Goal: Task Accomplishment & Management: Complete application form

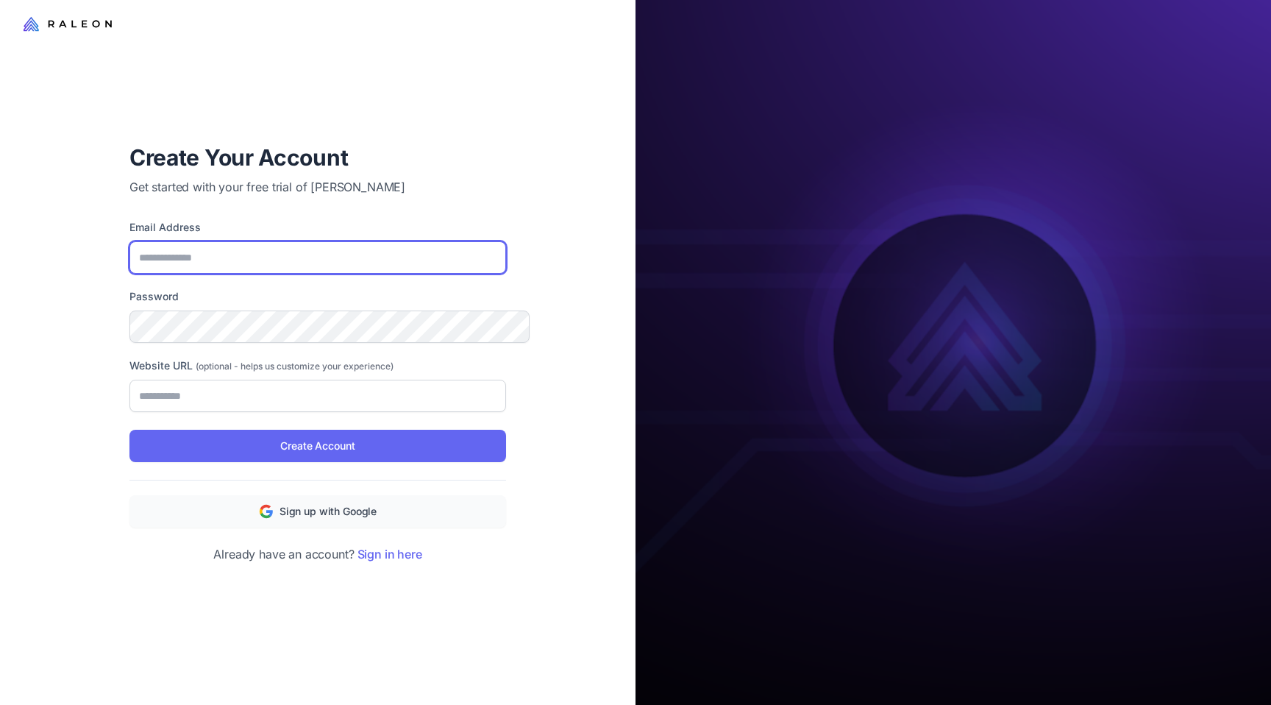
click at [248, 246] on input "Email Address" at bounding box center [317, 257] width 377 height 32
click at [332, 160] on h1 "Create Your Account" at bounding box center [317, 157] width 377 height 29
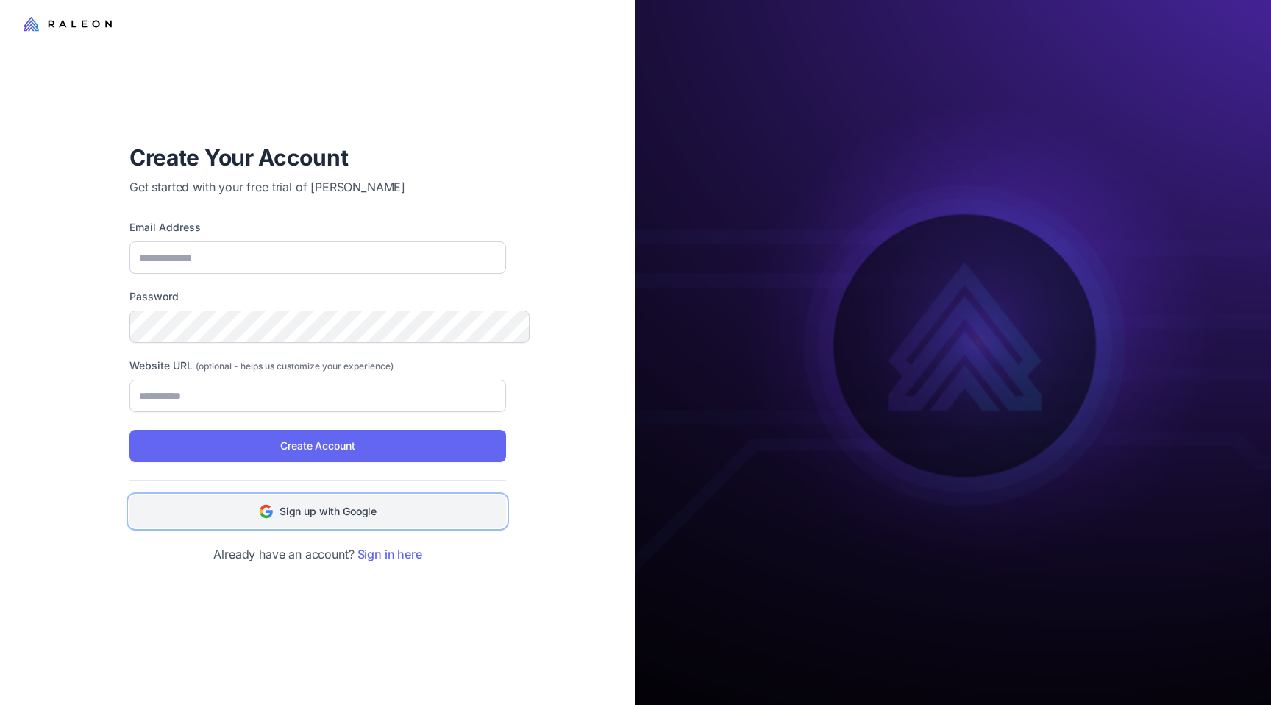
click at [325, 519] on span "Sign up with Google" at bounding box center [327, 511] width 97 height 16
type input "**********"
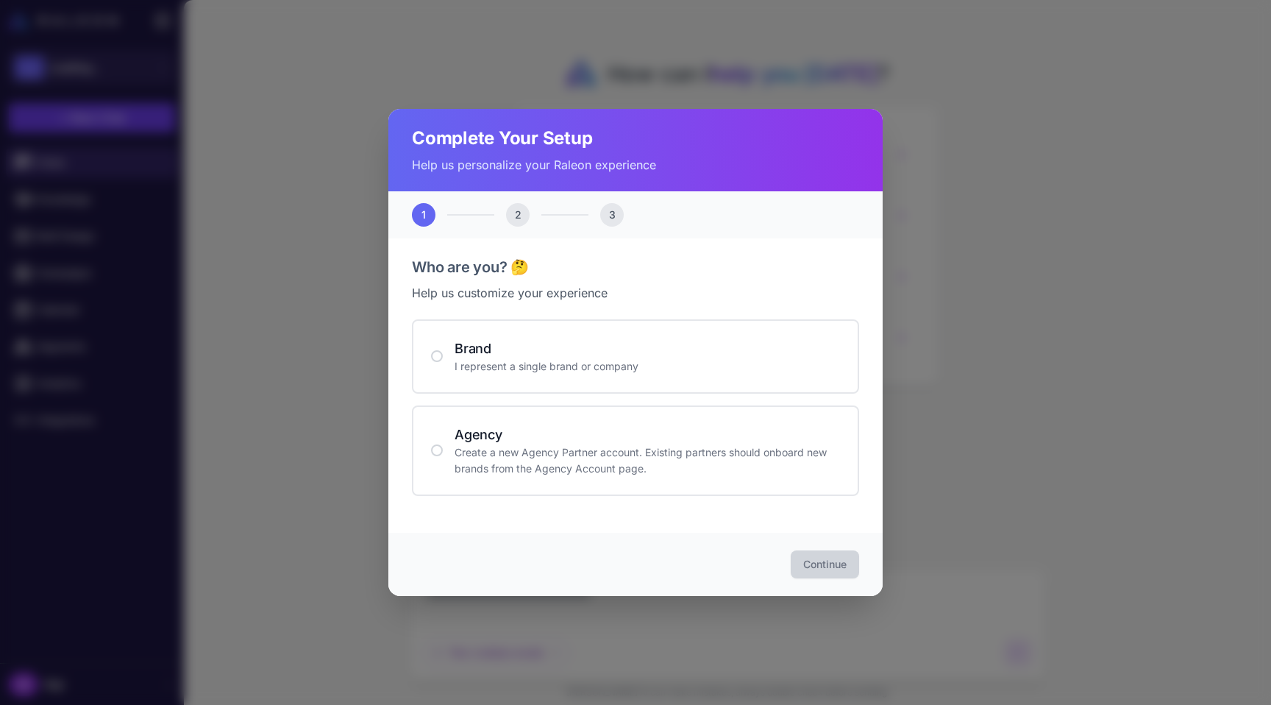
click at [204, 323] on div "Complete Your Setup Help us personalize your Raleon experience 1 2 3 Who are yo…" at bounding box center [635, 352] width 1271 height 705
click at [604, 477] on p "Create a new Agency Partner account. Existing partners should onboard new brand…" at bounding box center [646, 460] width 385 height 32
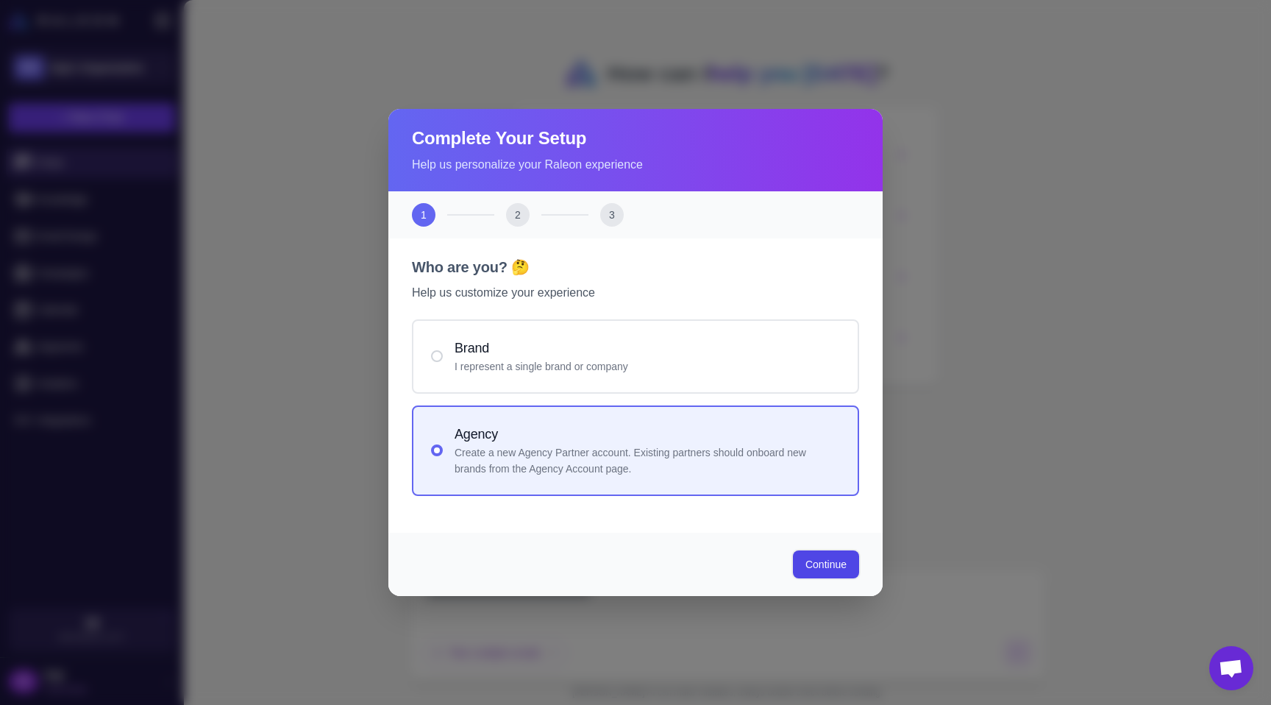
click at [846, 567] on span "Continue" at bounding box center [825, 564] width 41 height 15
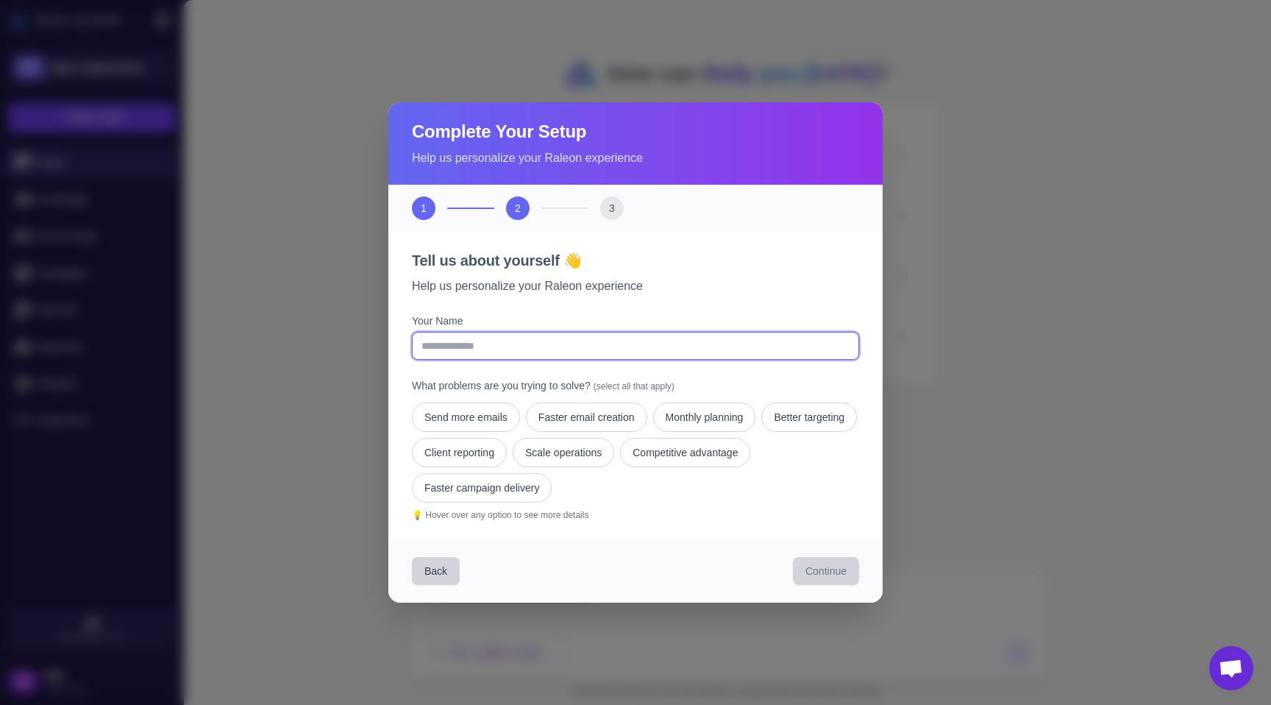
click at [459, 345] on input "Your Name" at bounding box center [635, 346] width 447 height 28
type input "****"
click at [762, 502] on div "Send more emails Faster email creation Monthly planning Better targeting Client…" at bounding box center [635, 452] width 447 height 100
click at [582, 418] on button "Faster email creation" at bounding box center [586, 416] width 121 height 29
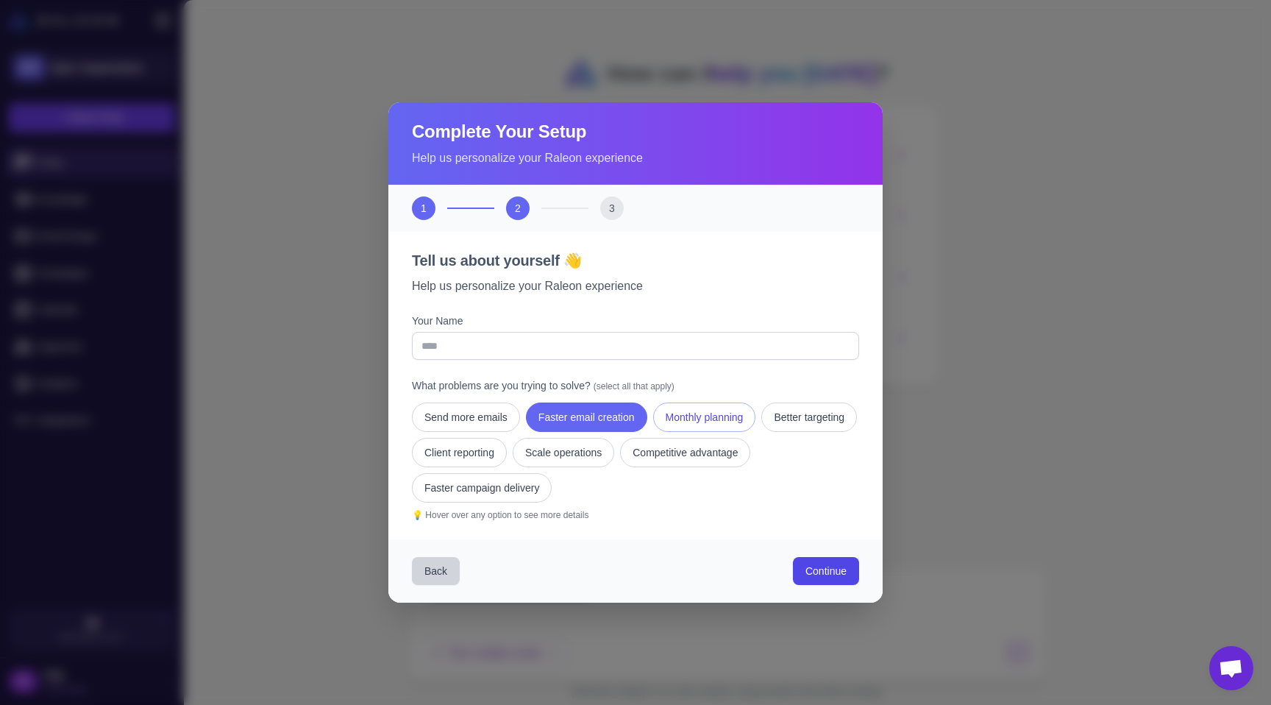
click at [692, 418] on button "Monthly planning" at bounding box center [704, 416] width 103 height 29
click at [507, 460] on button "Client reporting" at bounding box center [459, 452] width 95 height 29
click at [620, 467] on button "Competitive advantage" at bounding box center [685, 452] width 130 height 29
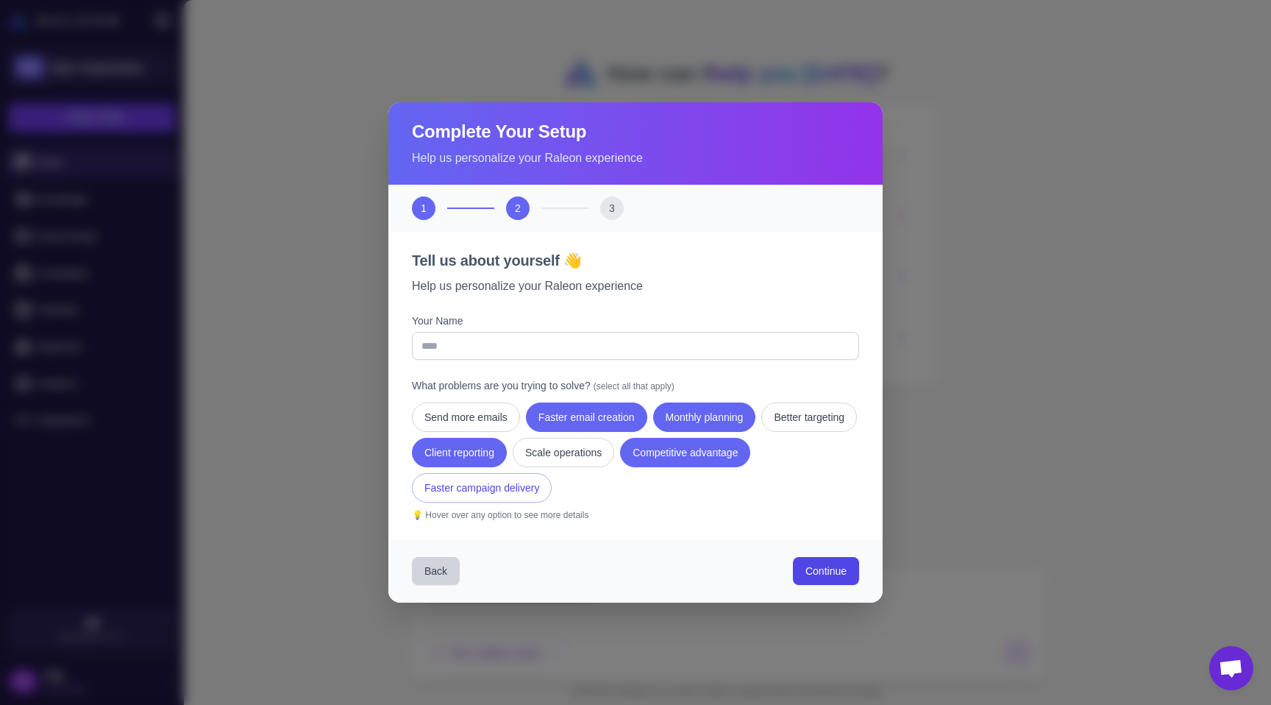
click at [552, 496] on button "Faster campaign delivery" at bounding box center [482, 487] width 140 height 29
click at [614, 457] on button "Scale operations" at bounding box center [563, 452] width 101 height 29
click at [833, 578] on span "Continue" at bounding box center [825, 570] width 41 height 15
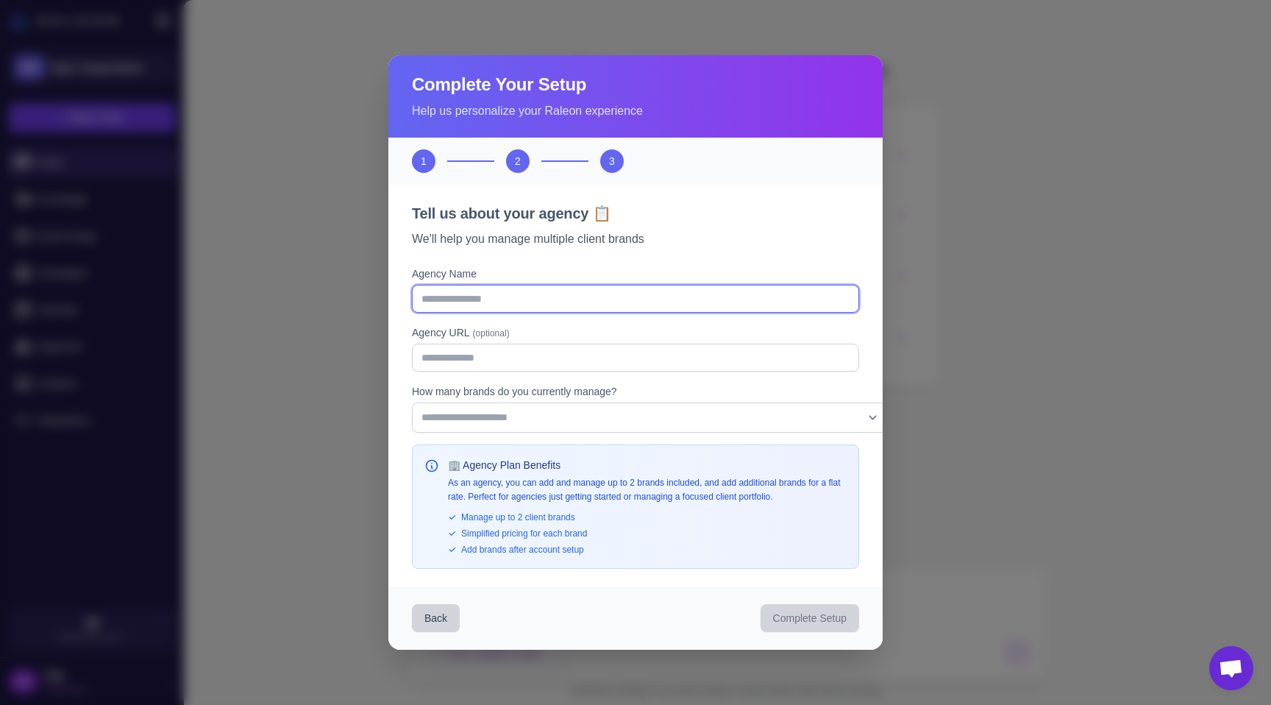
click at [469, 306] on input "Agency Name" at bounding box center [635, 299] width 447 height 28
type input "*********"
type input "*"
type input "**********"
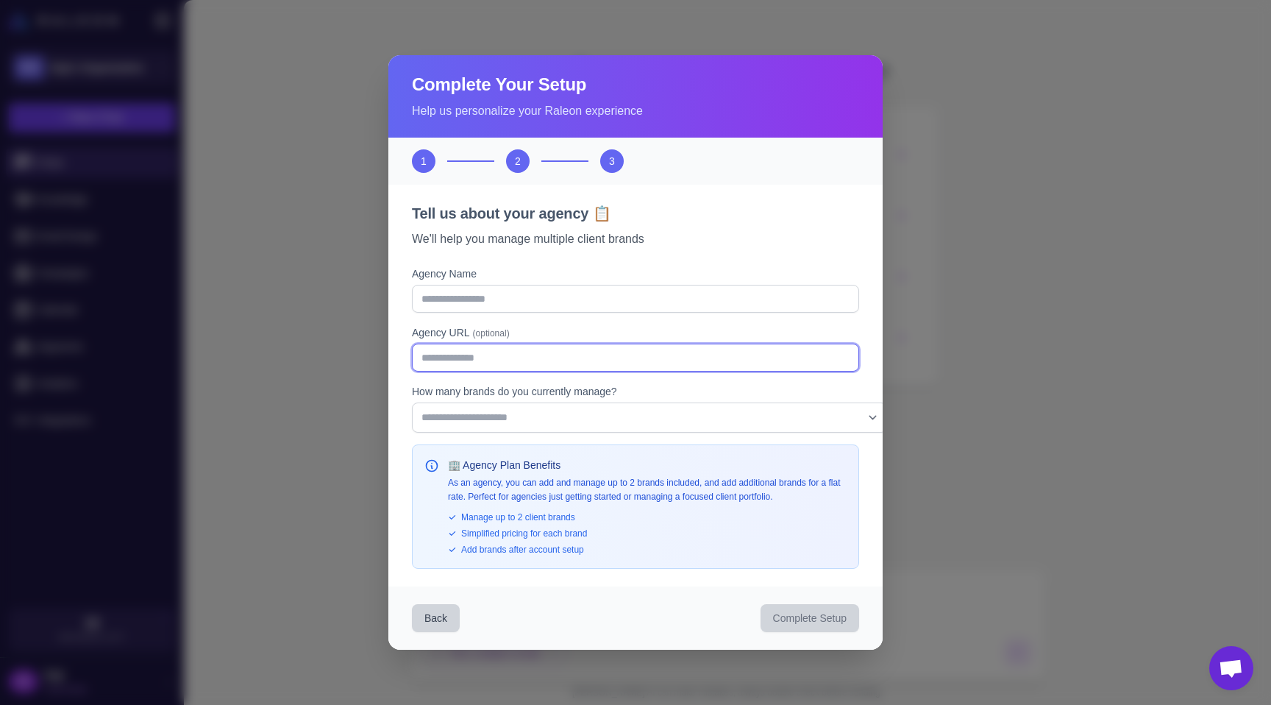
click at [463, 366] on input "Agency URL (optional)" at bounding box center [635, 357] width 447 height 28
paste input "**********"
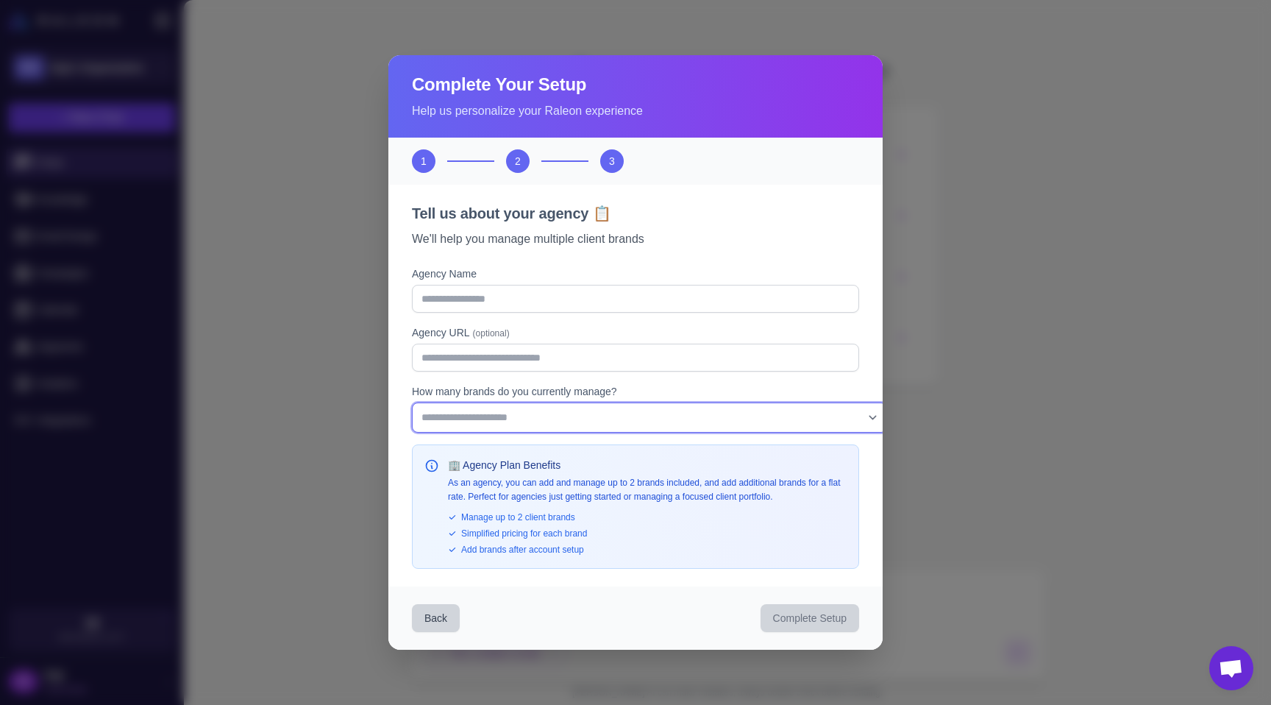
type input "**********"
click at [482, 429] on select "**********" at bounding box center [649, 416] width 475 height 29
select select "*"
click at [412, 406] on select "**********" at bounding box center [649, 416] width 475 height 29
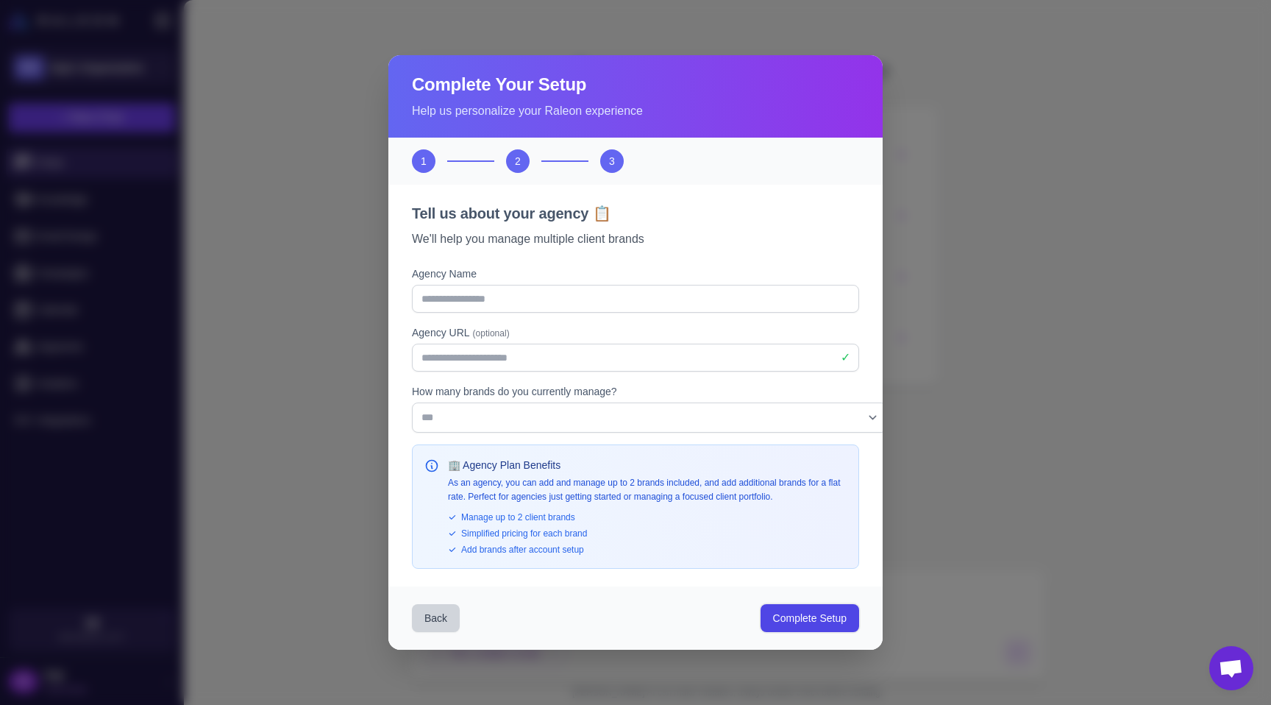
click at [802, 625] on span "Complete Setup" at bounding box center [810, 617] width 74 height 15
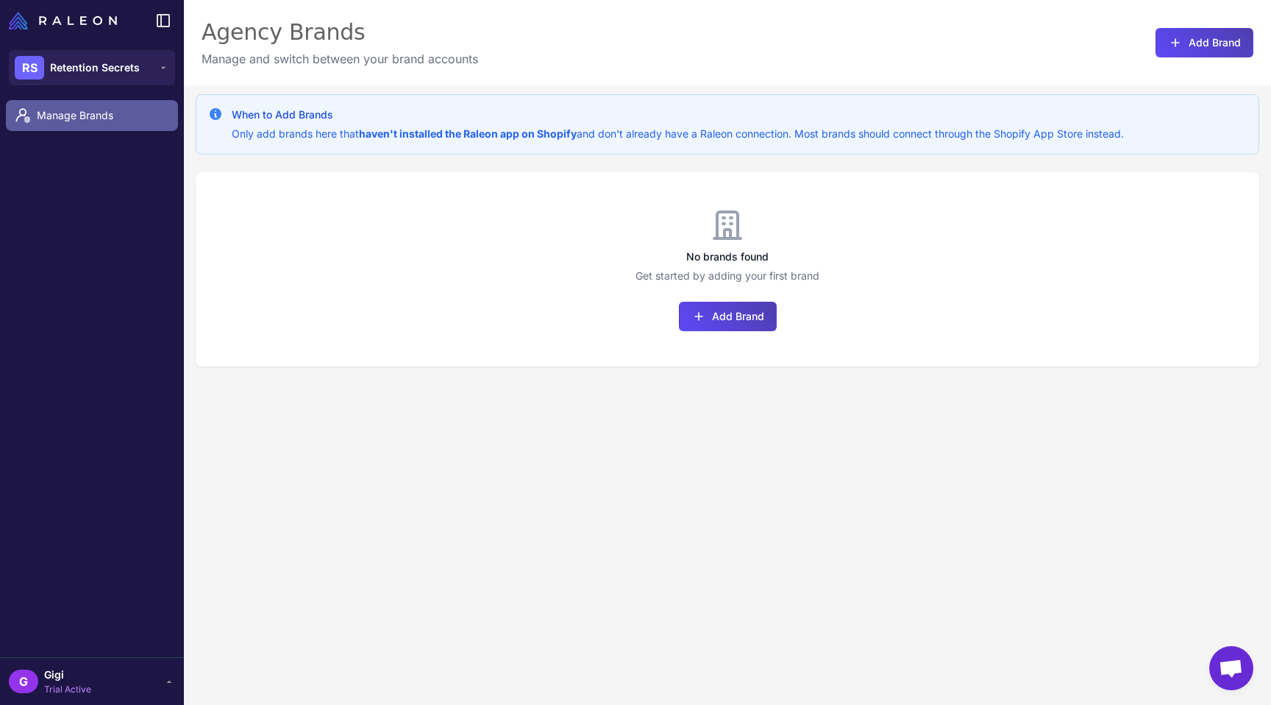
click at [113, 122] on span "Manage Brands" at bounding box center [101, 115] width 129 height 16
click at [716, 331] on button "Add Brand" at bounding box center [728, 316] width 98 height 29
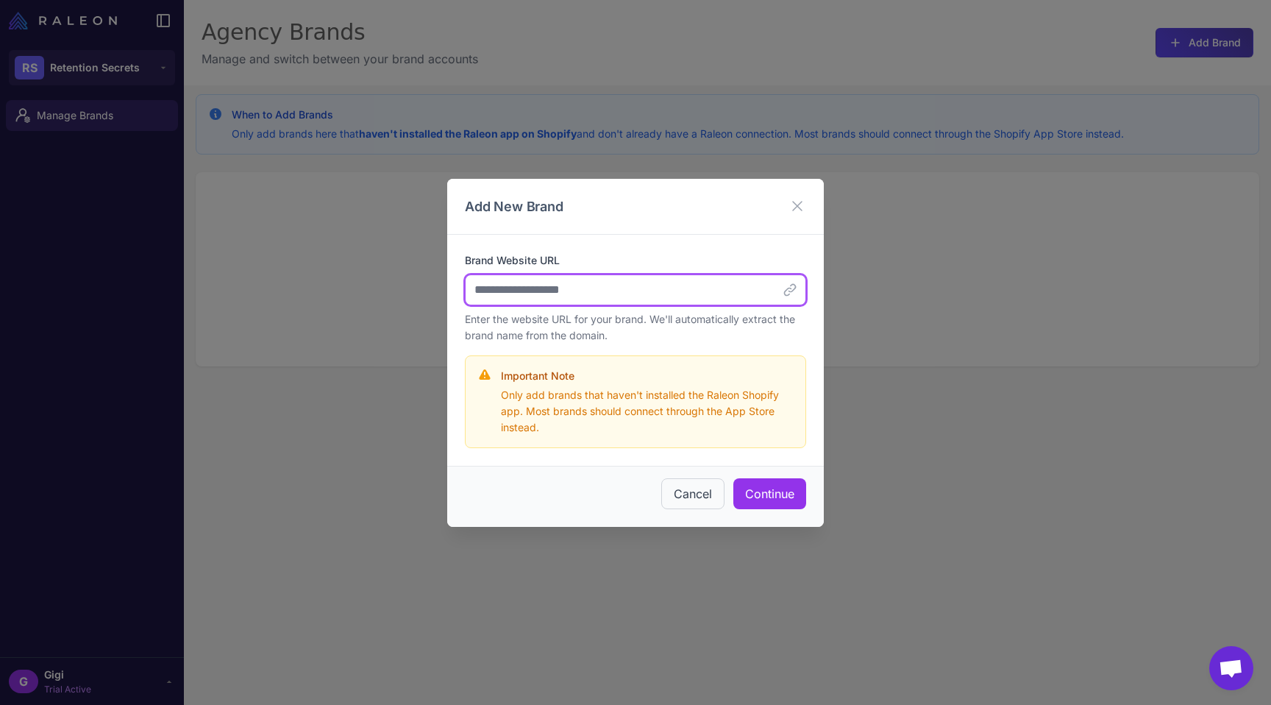
click at [552, 282] on input "Brand Website URL" at bounding box center [635, 289] width 341 height 31
click at [547, 295] on input "Brand Website URL" at bounding box center [635, 289] width 341 height 31
paste input "**********"
type input "**********"
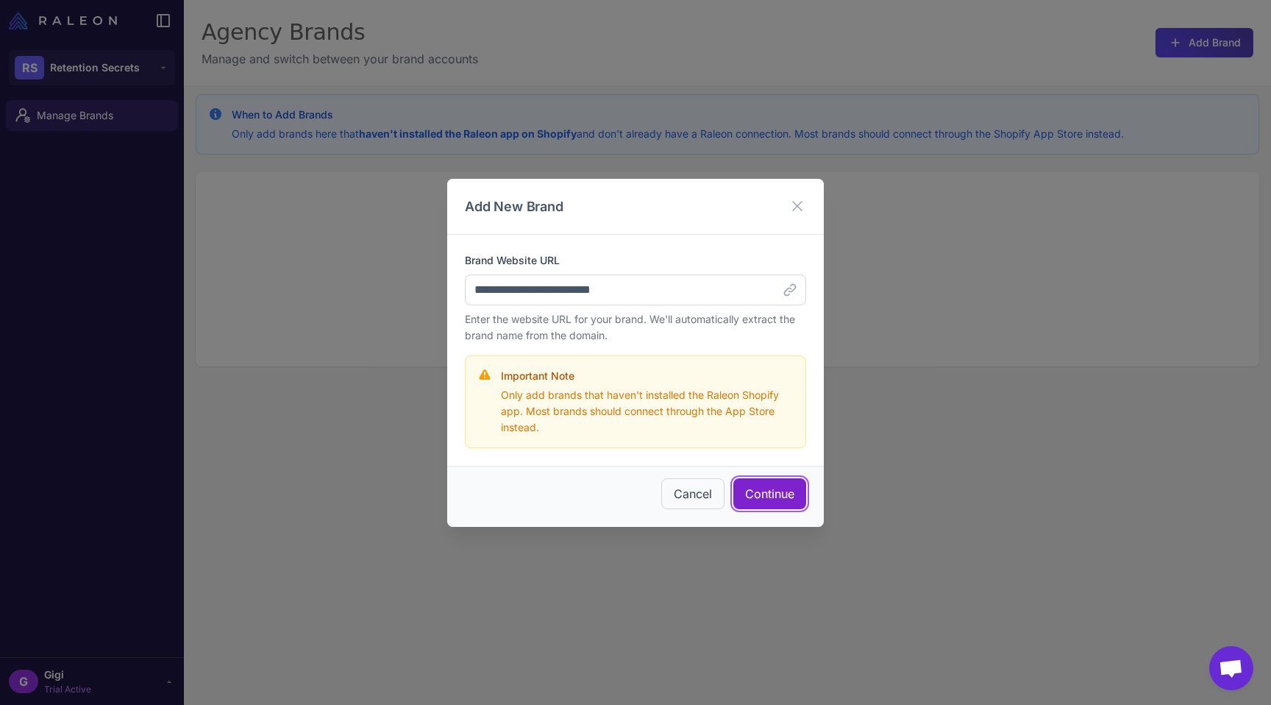
click at [760, 502] on button "Continue" at bounding box center [769, 493] width 73 height 31
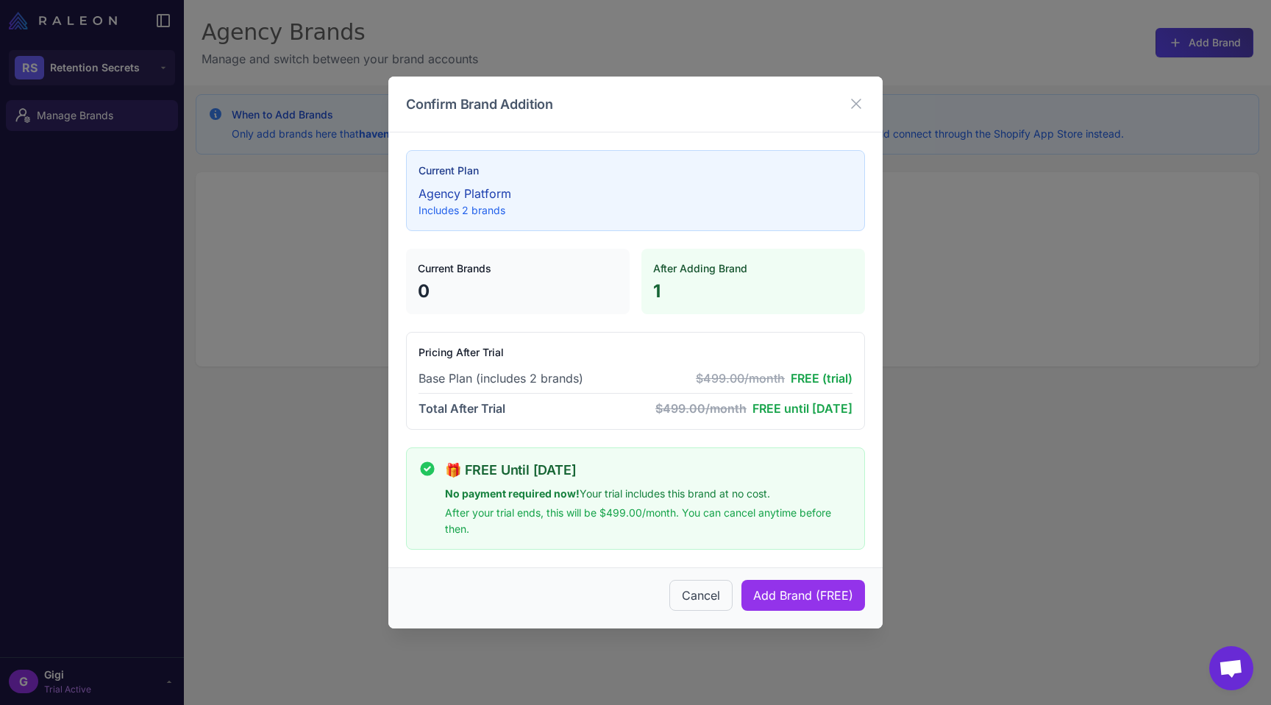
drag, startPoint x: 728, startPoint y: 409, endPoint x: 862, endPoint y: 424, distance: 134.7
click at [862, 424] on div "Pricing After Trial Base Plan (includes 2 brands) $499.00/month FREE (trial) To…" at bounding box center [635, 381] width 459 height 98
drag, startPoint x: 416, startPoint y: 265, endPoint x: 544, endPoint y: 266, distance: 128.0
click at [544, 266] on h4 "Current Brands" at bounding box center [518, 268] width 200 height 16
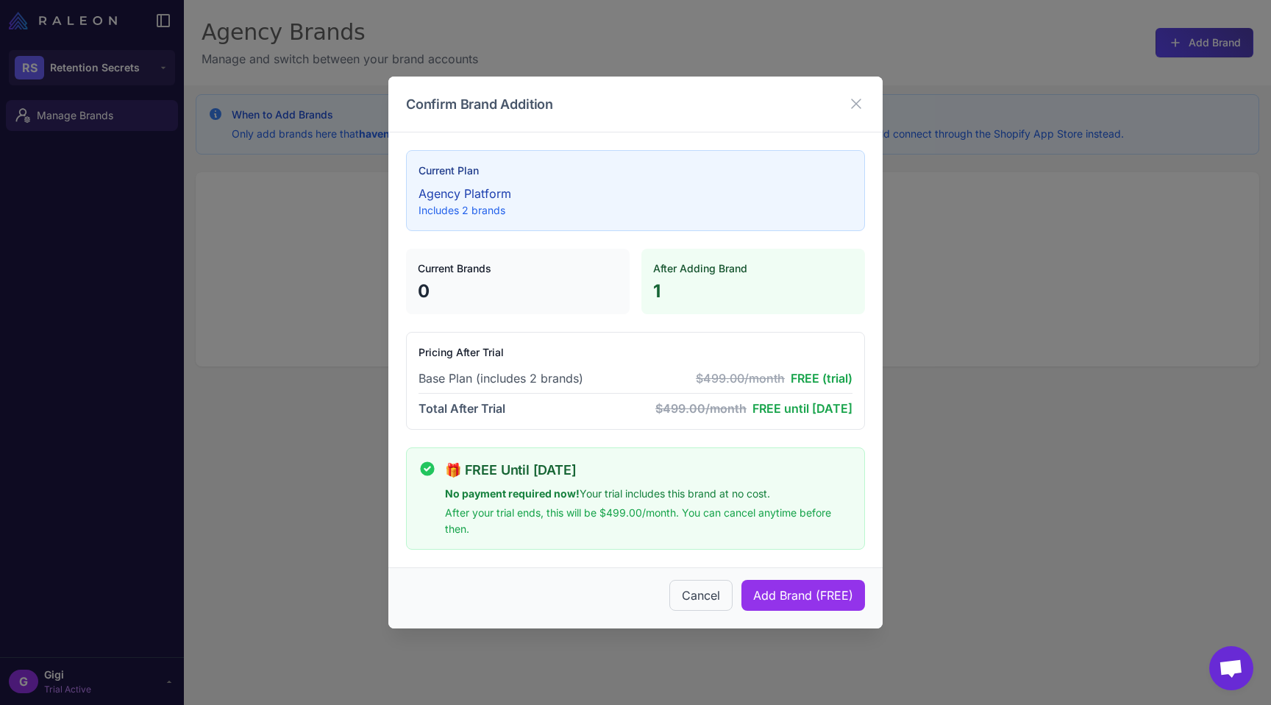
click at [681, 266] on h4 "After Adding Brand" at bounding box center [753, 268] width 200 height 16
drag, startPoint x: 652, startPoint y: 266, endPoint x: 774, endPoint y: 266, distance: 122.8
click at [774, 266] on div "After Adding Brand 1" at bounding box center [753, 282] width 224 height 66
click at [775, 266] on h4 "After Adding Brand" at bounding box center [753, 268] width 200 height 16
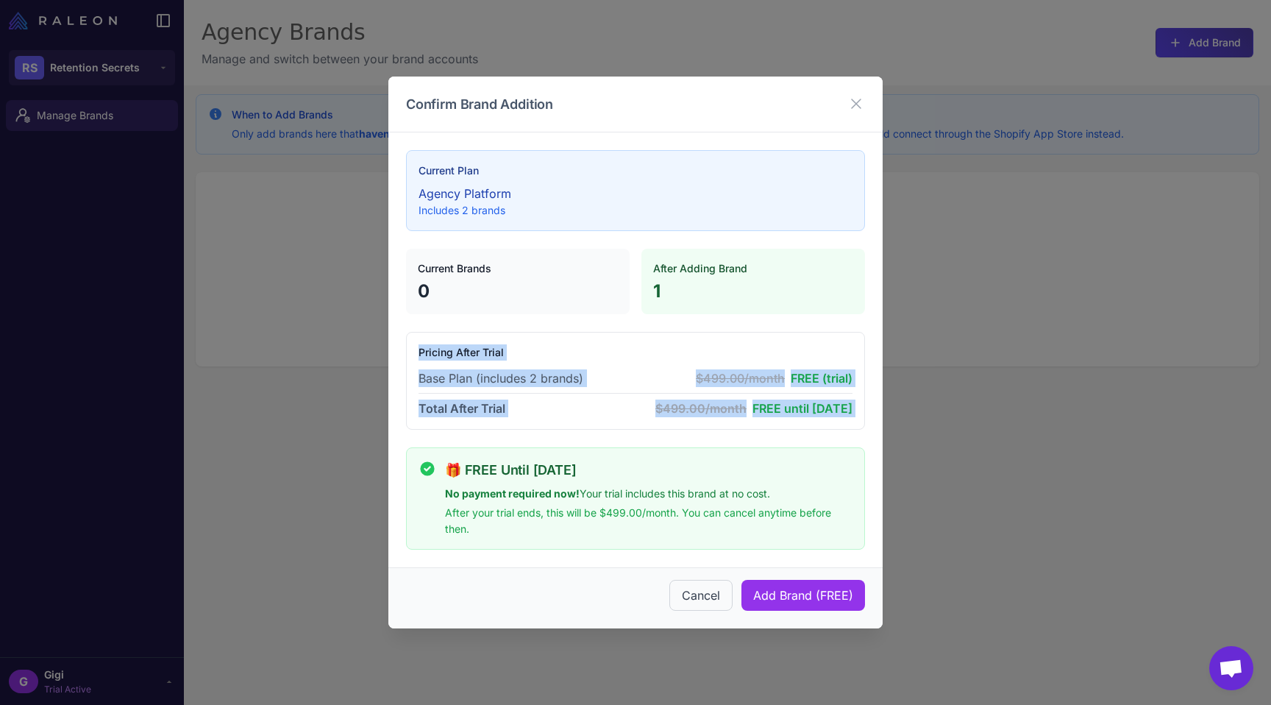
drag, startPoint x: 406, startPoint y: 354, endPoint x: 849, endPoint y: 459, distance: 455.1
click at [849, 459] on div "Current Plan Agency Platform Includes 2 brands Current Brands 0 After Adding Br…" at bounding box center [635, 350] width 459 height 400
click at [787, 449] on div "Current Plan Agency Platform Includes 2 brands Current Brands 0 After Adding Br…" at bounding box center [635, 350] width 459 height 400
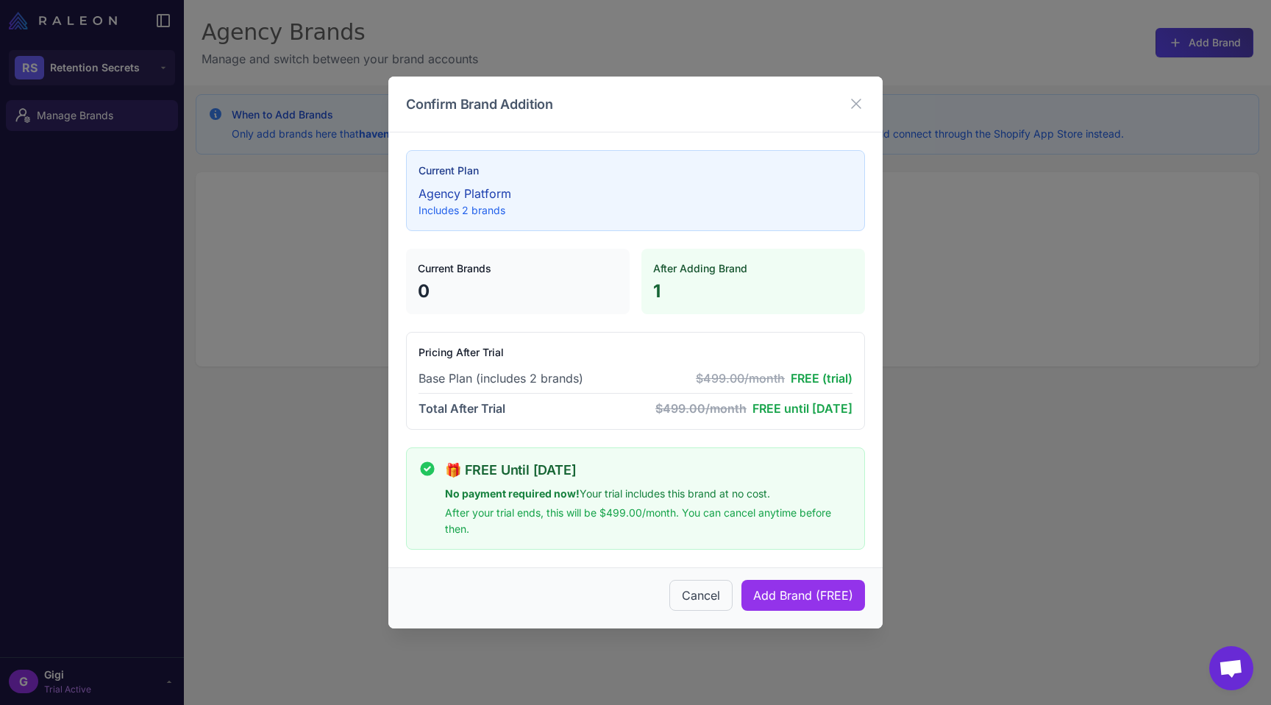
drag, startPoint x: 435, startPoint y: 502, endPoint x: 663, endPoint y: 546, distance: 232.4
click at [663, 537] on div "🎁 FREE Until October 9, 2025 No payment required now! Your trial includes this …" at bounding box center [648, 498] width 407 height 77
click at [663, 537] on p "After your trial ends, this will be $499.00/month. You can cancel anytime befor…" at bounding box center [648, 521] width 407 height 32
drag, startPoint x: 423, startPoint y: 517, endPoint x: 718, endPoint y: 546, distance: 296.4
click at [718, 537] on div "🎁 FREE Until October 9, 2025 No payment required now! Your trial includes this …" at bounding box center [635, 498] width 434 height 77
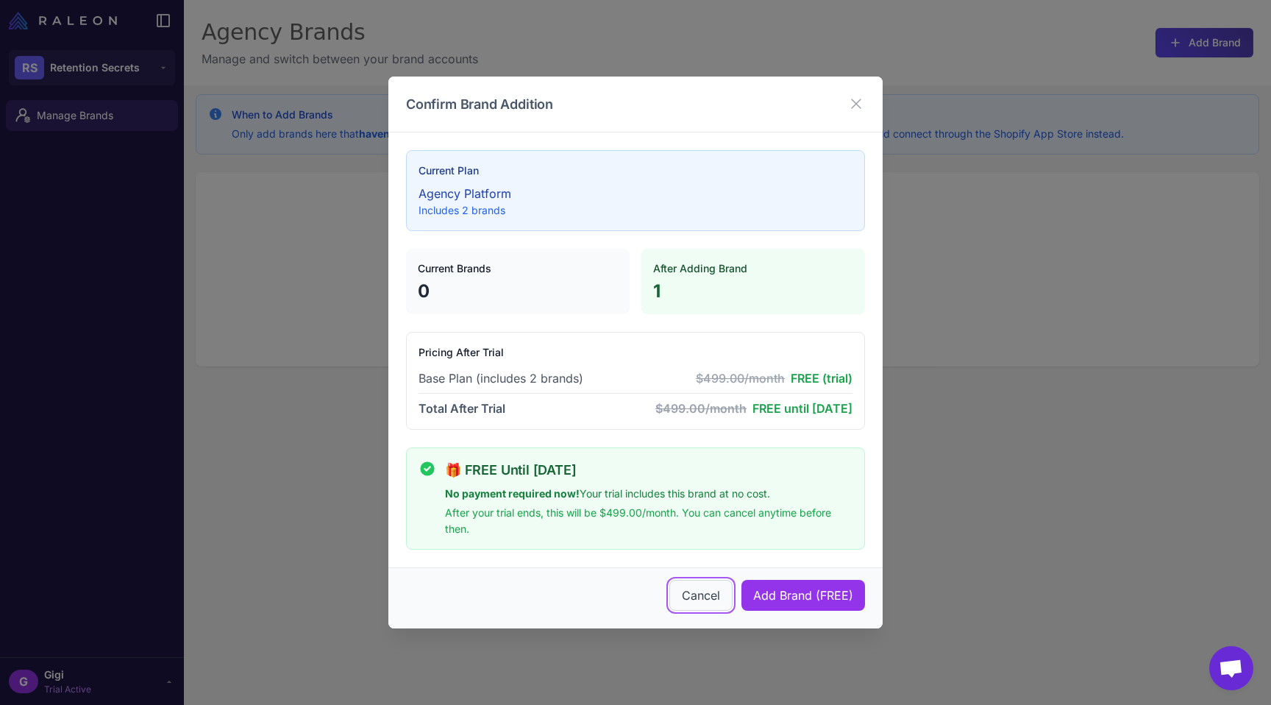
click at [707, 610] on button "Cancel" at bounding box center [700, 595] width 63 height 31
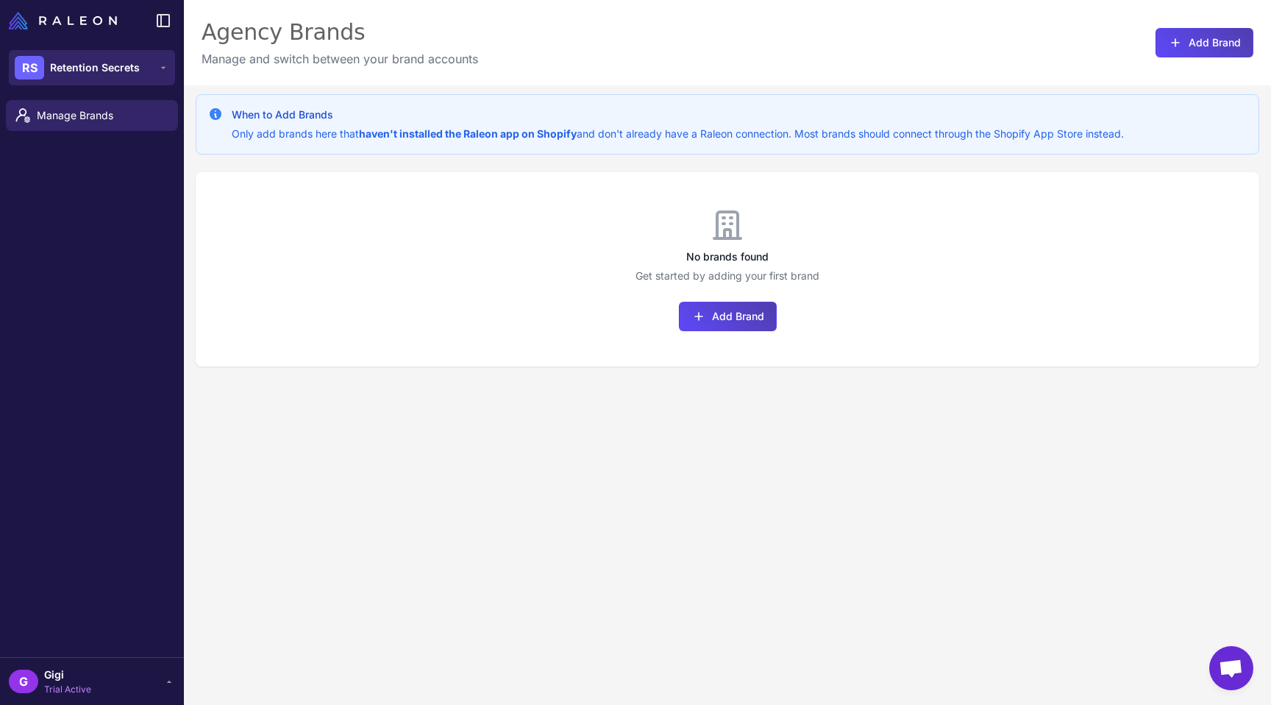
click at [88, 76] on span "Retention Secrets" at bounding box center [95, 68] width 90 height 16
click at [66, 682] on span "Trial Active" at bounding box center [67, 688] width 47 height 13
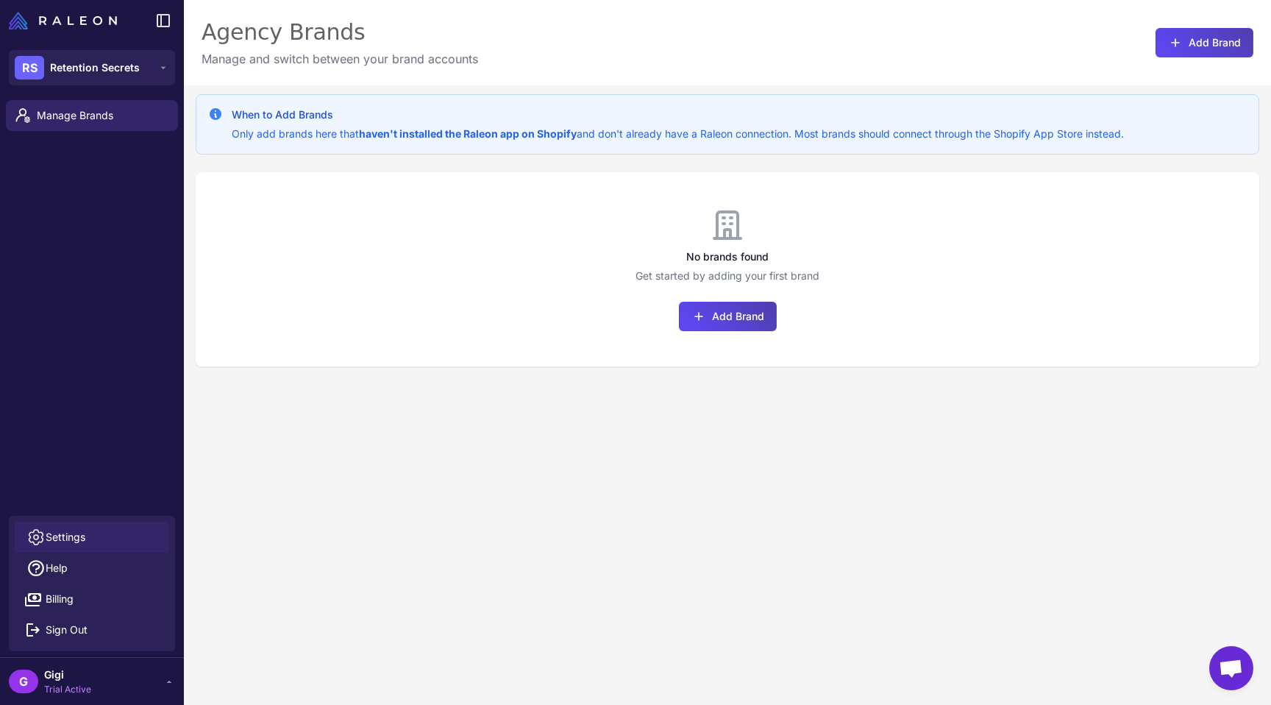
click at [65, 529] on span "Settings" at bounding box center [66, 537] width 40 height 16
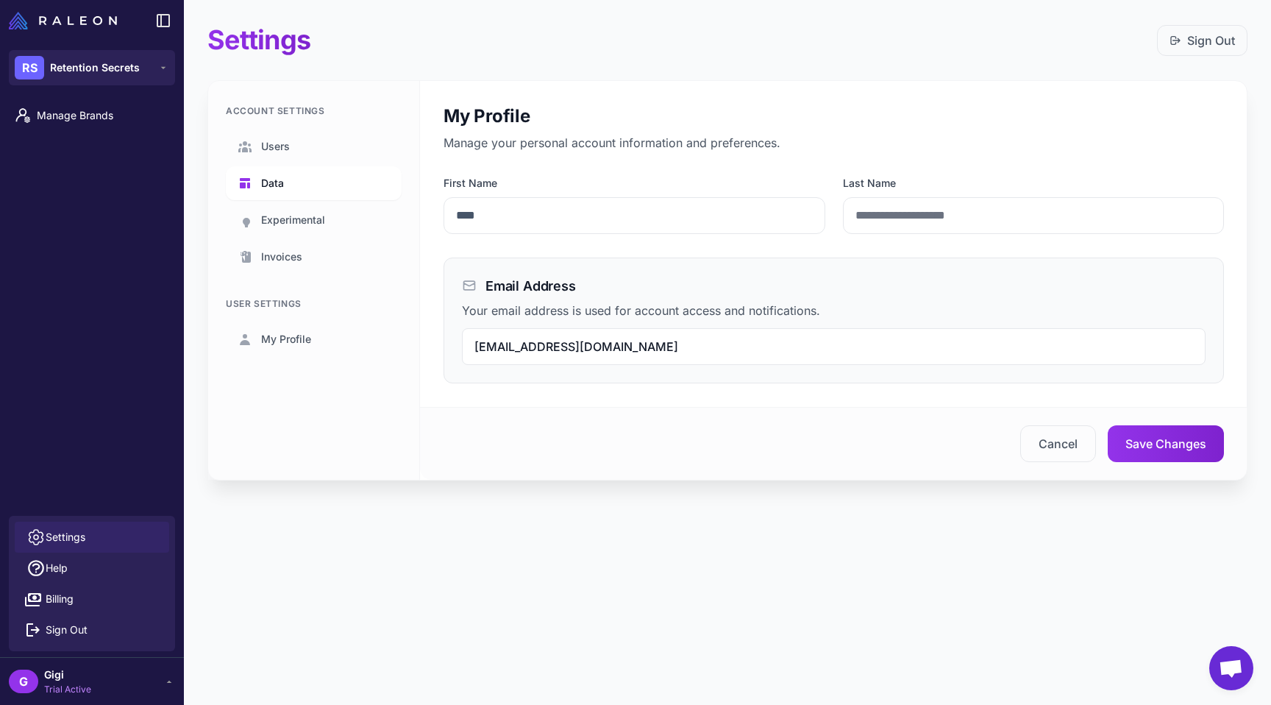
click at [299, 190] on link "Data" at bounding box center [314, 183] width 176 height 34
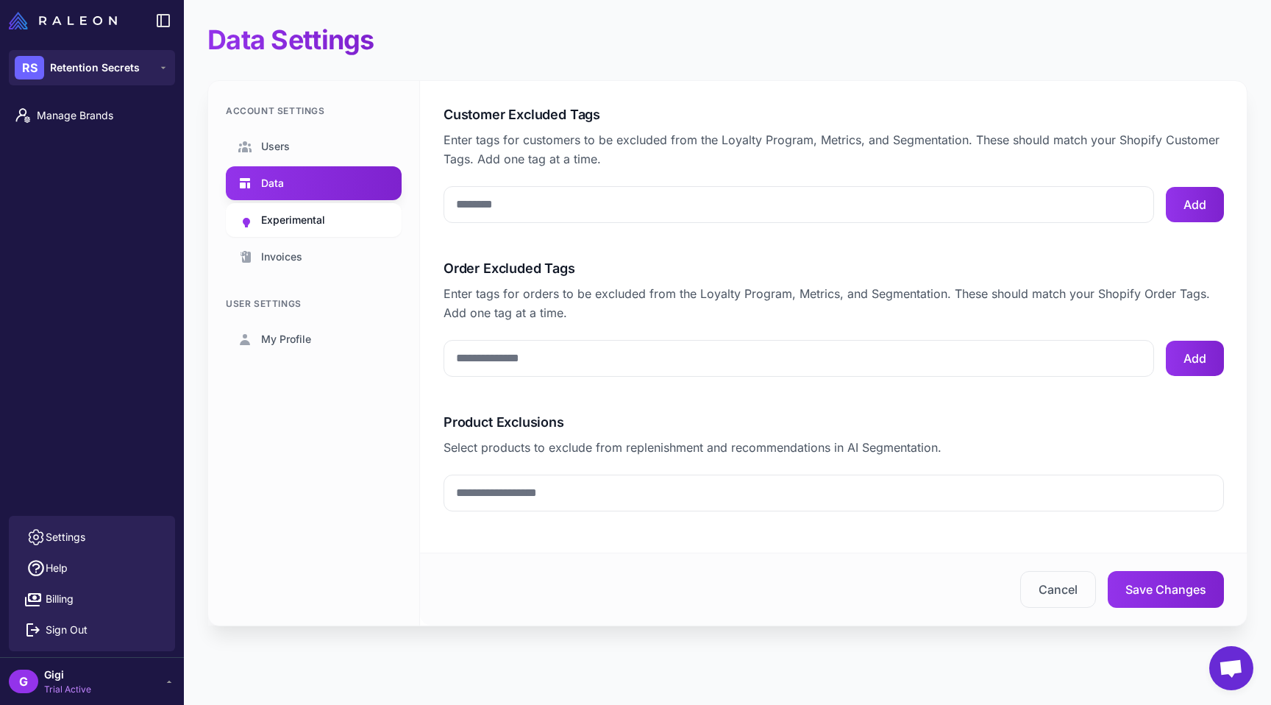
click at [297, 228] on span "Experimental" at bounding box center [293, 220] width 64 height 16
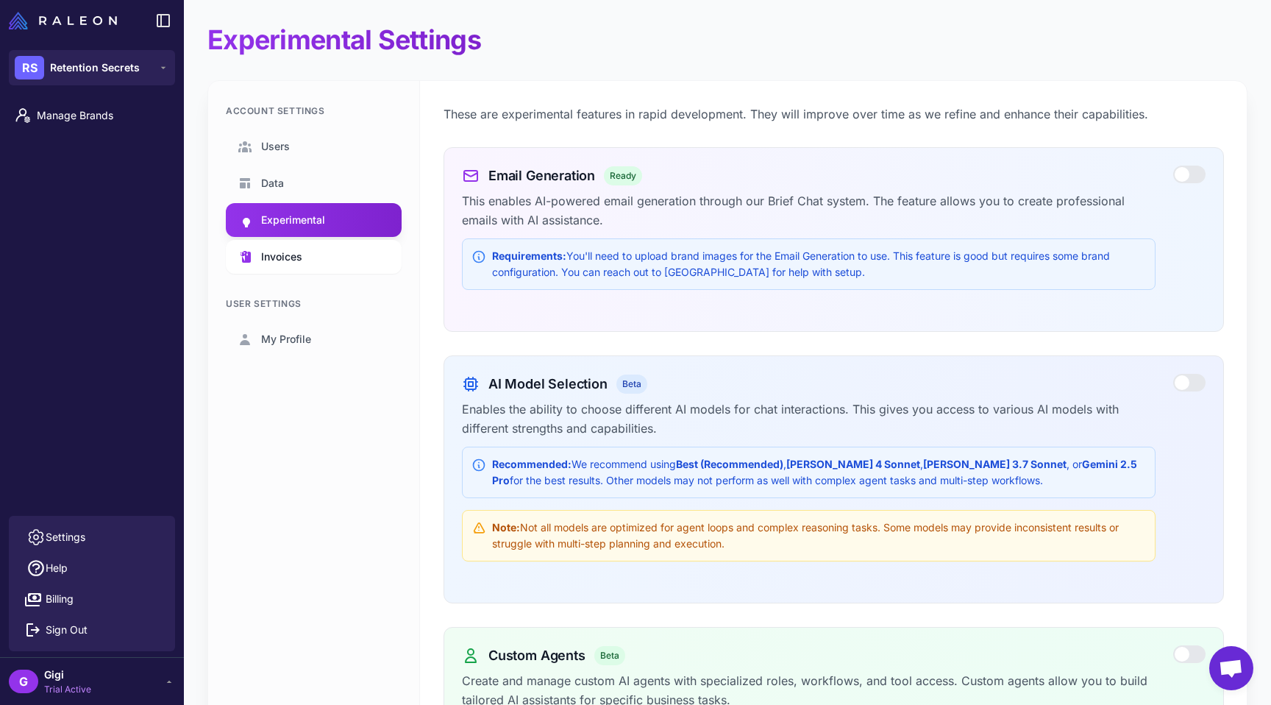
click at [296, 265] on span "Invoices" at bounding box center [281, 257] width 41 height 16
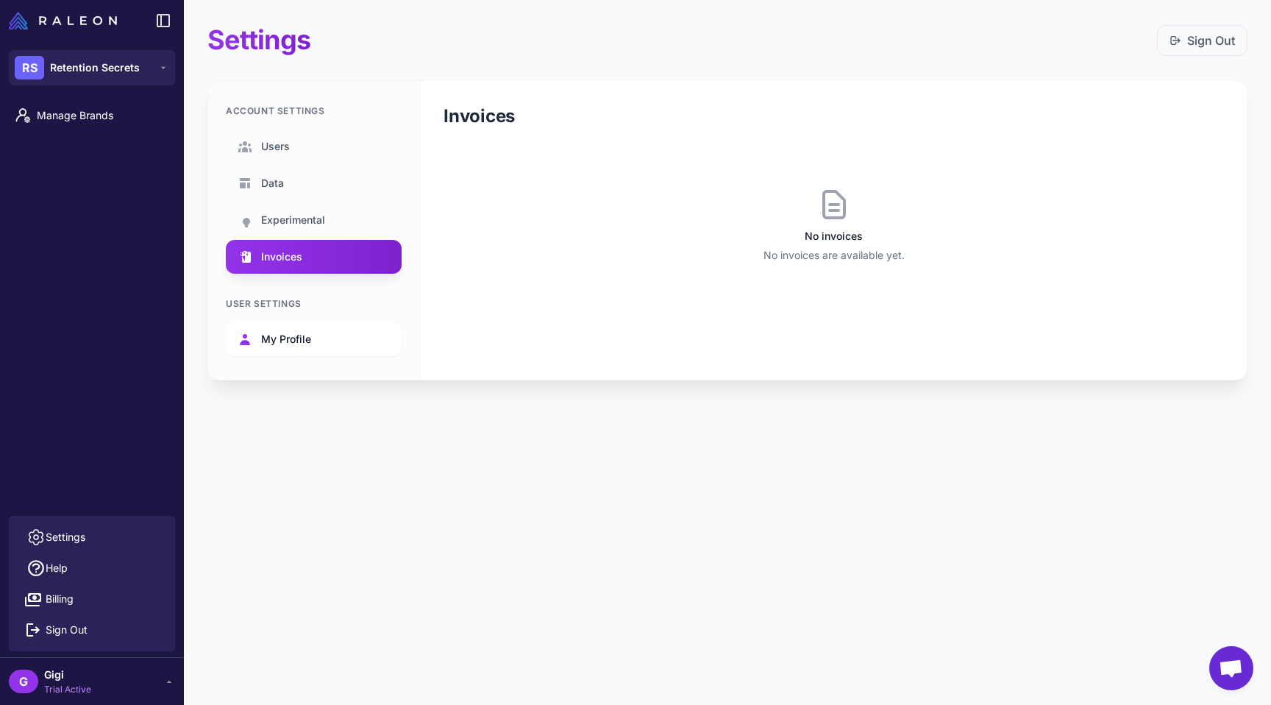
click at [311, 347] on span "My Profile" at bounding box center [286, 339] width 50 height 16
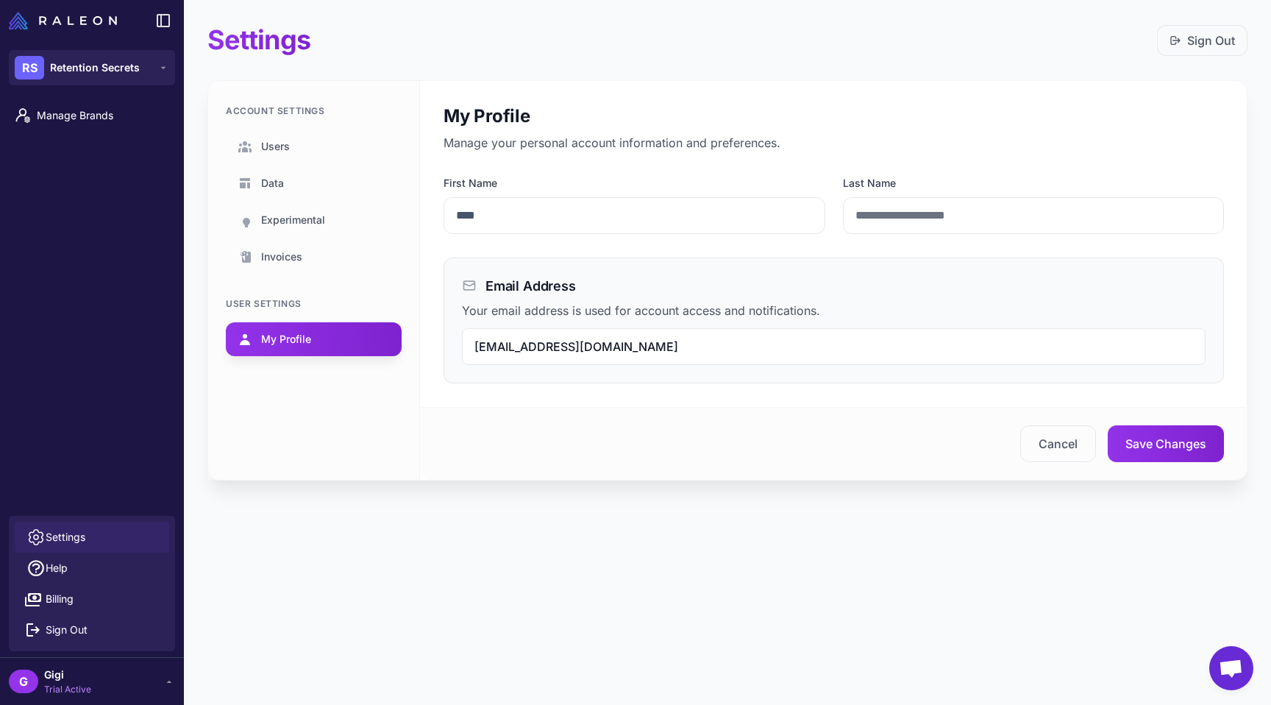
click at [75, 531] on span "Settings" at bounding box center [66, 537] width 40 height 16
click at [79, 683] on span "Trial Active" at bounding box center [67, 688] width 47 height 13
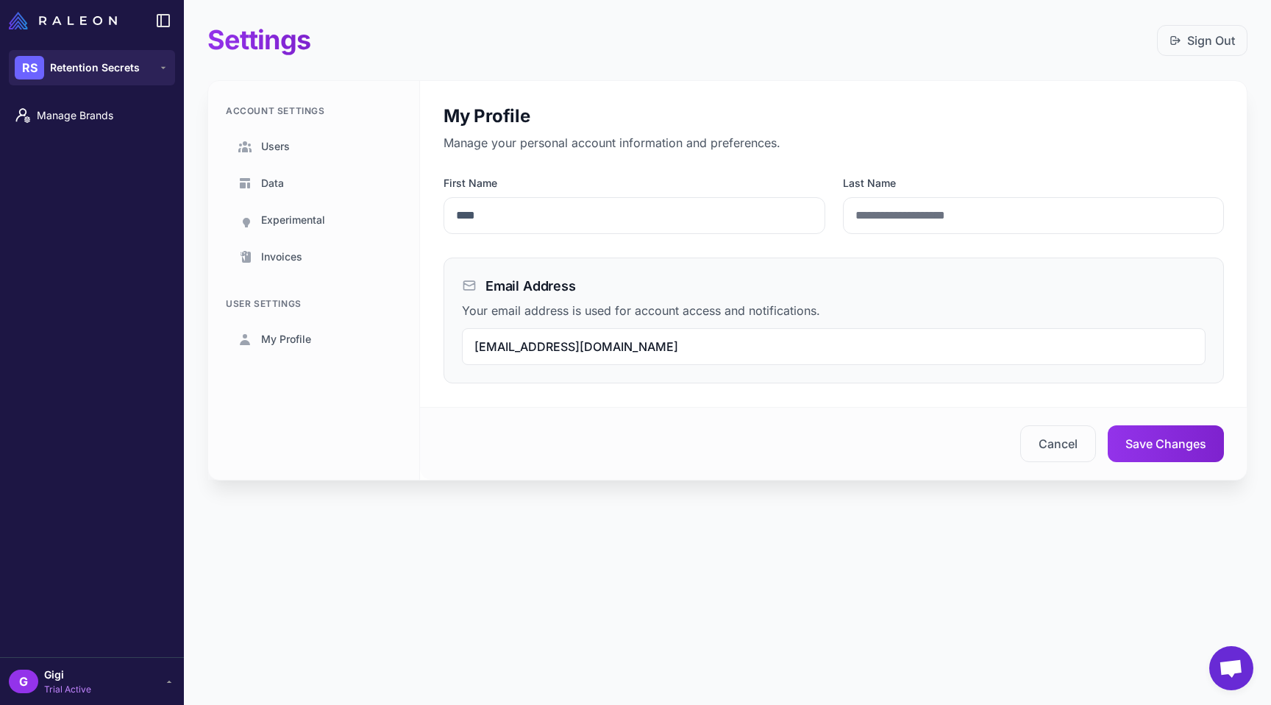
click at [79, 683] on span "Trial Active" at bounding box center [67, 688] width 47 height 13
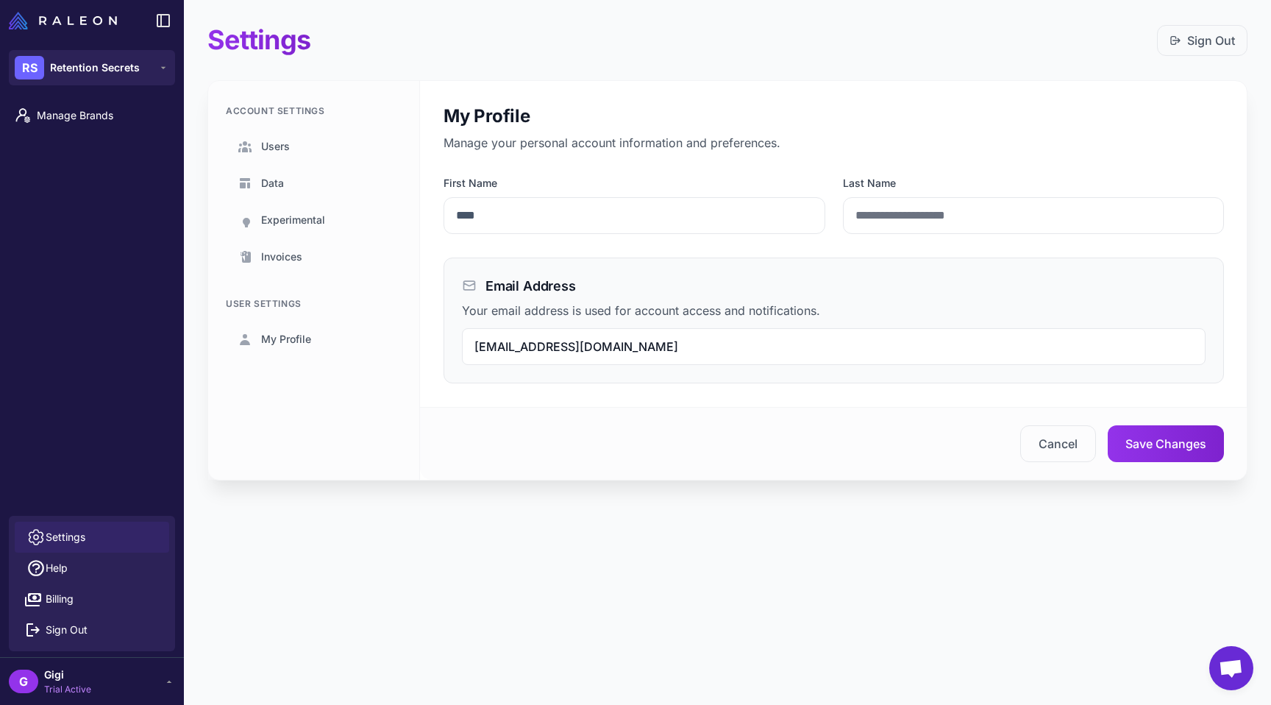
click at [71, 532] on span "Settings" at bounding box center [66, 537] width 40 height 16
click at [161, 24] on icon at bounding box center [163, 21] width 18 height 18
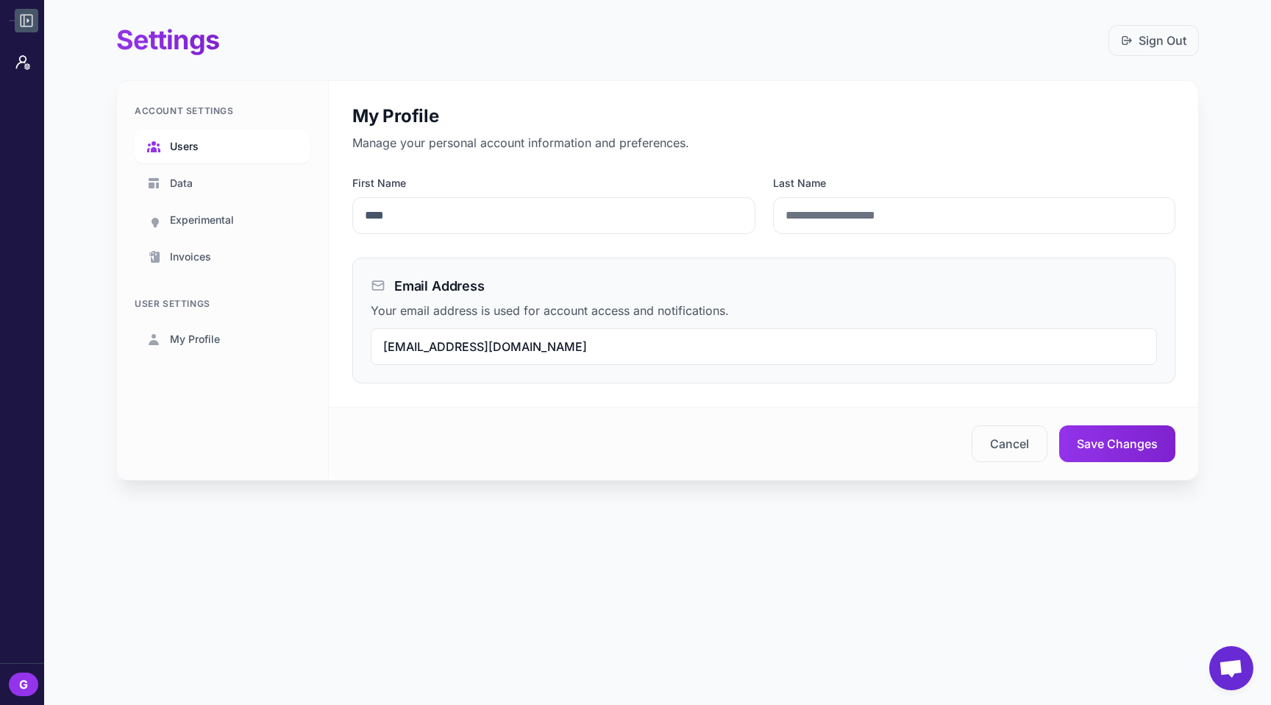
click at [175, 155] on link "Users" at bounding box center [223, 146] width 176 height 34
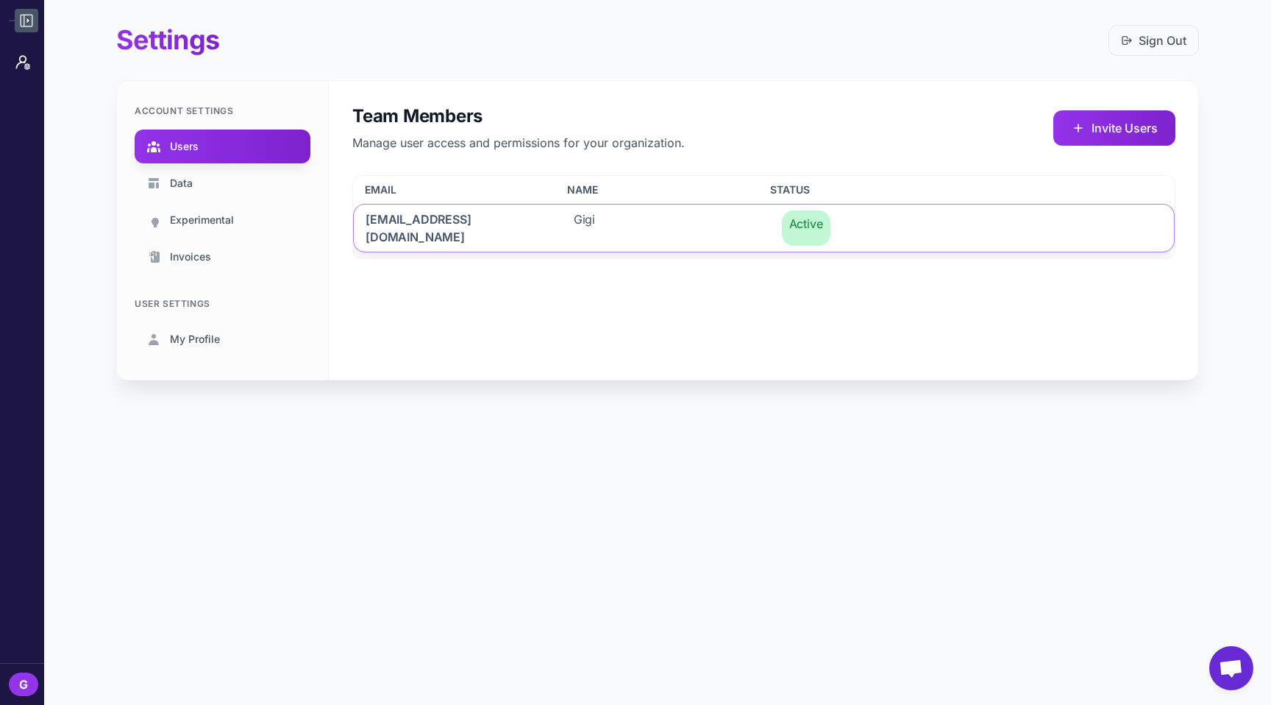
click at [710, 229] on div "Gigi" at bounding box center [660, 227] width 196 height 47
click at [237, 200] on link "Data" at bounding box center [223, 183] width 176 height 34
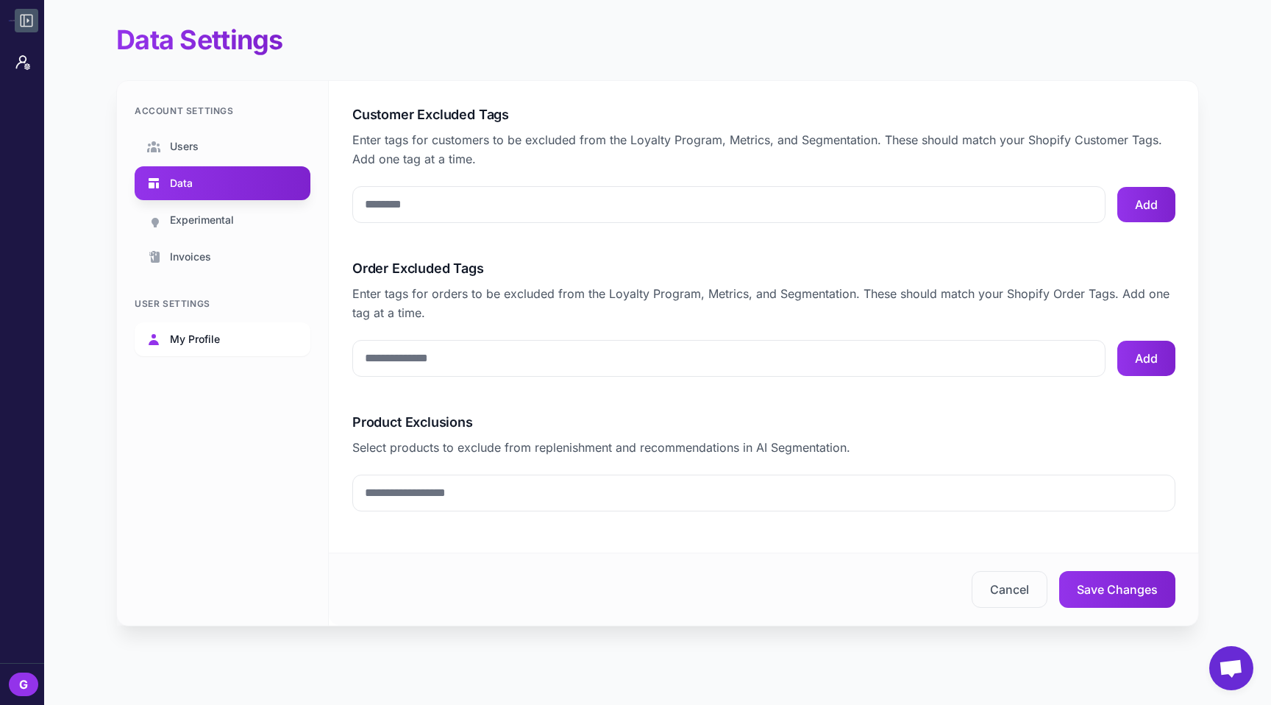
click at [188, 347] on span "My Profile" at bounding box center [195, 339] width 50 height 16
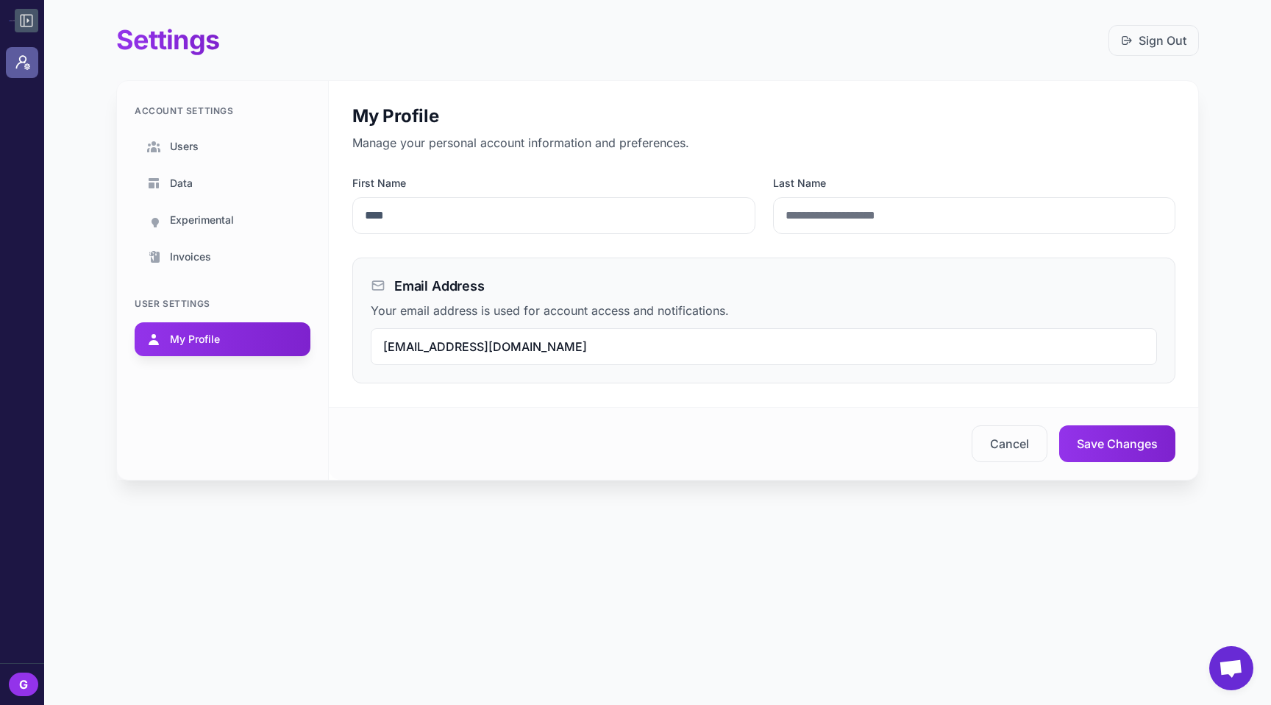
click at [24, 60] on icon at bounding box center [23, 63] width 18 height 18
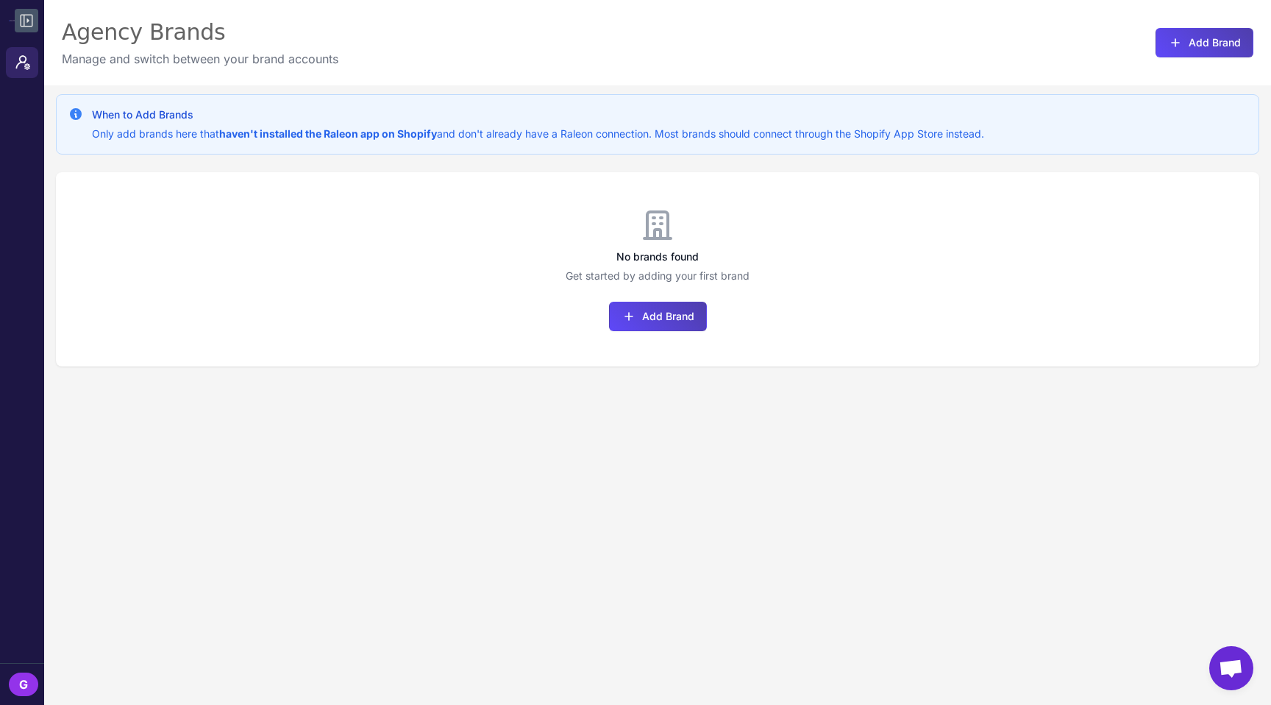
click at [116, 142] on p "Only add brands here that haven't installed the Raleon app on Shopify and don't…" at bounding box center [538, 134] width 892 height 16
drag, startPoint x: 116, startPoint y: 144, endPoint x: 627, endPoint y: 146, distance: 510.4
click at [627, 142] on p "Only add brands here that haven't installed the Raleon app on Shopify and don't…" at bounding box center [538, 134] width 892 height 16
click at [666, 331] on button "Add Brand" at bounding box center [658, 316] width 98 height 29
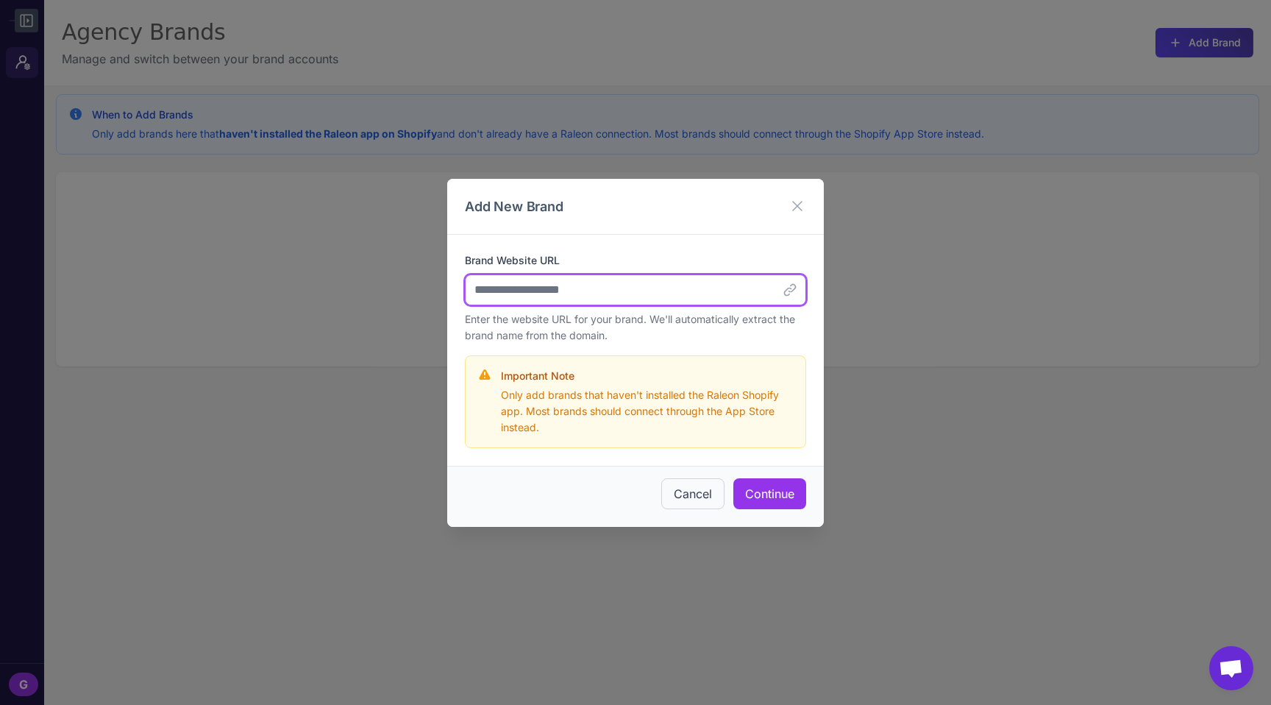
click at [574, 274] on input "Brand Website URL" at bounding box center [635, 289] width 341 height 31
type input "**********"
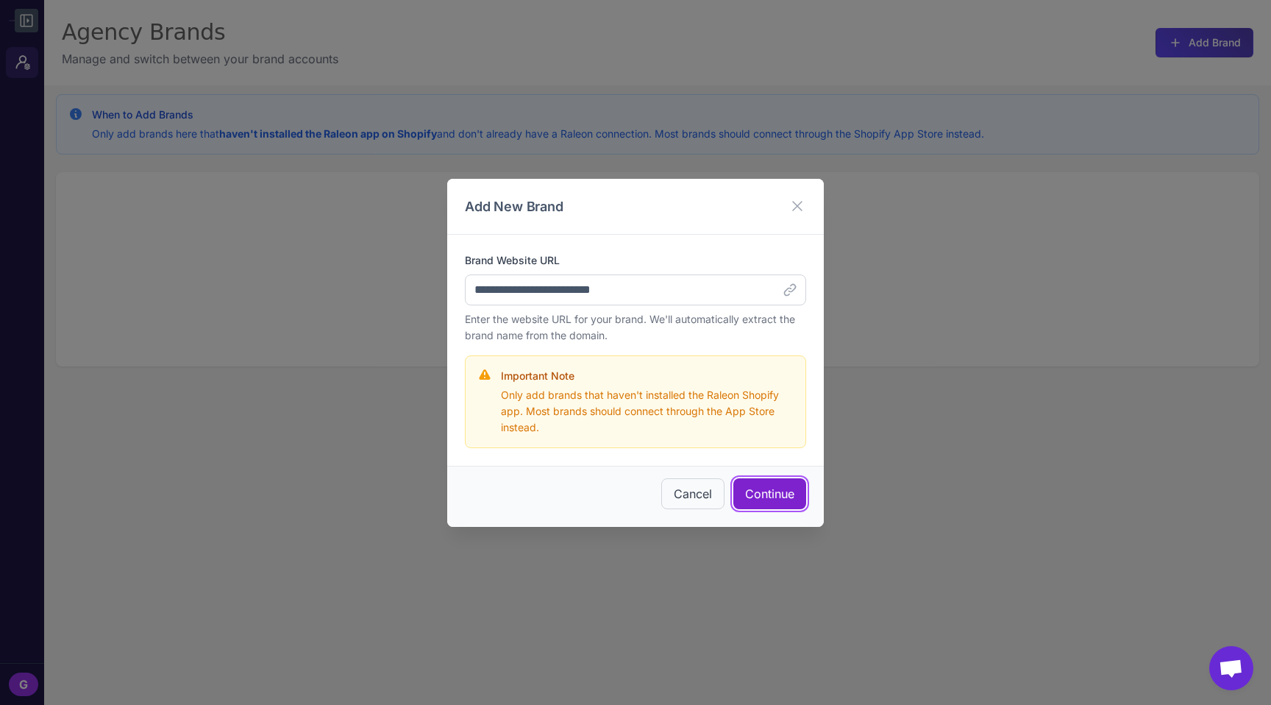
click at [763, 500] on button "Continue" at bounding box center [769, 493] width 73 height 31
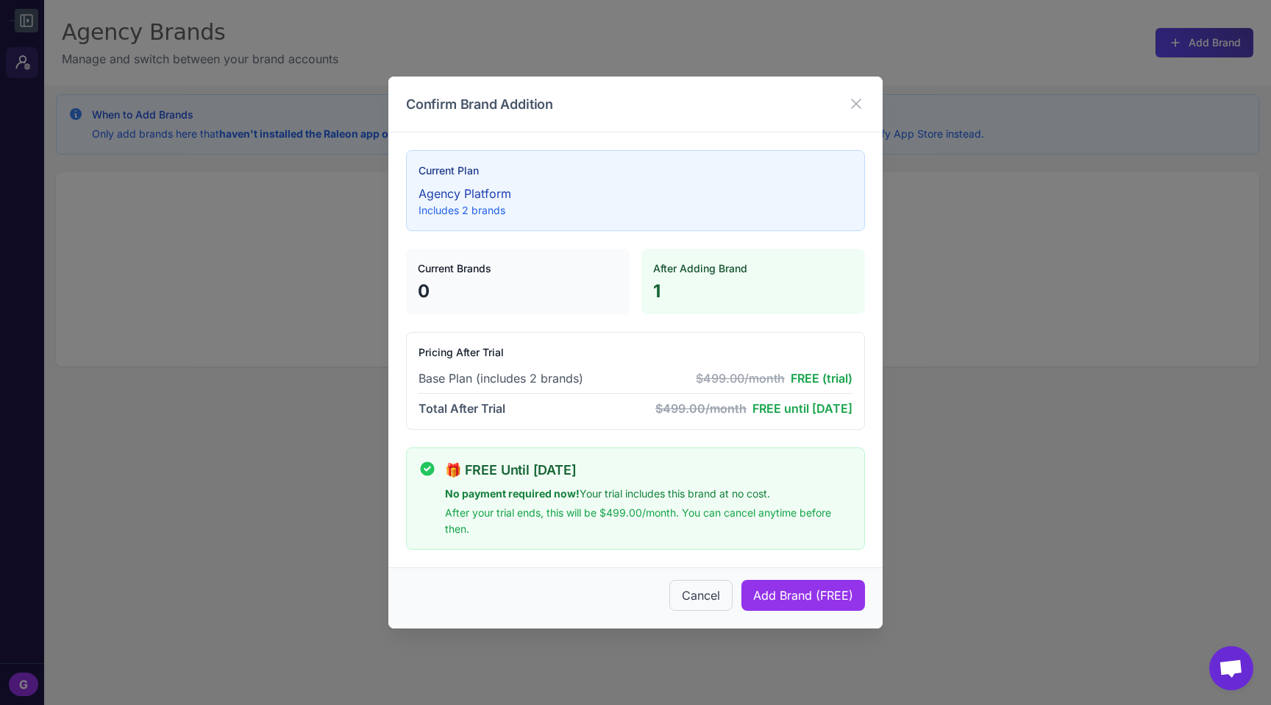
drag, startPoint x: 707, startPoint y: 412, endPoint x: 879, endPoint y: 553, distance: 222.6
click at [879, 553] on div "Current Plan Agency Platform Includes 2 brands Current Brands 0 After Adding Br…" at bounding box center [635, 349] width 494 height 435
drag, startPoint x: 450, startPoint y: 203, endPoint x: 518, endPoint y: 204, distance: 68.4
click at [518, 204] on p "Includes 2 brands" at bounding box center [635, 210] width 434 height 16
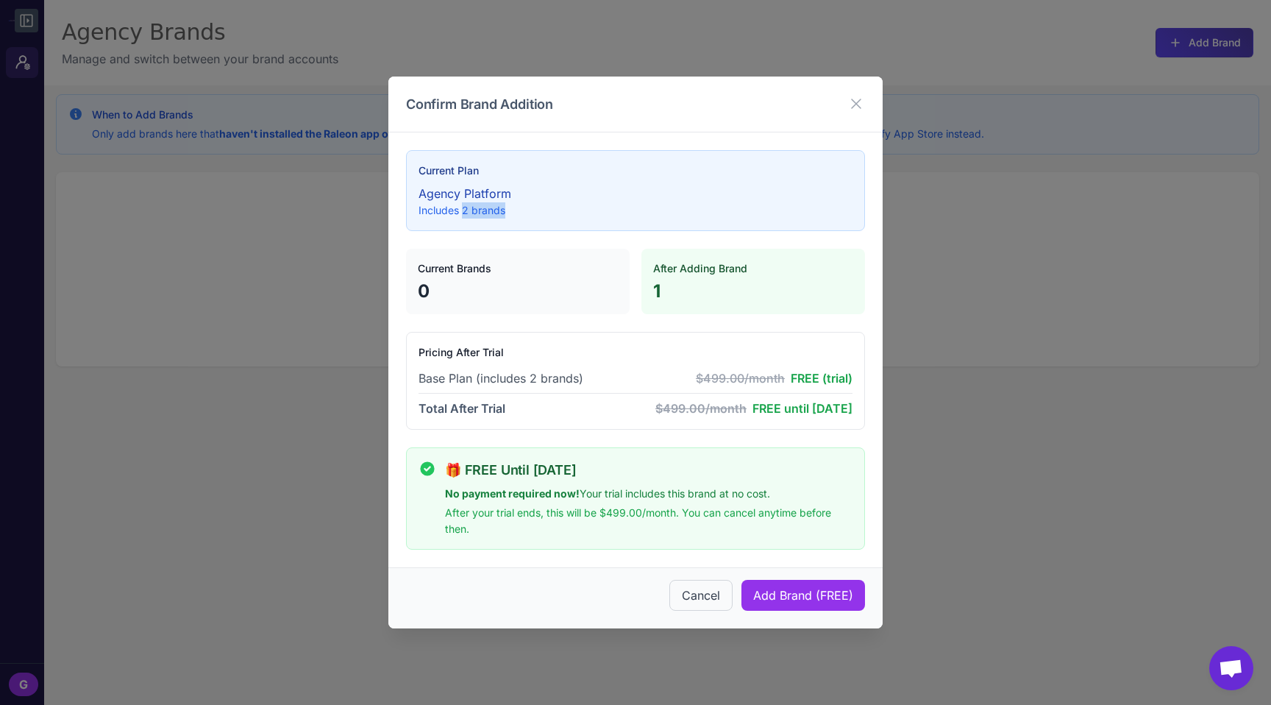
click at [518, 204] on p "Includes 2 brands" at bounding box center [635, 210] width 434 height 16
drag, startPoint x: 409, startPoint y: 181, endPoint x: 538, endPoint y: 202, distance: 131.2
click at [538, 202] on div "Current Plan Agency Platform Includes 2 brands" at bounding box center [635, 190] width 459 height 81
click at [538, 202] on p "Includes 2 brands" at bounding box center [635, 210] width 434 height 16
click at [717, 610] on button "Cancel" at bounding box center [700, 595] width 63 height 31
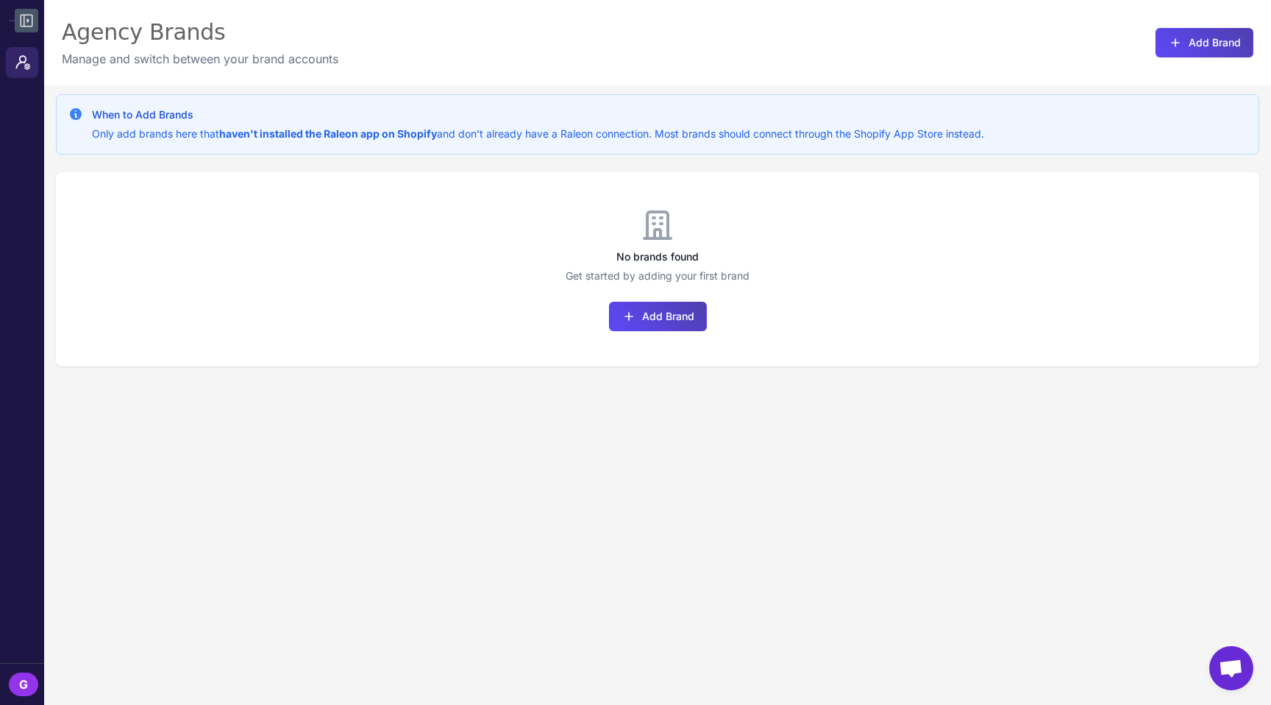
click at [21, 685] on div "G" at bounding box center [23, 684] width 29 height 24
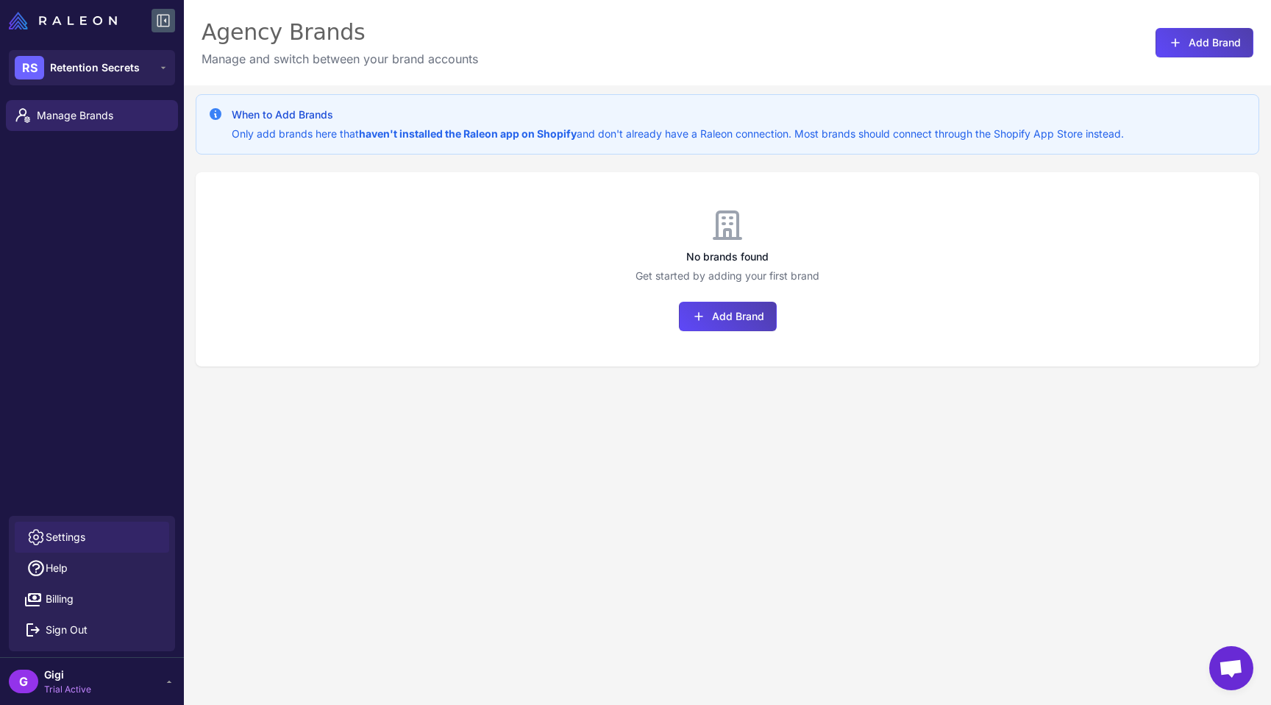
click at [73, 531] on span "Settings" at bounding box center [66, 537] width 40 height 16
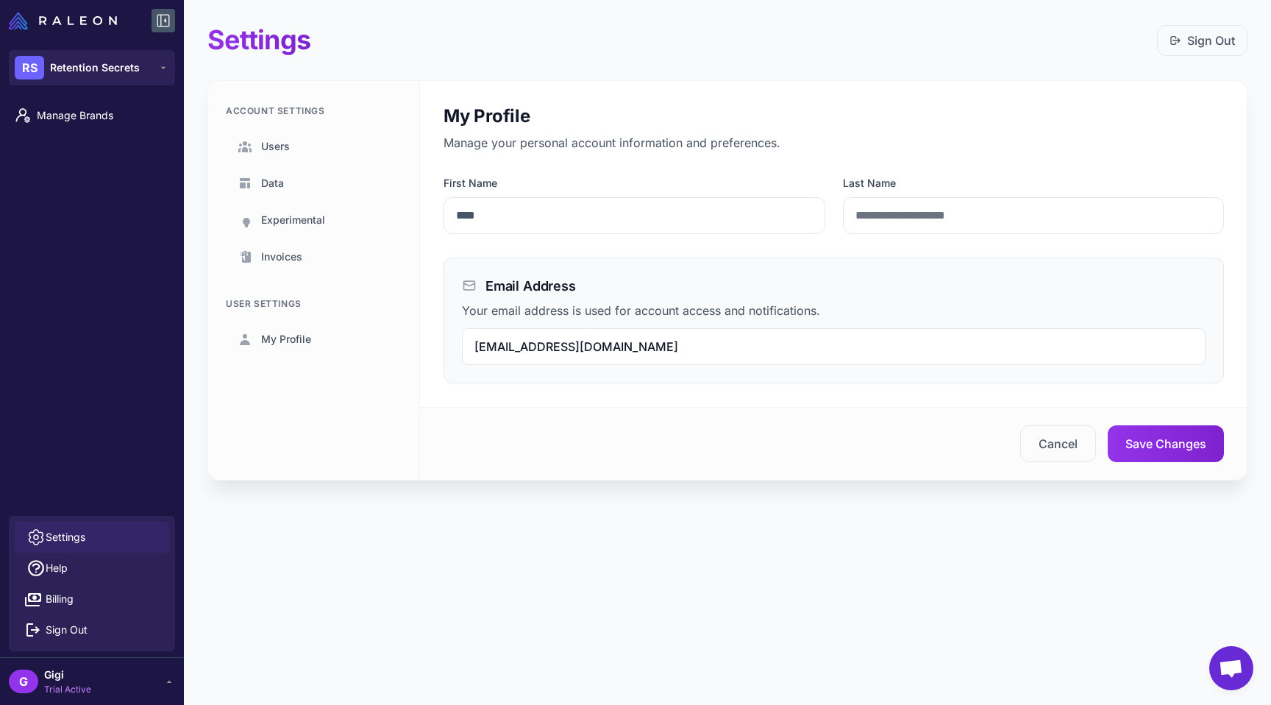
click at [1216, 655] on span "Open chat" at bounding box center [1231, 668] width 44 height 44
click at [1236, 672] on span "Open chat" at bounding box center [1231, 669] width 24 height 21
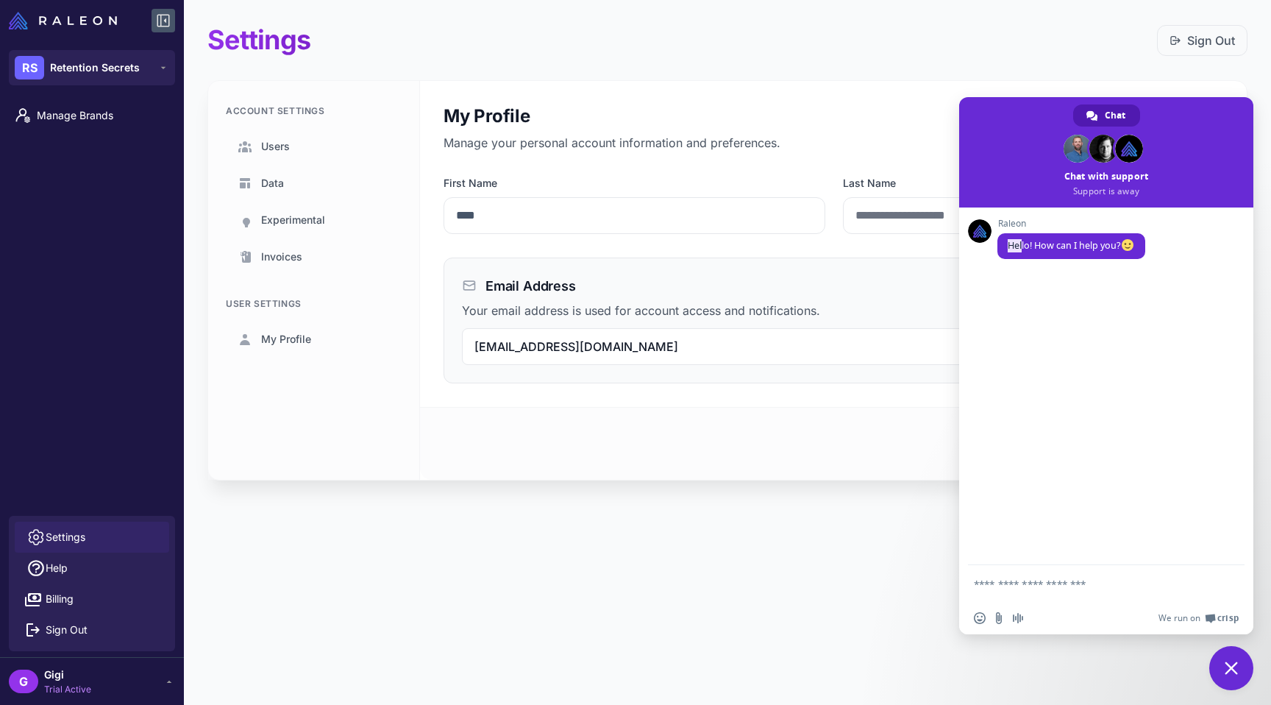
drag, startPoint x: 1022, startPoint y: 248, endPoint x: 1168, endPoint y: 248, distance: 145.6
click at [1168, 248] on div "Raleon Hello! How can I help you?" at bounding box center [1120, 246] width 247 height 57
click at [1169, 248] on div "Raleon Hello! How can I help you?" at bounding box center [1120, 246] width 247 height 57
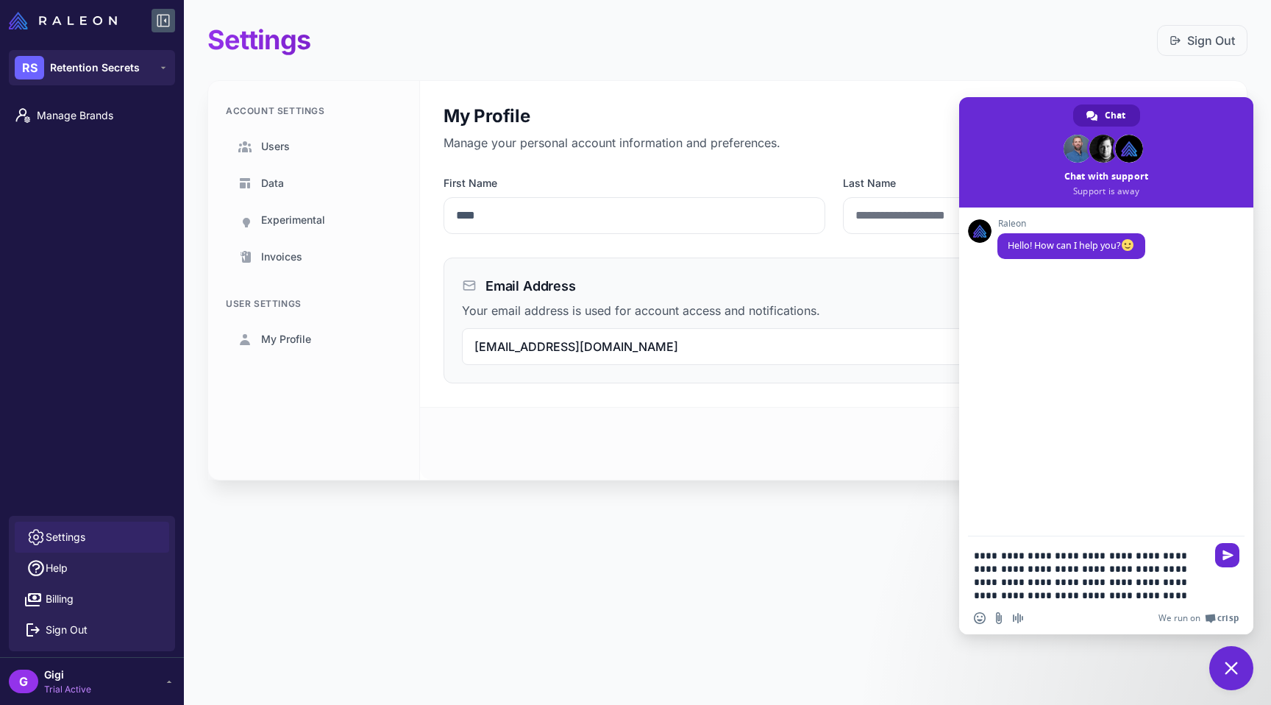
type textarea "**********"
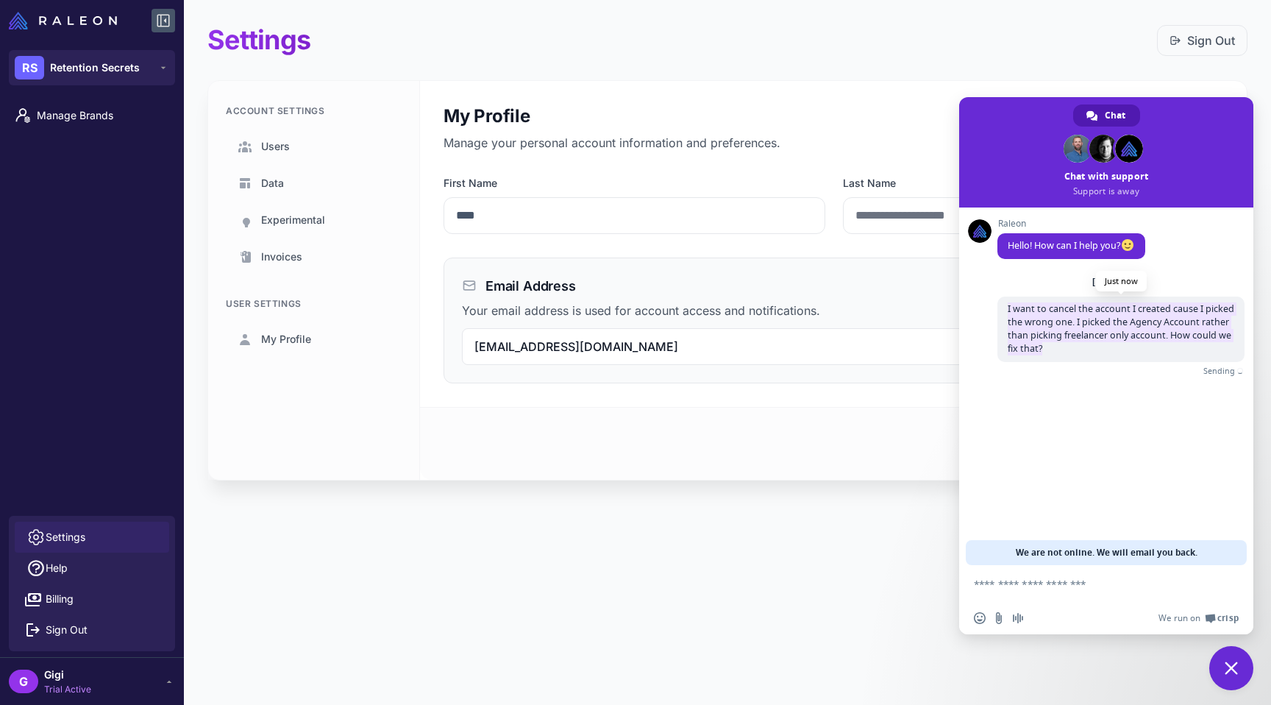
drag, startPoint x: 1005, startPoint y: 312, endPoint x: 1109, endPoint y: 356, distance: 113.4
click at [1109, 356] on span "I want to cancel the account I created cause I picked the wrong one. I picked t…" at bounding box center [1120, 328] width 247 height 65
drag, startPoint x: 1033, startPoint y: 552, endPoint x: 1212, endPoint y: 554, distance: 179.5
click at [1212, 554] on div "We are not online. We will email you back." at bounding box center [1106, 552] width 281 height 25
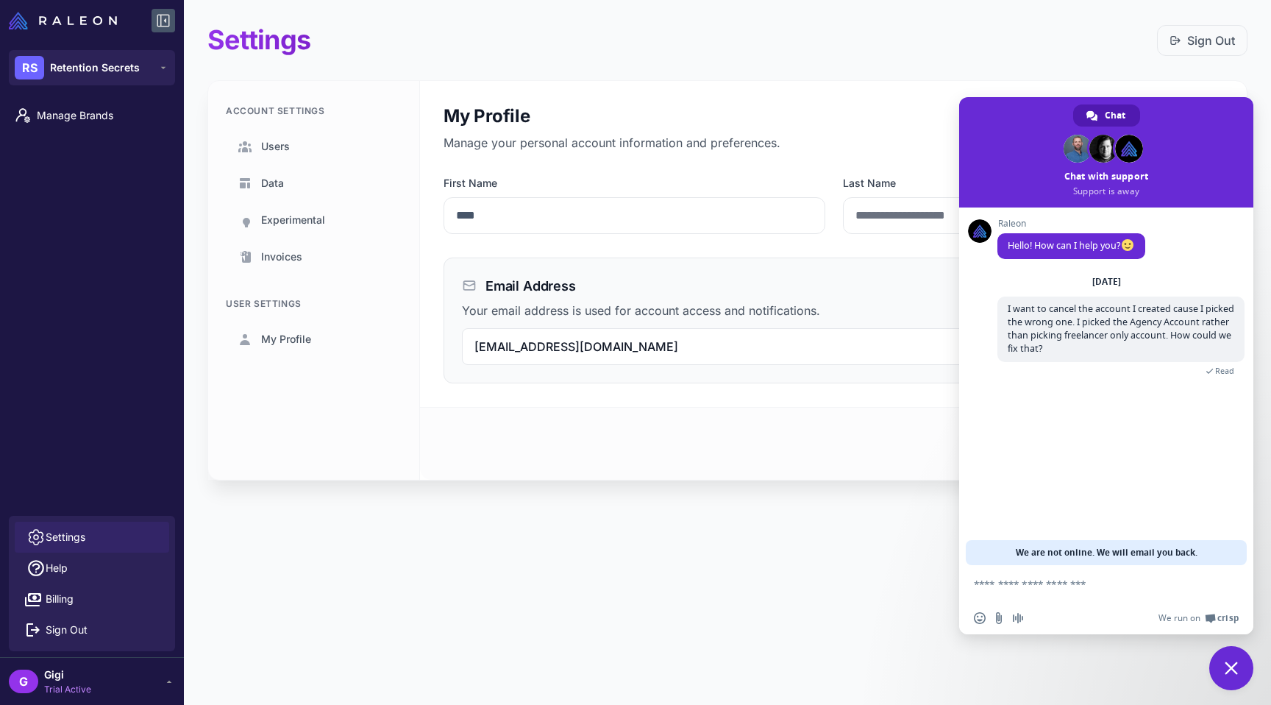
click at [91, 685] on span "Trial Active" at bounding box center [67, 688] width 47 height 13
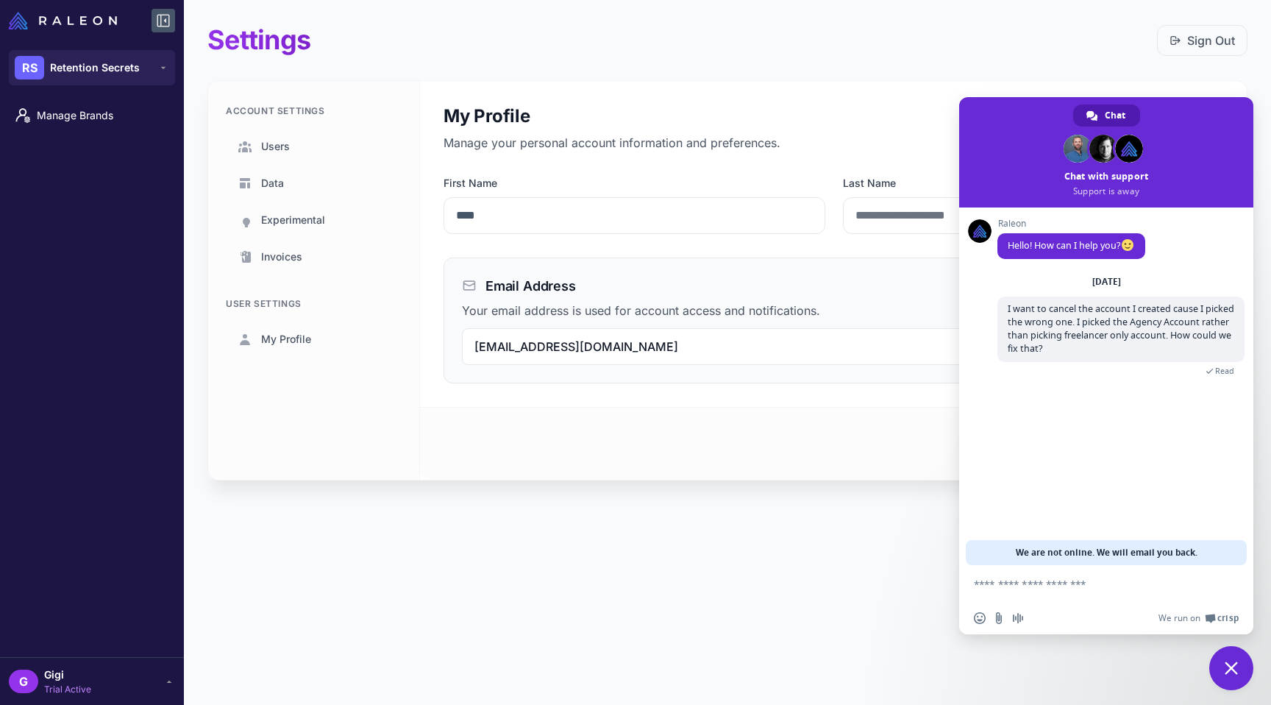
click at [91, 685] on span "Trial Active" at bounding box center [67, 688] width 47 height 13
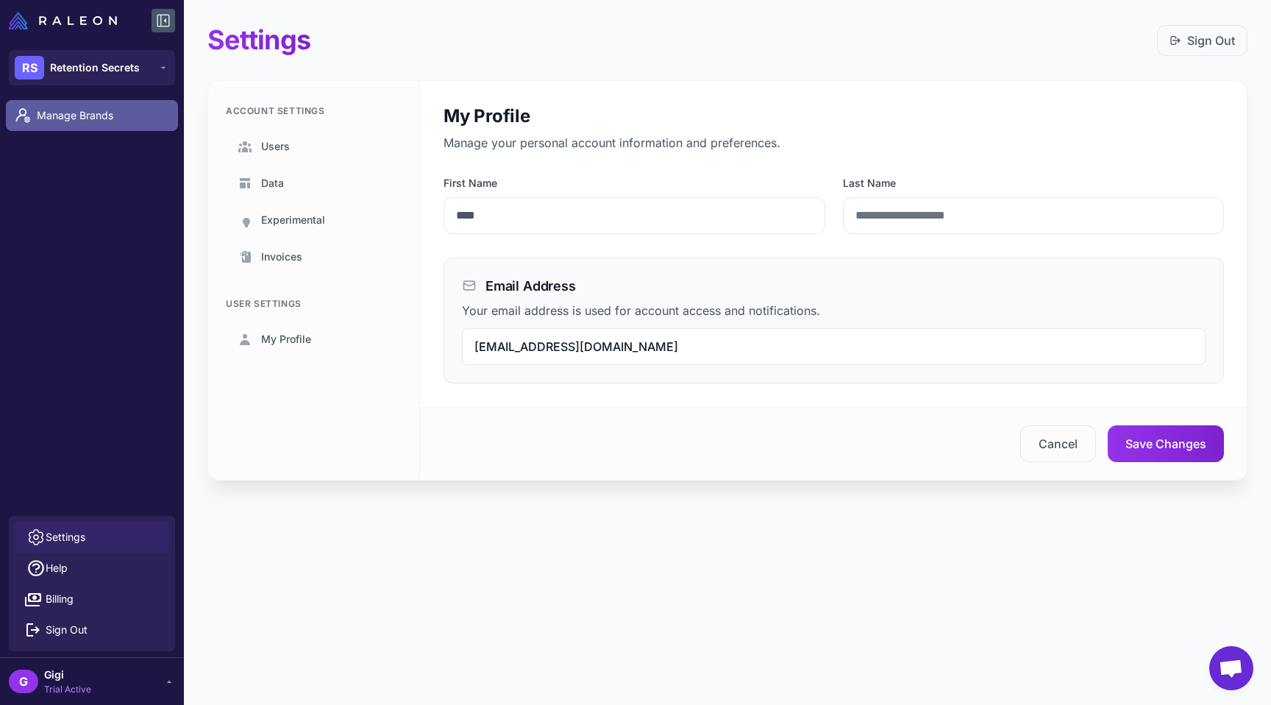
click at [66, 121] on span "Manage Brands" at bounding box center [101, 115] width 129 height 16
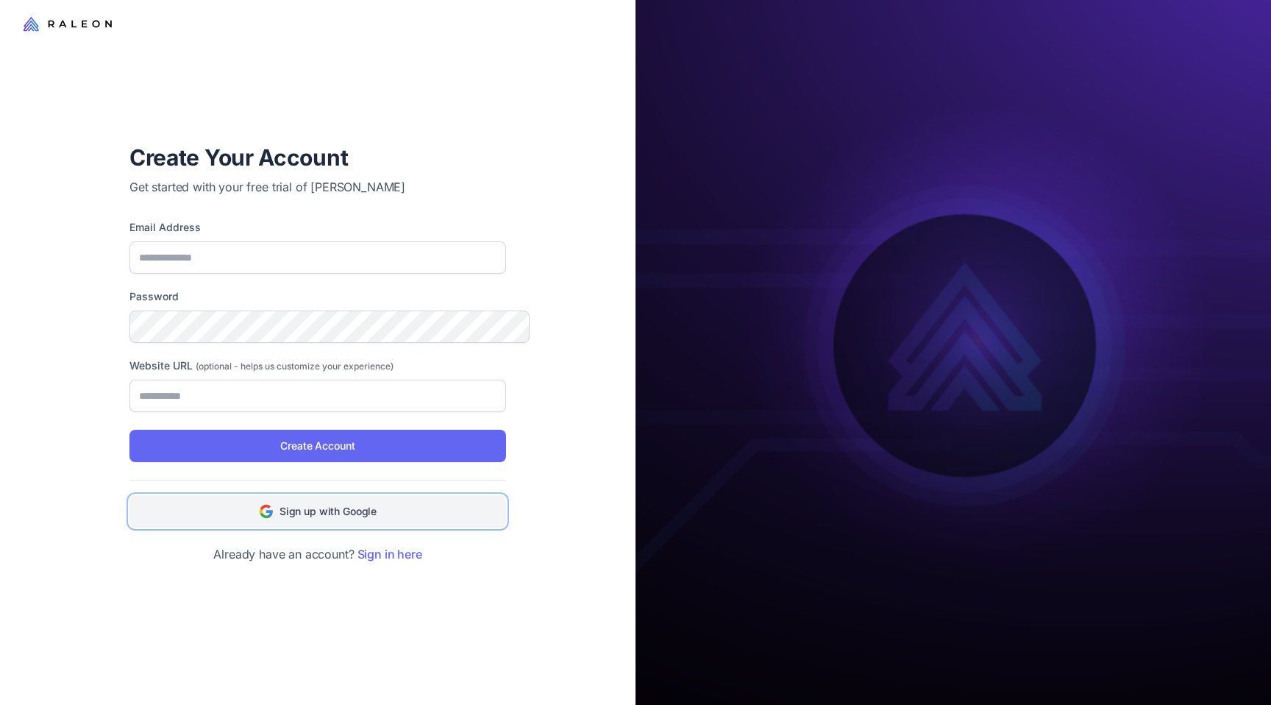
click at [307, 510] on span "Sign up with Google" at bounding box center [327, 511] width 97 height 16
type input "**********"
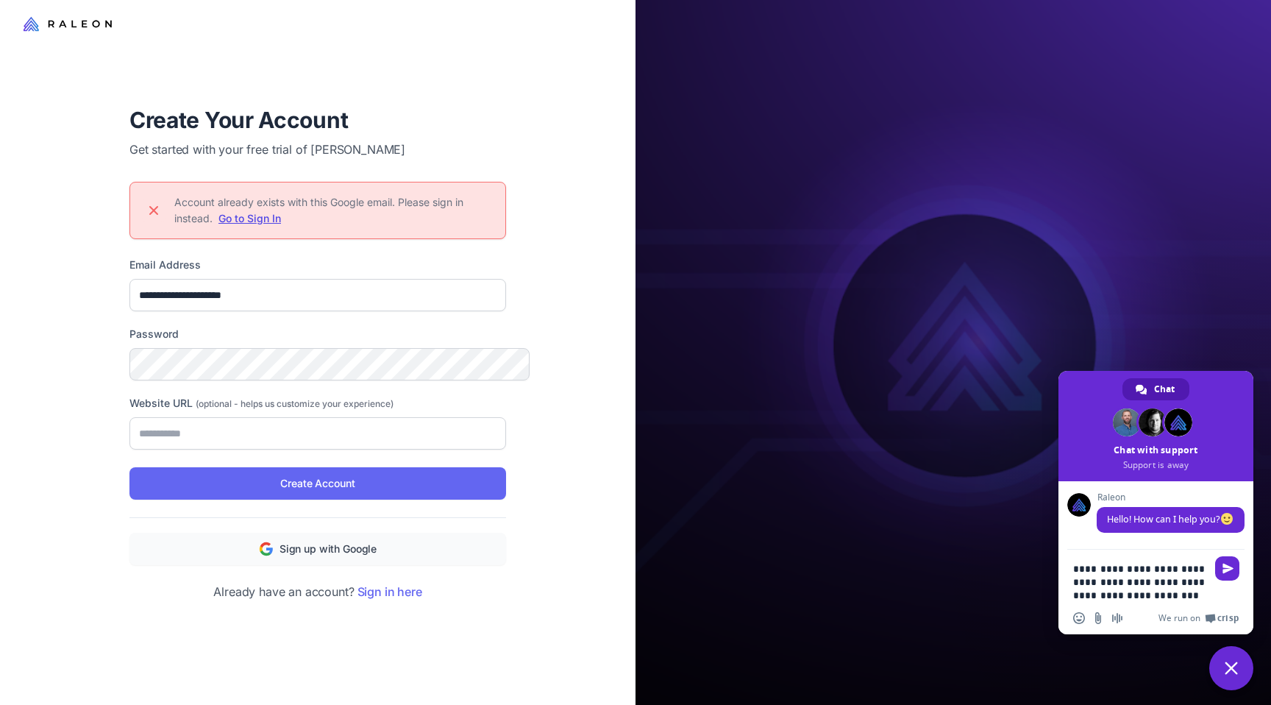
type textarea "**********"
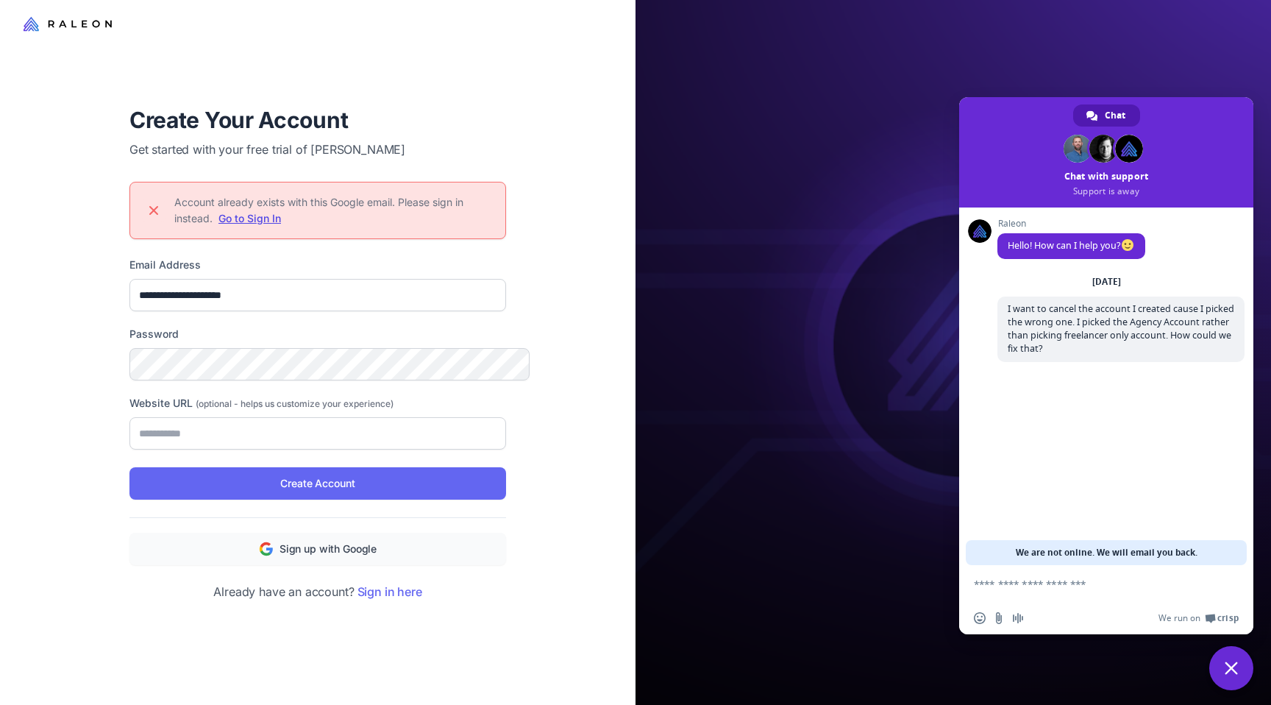
drag, startPoint x: 168, startPoint y: 198, endPoint x: 338, endPoint y: 225, distance: 172.8
click at [338, 225] on div "Account already exists with this Google email. Please sign in instead. Go to Si…" at bounding box center [317, 210] width 377 height 57
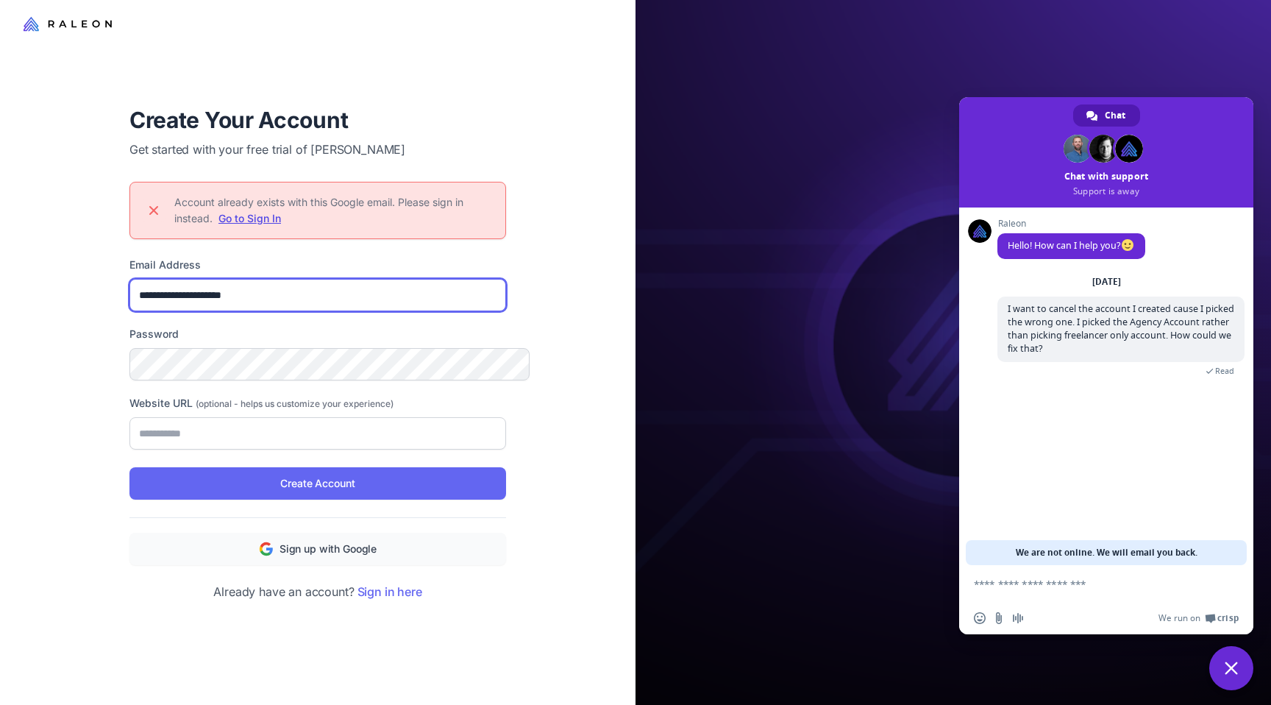
click at [293, 291] on input "**********" at bounding box center [317, 295] width 377 height 32
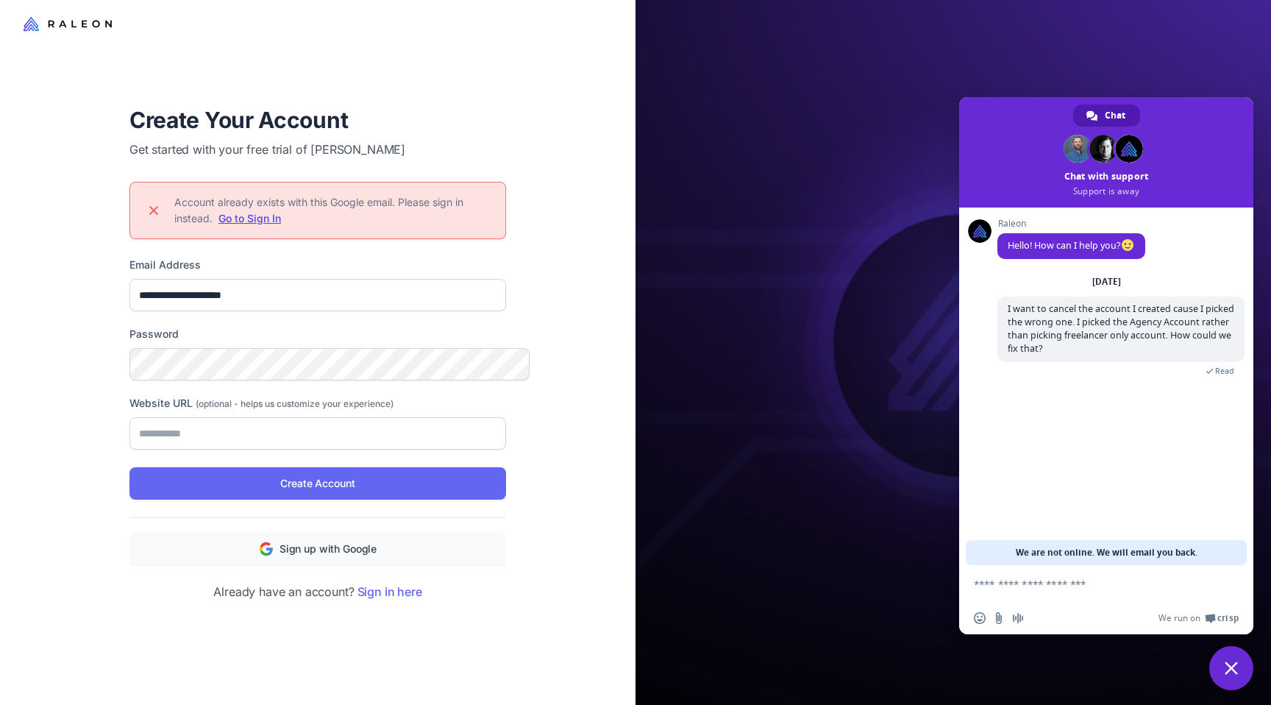
click at [106, 276] on div "**********" at bounding box center [318, 353] width 424 height 542
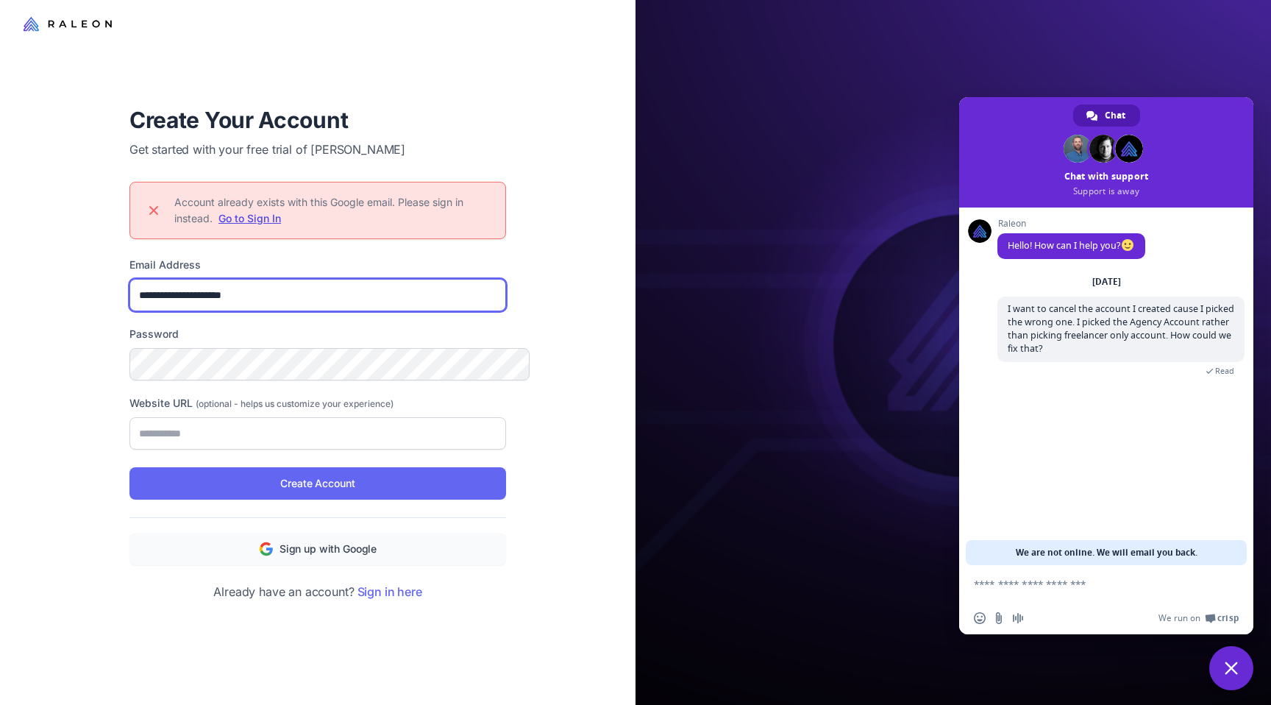
click at [193, 294] on input "**********" at bounding box center [317, 295] width 377 height 32
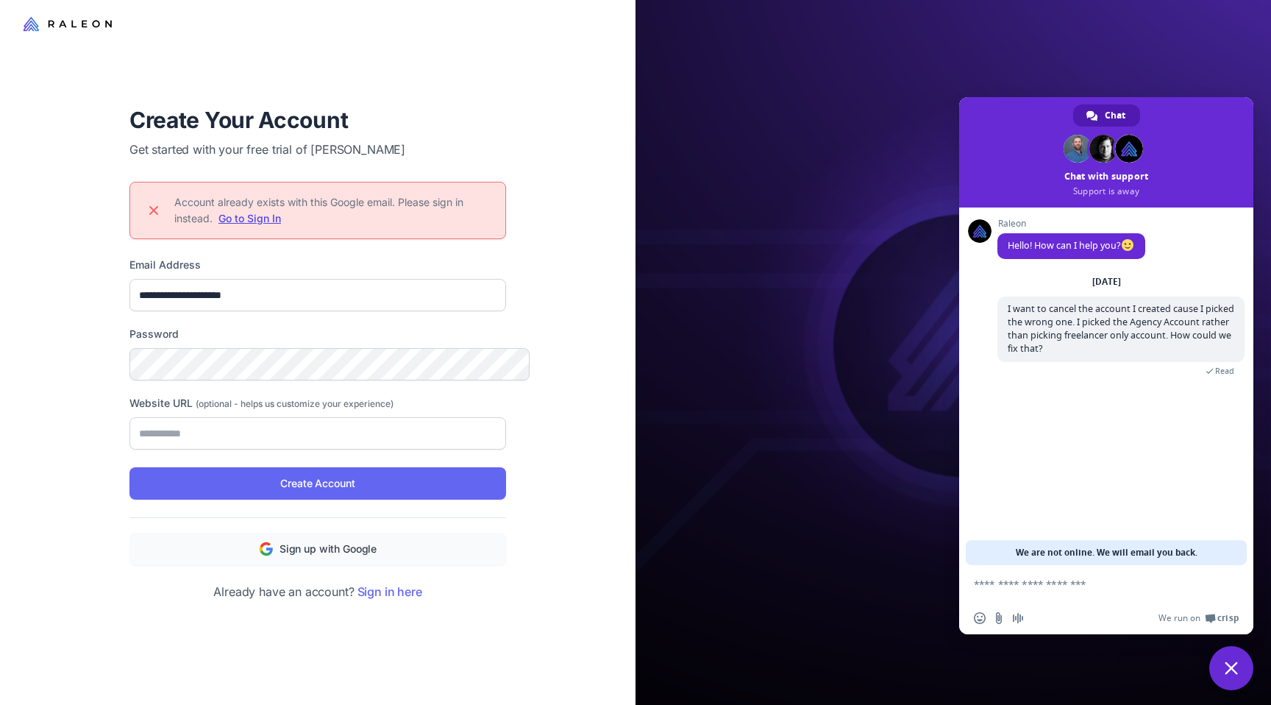
click at [55, 360] on div "**********" at bounding box center [317, 352] width 635 height 705
click at [288, 557] on span "Sign up with Google" at bounding box center [327, 549] width 97 height 16
type input "**********"
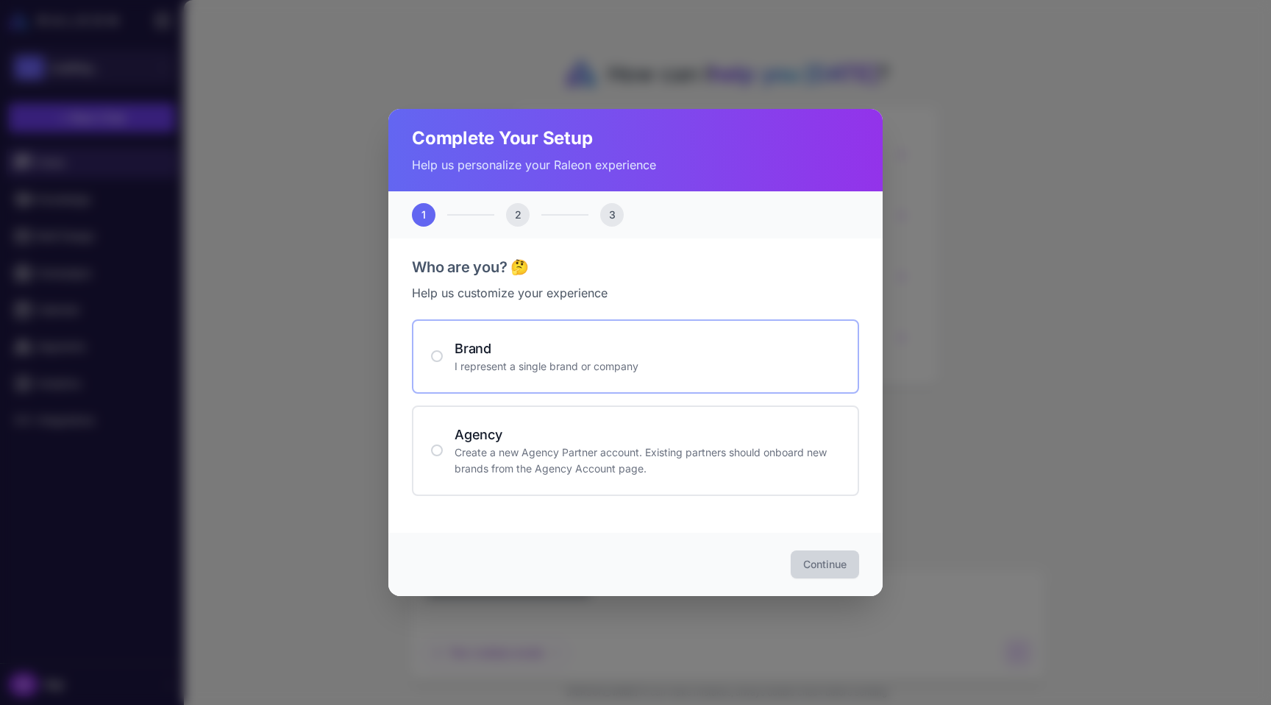
click at [528, 368] on p "I represent a single brand or company" at bounding box center [646, 366] width 385 height 16
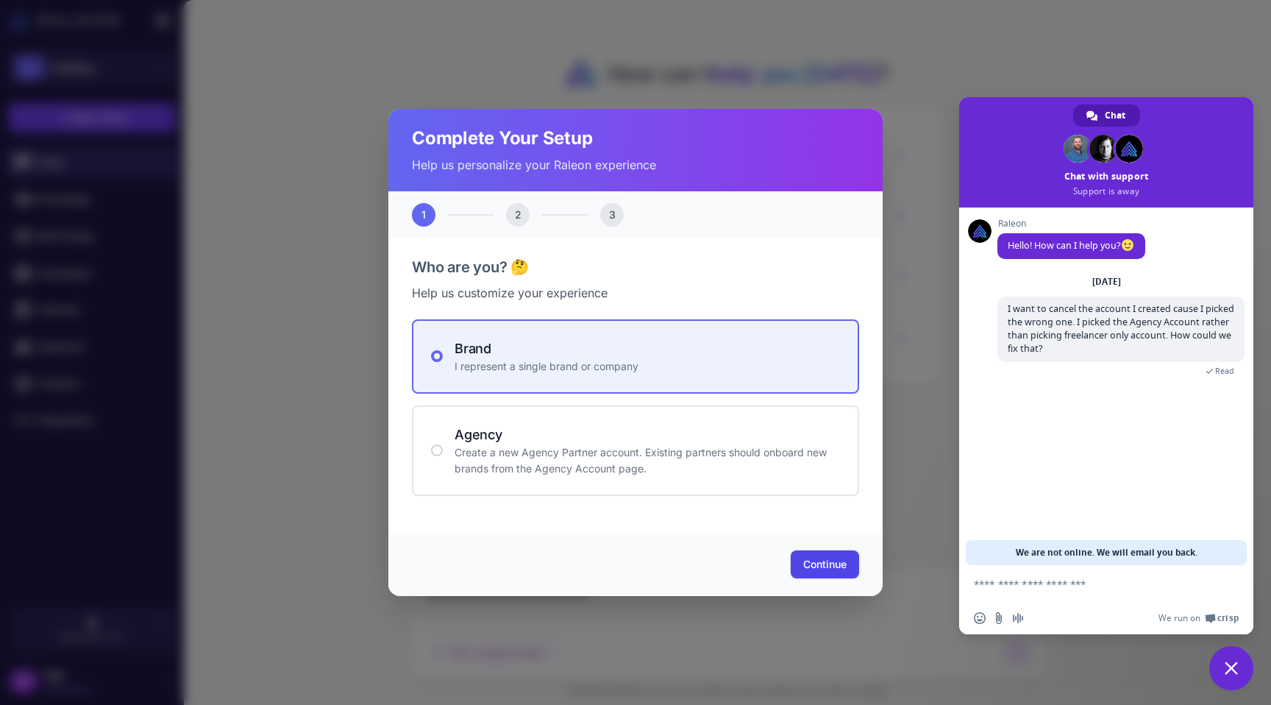
click at [832, 577] on button "Continue" at bounding box center [825, 564] width 68 height 28
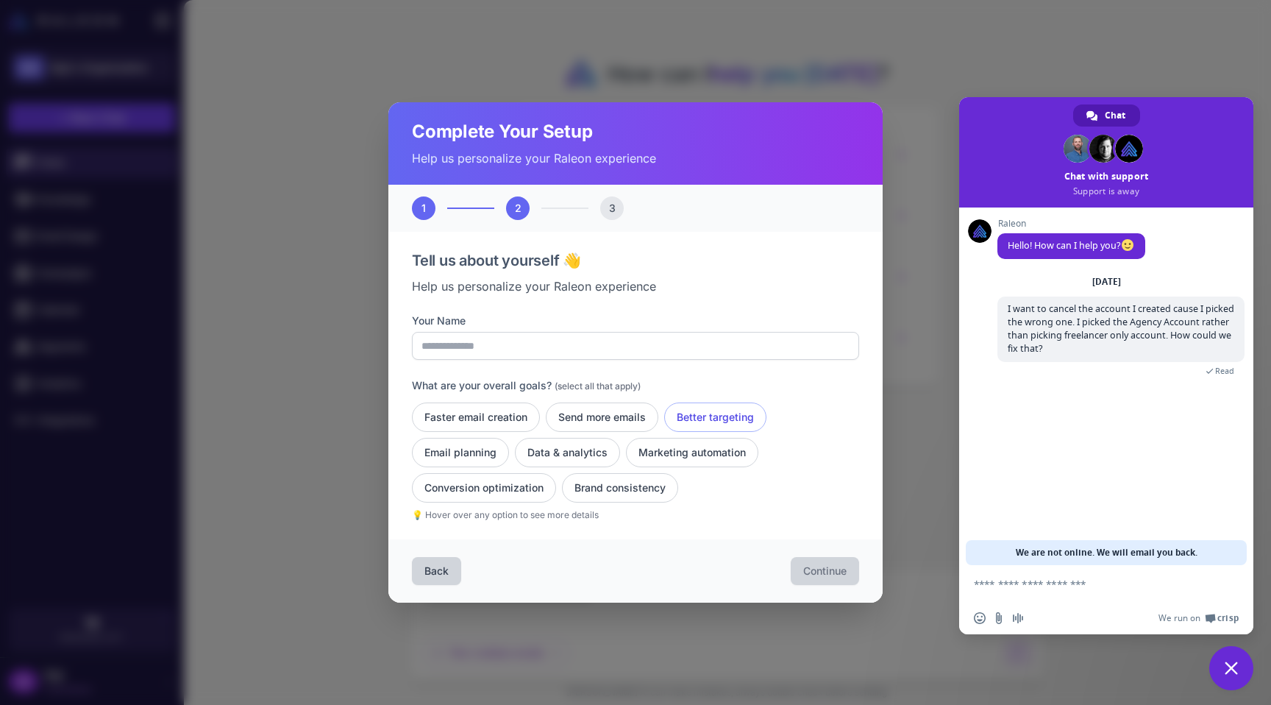
click at [706, 419] on button "Better targeting" at bounding box center [715, 416] width 102 height 29
click at [508, 421] on button "Faster email creation" at bounding box center [476, 416] width 128 height 29
click at [474, 456] on button "Email planning" at bounding box center [460, 452] width 97 height 29
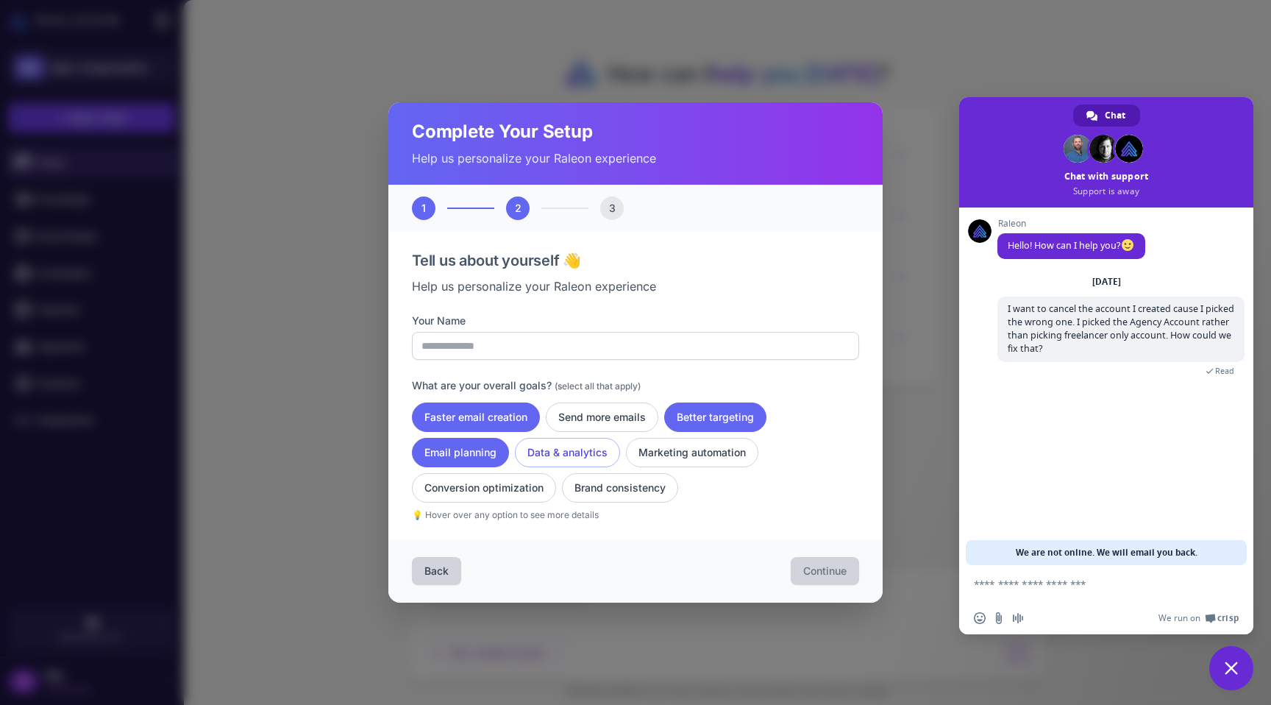
click at [565, 456] on button "Data & analytics" at bounding box center [567, 452] width 105 height 29
click at [707, 466] on button "Marketing automation" at bounding box center [692, 452] width 132 height 29
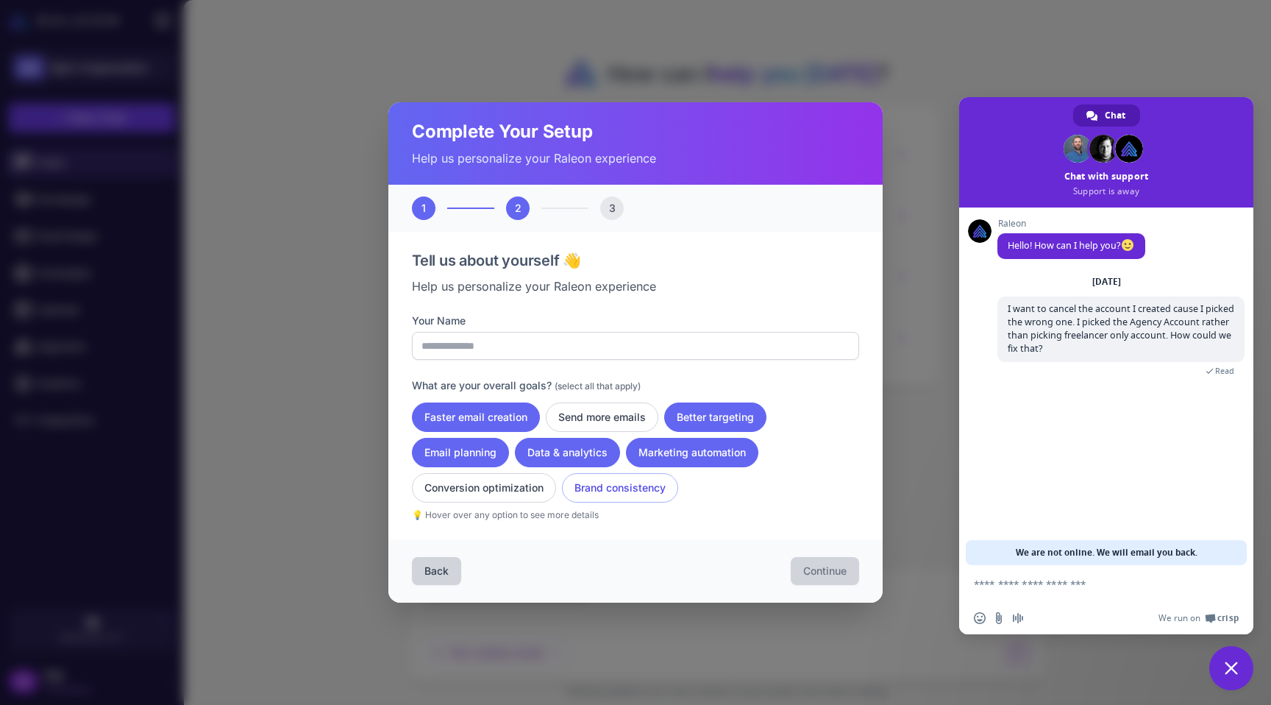
click at [618, 497] on button "Brand consistency" at bounding box center [620, 487] width 116 height 29
click at [487, 496] on button "Conversion optimization" at bounding box center [484, 487] width 144 height 29
click at [622, 416] on button "Send more emails" at bounding box center [602, 416] width 113 height 29
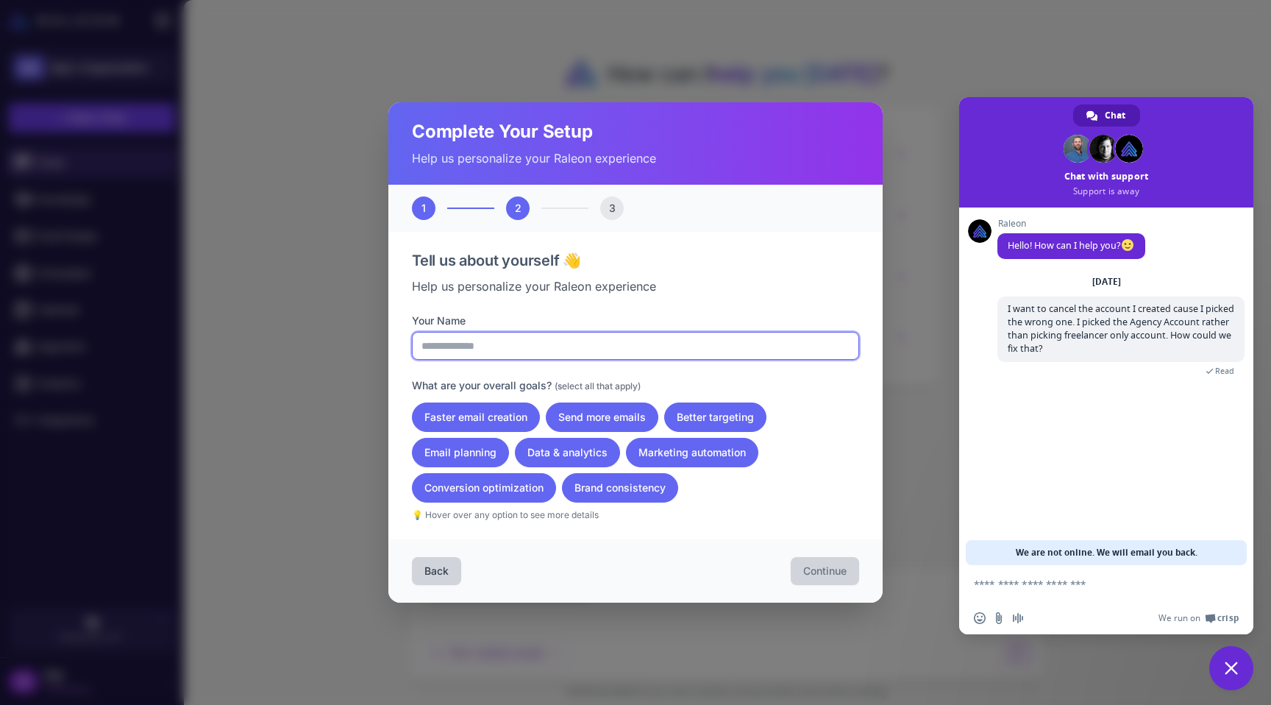
click at [493, 347] on input "Your Name" at bounding box center [635, 346] width 447 height 28
type input "****"
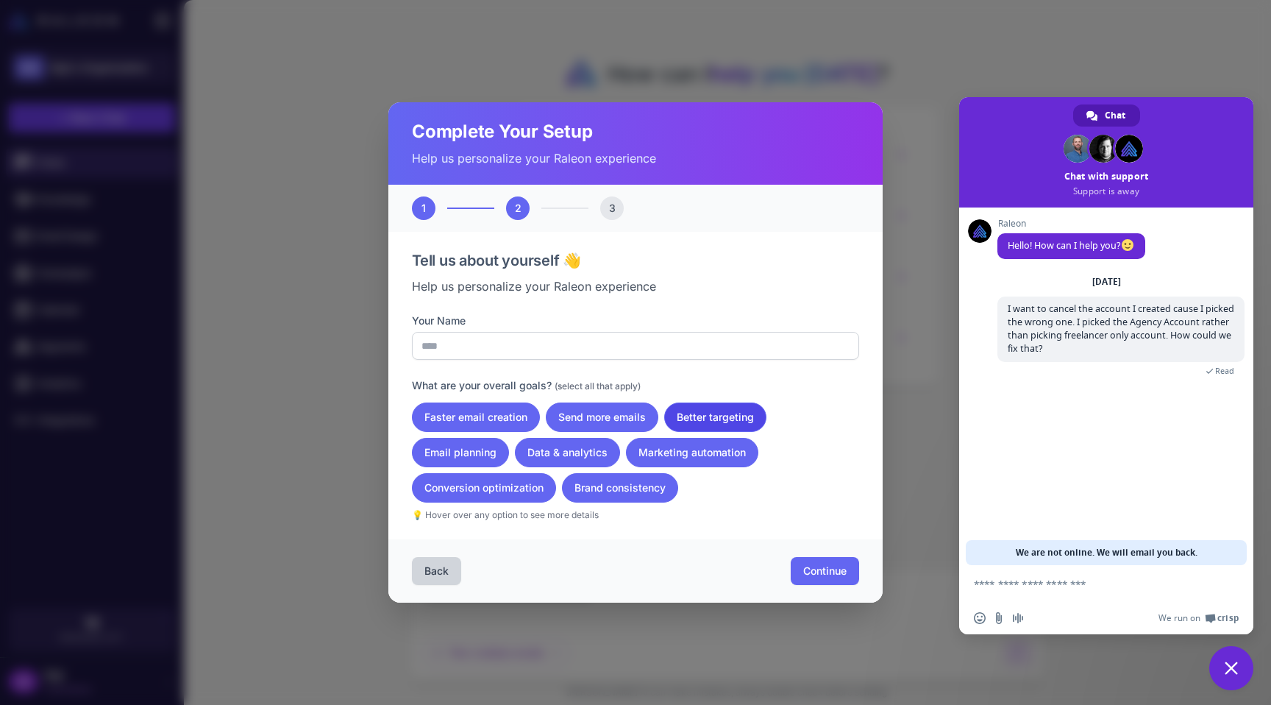
click at [757, 417] on button "Better targeting" at bounding box center [715, 416] width 102 height 29
click at [830, 578] on span "Continue" at bounding box center [824, 570] width 43 height 15
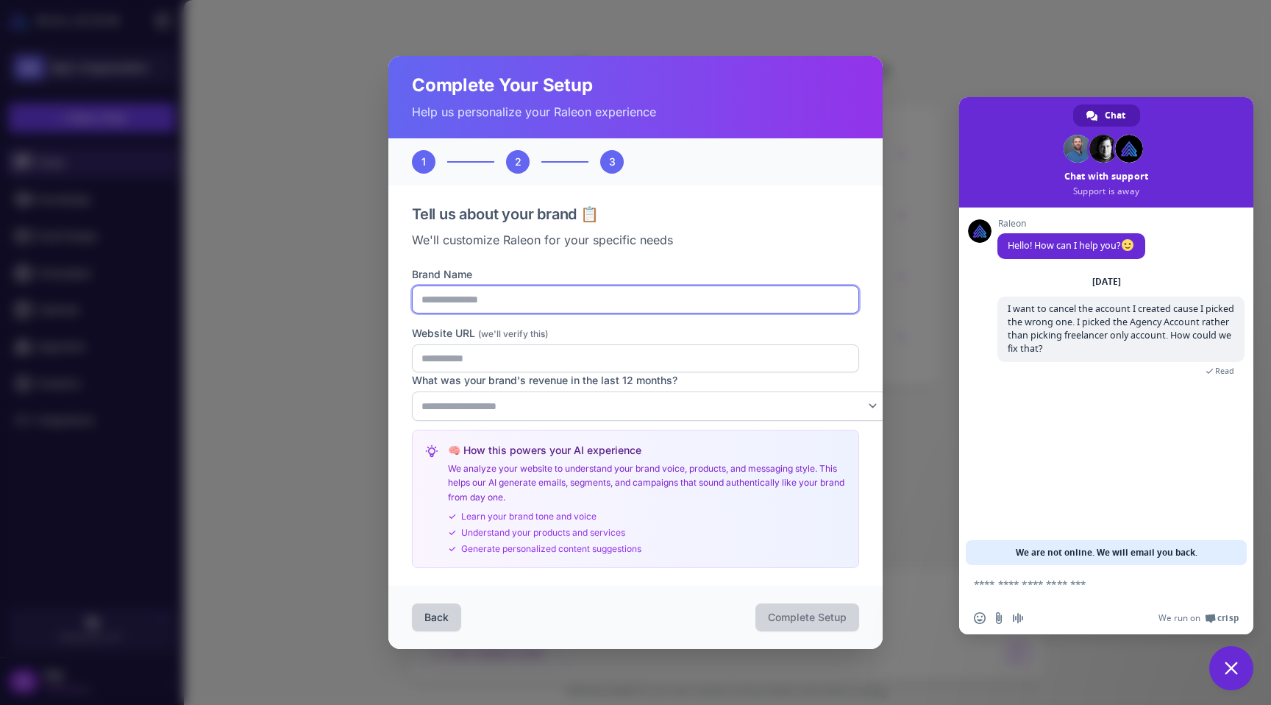
click at [475, 293] on input "Brand Name" at bounding box center [635, 299] width 447 height 28
type input "**********"
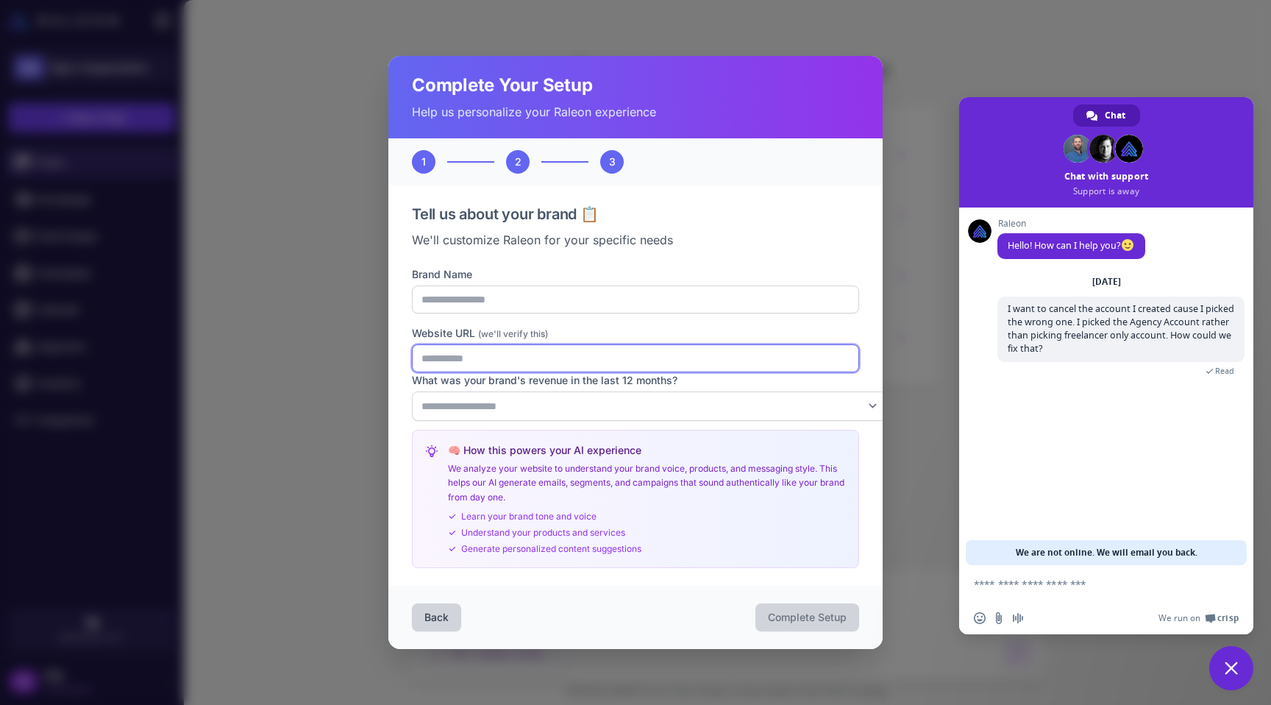
click at [471, 355] on input "Website URL (we'll verify this)" at bounding box center [635, 358] width 447 height 28
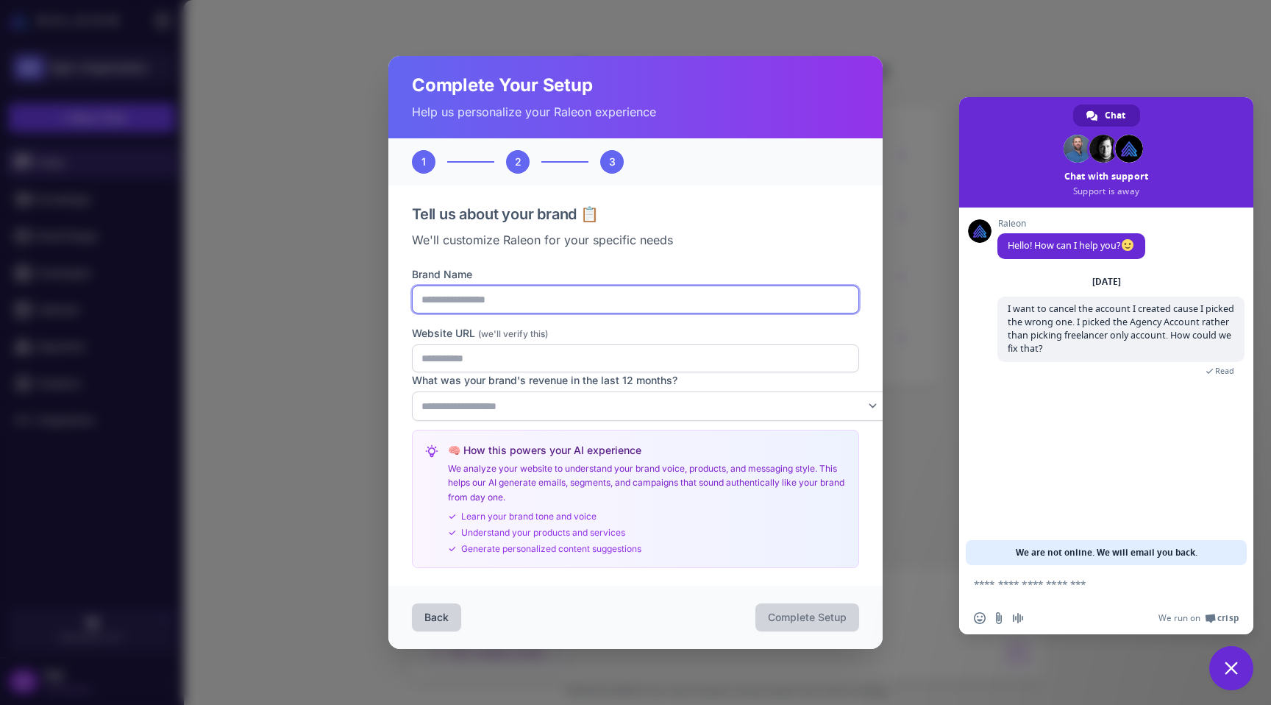
click at [516, 303] on input "**********" at bounding box center [635, 299] width 447 height 28
type input "**********"
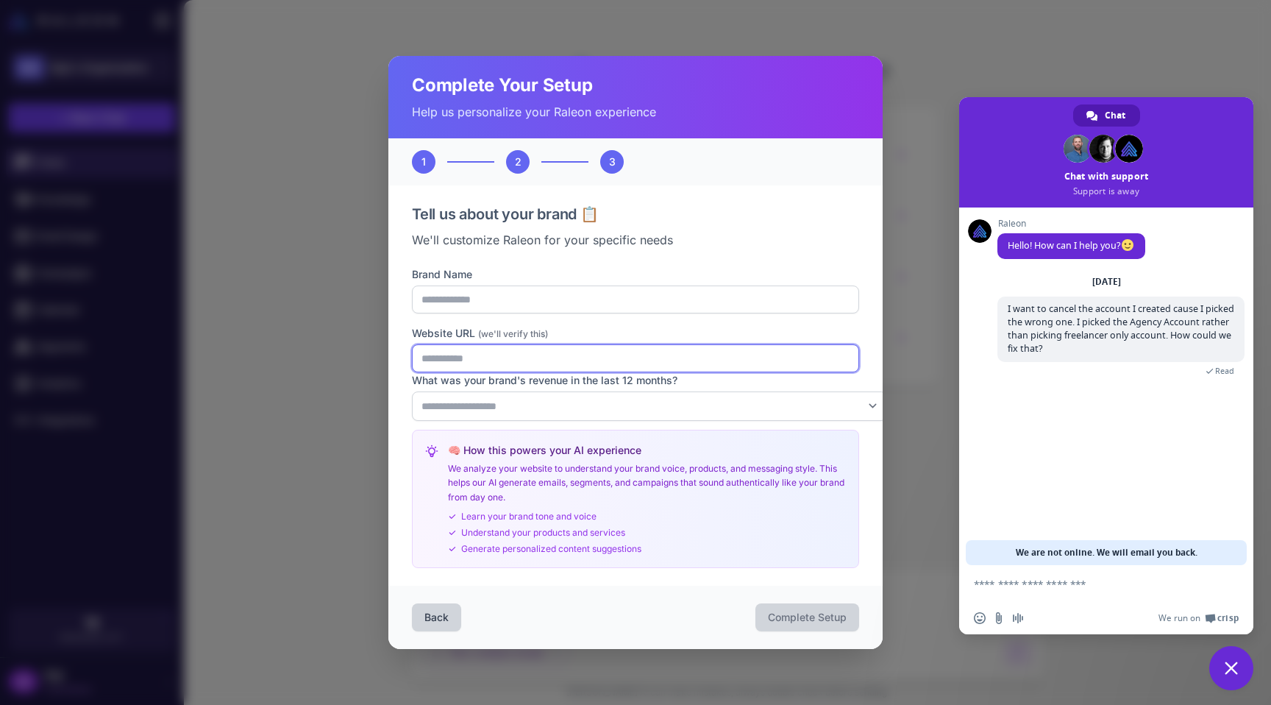
click at [513, 367] on input "Website URL (we'll verify this)" at bounding box center [635, 358] width 447 height 28
paste input "**********"
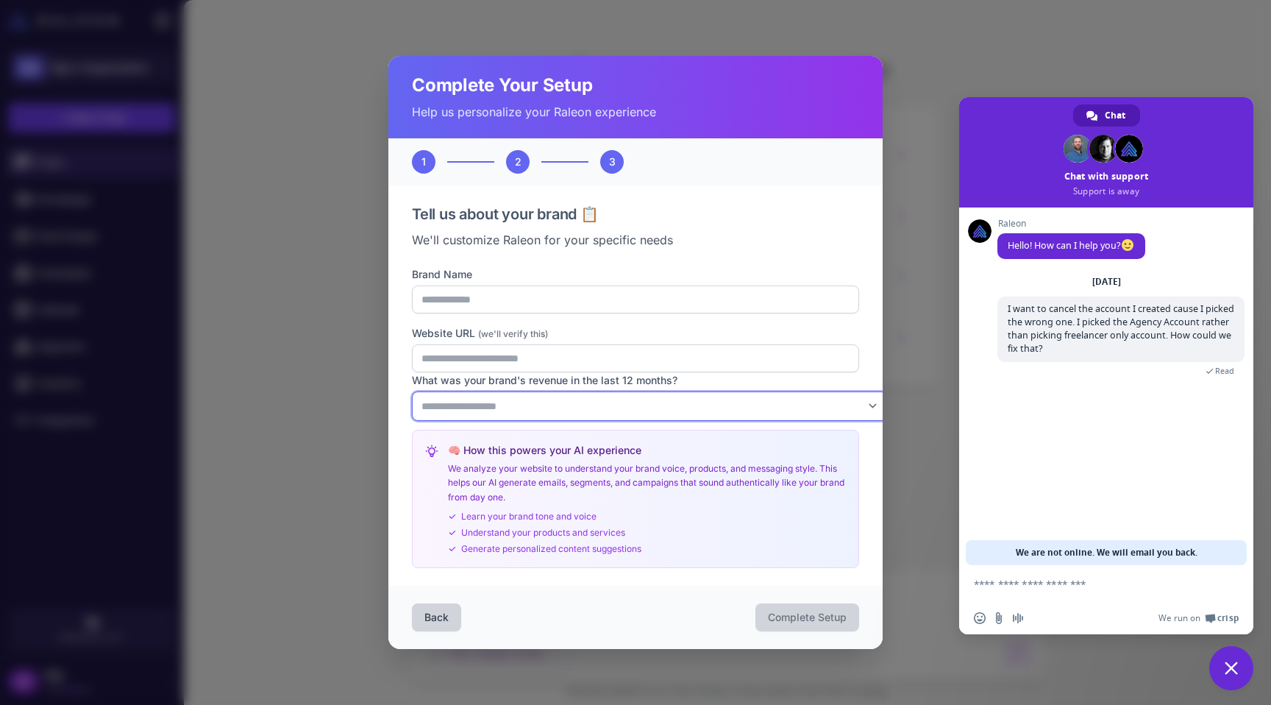
type input "**********"
click at [495, 410] on select "**********" at bounding box center [649, 405] width 475 height 29
select select "********"
click at [412, 394] on select "**********" at bounding box center [649, 405] width 475 height 29
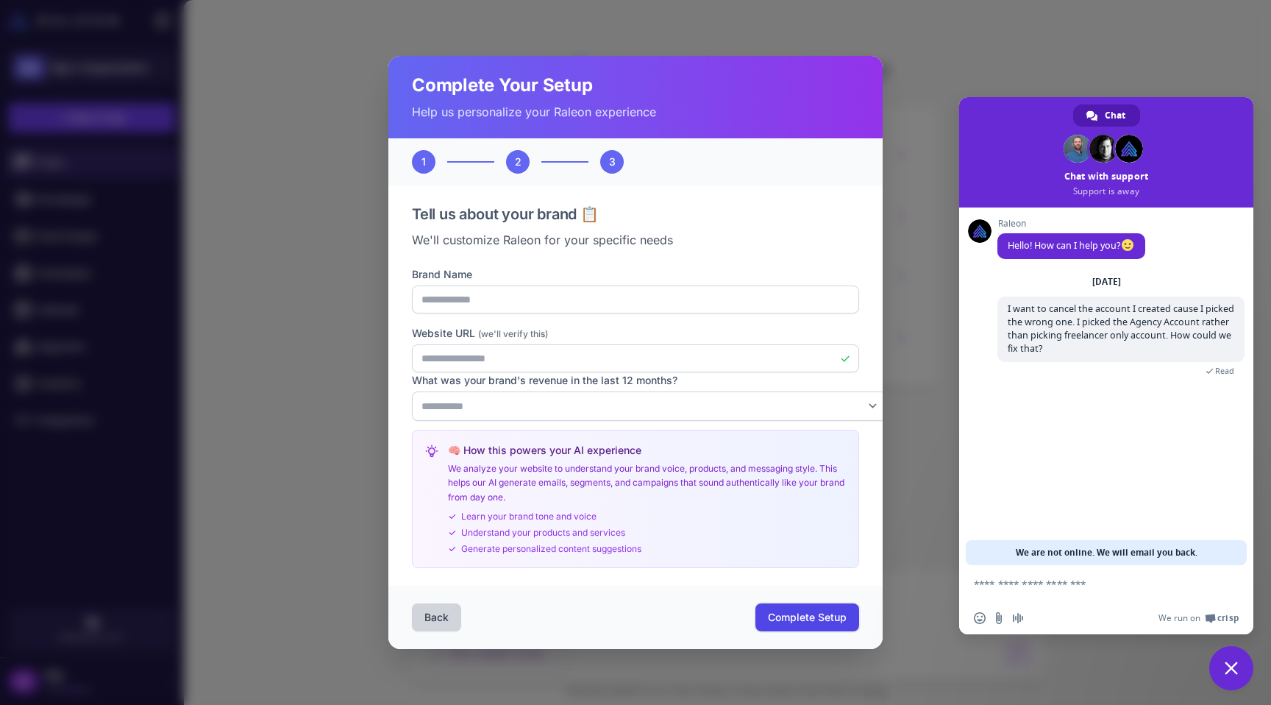
click at [811, 624] on span "Complete Setup" at bounding box center [807, 617] width 79 height 15
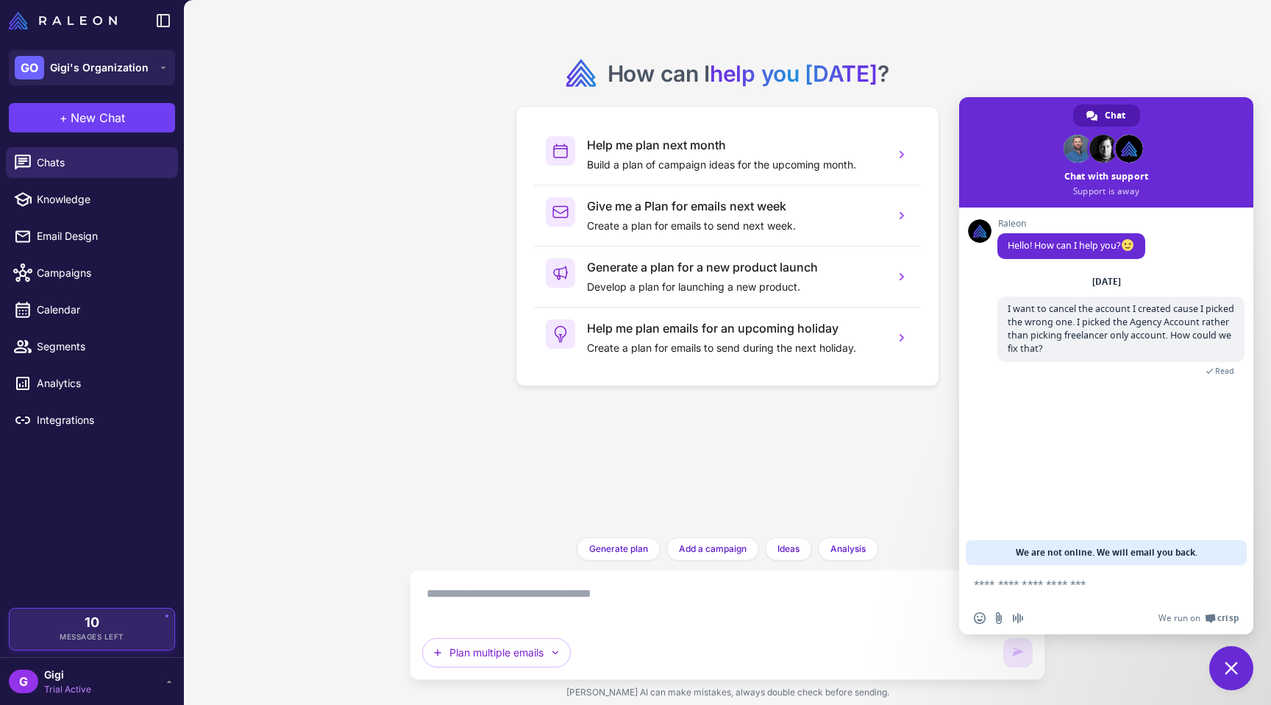
click at [114, 633] on span "Messages Left" at bounding box center [92, 636] width 65 height 11
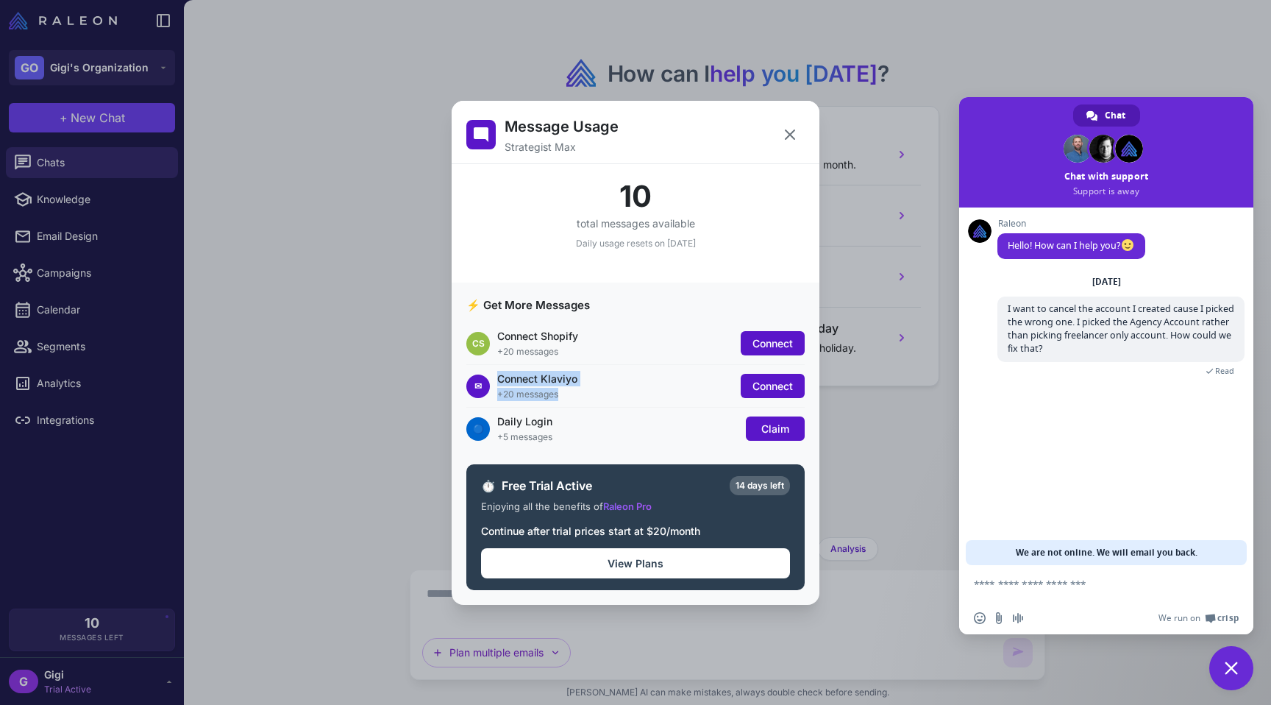
drag, startPoint x: 498, startPoint y: 380, endPoint x: 596, endPoint y: 395, distance: 99.6
click at [596, 395] on div "Connect Klaviyo +20 messages" at bounding box center [615, 386] width 236 height 30
click at [596, 395] on div "+20 messages" at bounding box center [615, 394] width 236 height 13
drag, startPoint x: 535, startPoint y: 530, endPoint x: 708, endPoint y: 528, distance: 173.6
click at [708, 528] on div "Continue after trial prices start at $20/month" at bounding box center [635, 530] width 309 height 18
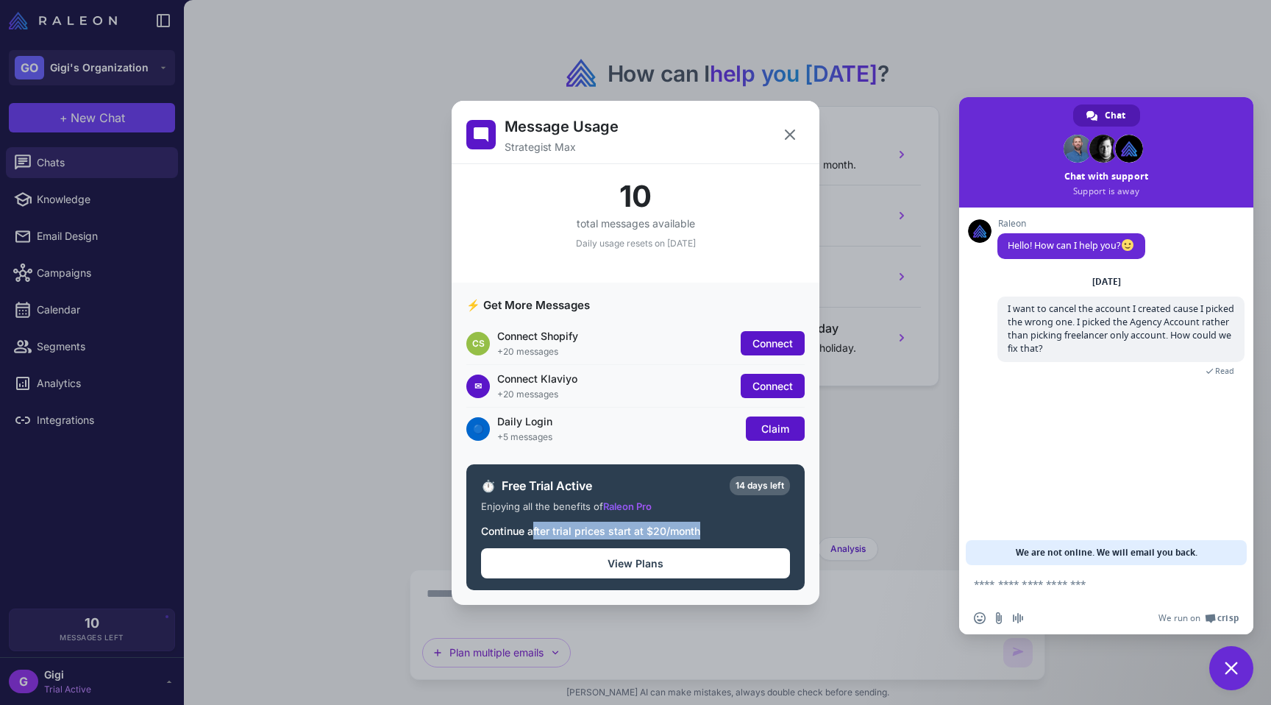
click at [708, 528] on div "Continue after trial prices start at $20/month" at bounding box center [635, 530] width 309 height 18
drag, startPoint x: 499, startPoint y: 420, endPoint x: 591, endPoint y: 421, distance: 91.2
click at [591, 421] on div "Daily Login" at bounding box center [617, 420] width 241 height 15
drag, startPoint x: 510, startPoint y: 430, endPoint x: 627, endPoint y: 436, distance: 116.3
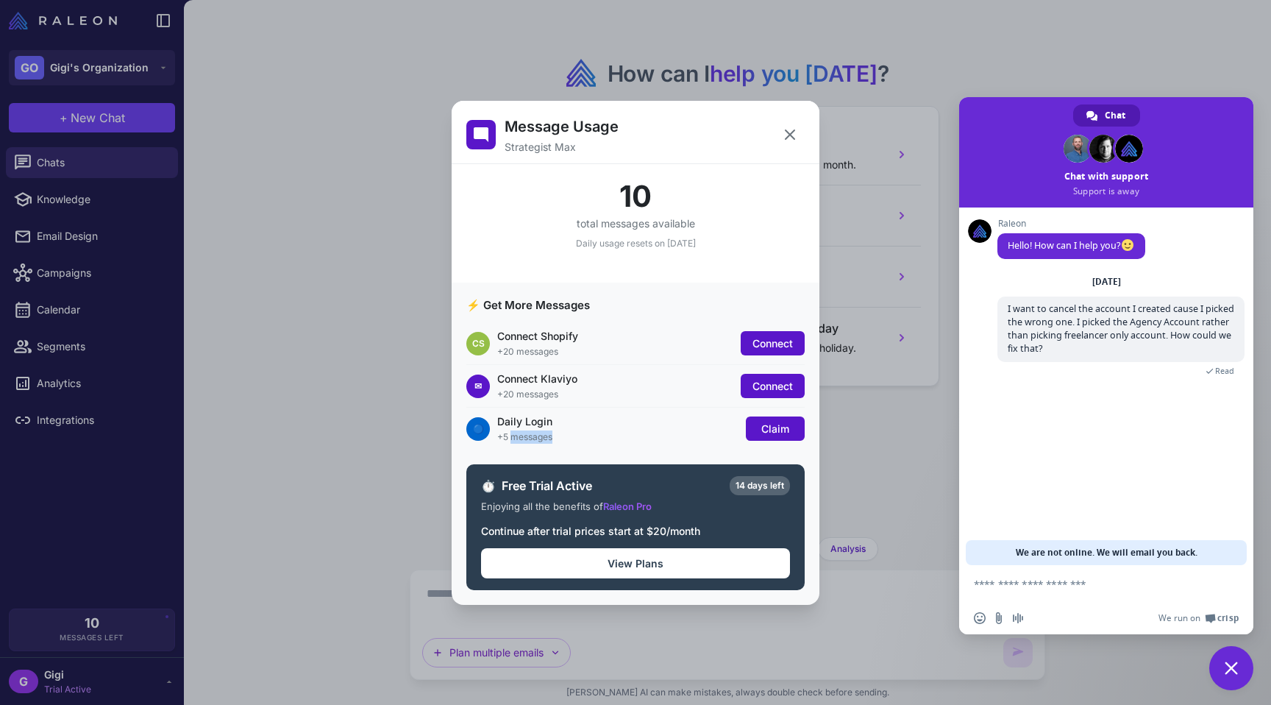
click at [627, 436] on div "+5 messages" at bounding box center [617, 436] width 241 height 13
drag, startPoint x: 573, startPoint y: 226, endPoint x: 741, endPoint y: 240, distance: 168.3
click at [741, 240] on div "10 total messages available Daily usage resets on September 10" at bounding box center [636, 223] width 368 height 118
click at [741, 240] on div "Daily usage resets on [DATE]" at bounding box center [635, 243] width 338 height 13
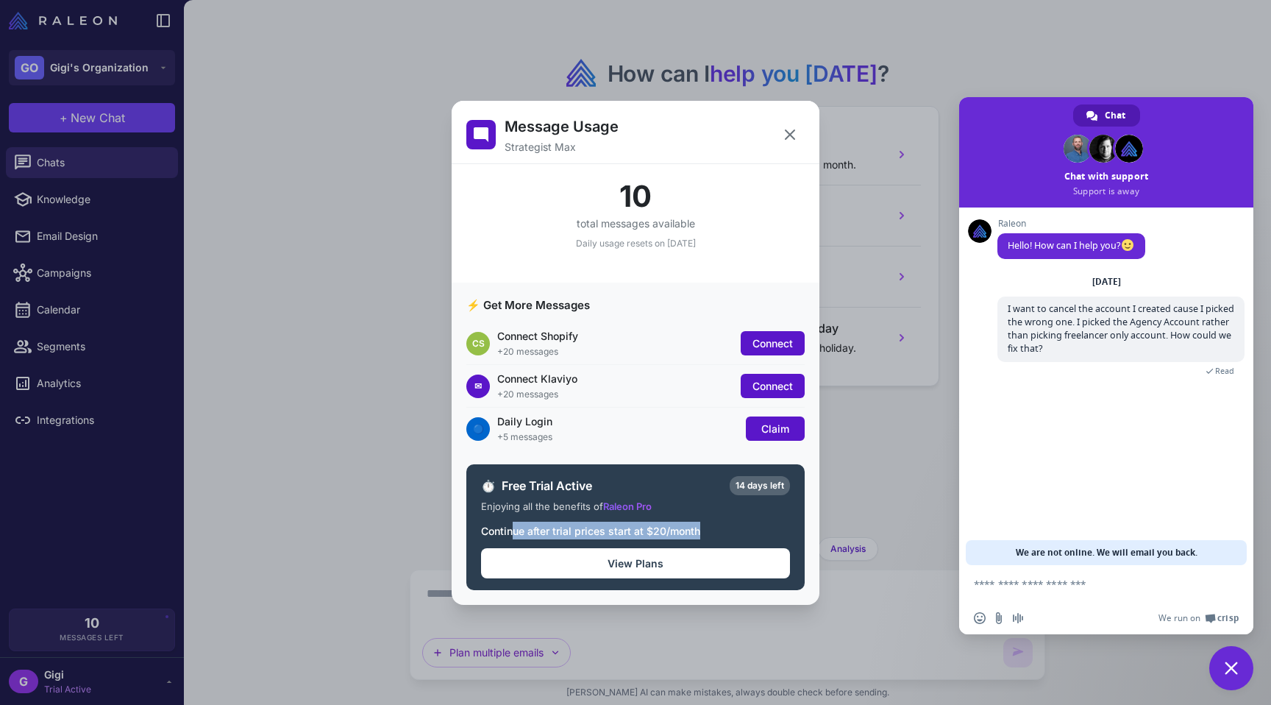
drag, startPoint x: 516, startPoint y: 527, endPoint x: 711, endPoint y: 531, distance: 195.7
click at [711, 531] on div "Continue after trial prices start at $20/month" at bounding box center [635, 530] width 309 height 18
drag, startPoint x: 494, startPoint y: 335, endPoint x: 590, endPoint y: 349, distance: 96.7
click at [590, 349] on div "CS Connect Shopify +20 messages Connect" at bounding box center [635, 343] width 338 height 43
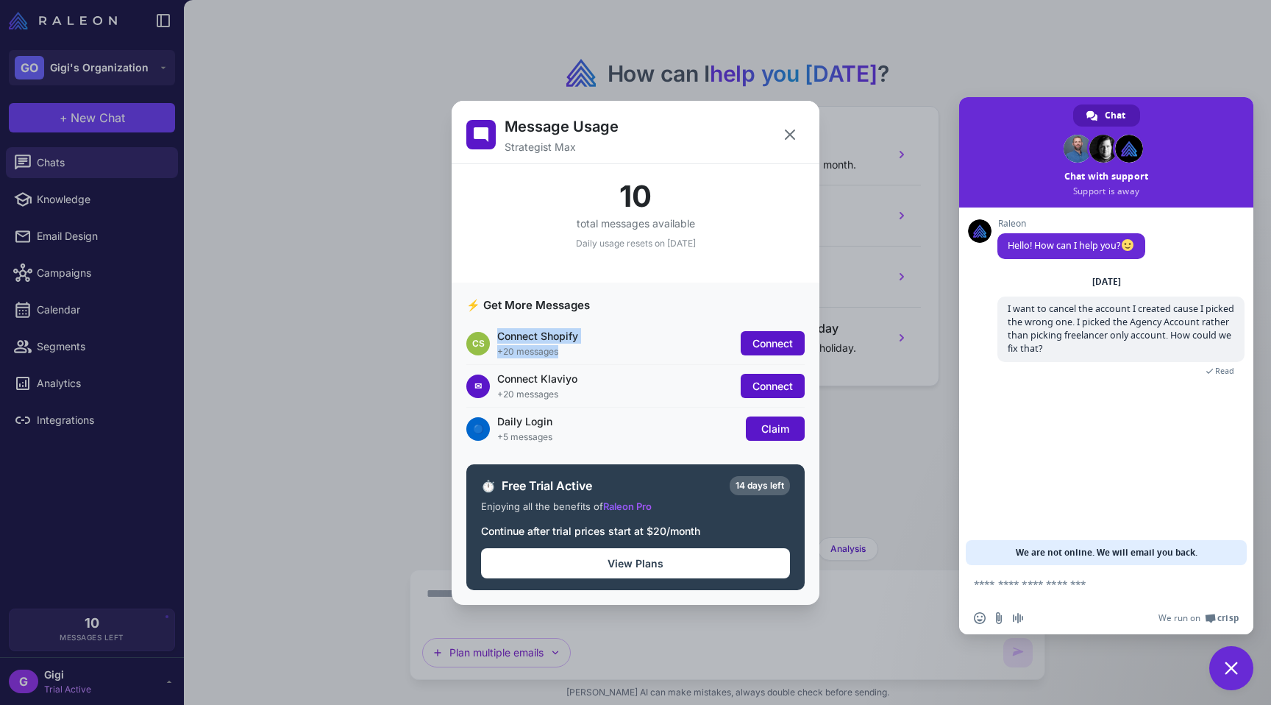
click at [590, 349] on div "+20 messages" at bounding box center [615, 351] width 236 height 13
click at [766, 338] on span "Connect" at bounding box center [772, 343] width 40 height 13
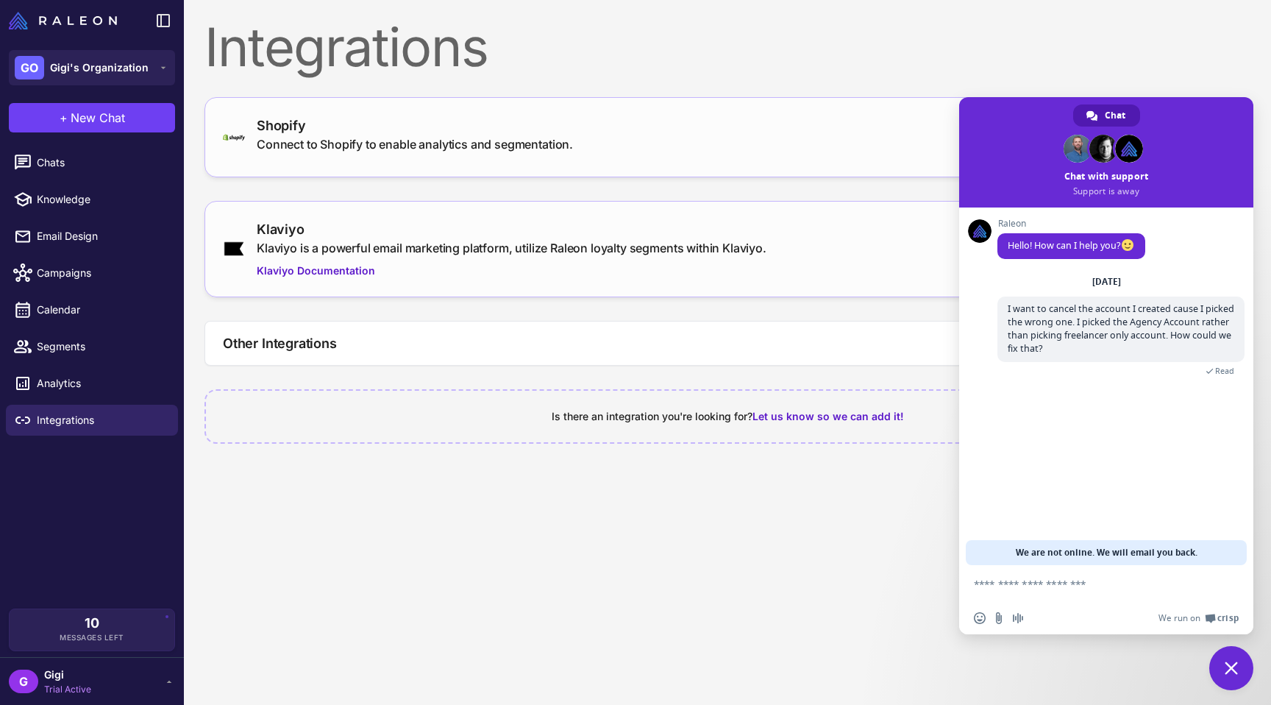
click at [1222, 664] on span "Close chat" at bounding box center [1231, 668] width 44 height 44
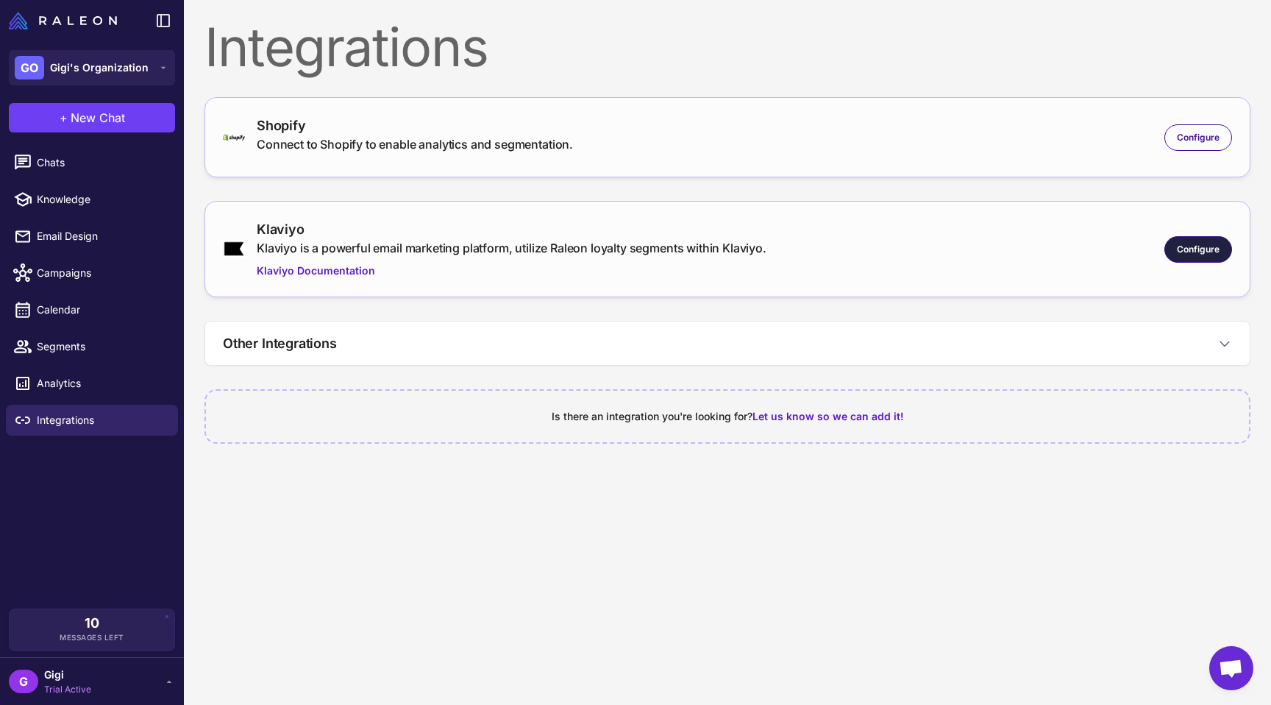
click at [1207, 256] on span "Configure" at bounding box center [1198, 249] width 43 height 13
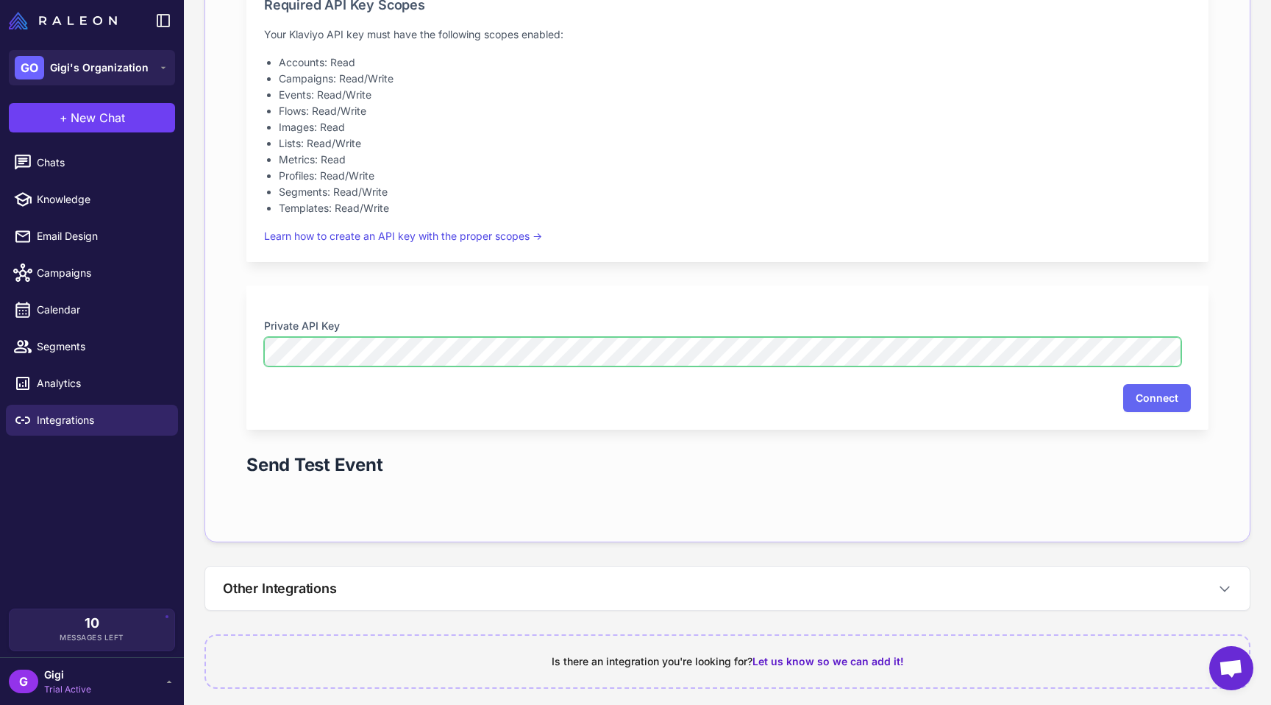
scroll to position [350, 0]
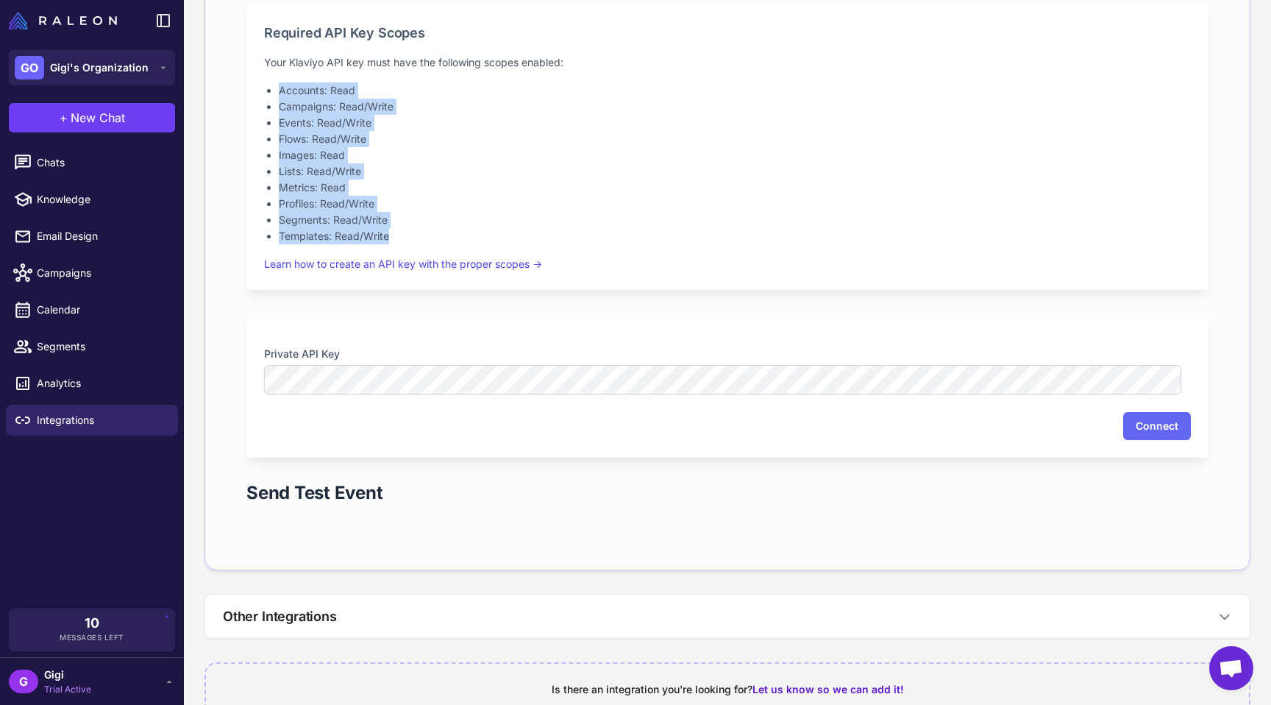
drag, startPoint x: 287, startPoint y: 118, endPoint x: 452, endPoint y: 267, distance: 221.8
click at [452, 244] on ul "Accounts: Read Campaigns: Read/Write Events: Read/Write Flows: Read/Write Image…" at bounding box center [727, 163] width 927 height 162
click at [465, 212] on li "Profiles: Read/Write" at bounding box center [735, 204] width 912 height 16
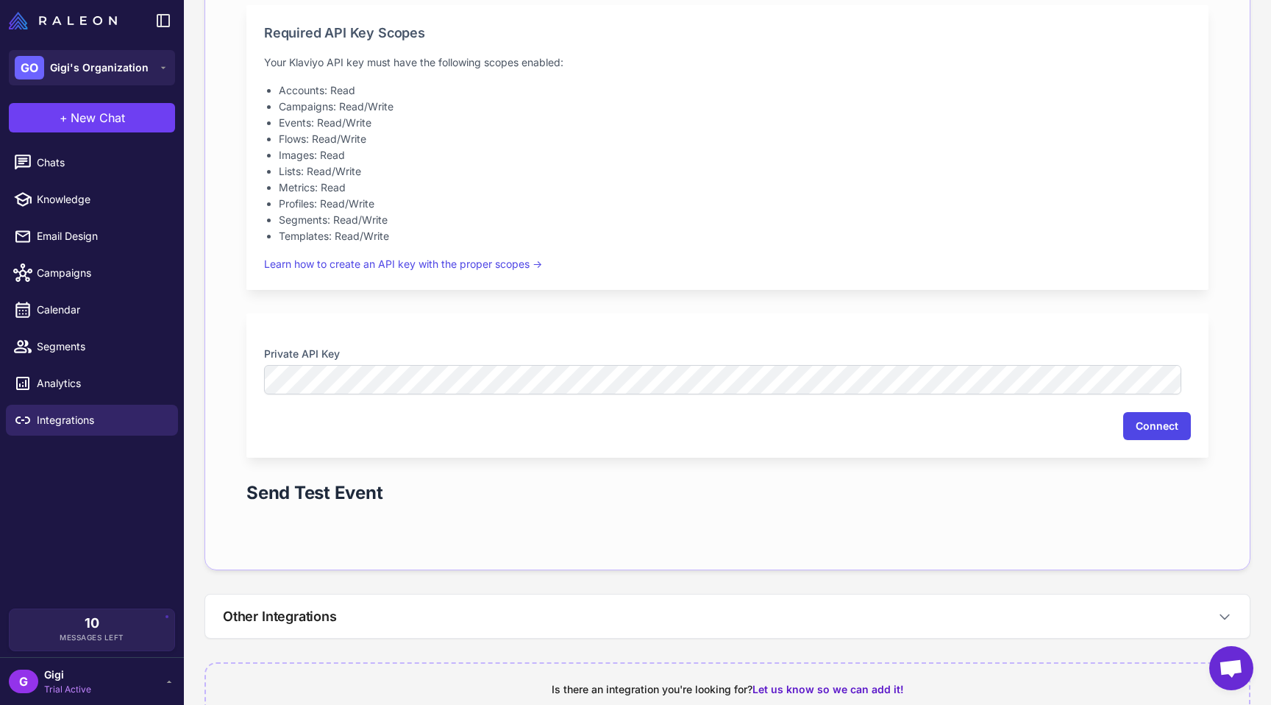
click at [1136, 440] on button "Connect" at bounding box center [1157, 426] width 68 height 28
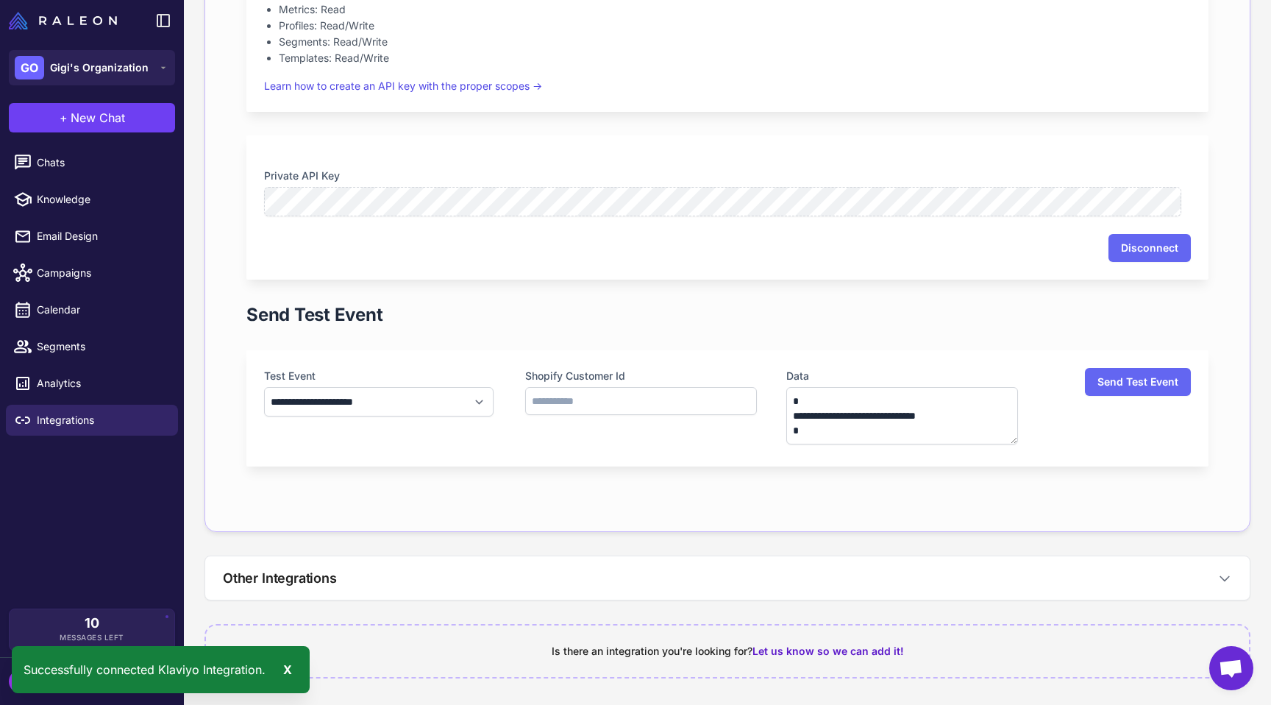
scroll to position [602, 0]
click at [577, 387] on input "text" at bounding box center [641, 401] width 232 height 28
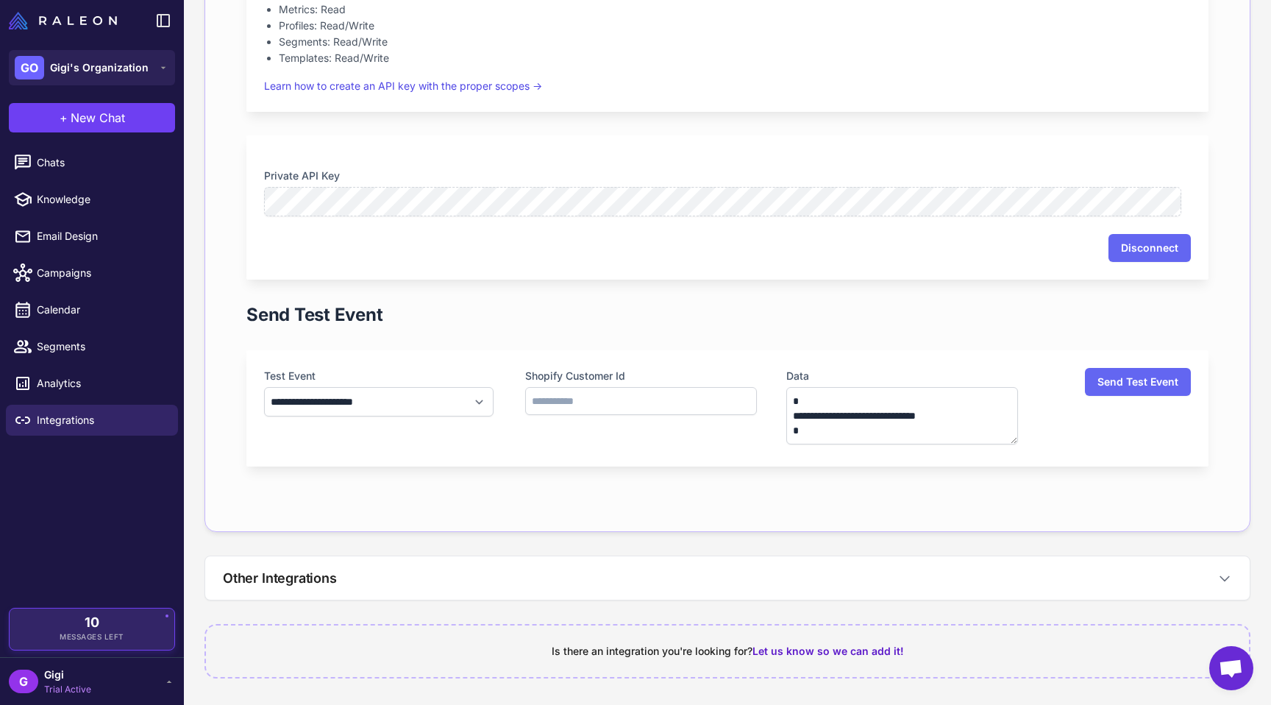
click at [118, 631] on span "Messages Left" at bounding box center [92, 636] width 65 height 11
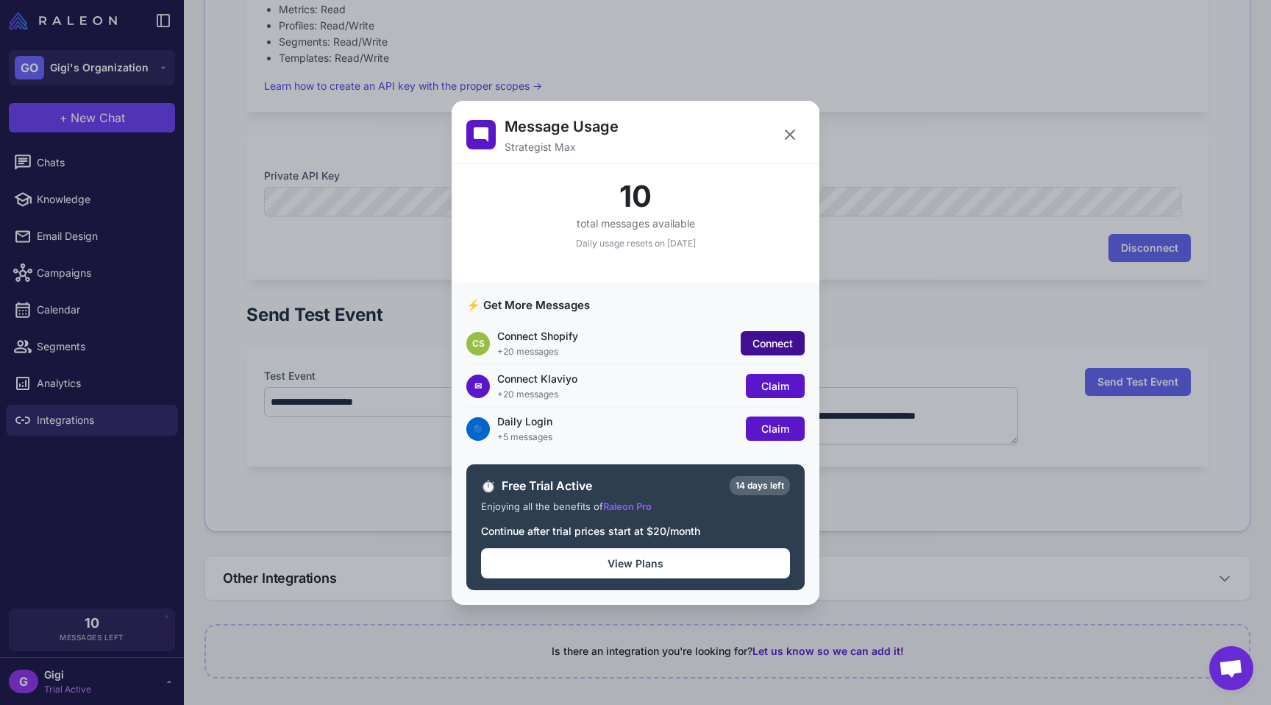
click at [770, 337] on span "Connect" at bounding box center [772, 343] width 40 height 13
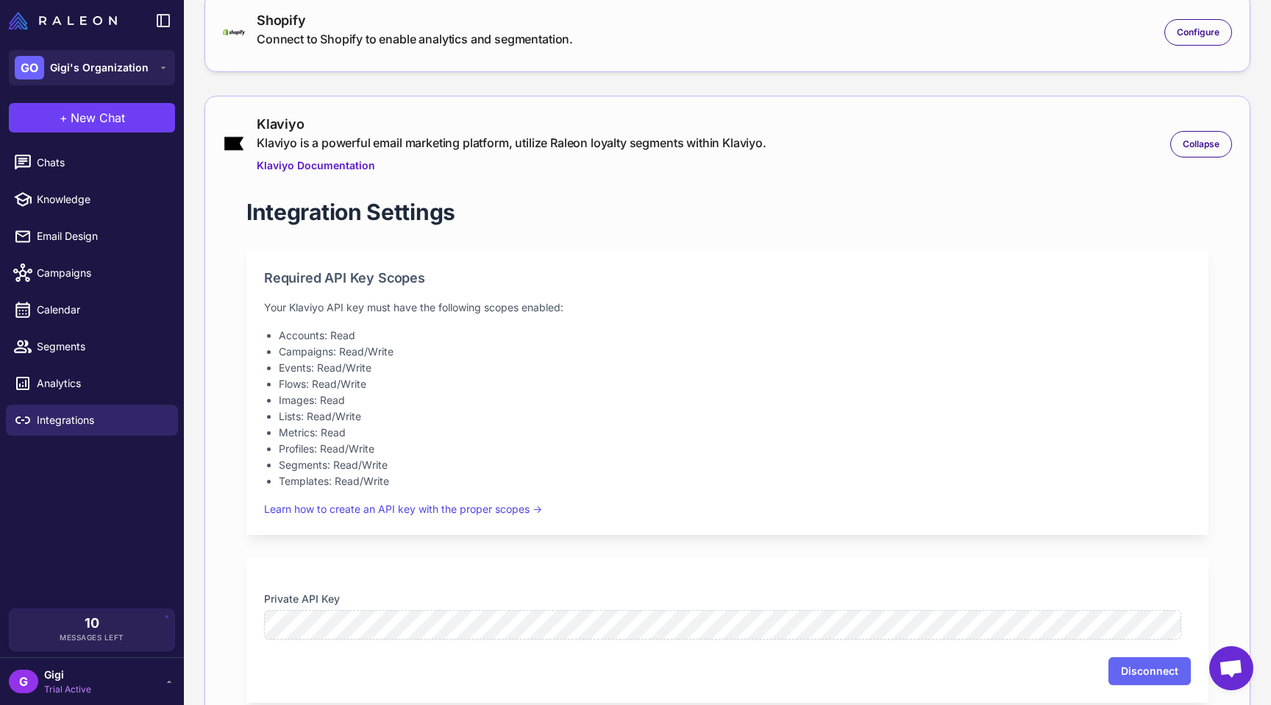
scroll to position [0, 0]
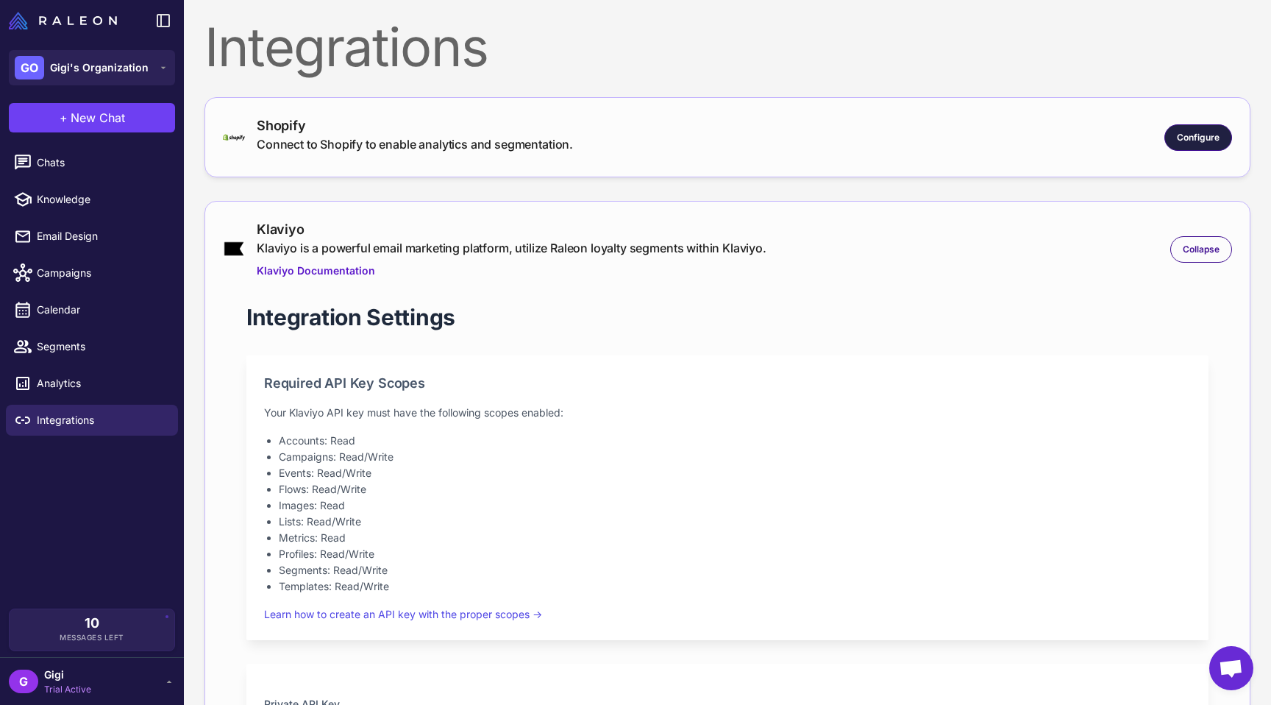
click at [1199, 144] on span "Configure" at bounding box center [1198, 137] width 43 height 13
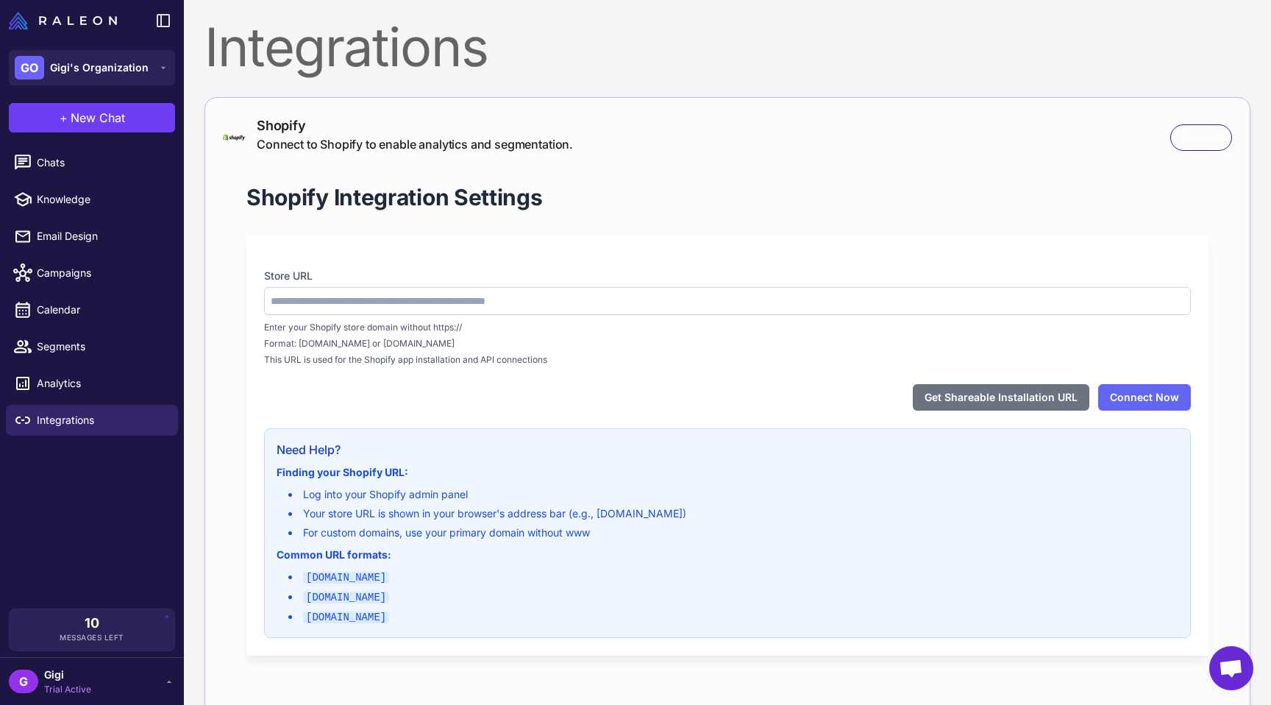
type input "**********"
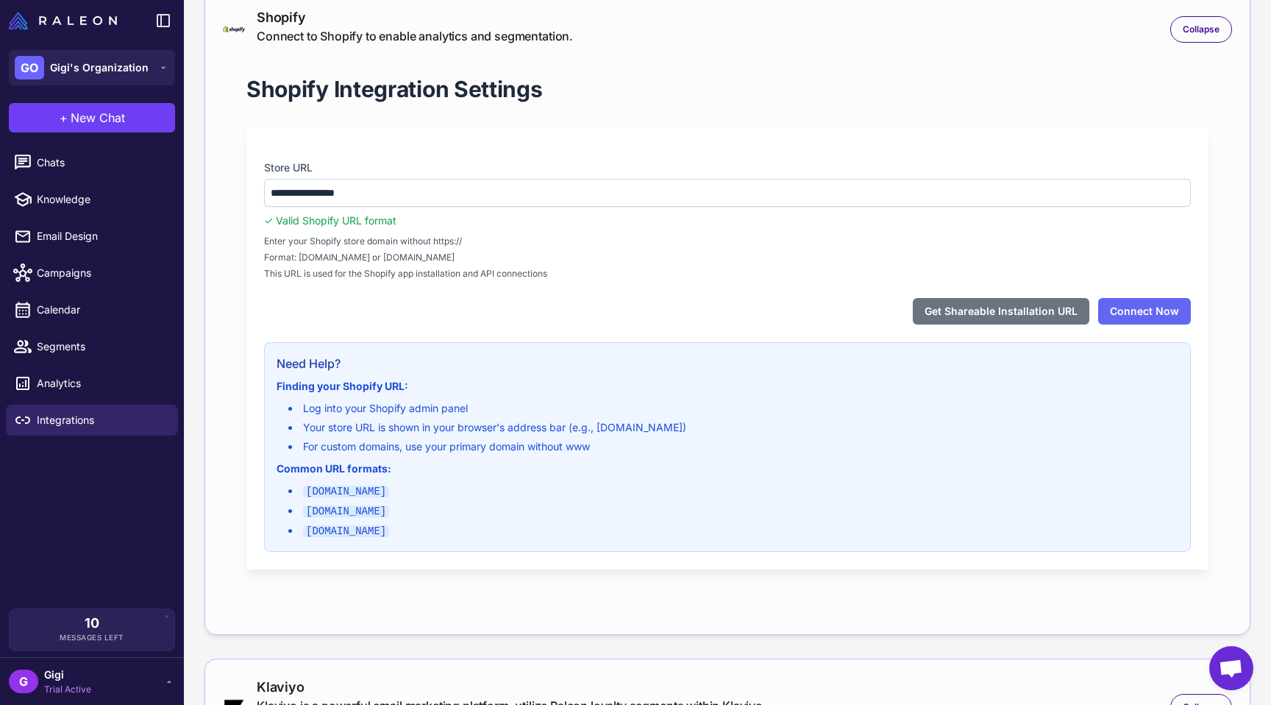
scroll to position [110, 0]
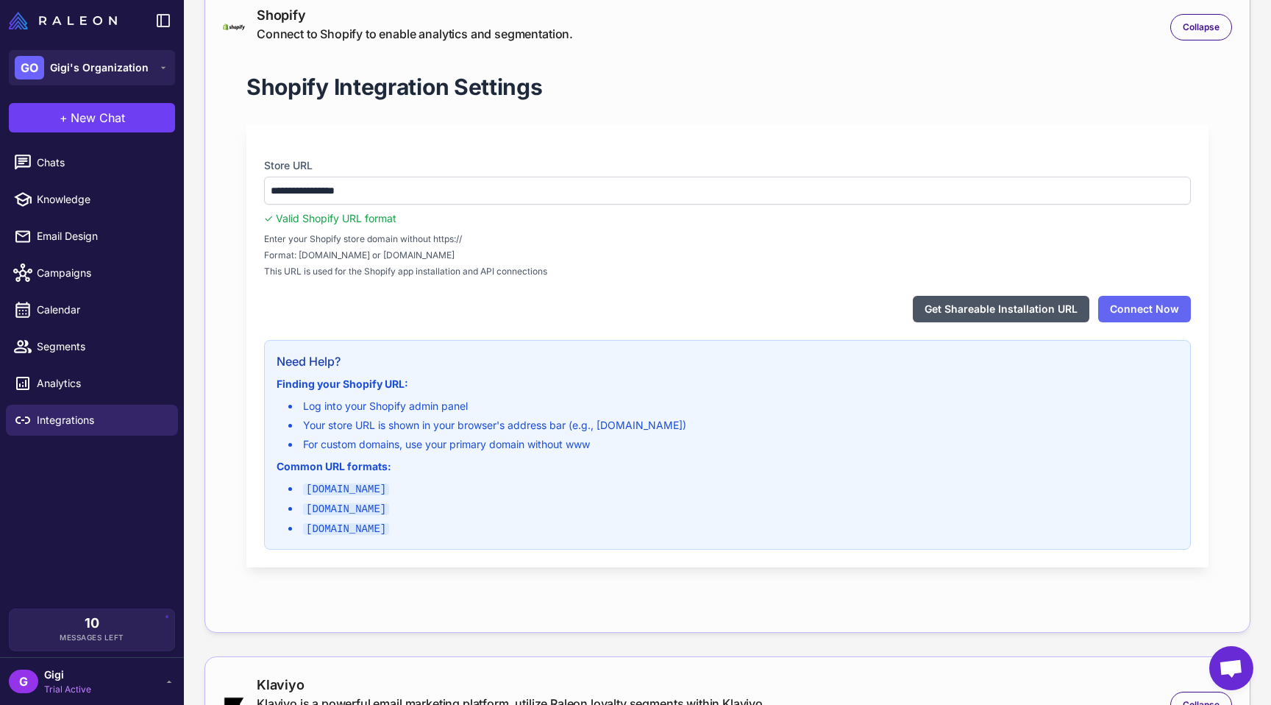
click at [1015, 322] on button "Get Shareable Installation URL" at bounding box center [1001, 309] width 177 height 26
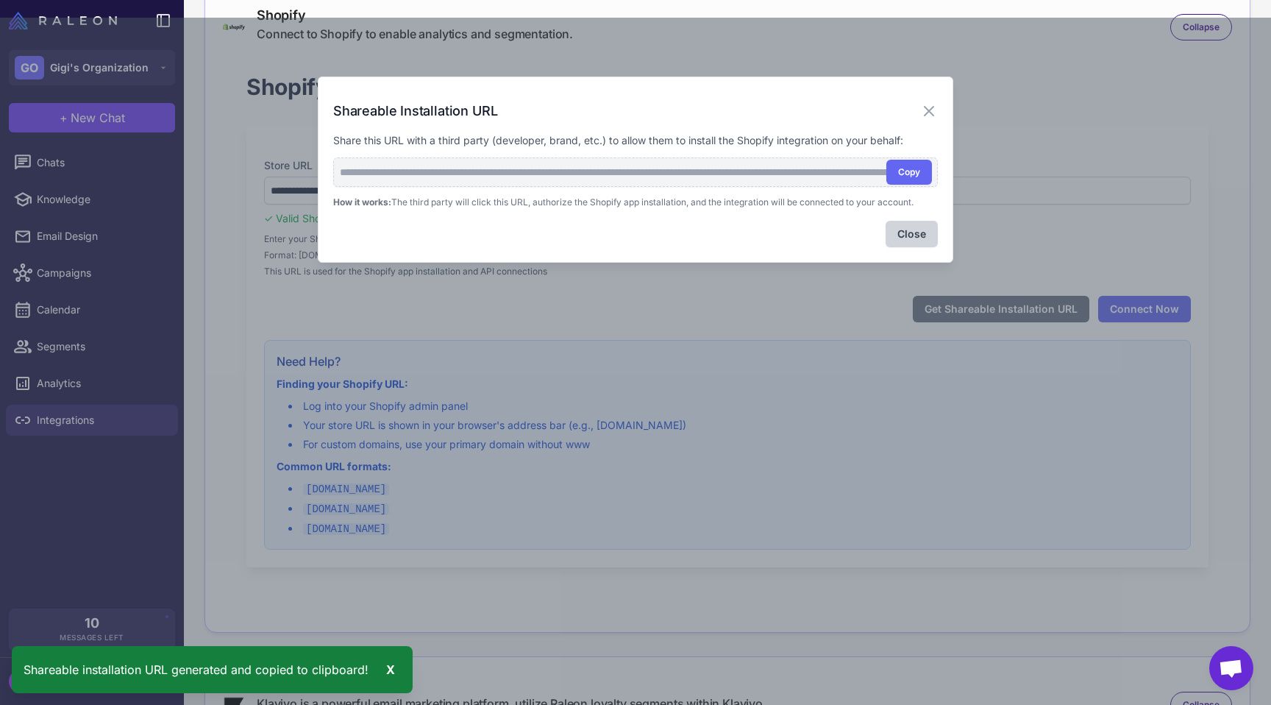
drag, startPoint x: 452, startPoint y: 151, endPoint x: 760, endPoint y: 166, distance: 307.8
click at [760, 149] on p "Share this URL with a third party (developer, brand, etc.) to allow them to ins…" at bounding box center [635, 140] width 605 height 16
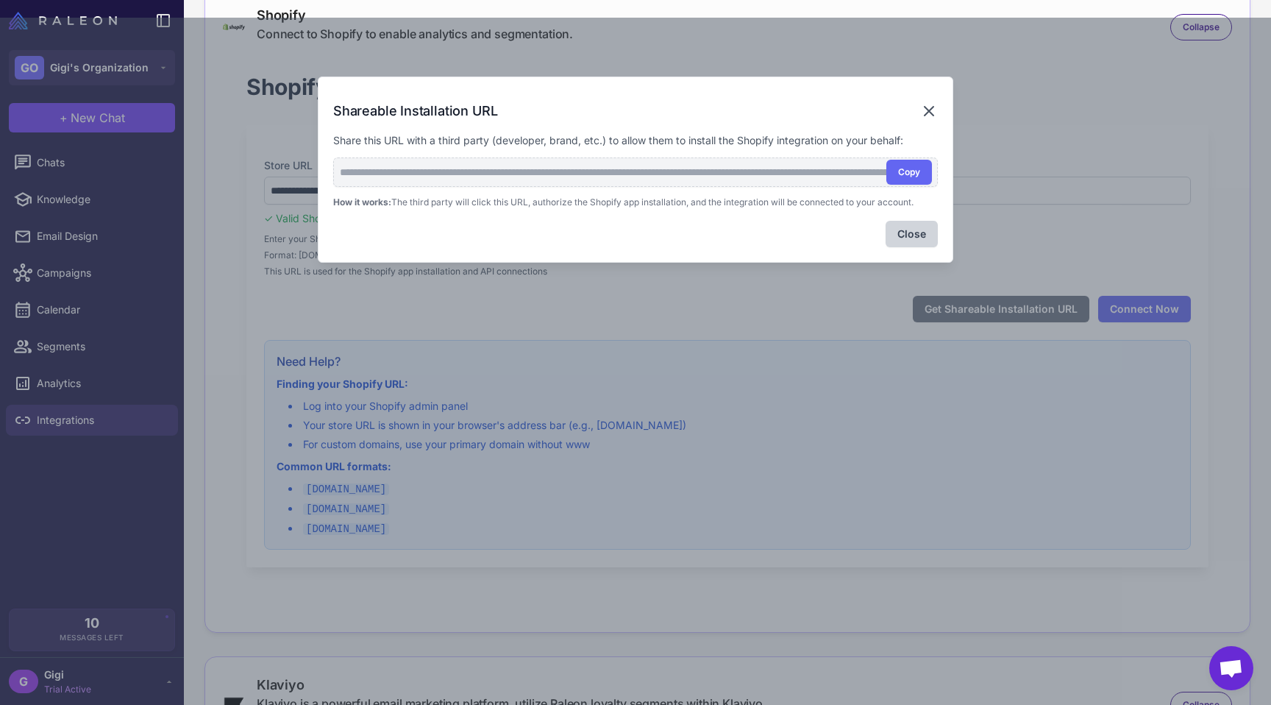
click at [927, 112] on icon at bounding box center [929, 111] width 18 height 18
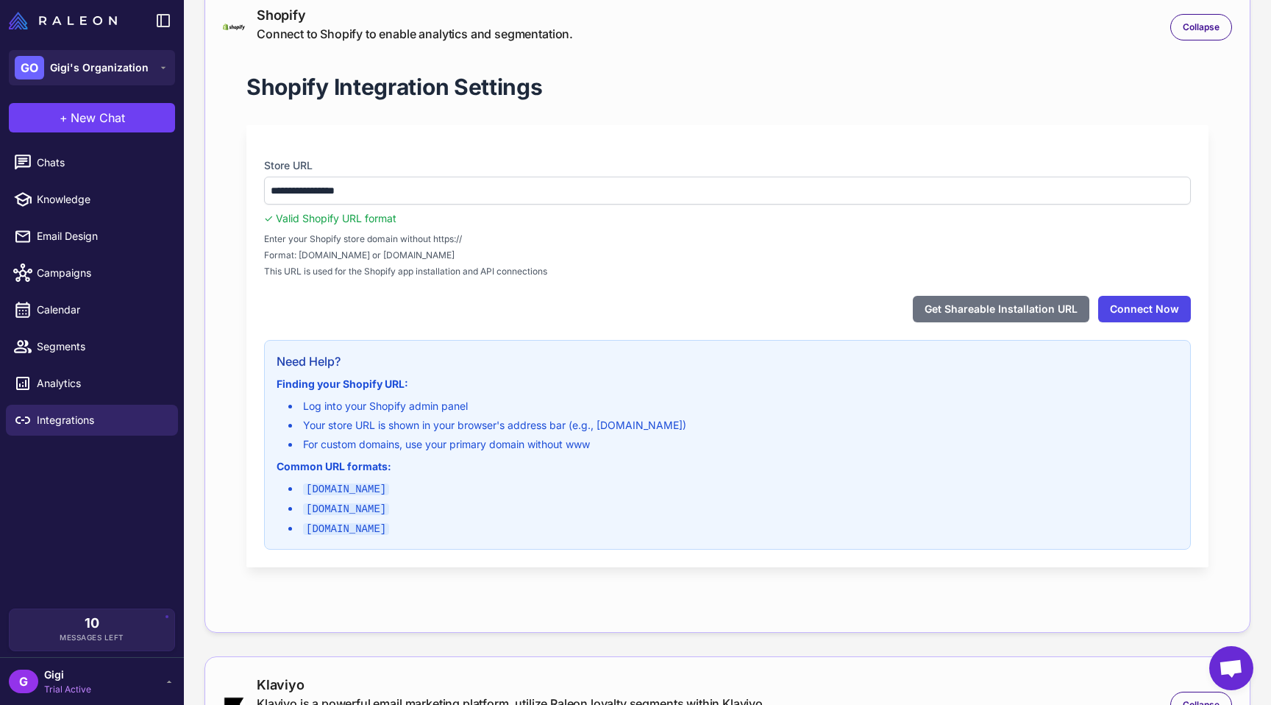
click at [1152, 322] on button "Connect Now" at bounding box center [1144, 309] width 93 height 26
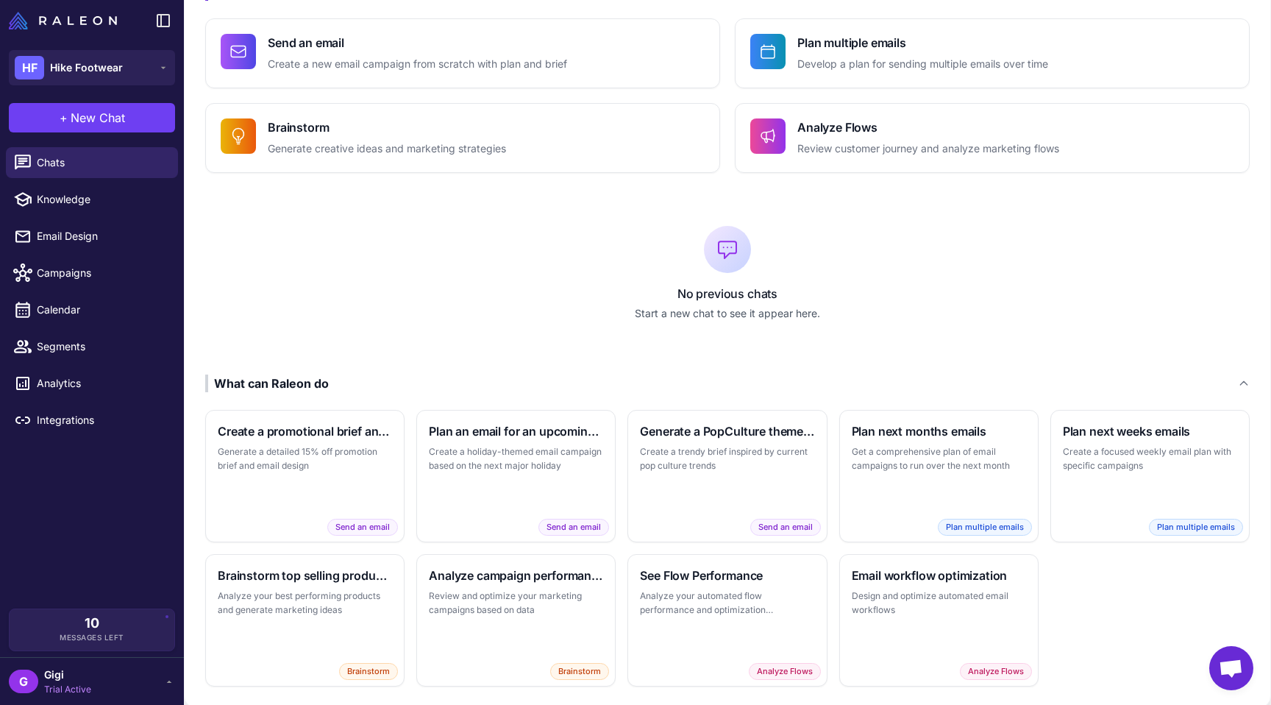
scroll to position [163, 0]
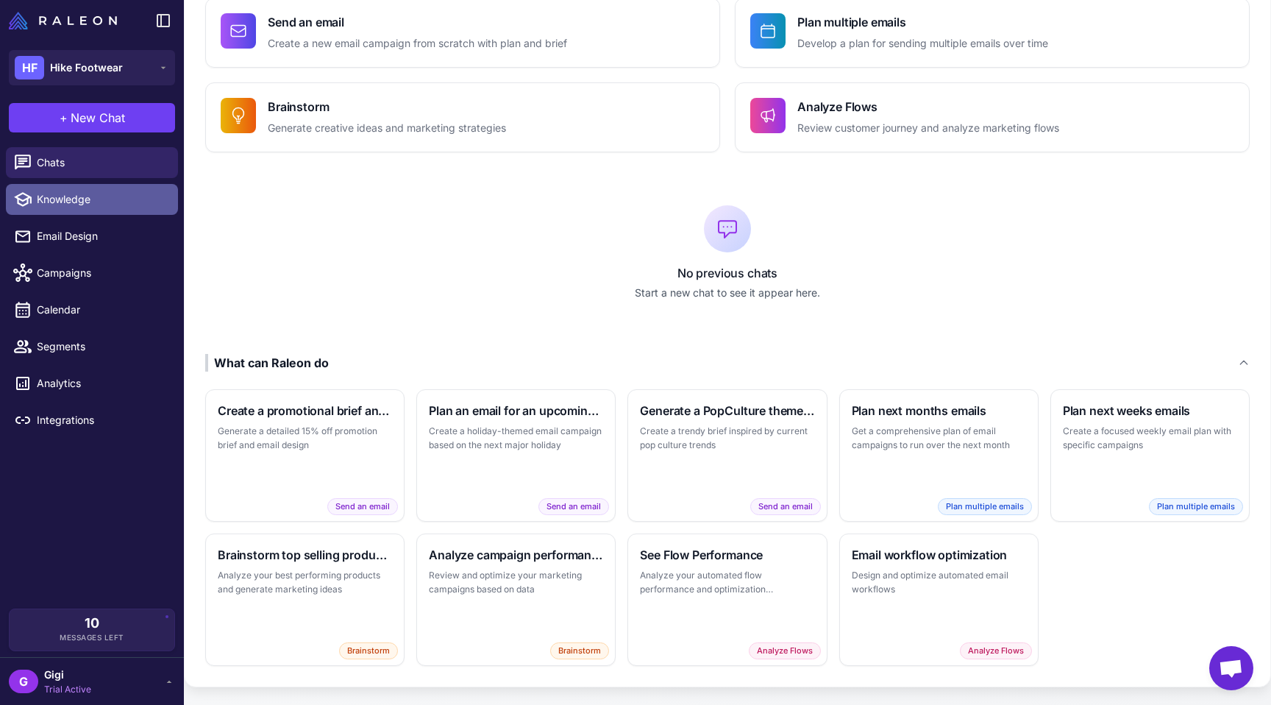
click at [116, 215] on link "Knowledge" at bounding box center [92, 199] width 172 height 31
select select
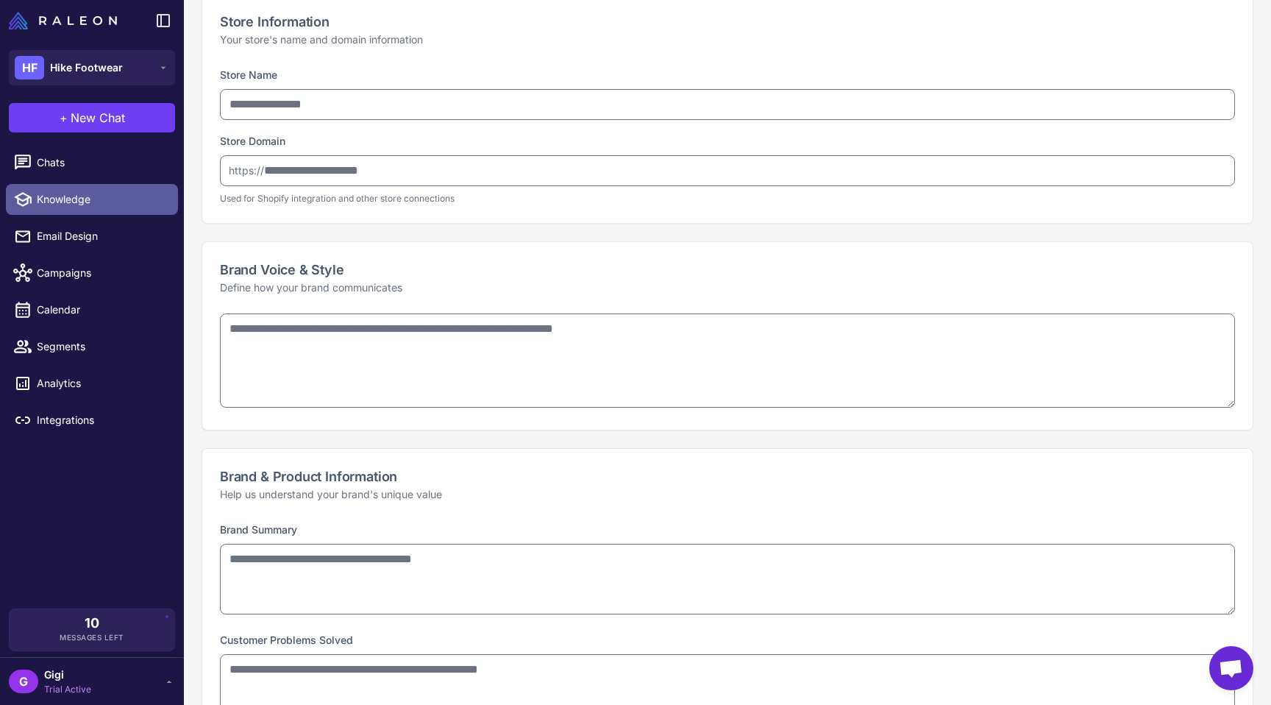
type input "**********"
type textarea "**********"
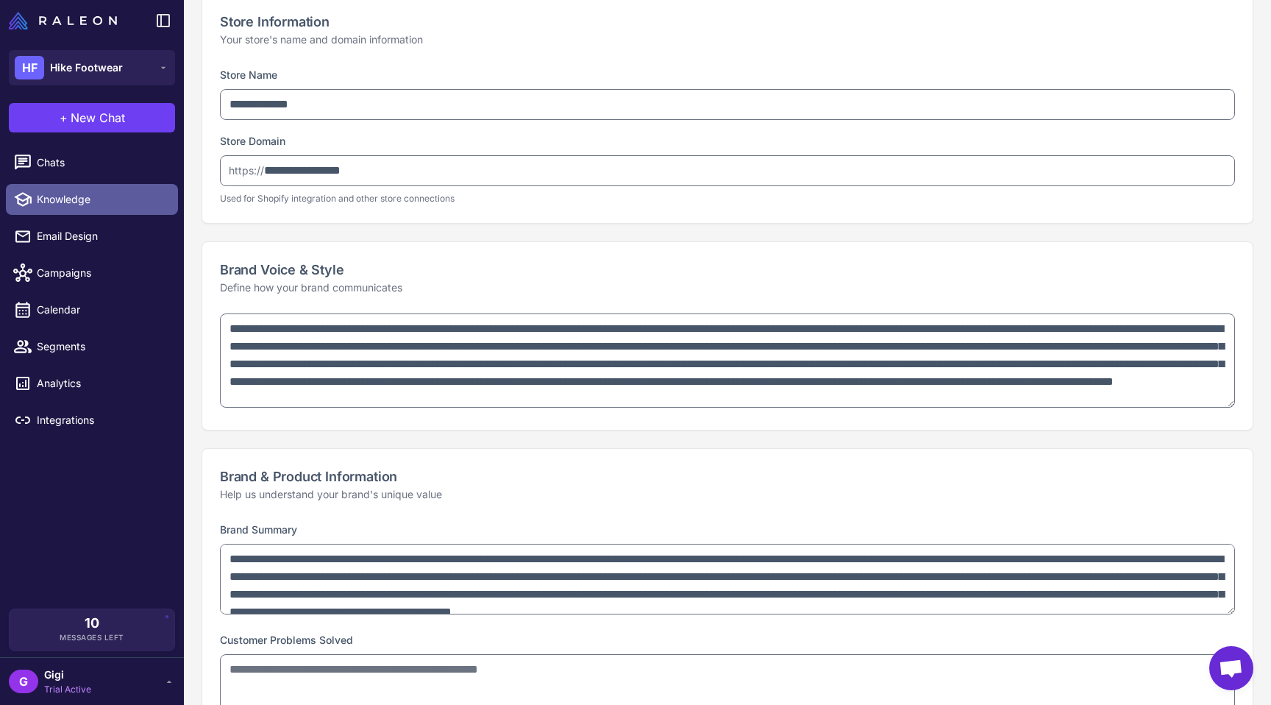
type textarea "**********"
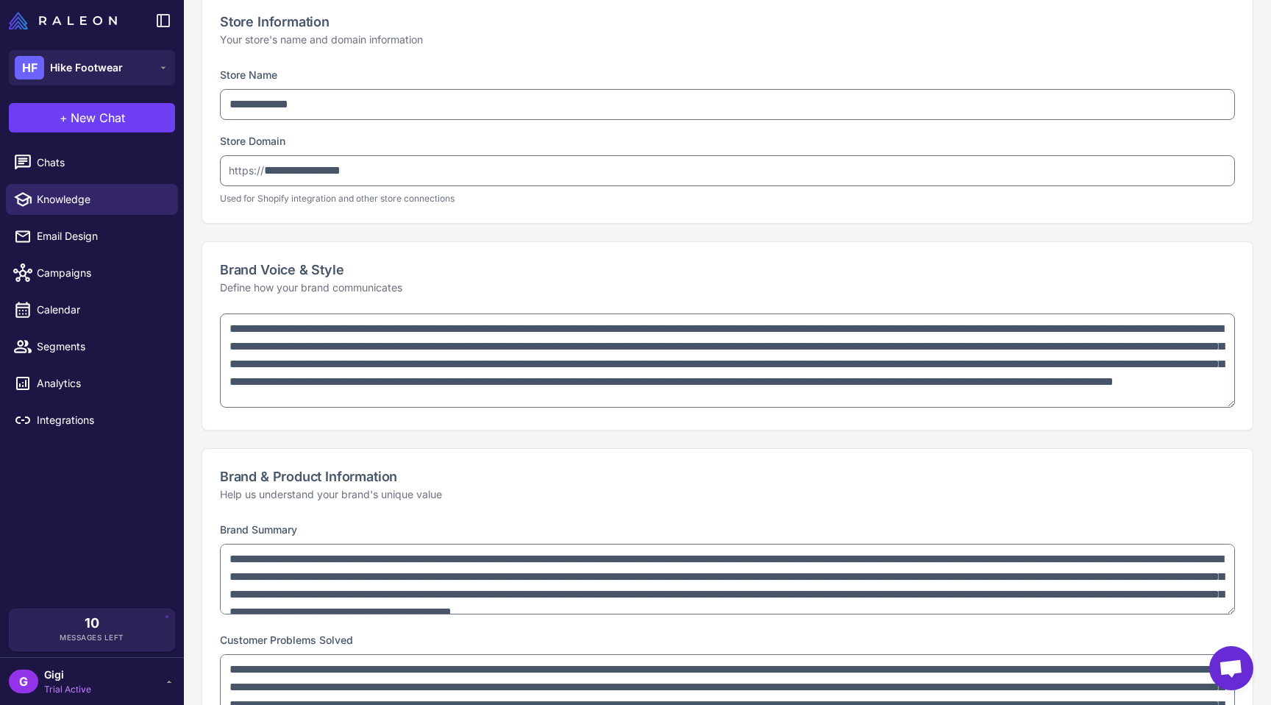
type textarea "**********"
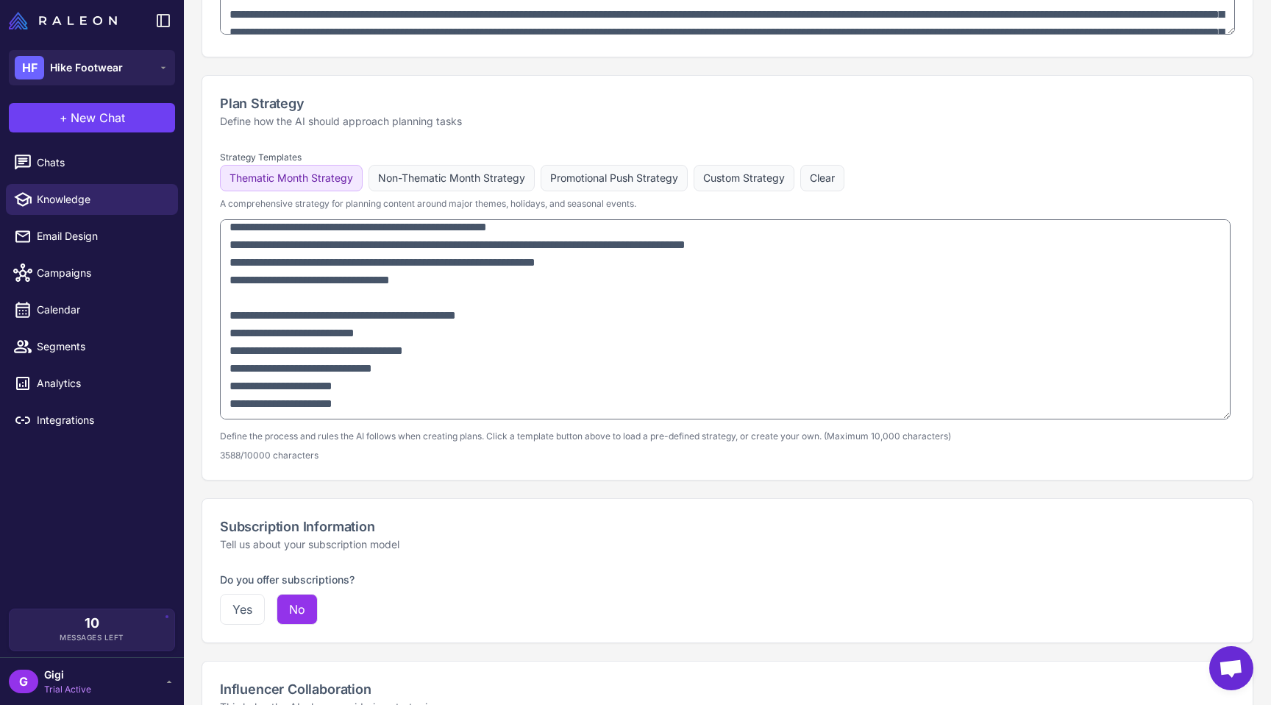
scroll to position [1062, 0]
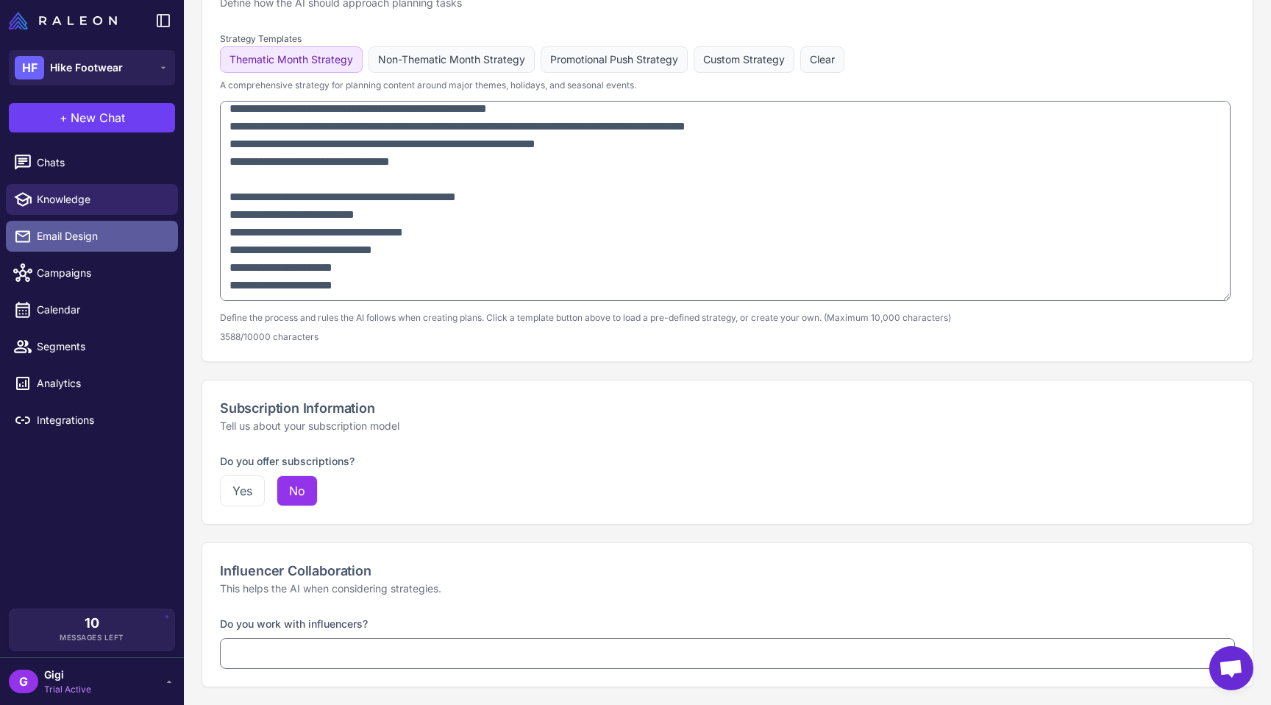
click at [101, 244] on span "Email Design" at bounding box center [101, 236] width 129 height 16
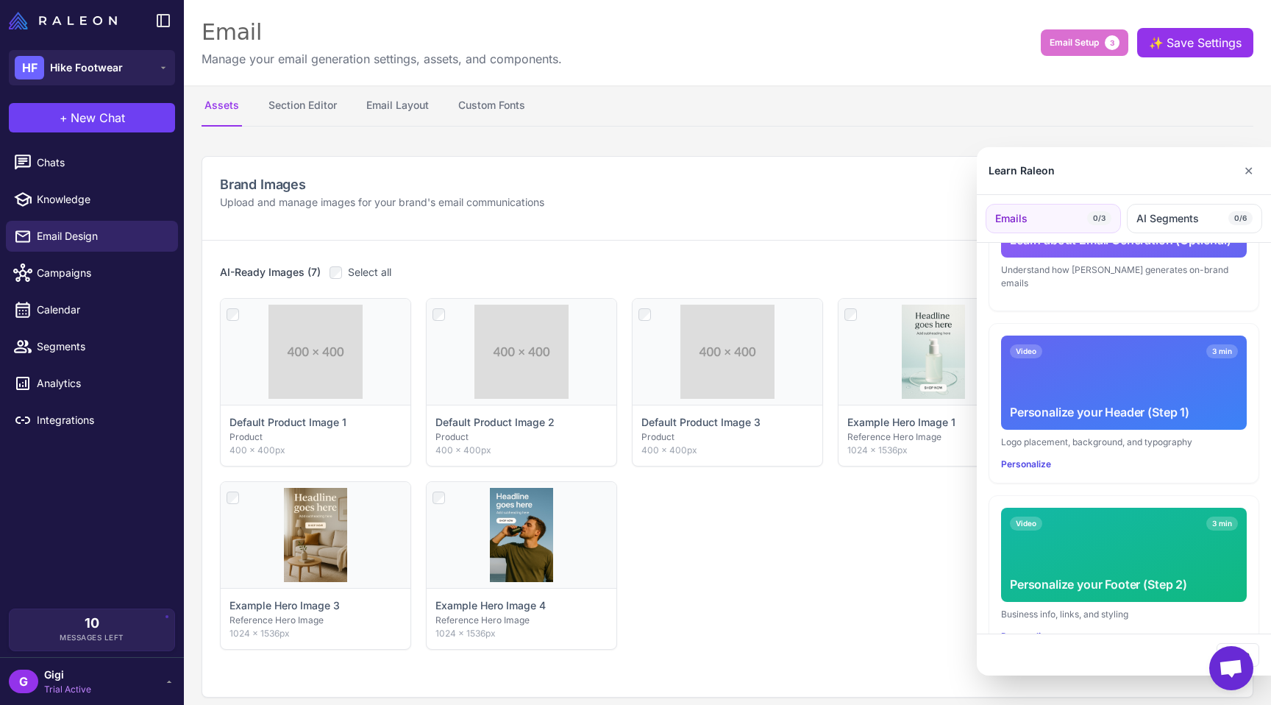
scroll to position [395, 0]
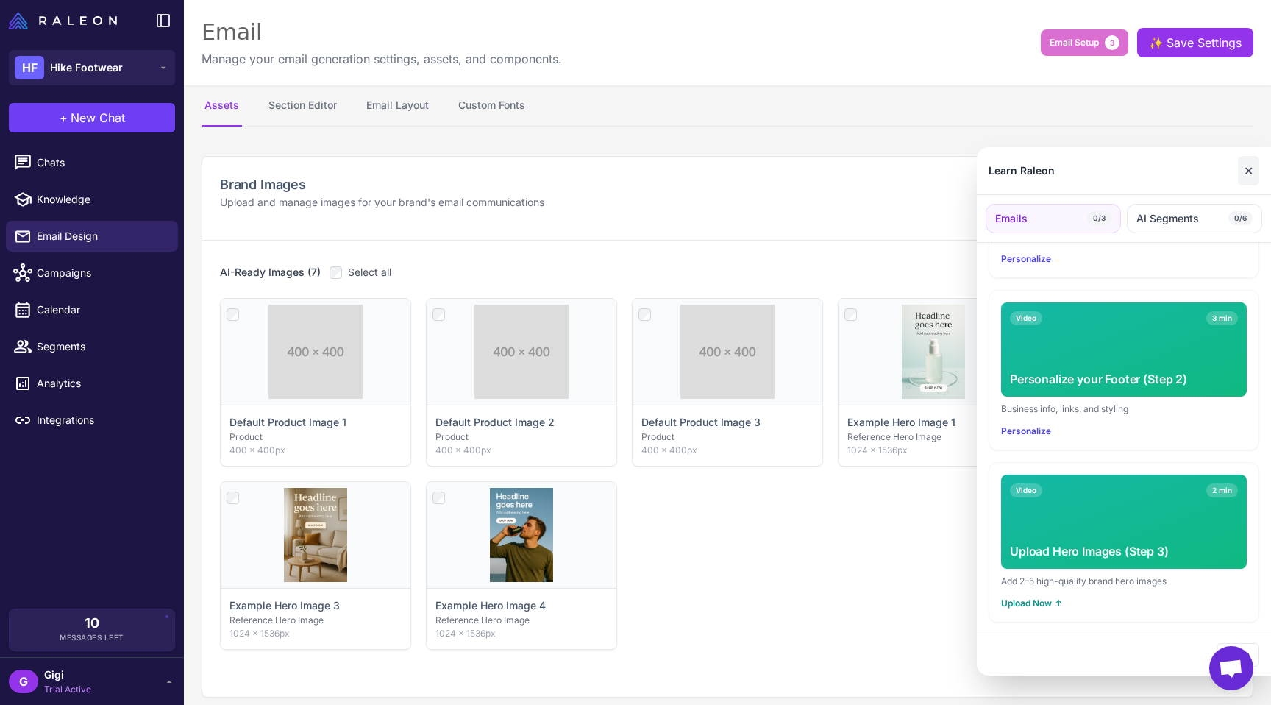
click at [1250, 176] on button "✕" at bounding box center [1248, 170] width 21 height 29
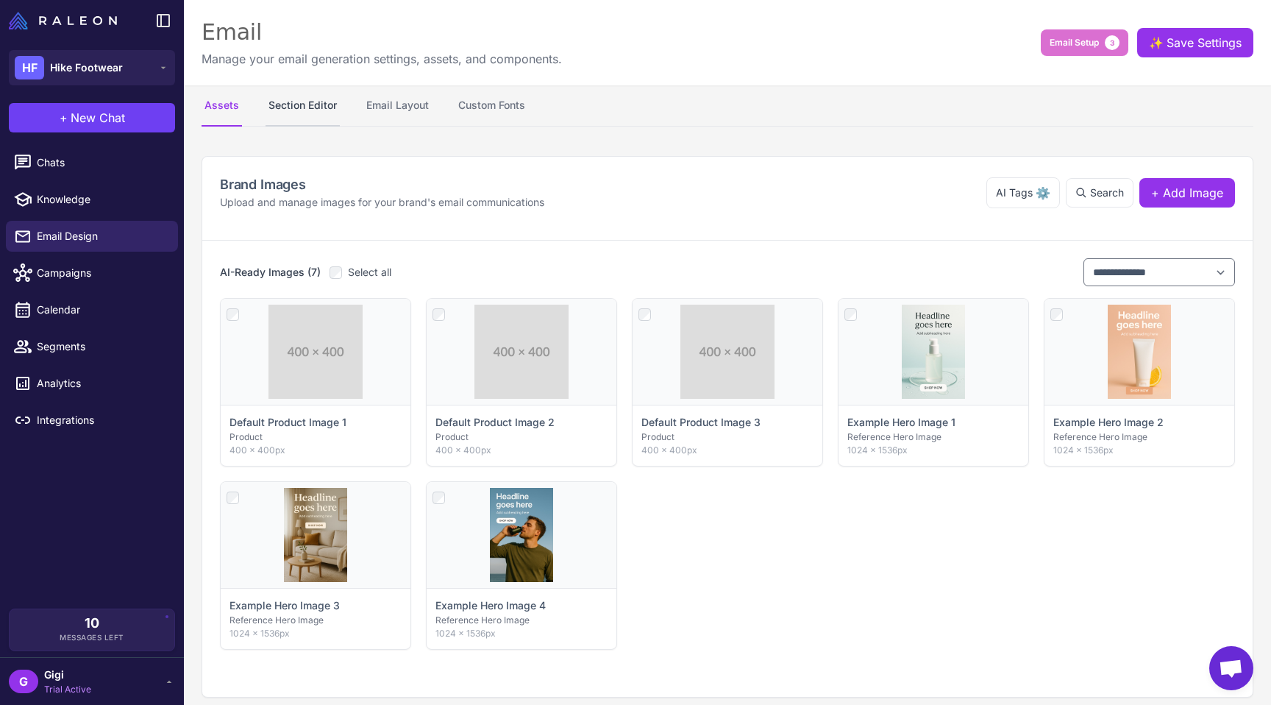
click at [311, 109] on button "Section Editor" at bounding box center [302, 105] width 74 height 41
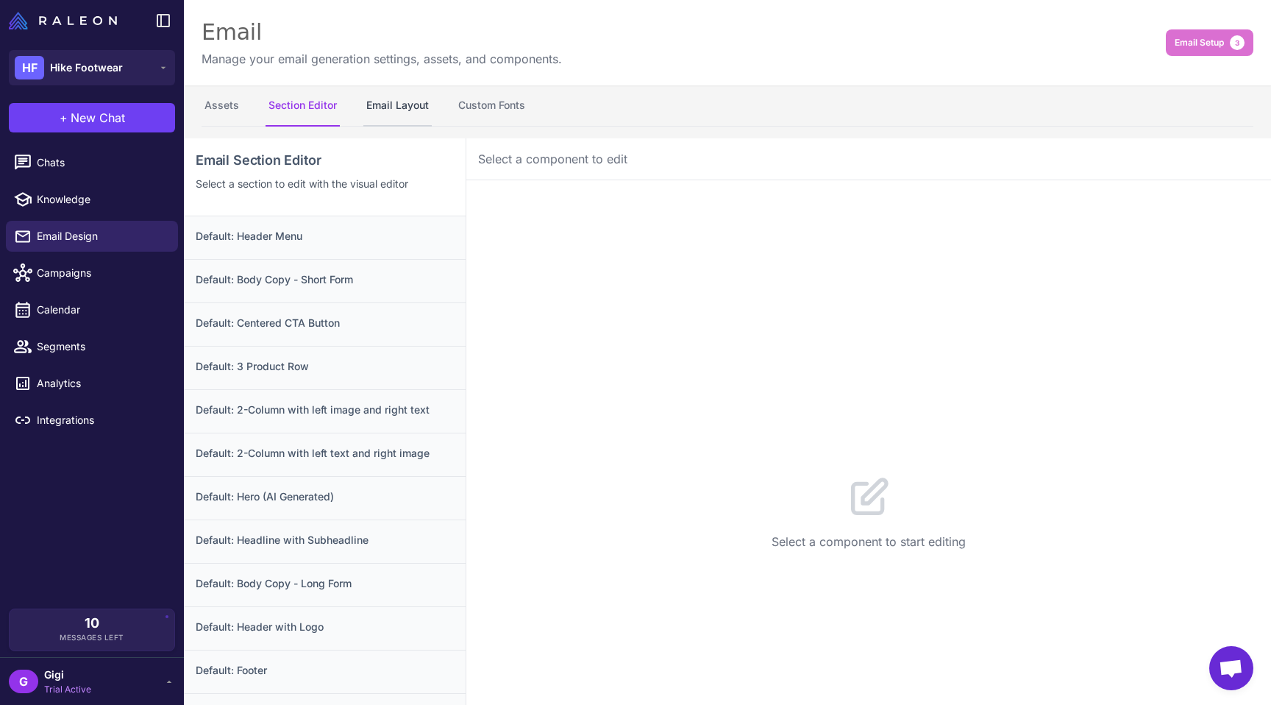
click at [400, 108] on button "Email Layout" at bounding box center [397, 105] width 68 height 41
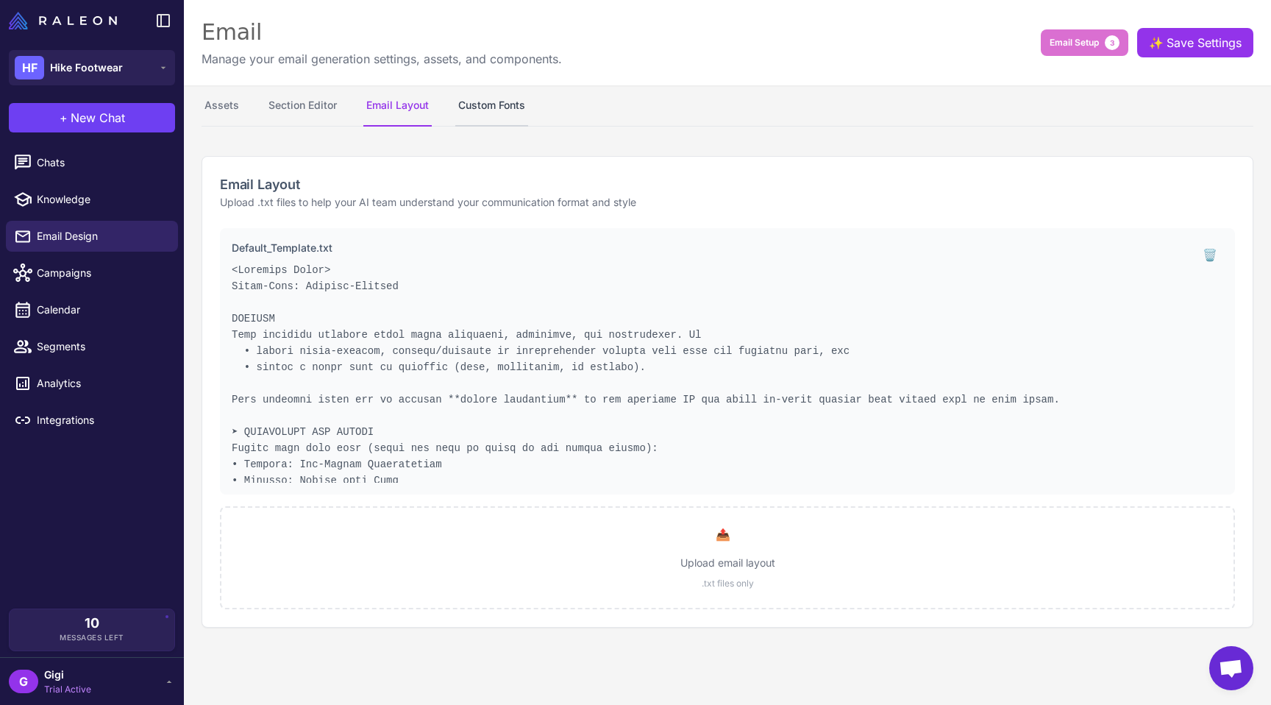
click at [528, 107] on button "Custom Fonts" at bounding box center [491, 105] width 73 height 41
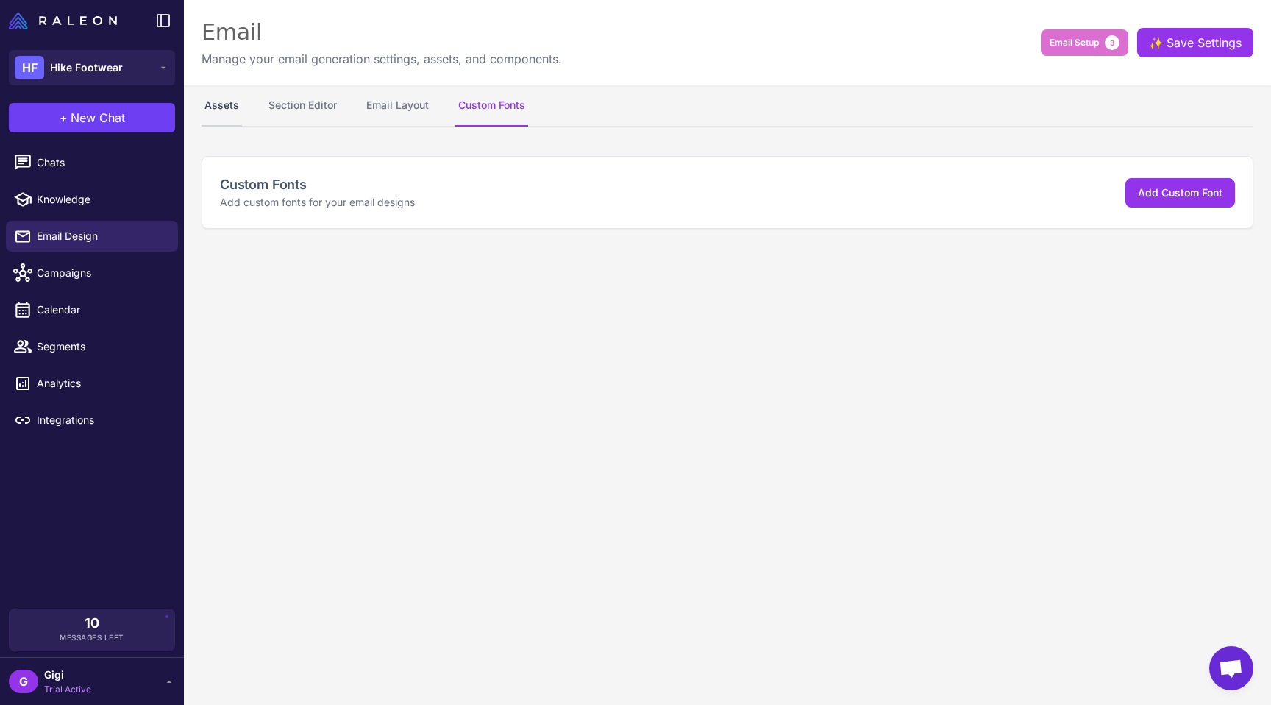
click at [209, 107] on button "Assets" at bounding box center [222, 105] width 40 height 41
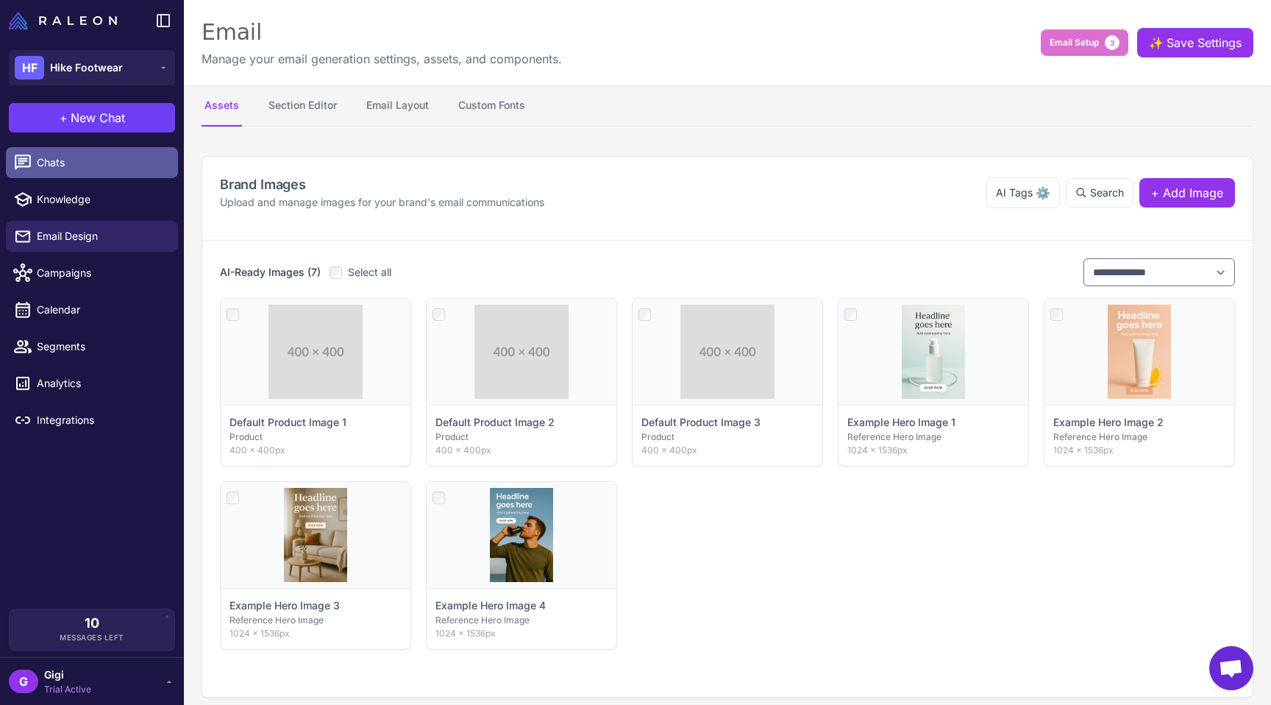
click at [90, 164] on span "Chats" at bounding box center [101, 162] width 129 height 16
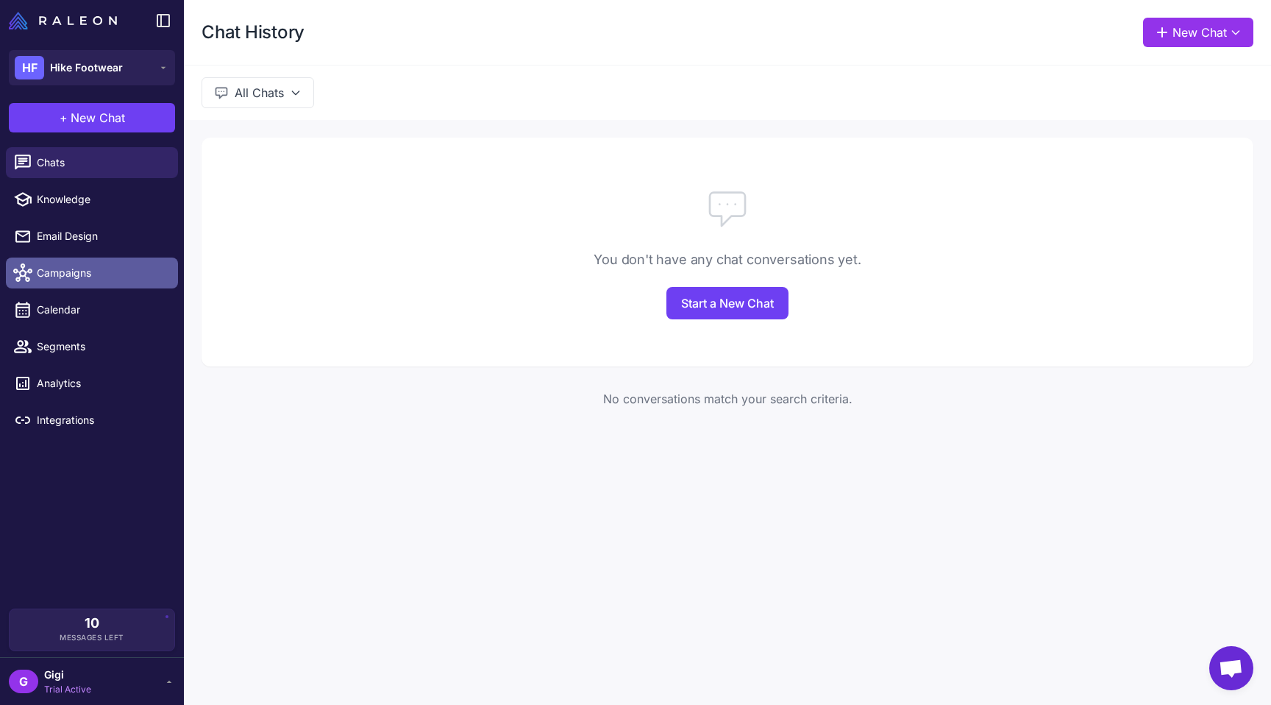
click at [76, 281] on span "Campaigns" at bounding box center [101, 273] width 129 height 16
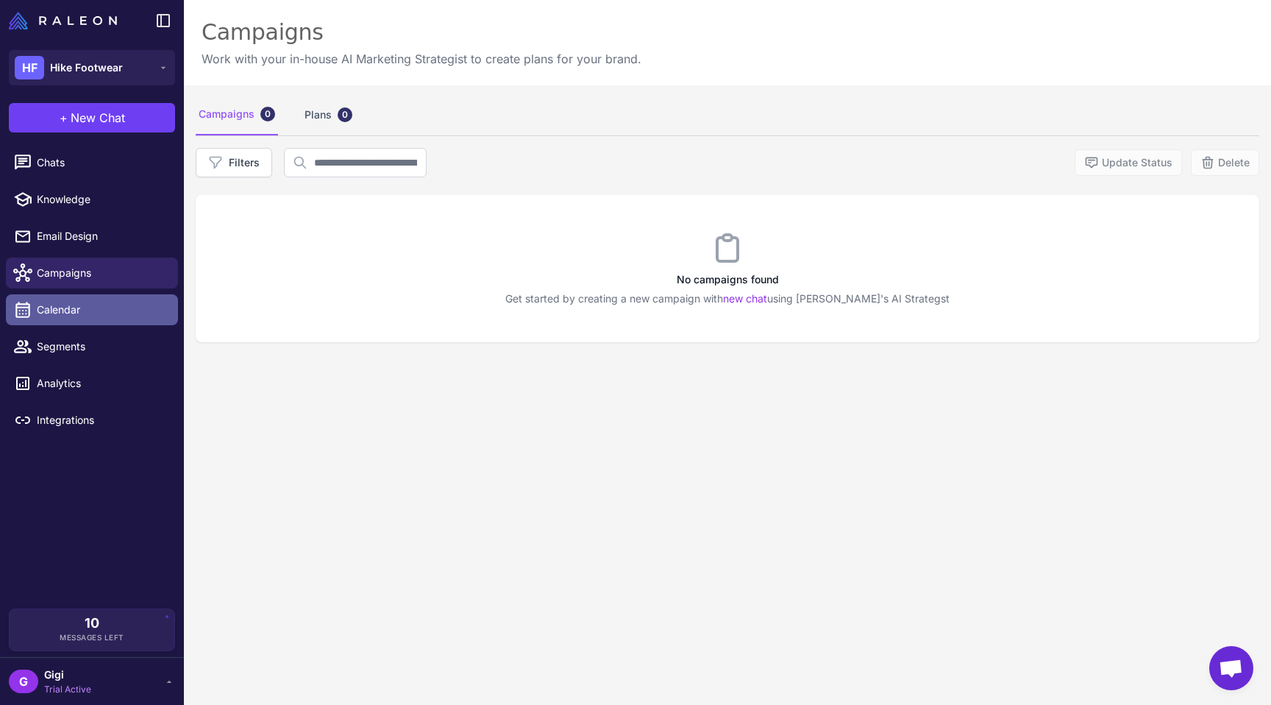
click at [99, 318] on span "Calendar" at bounding box center [101, 310] width 129 height 16
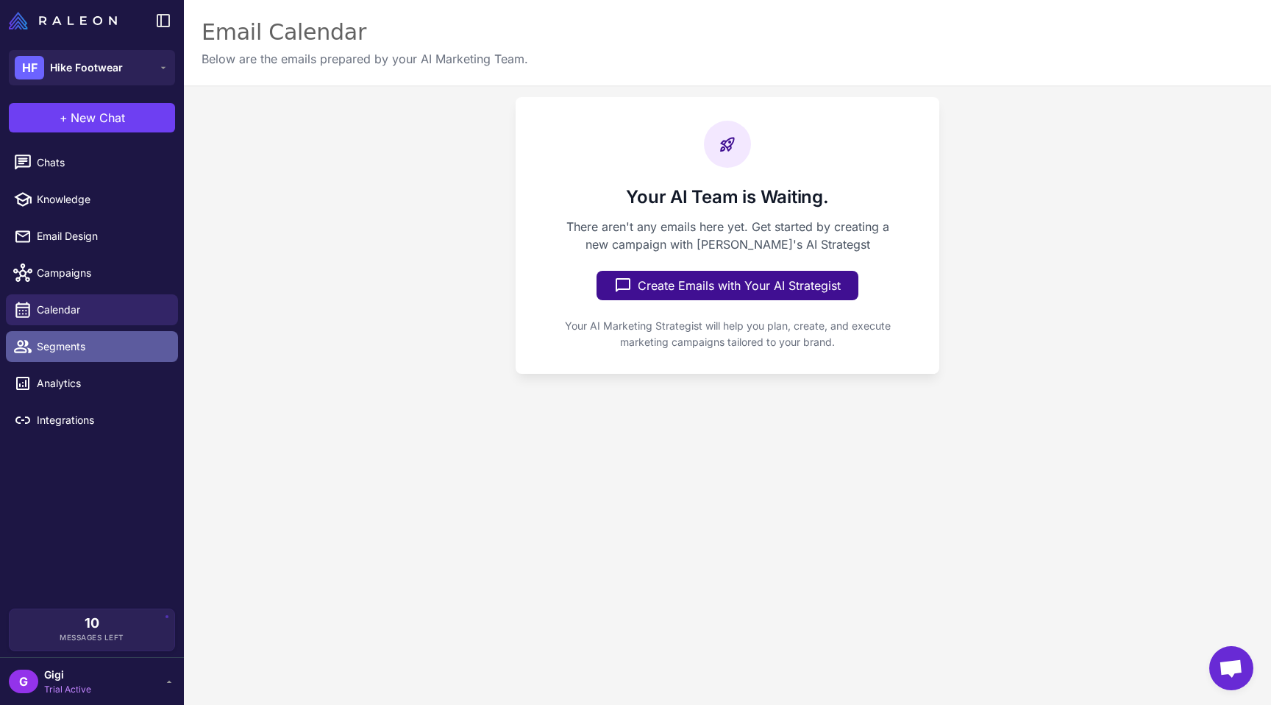
click at [96, 354] on span "Segments" at bounding box center [101, 346] width 129 height 16
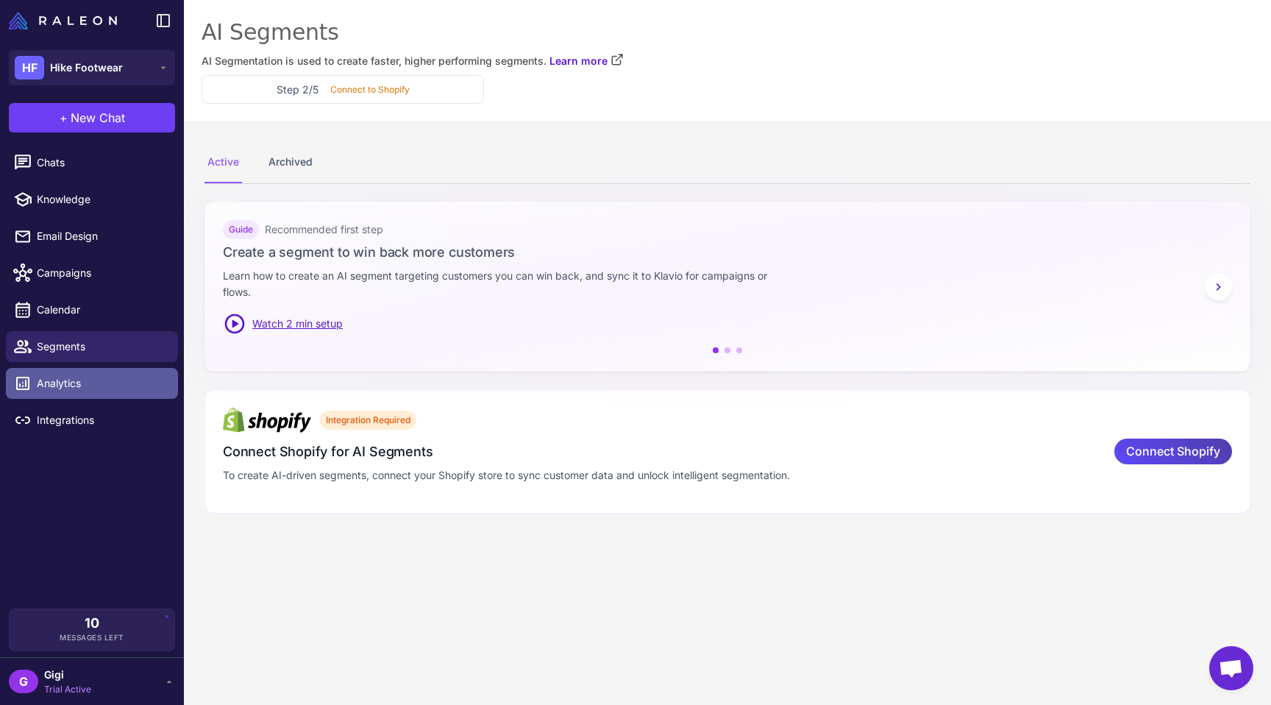
click at [100, 399] on link "Analytics" at bounding box center [92, 383] width 172 height 31
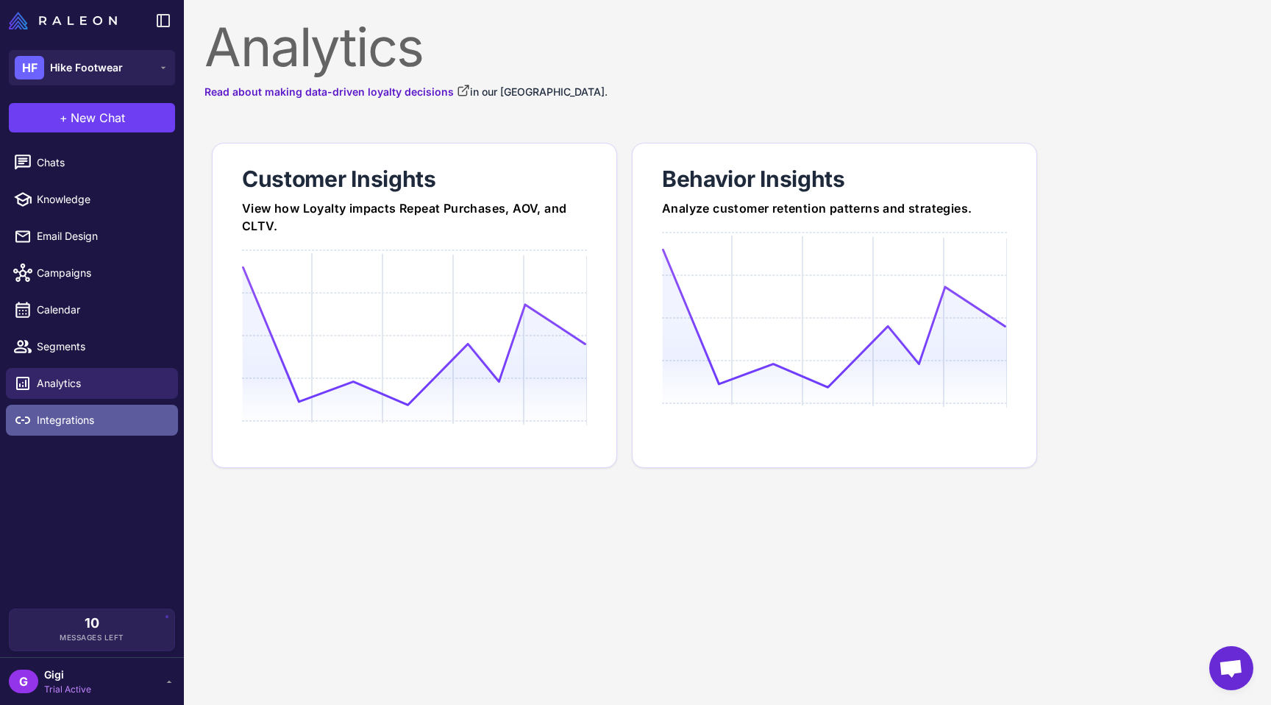
click at [94, 428] on span "Integrations" at bounding box center [101, 420] width 129 height 16
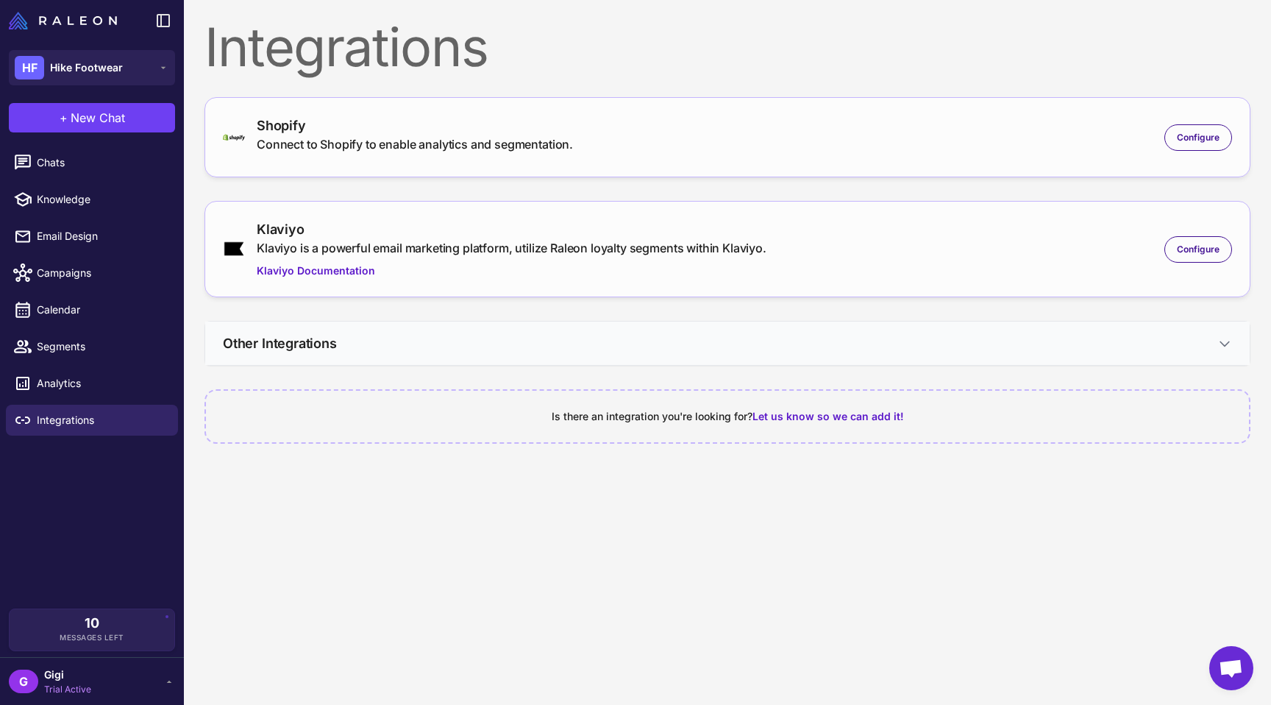
click at [311, 353] on h3 "Other Integrations" at bounding box center [280, 343] width 114 height 20
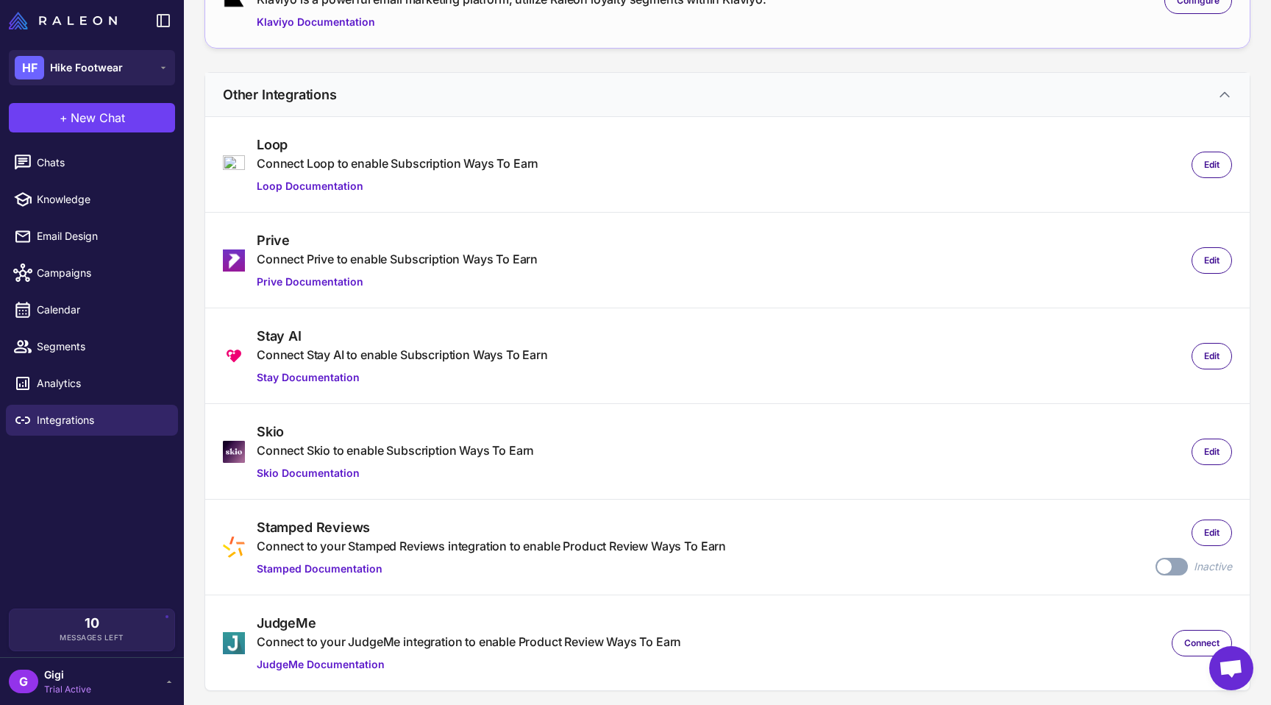
scroll to position [403, 0]
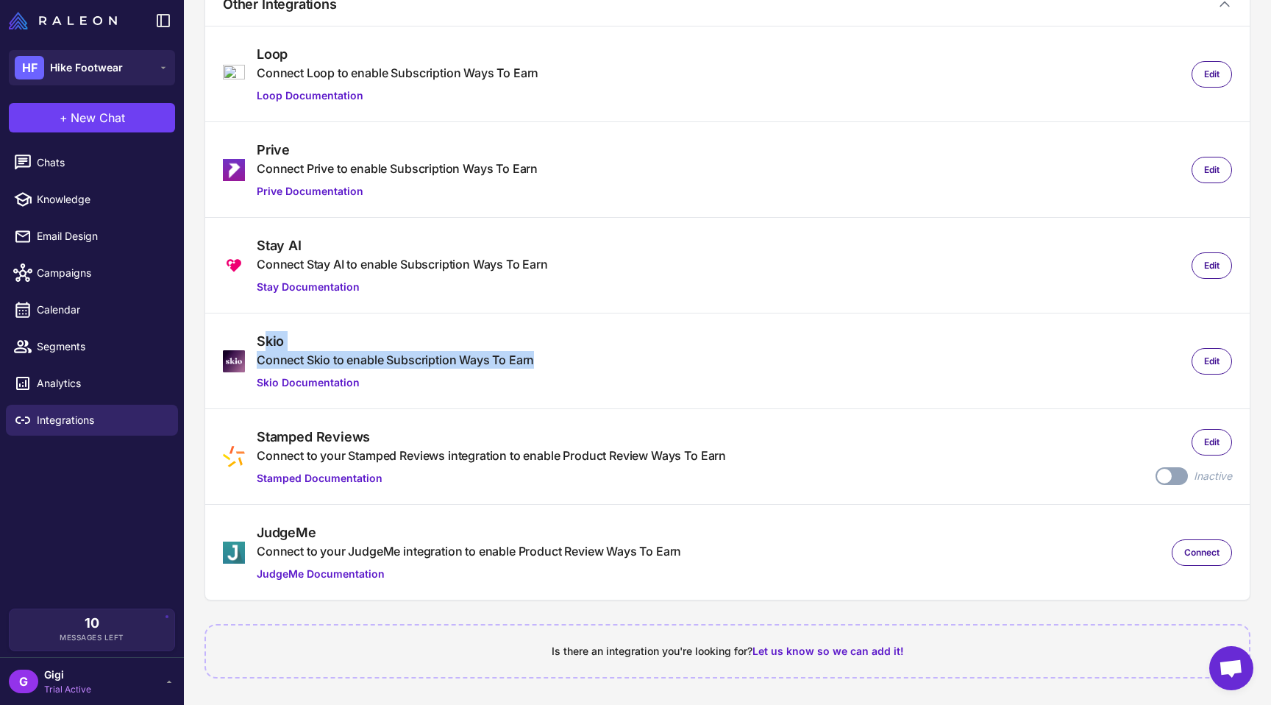
drag, startPoint x: 265, startPoint y: 320, endPoint x: 582, endPoint y: 341, distance: 317.0
click at [582, 341] on div "Skio Connect Skio to enable Subscription Ways To Earn Skio Documentation Edit" at bounding box center [727, 361] width 1009 height 60
drag, startPoint x: 261, startPoint y: 318, endPoint x: 463, endPoint y: 348, distance: 204.4
click at [463, 348] on div "Skio Connect Skio to enable Subscription Ways To Earn Skio Documentation" at bounding box center [395, 361] width 277 height 60
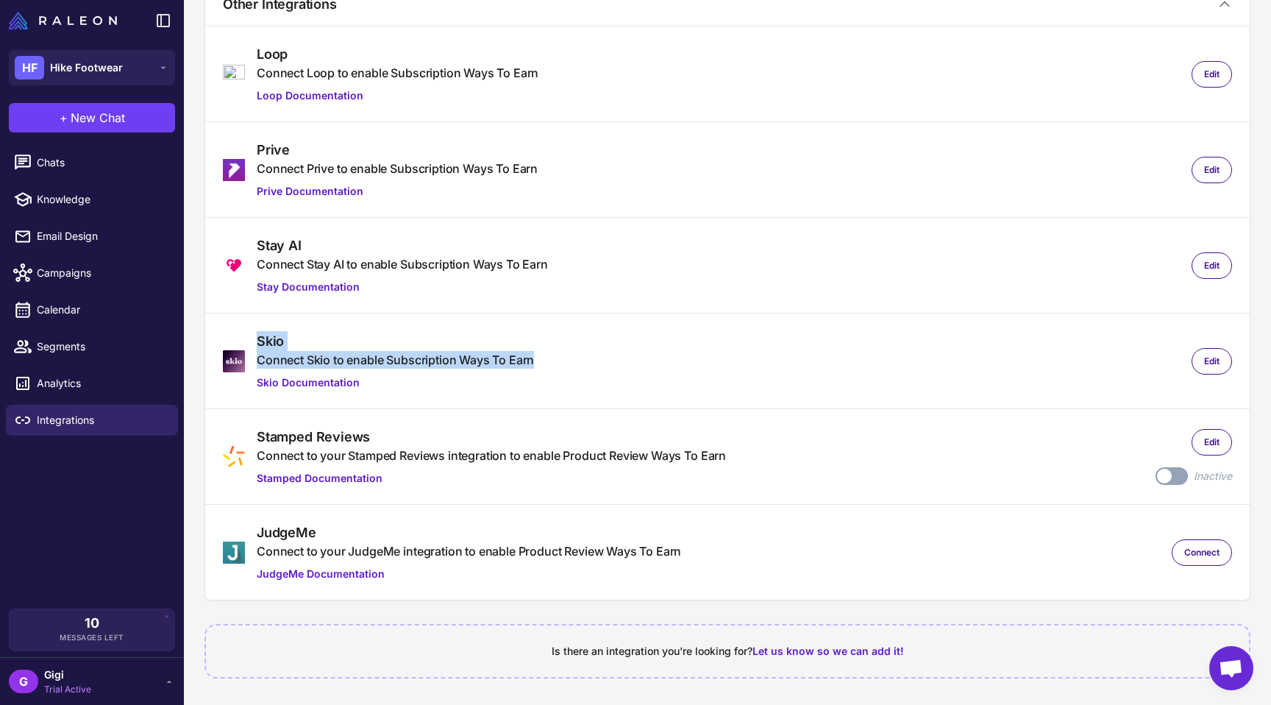
click at [463, 348] on div "Skio Connect Skio to enable Subscription Ways To Earn Skio Documentation" at bounding box center [395, 361] width 277 height 60
drag, startPoint x: 262, startPoint y: 366, endPoint x: 591, endPoint y: 368, distance: 329.5
click at [591, 368] on div "Skio Connect Skio to enable Subscription Ways To Earn Skio Documentation Edit" at bounding box center [727, 361] width 1009 height 60
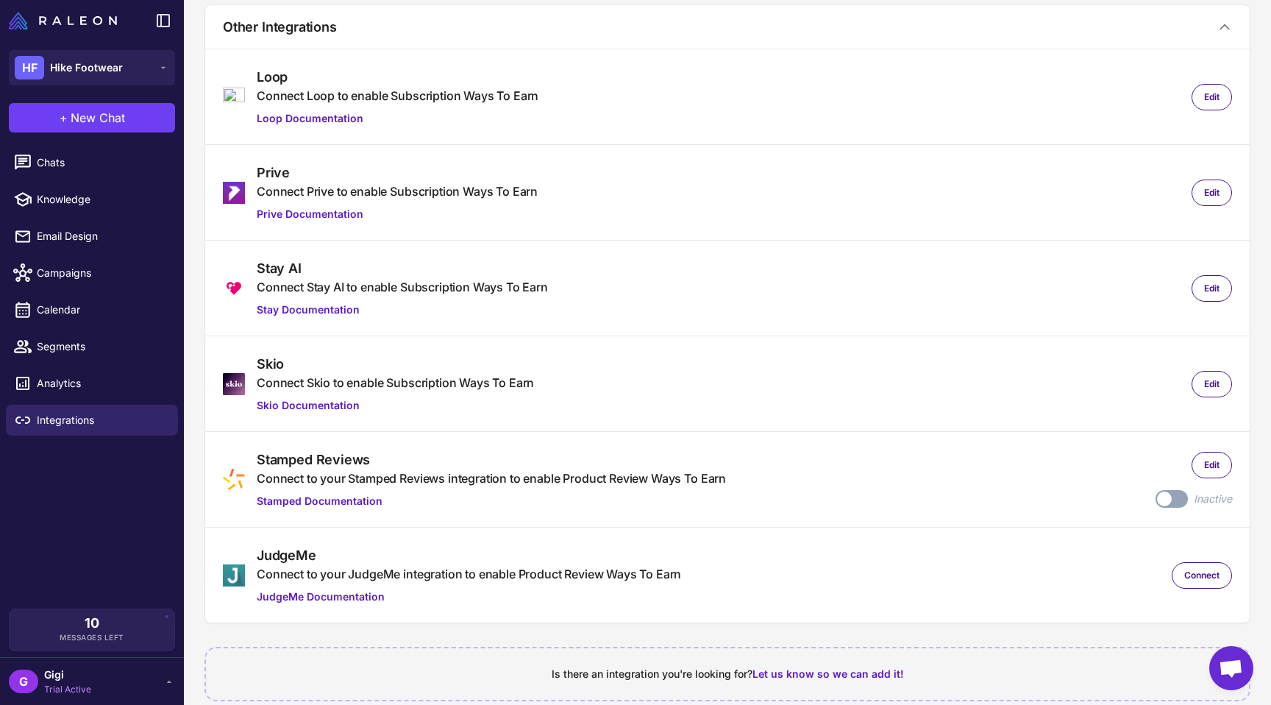
scroll to position [305, 0]
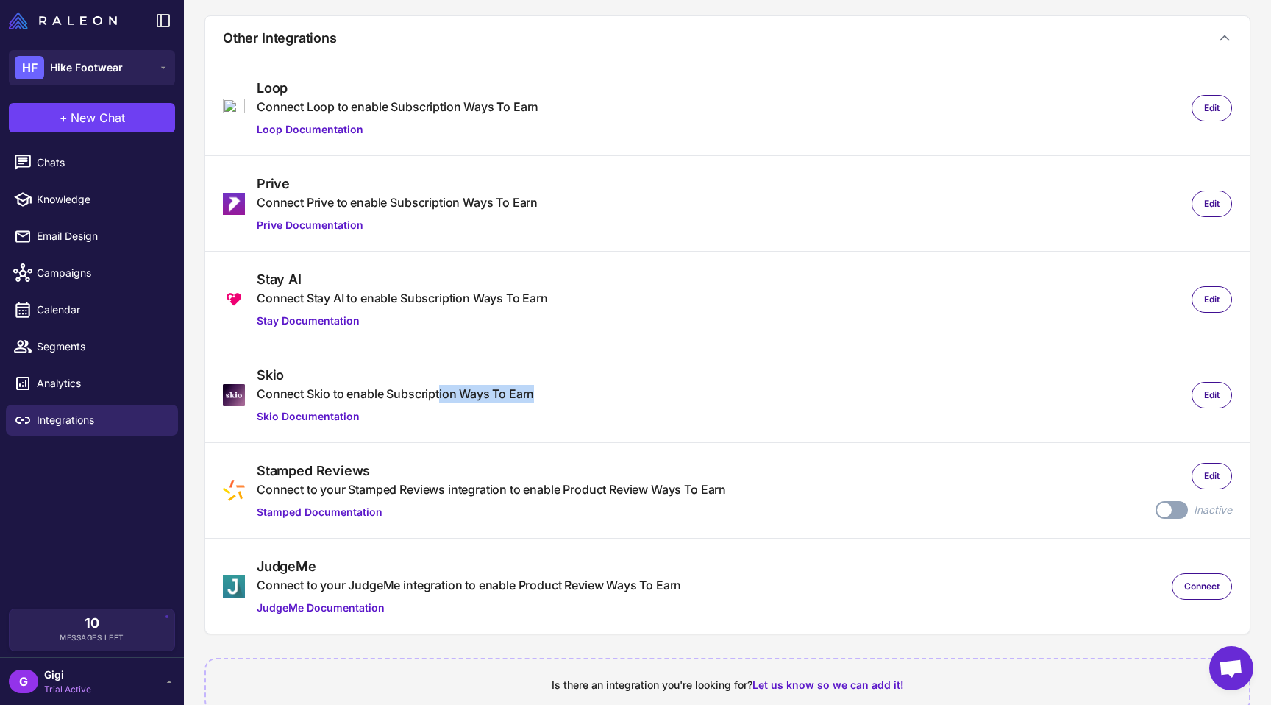
drag, startPoint x: 454, startPoint y: 434, endPoint x: 635, endPoint y: 434, distance: 181.7
click at [635, 424] on div "Skio Connect Skio to enable Subscription Ways To Earn Skio Documentation Edit" at bounding box center [727, 395] width 1009 height 60
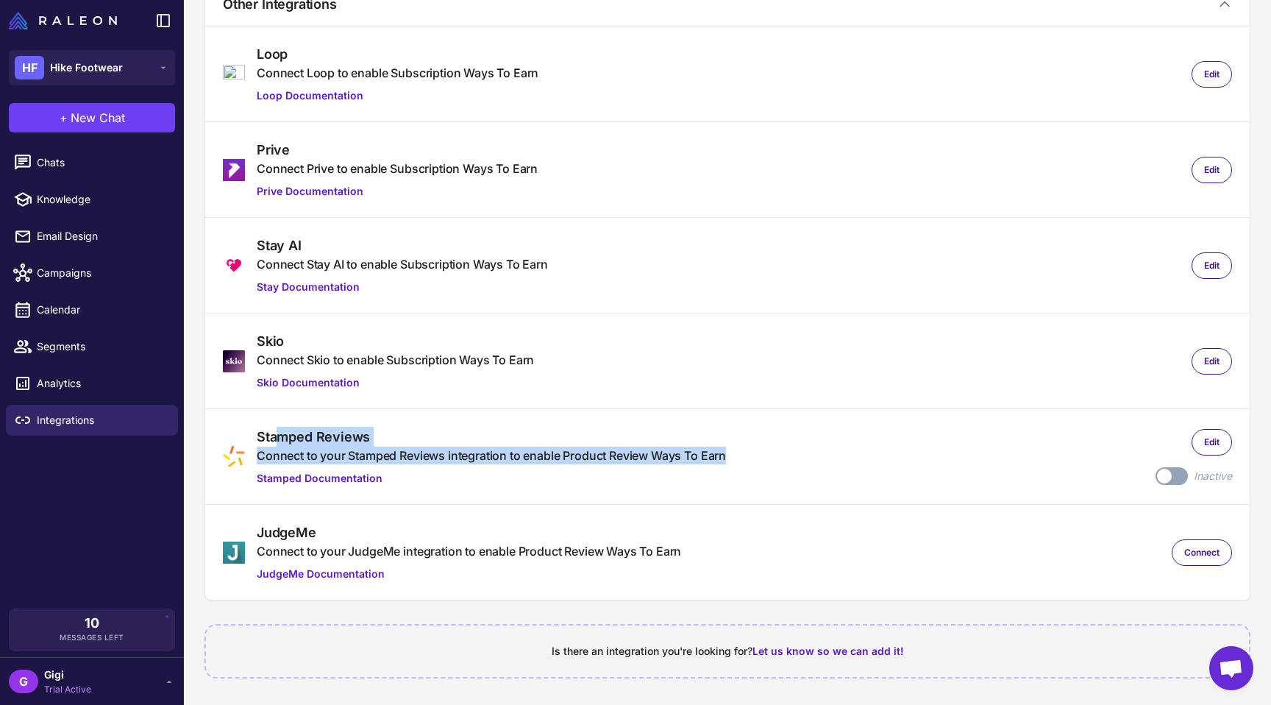
drag, startPoint x: 278, startPoint y: 421, endPoint x: 513, endPoint y: 451, distance: 236.4
click at [513, 451] on div "Stamped Reviews Connect to your Stamped Reviews integration to enable Product R…" at bounding box center [491, 457] width 469 height 60
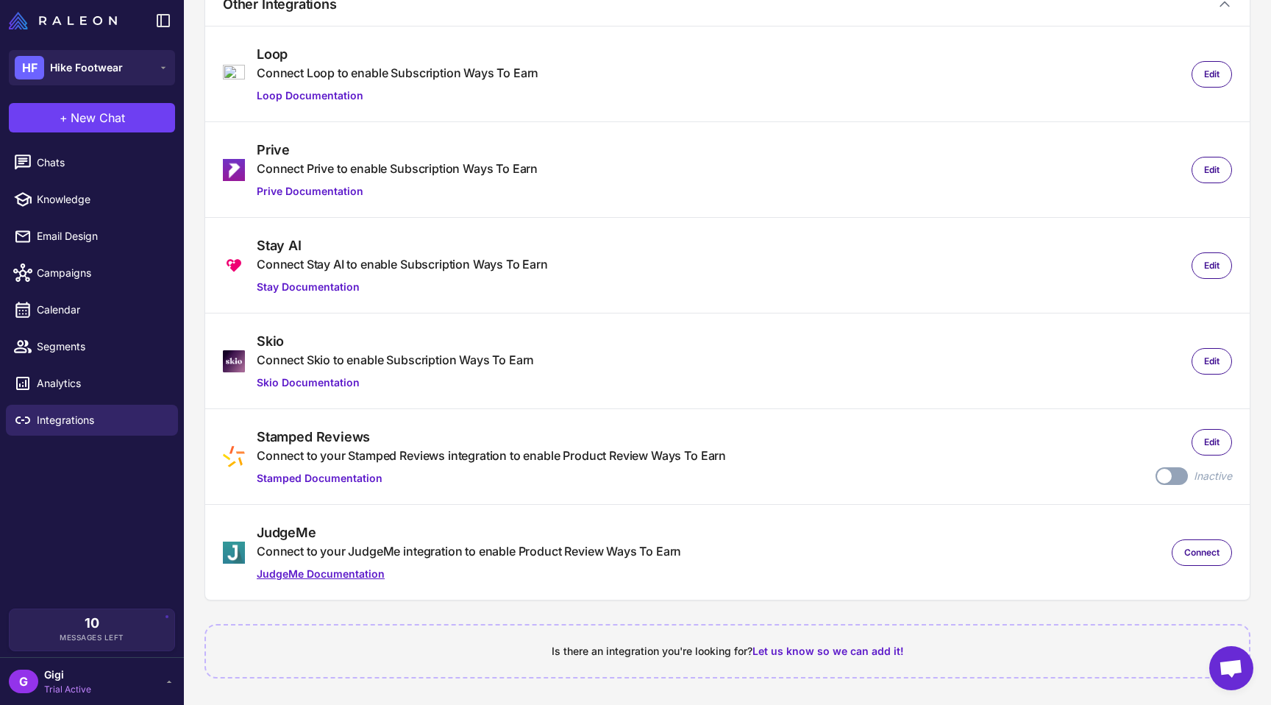
scroll to position [0, 0]
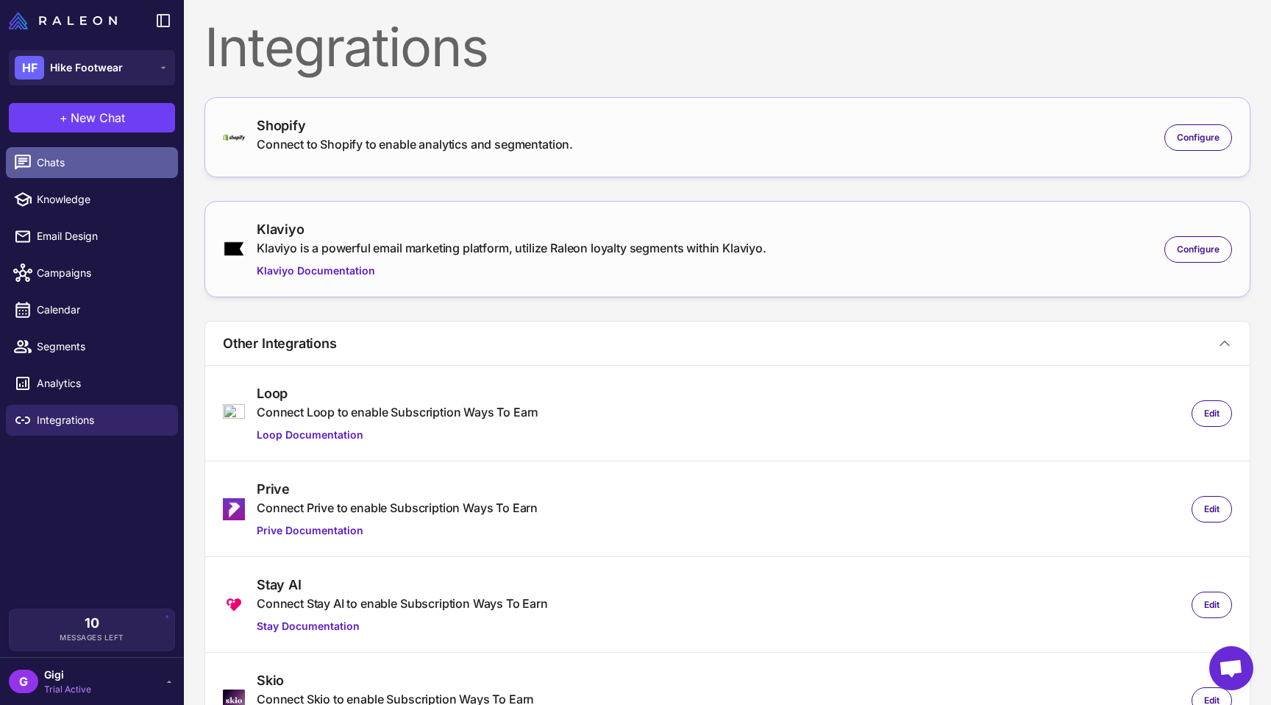
click at [79, 168] on span "Chats" at bounding box center [101, 162] width 129 height 16
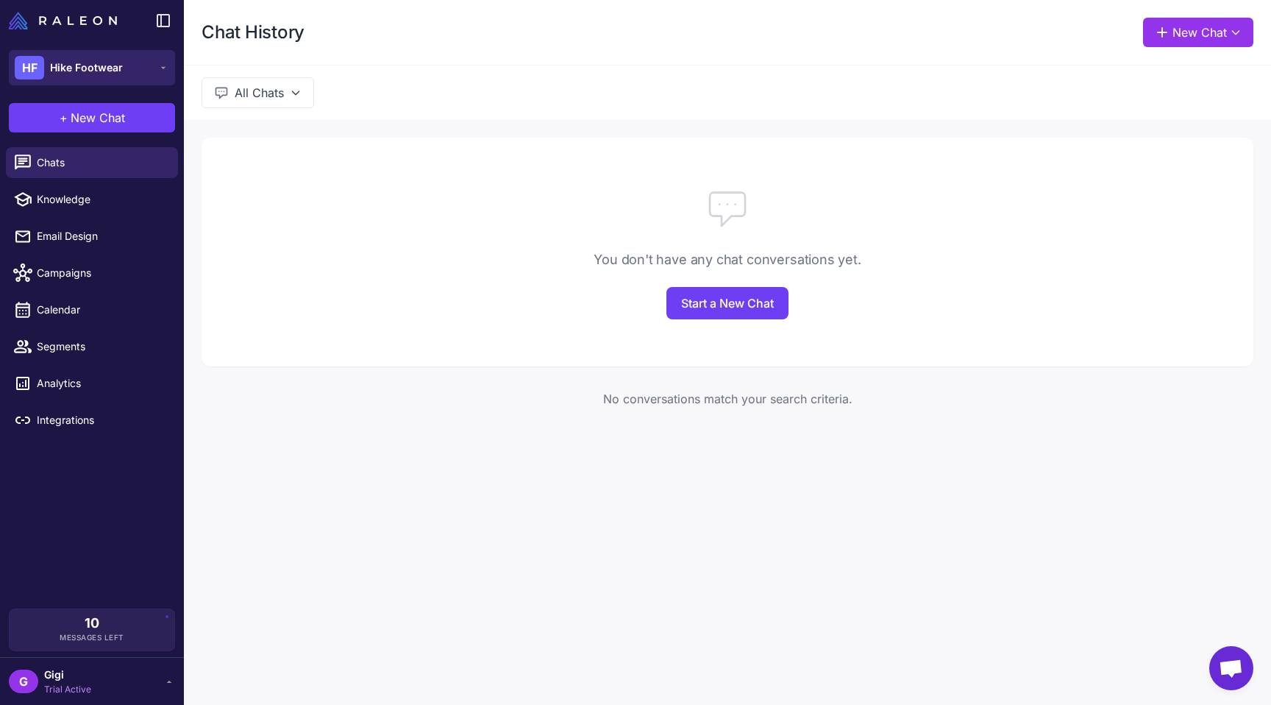
click at [84, 76] on span "Hike Footwear" at bounding box center [86, 68] width 73 height 16
click at [67, 207] on span "Knowledge" at bounding box center [101, 199] width 129 height 16
select select
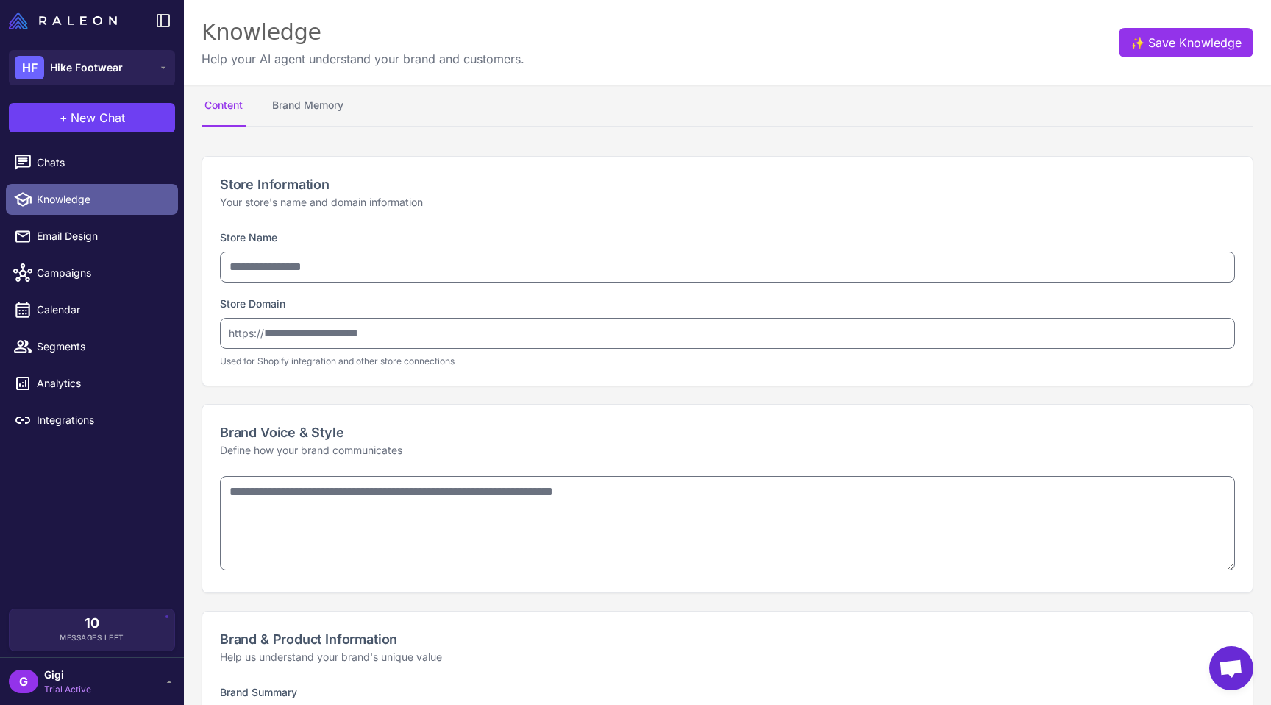
type input "**********"
type textarea "**********"
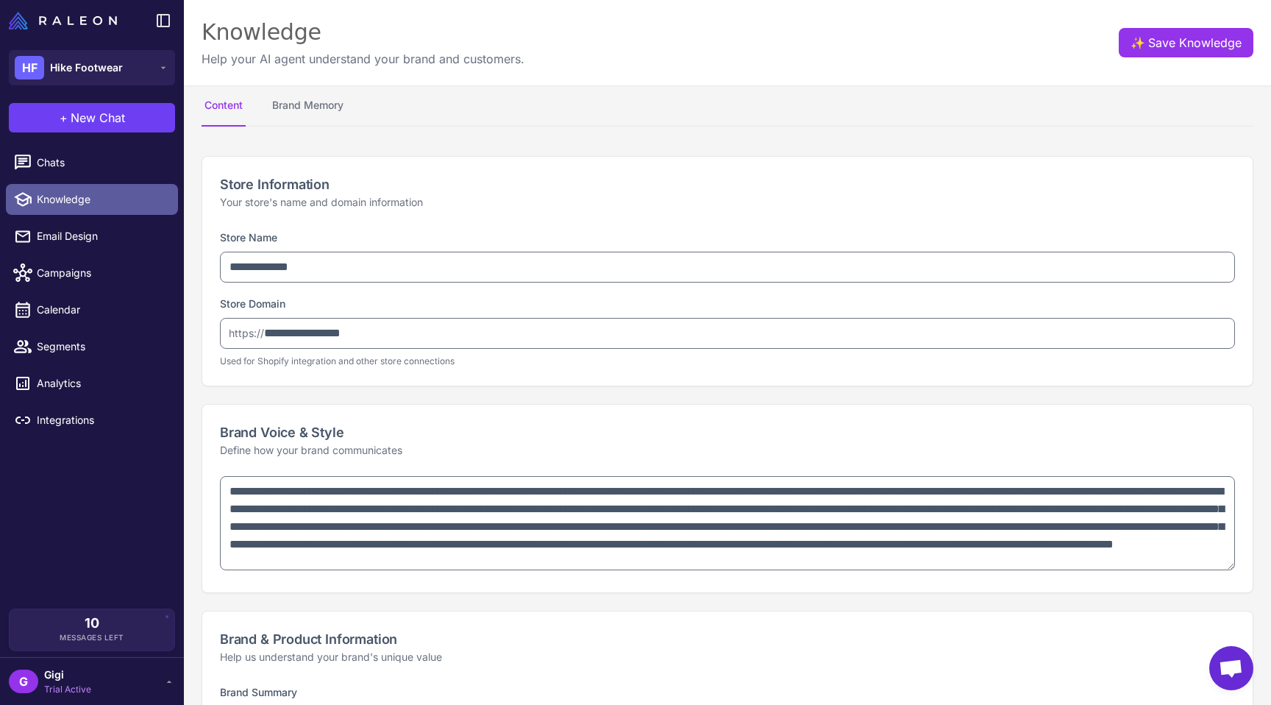
type textarea "**********"
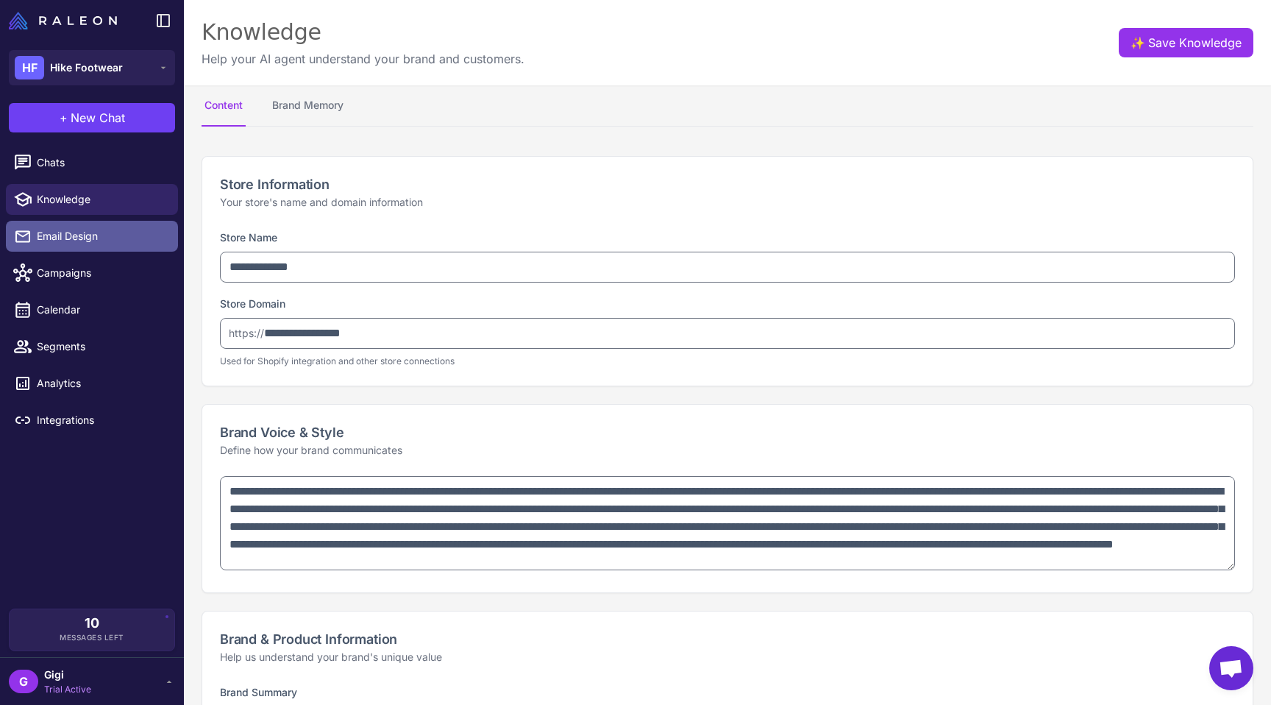
type textarea "**********"
click at [67, 244] on span "Email Design" at bounding box center [101, 236] width 129 height 16
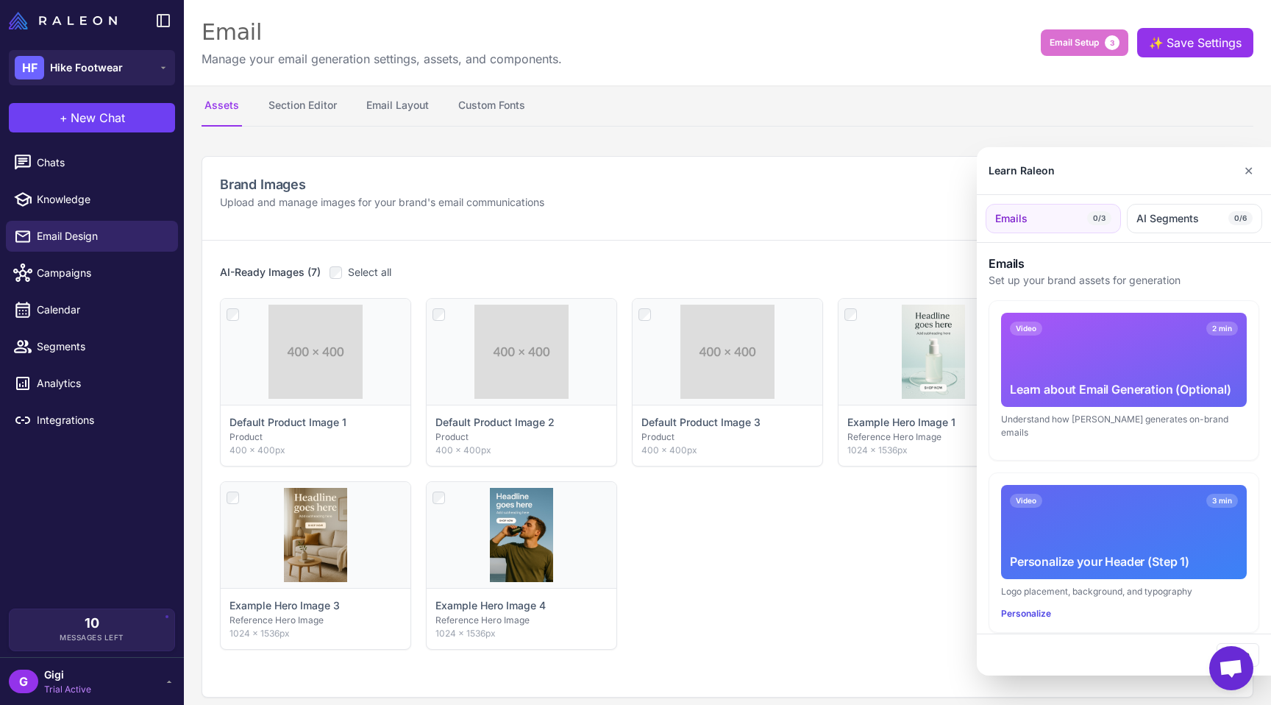
click at [425, 111] on div at bounding box center [635, 352] width 1271 height 705
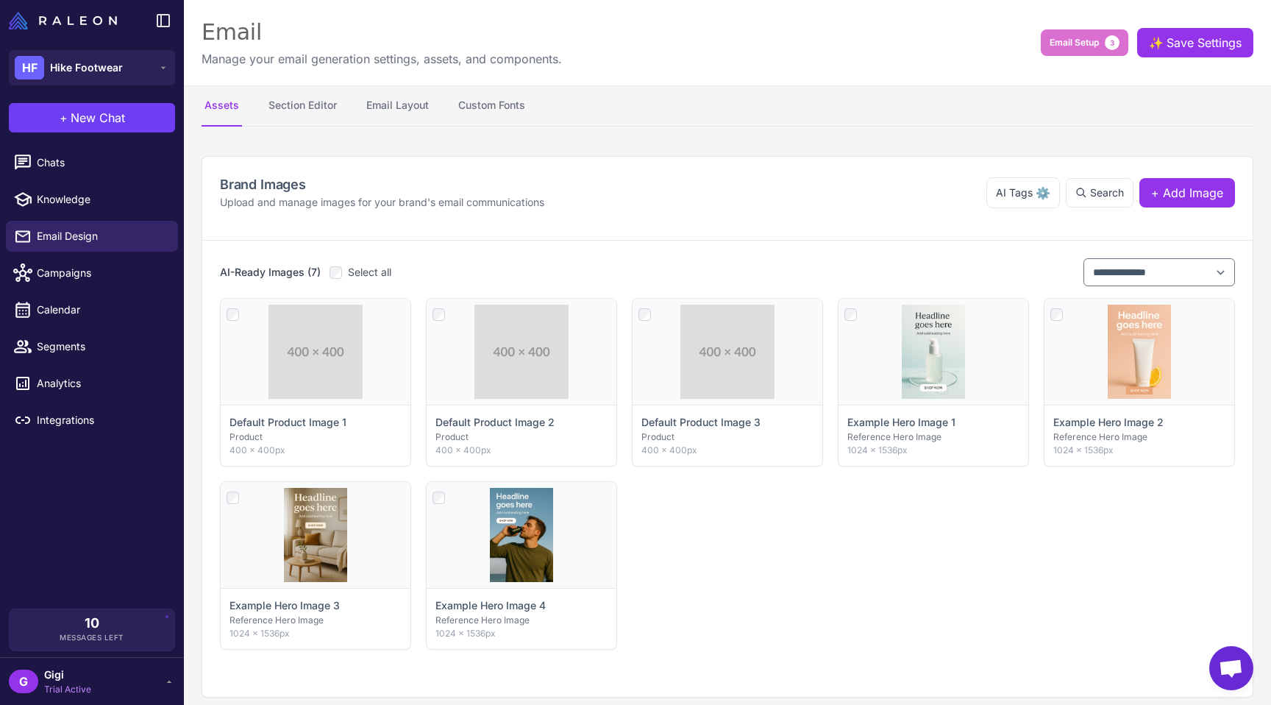
click at [456, 115] on nav "Assets Section Editor Email Layout Custom Fonts" at bounding box center [728, 105] width 1052 height 41
click at [432, 115] on button "Email Layout" at bounding box center [397, 105] width 68 height 41
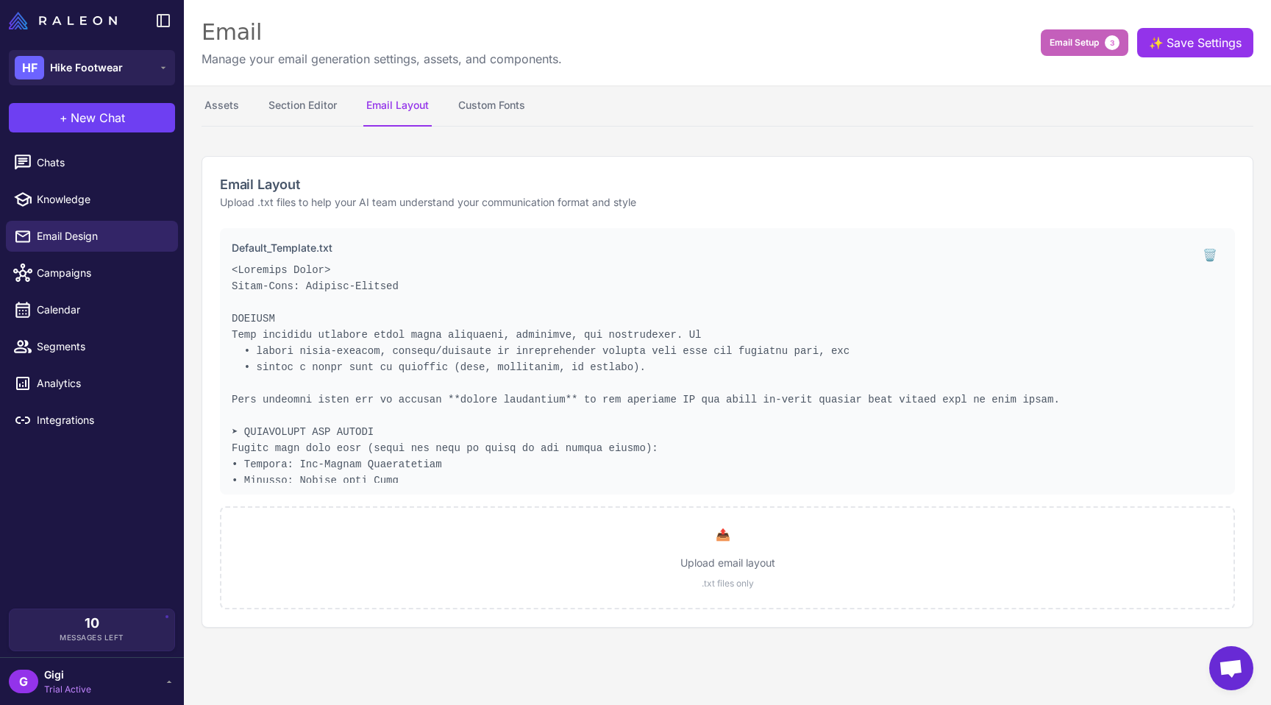
click at [1045, 52] on button "Email Setup 3" at bounding box center [1085, 42] width 88 height 26
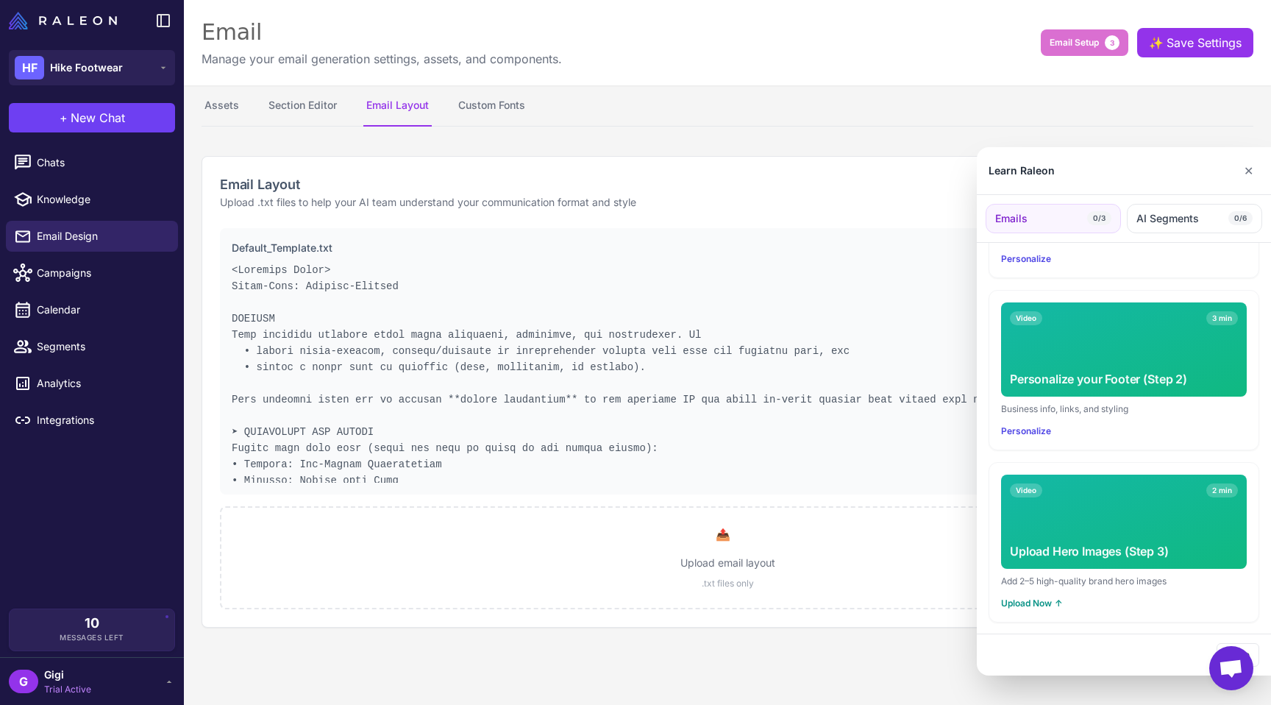
scroll to position [381, 0]
click at [1107, 370] on div "Personalize your Footer (Step 2)" at bounding box center [1124, 379] width 228 height 18
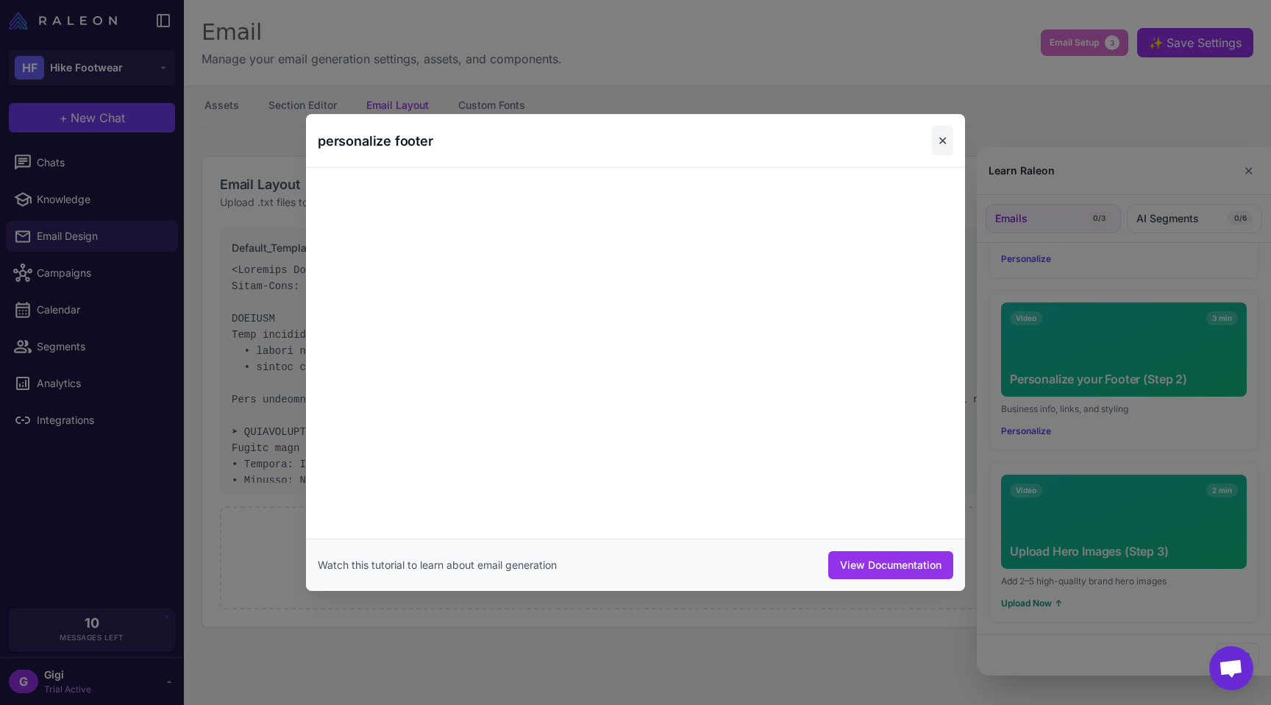
click at [953, 126] on button "✕" at bounding box center [942, 140] width 21 height 29
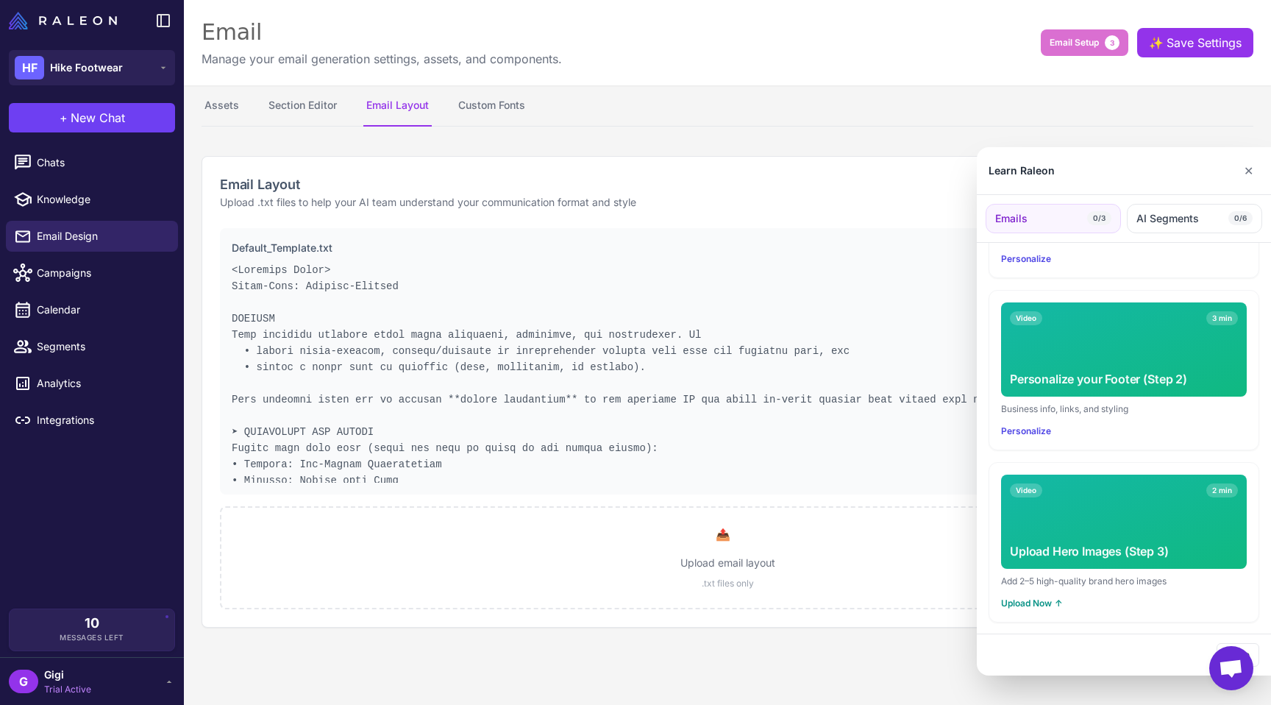
click at [331, 118] on div at bounding box center [635, 352] width 1271 height 705
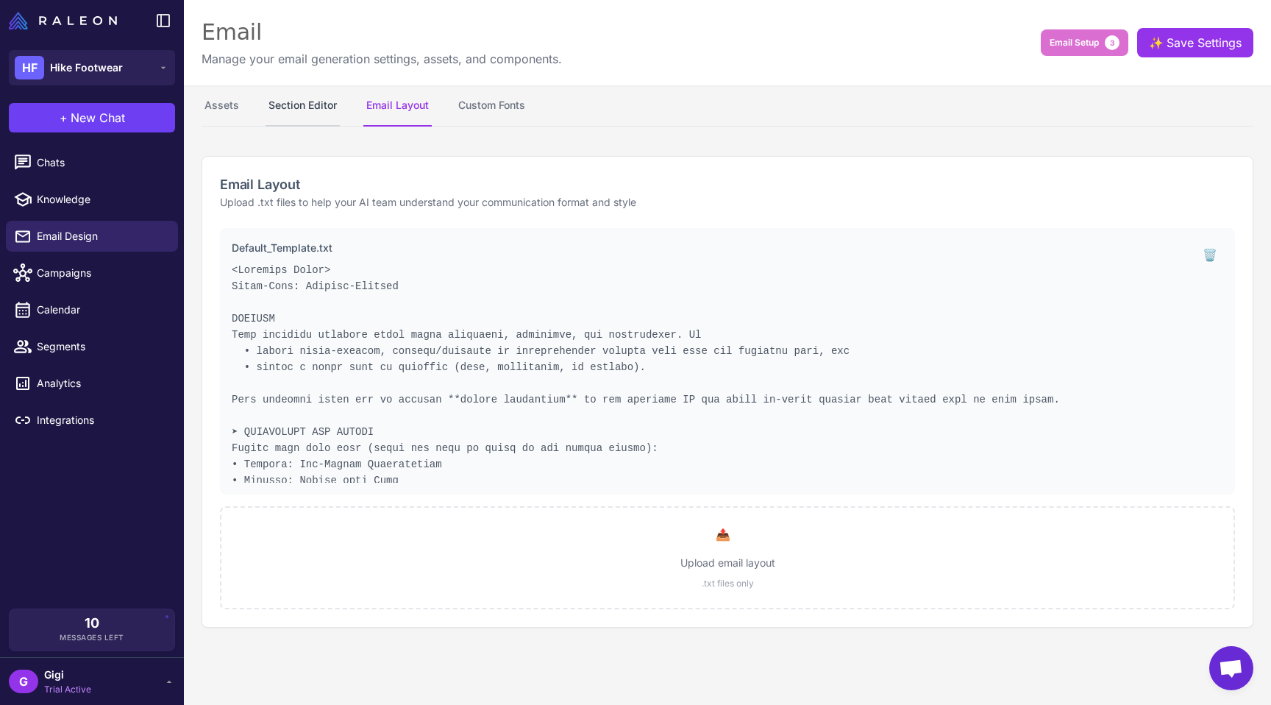
click at [329, 115] on button "Section Editor" at bounding box center [302, 105] width 74 height 41
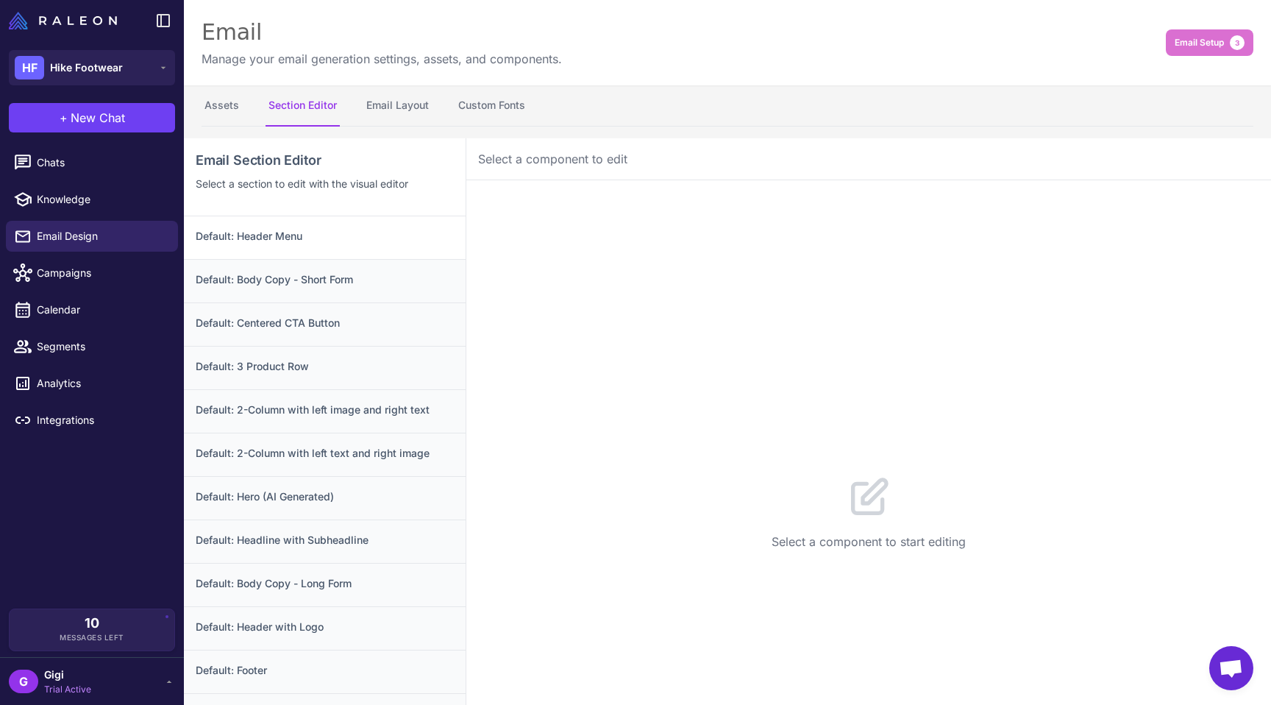
click at [343, 244] on h3 "Default: Header Menu" at bounding box center [325, 236] width 258 height 16
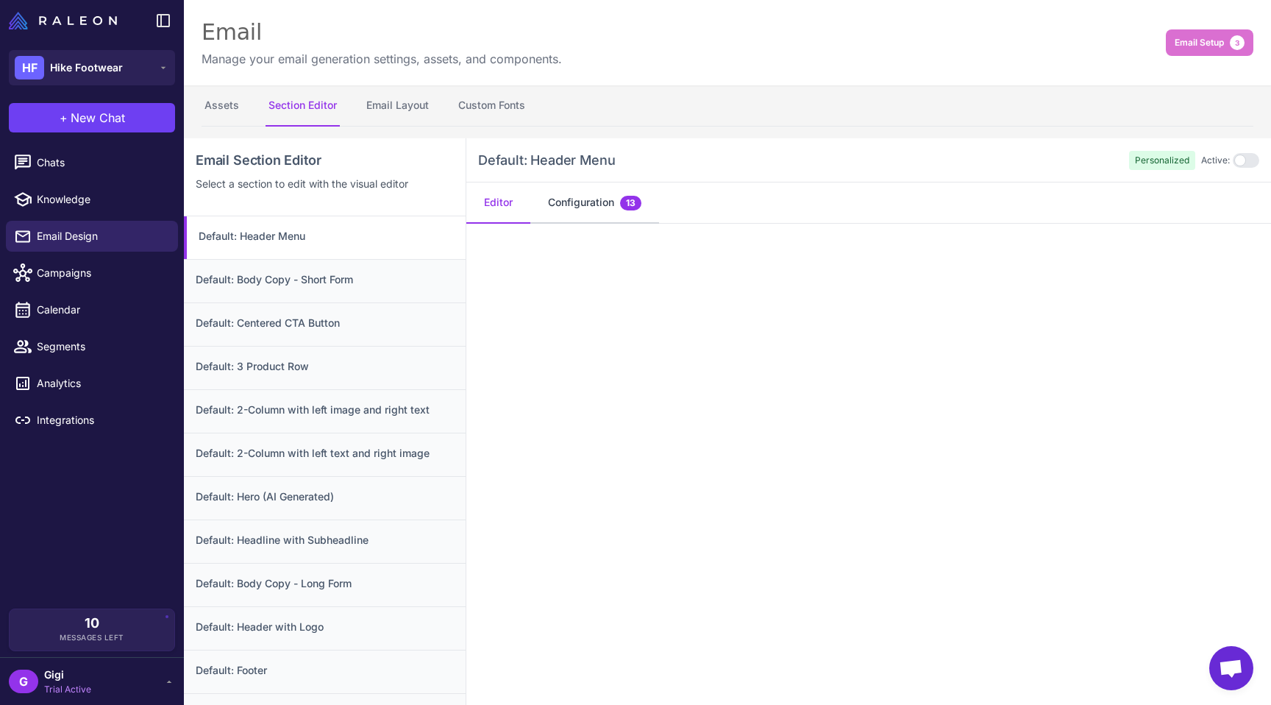
click at [641, 221] on button "Configuration 13" at bounding box center [594, 202] width 129 height 41
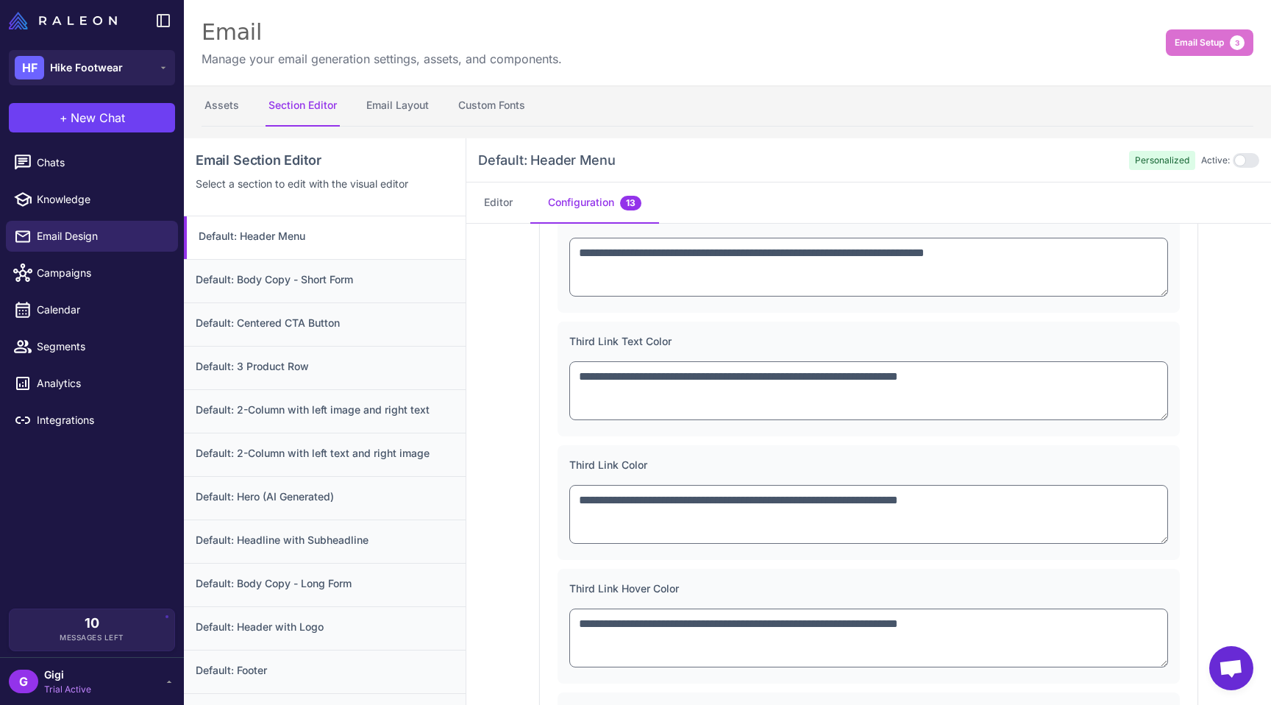
scroll to position [146, 0]
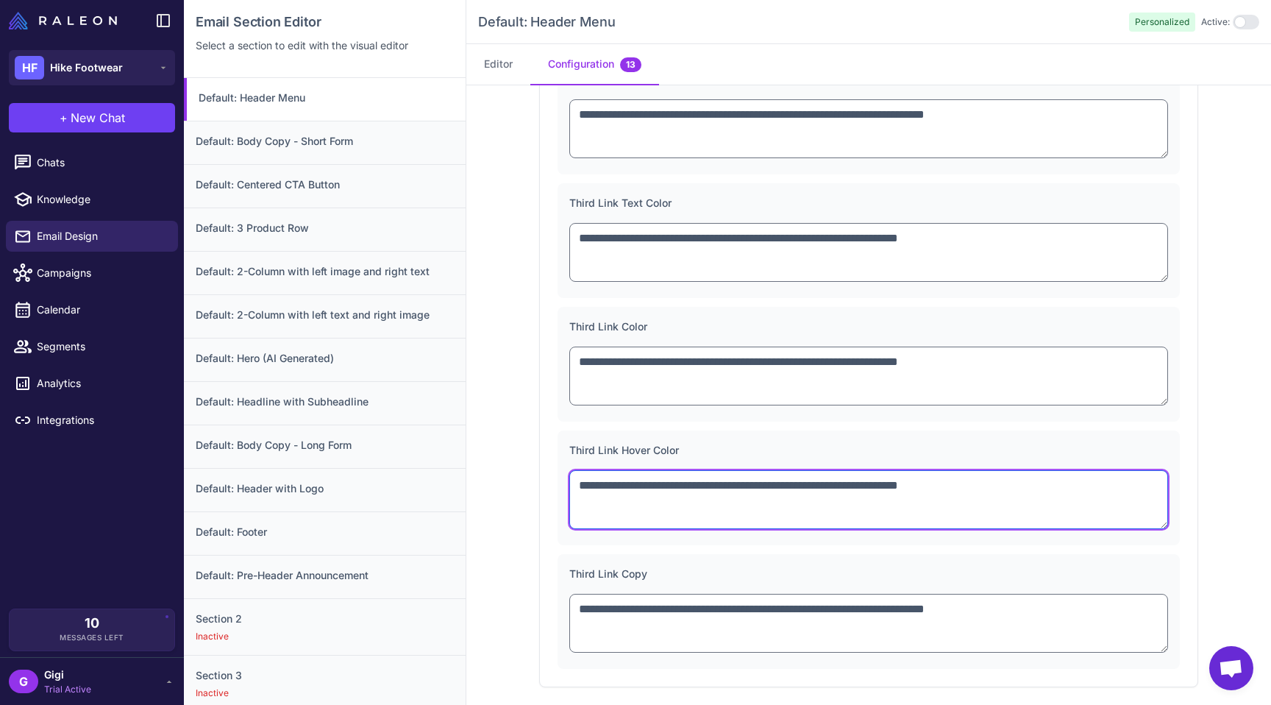
click at [655, 476] on textarea "**********" at bounding box center [868, 499] width 599 height 59
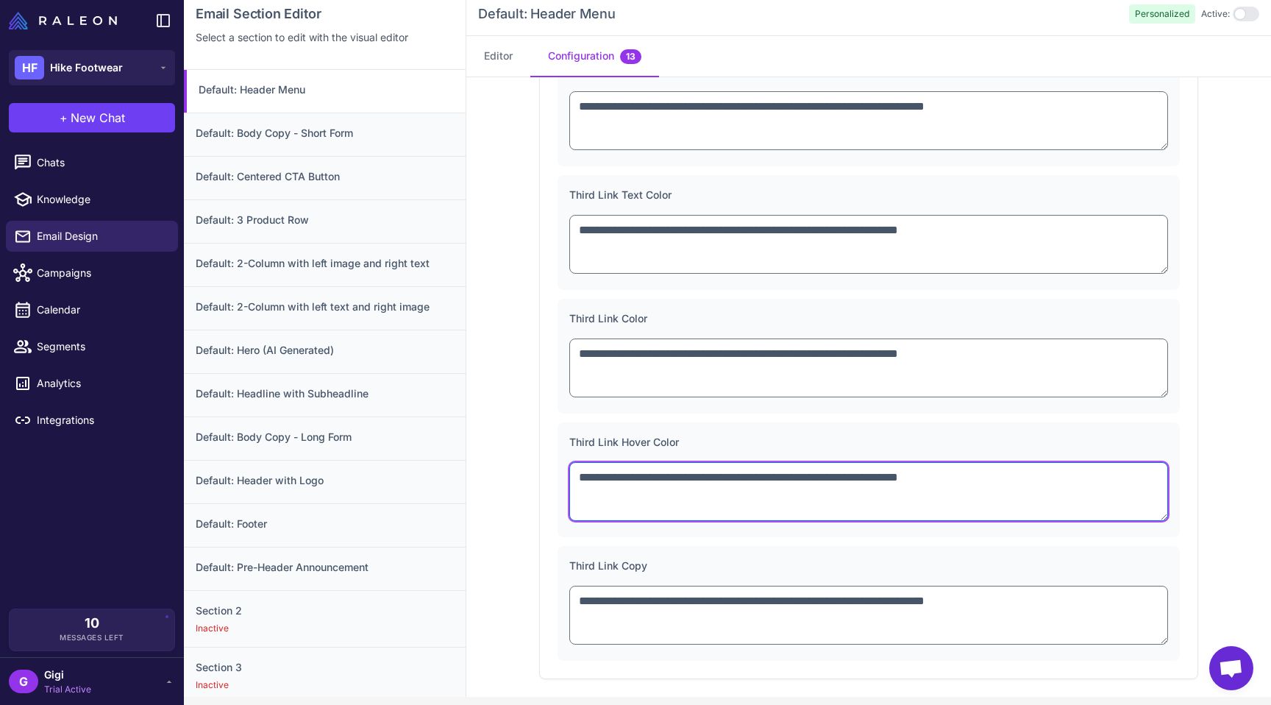
scroll to position [1523, 0]
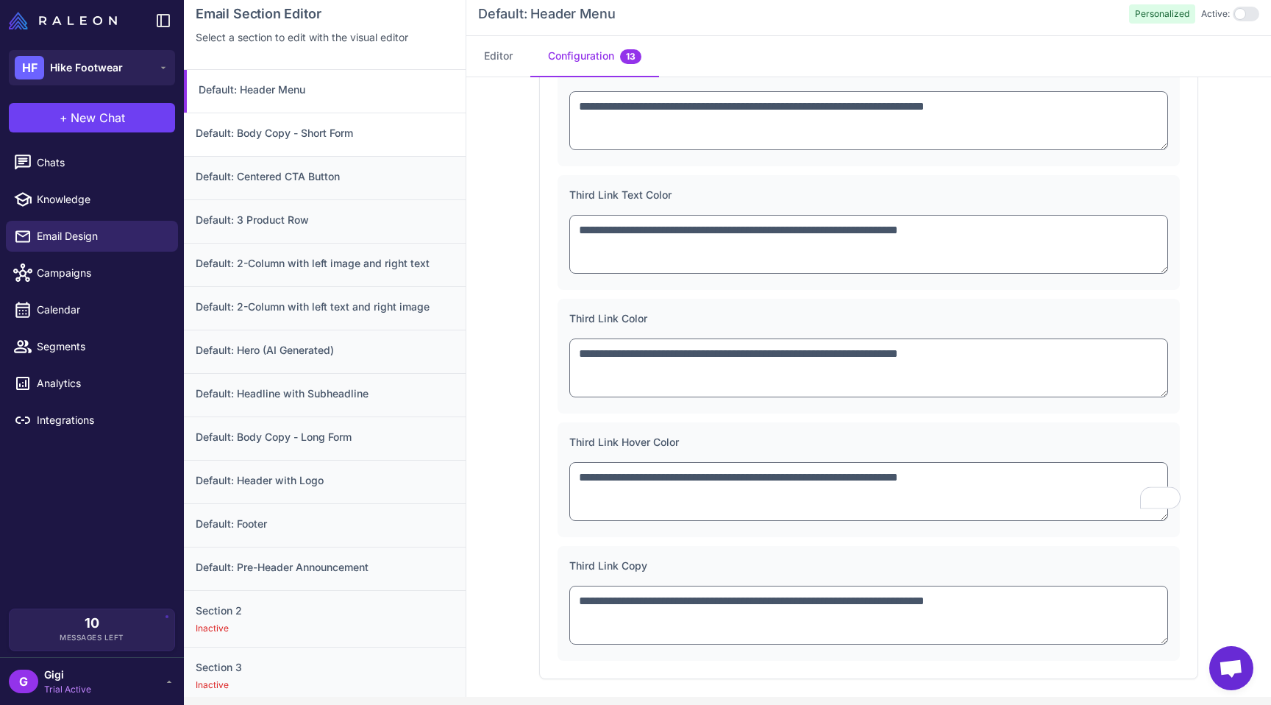
click at [270, 141] on h3 "Default: Body Copy - Short Form" at bounding box center [325, 133] width 258 height 16
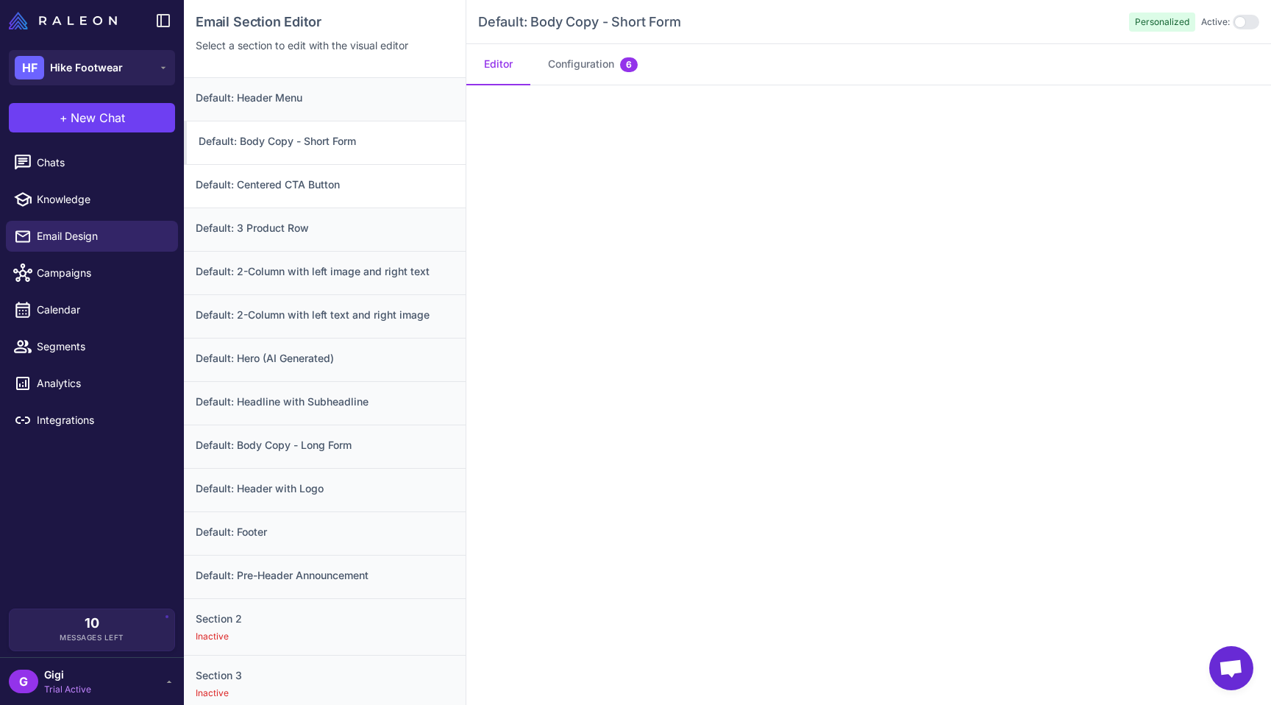
click at [297, 193] on h3 "Default: Centered CTA Button" at bounding box center [325, 185] width 258 height 16
click at [299, 236] on h3 "Default: 3 Product Row" at bounding box center [325, 228] width 258 height 16
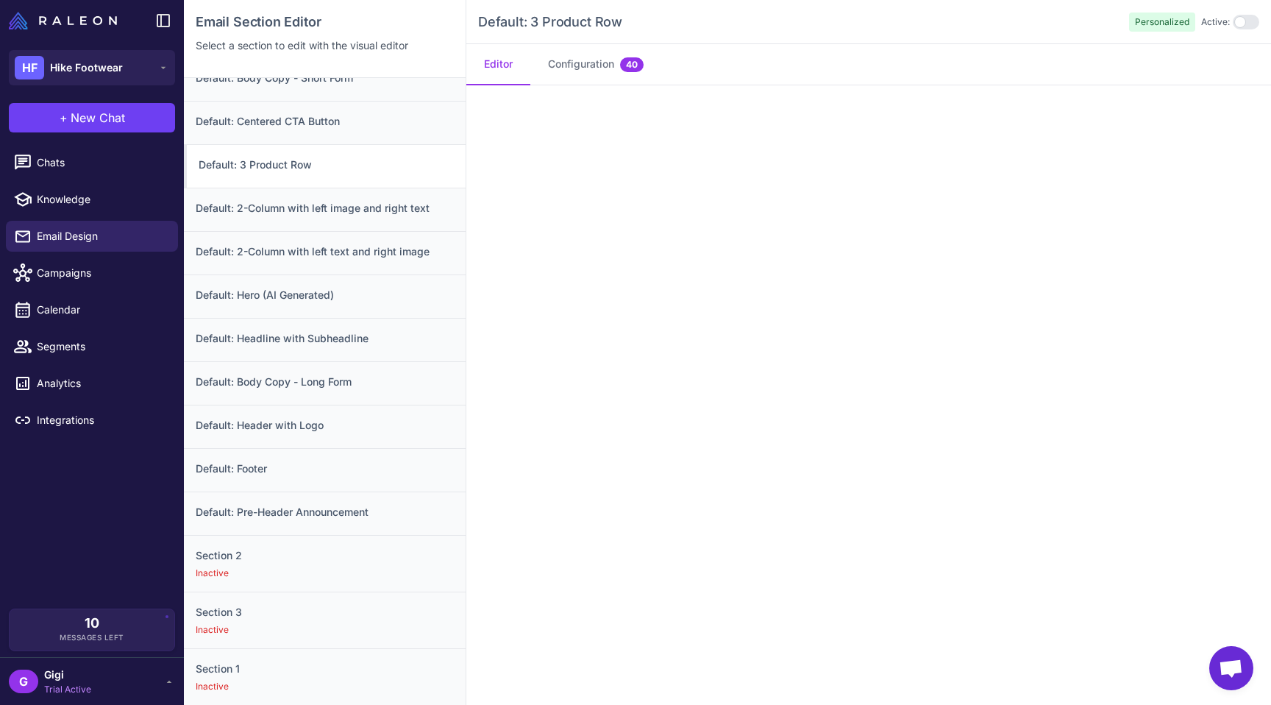
scroll to position [110, 0]
click at [265, 552] on h3 "Section 2" at bounding box center [325, 555] width 258 height 16
click at [324, 390] on h3 "Default: Body Copy - Long Form" at bounding box center [325, 382] width 258 height 16
click at [335, 346] on h3 "Default: Headline with Subheadline" at bounding box center [325, 338] width 258 height 16
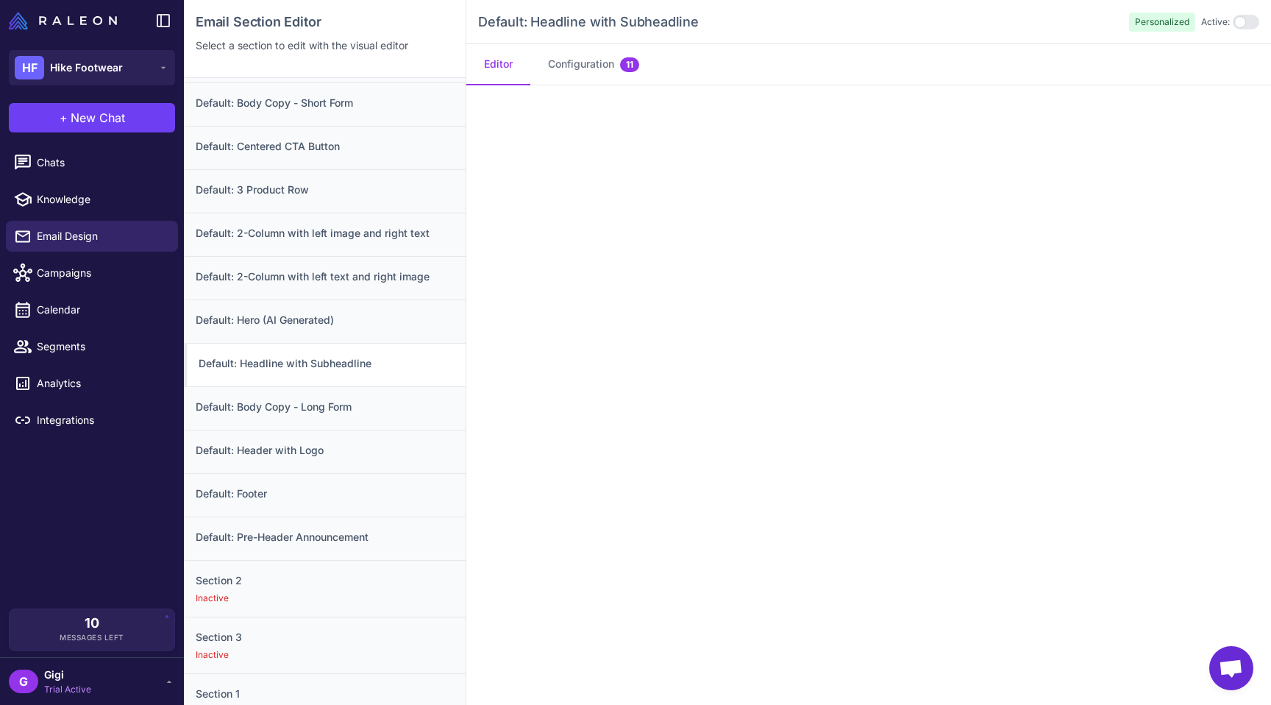
scroll to position [27, 0]
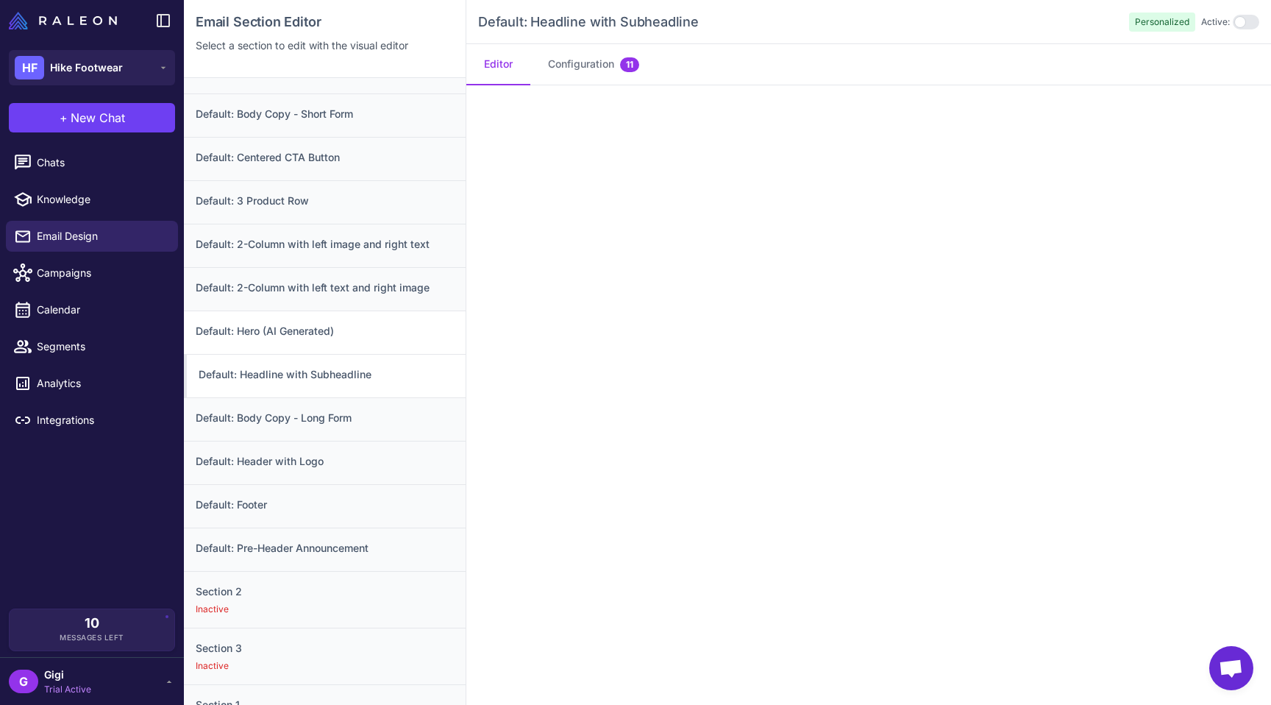
click at [327, 338] on div "Default: Hero (AI Generated)" at bounding box center [325, 331] width 282 height 43
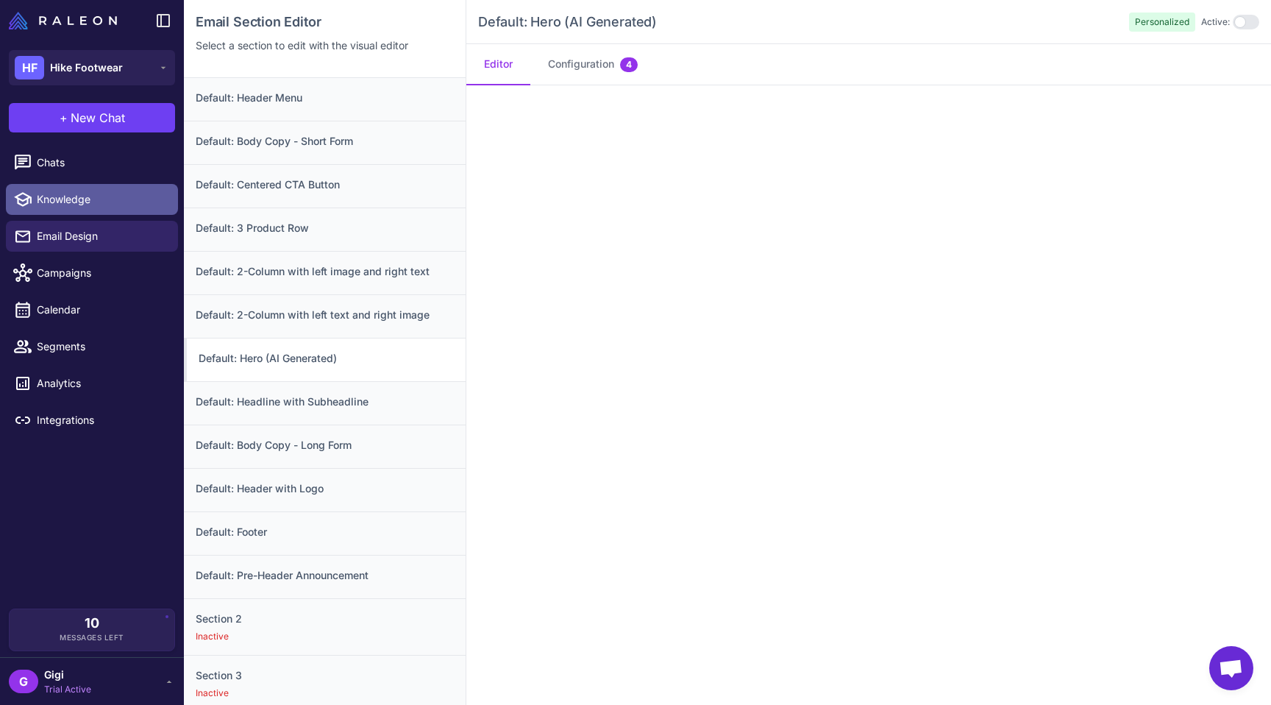
click at [111, 215] on link "Knowledge" at bounding box center [92, 199] width 172 height 31
select select
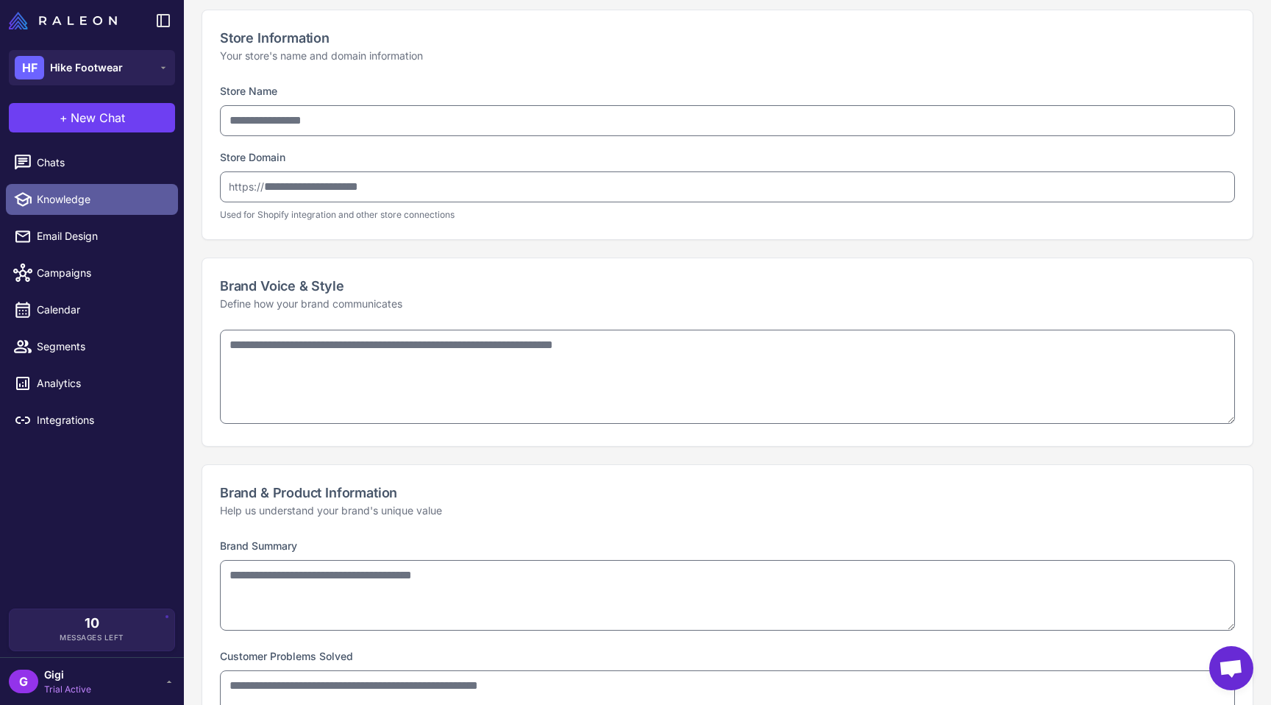
type input "**********"
type textarea "**********"
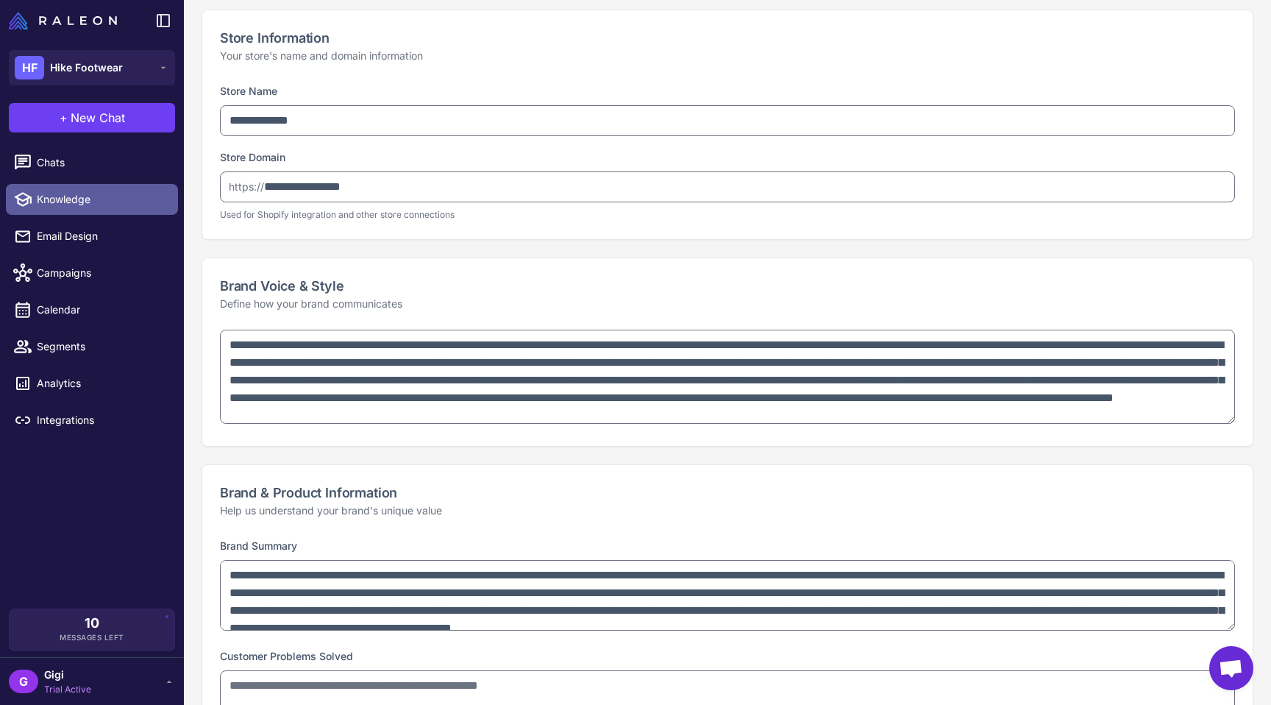
type textarea "**********"
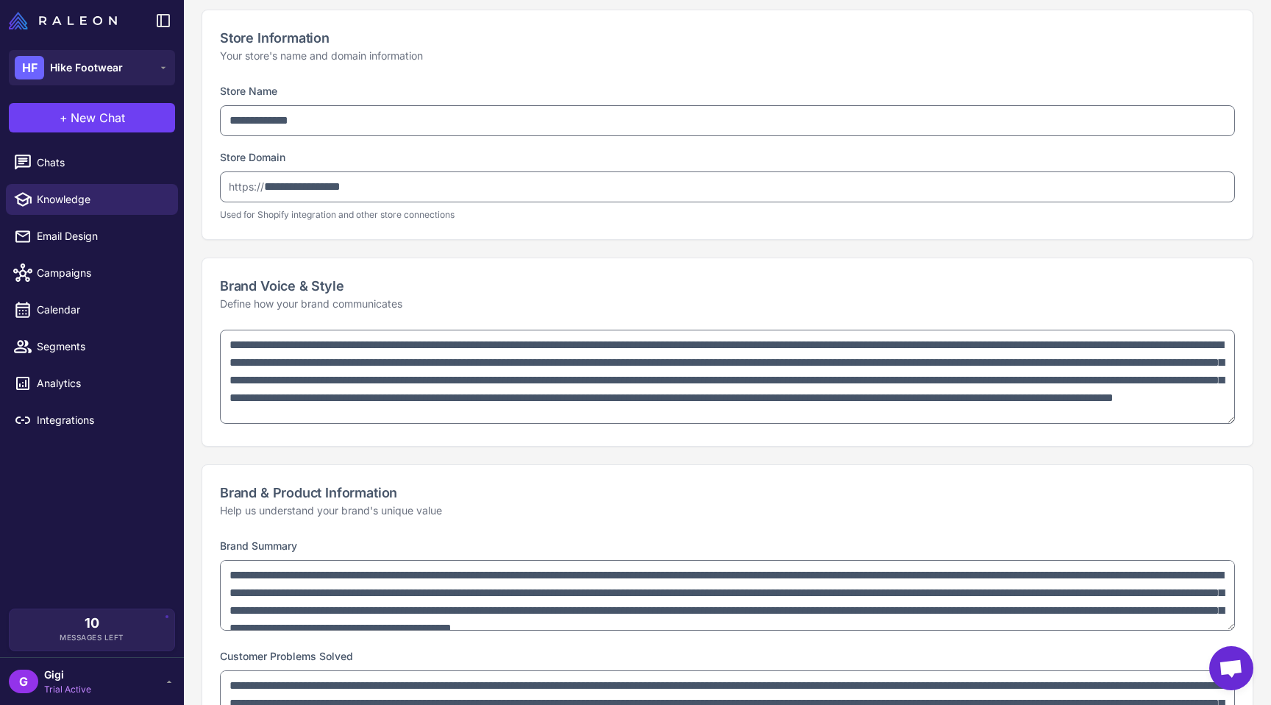
scroll to position [26, 0]
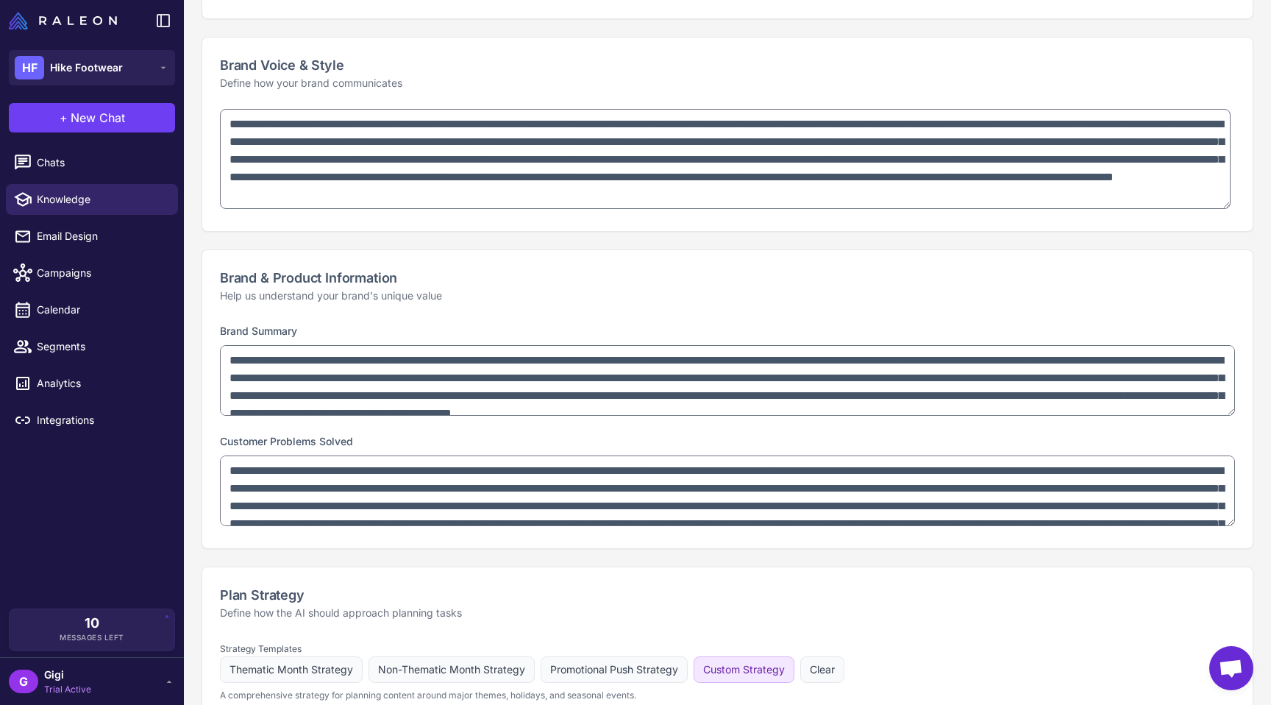
type textarea "**********"
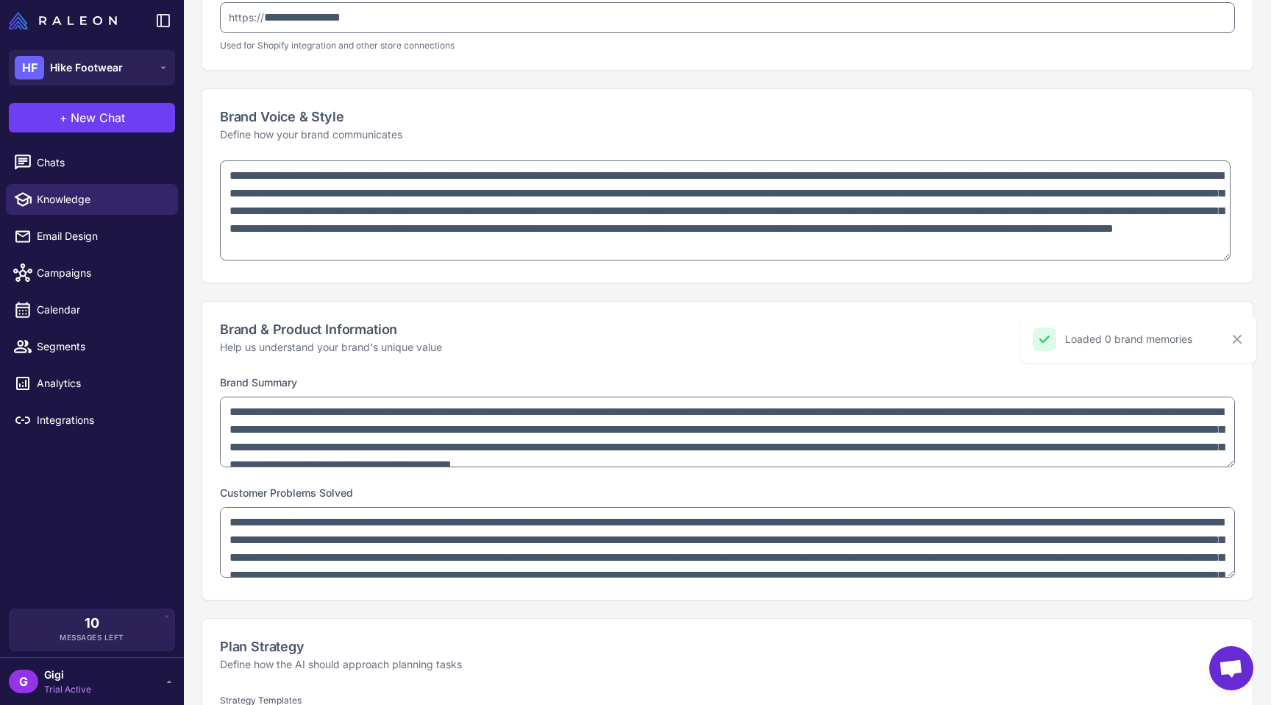
scroll to position [0, 0]
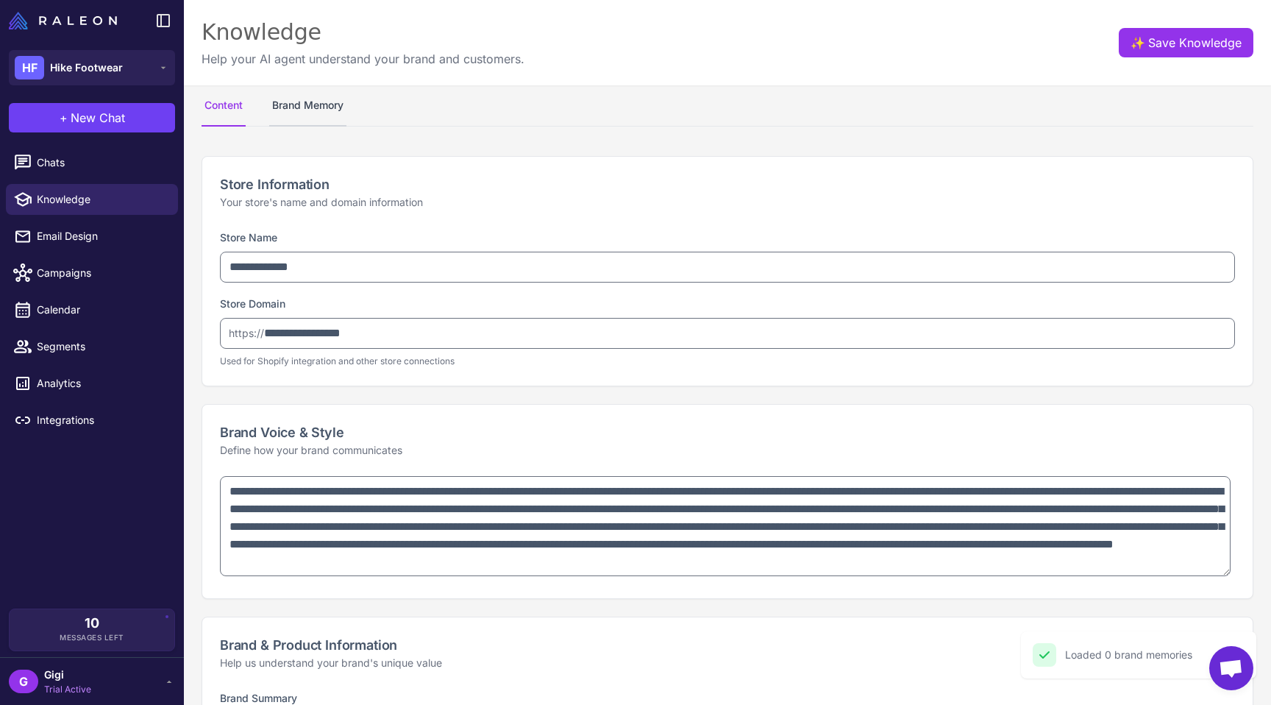
click at [322, 112] on button "Brand Memory" at bounding box center [307, 105] width 77 height 41
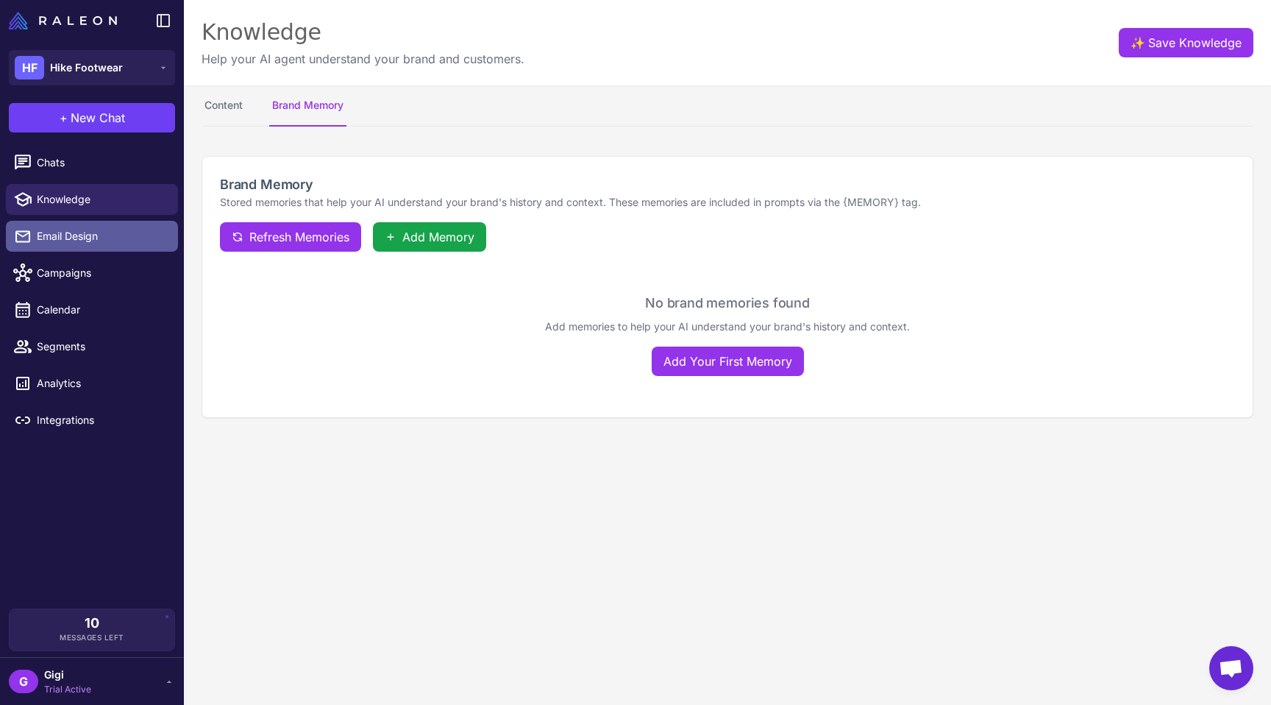
click at [101, 244] on span "Email Design" at bounding box center [101, 236] width 129 height 16
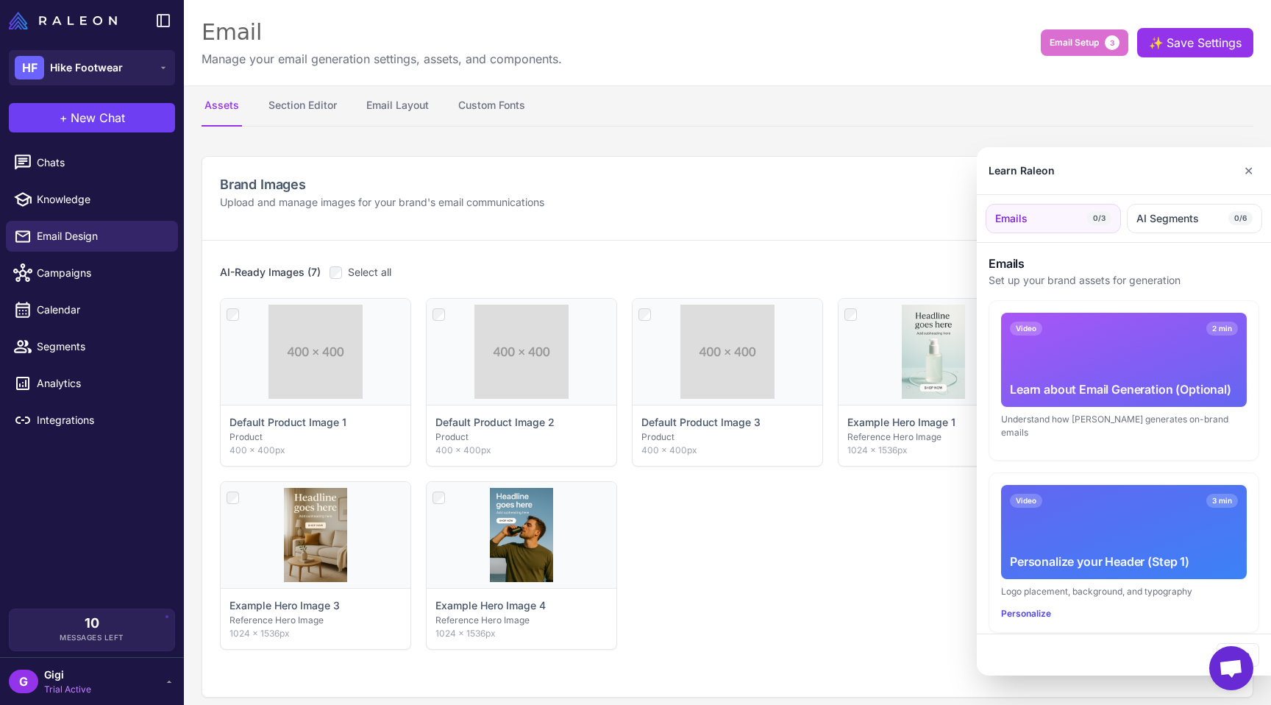
click at [520, 118] on div at bounding box center [635, 352] width 1271 height 705
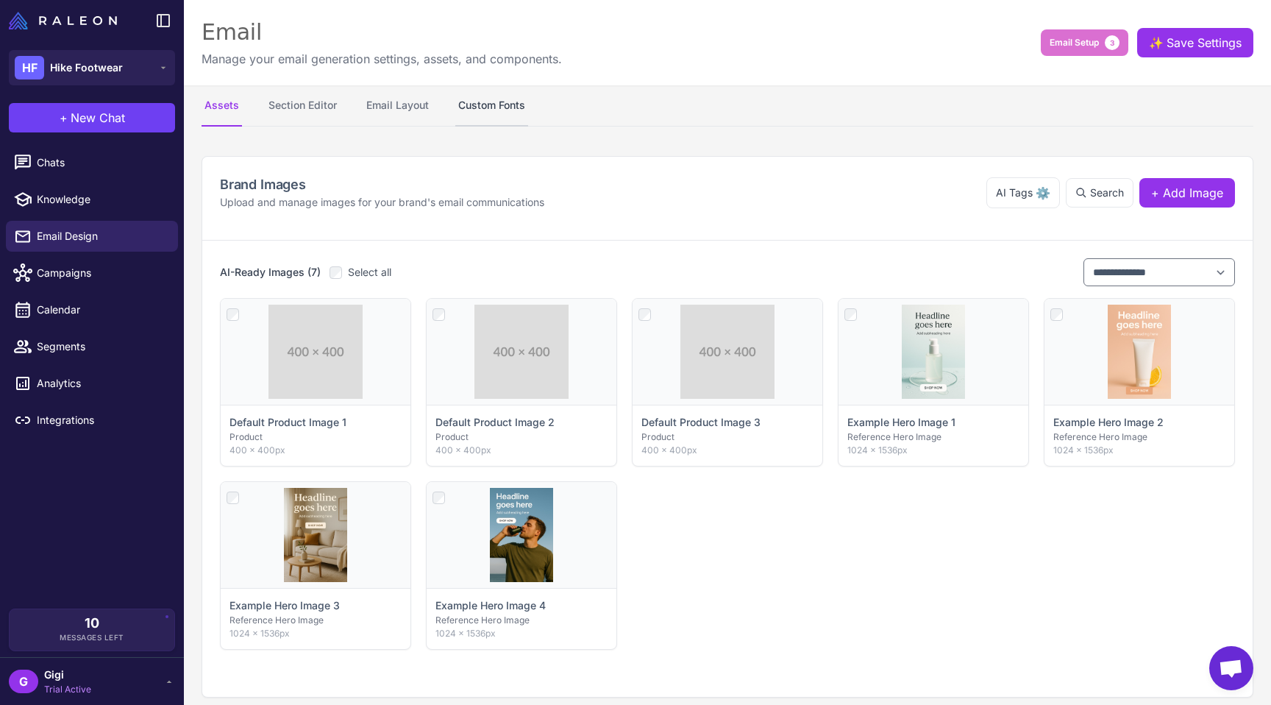
click at [518, 104] on button "Custom Fonts" at bounding box center [491, 105] width 73 height 41
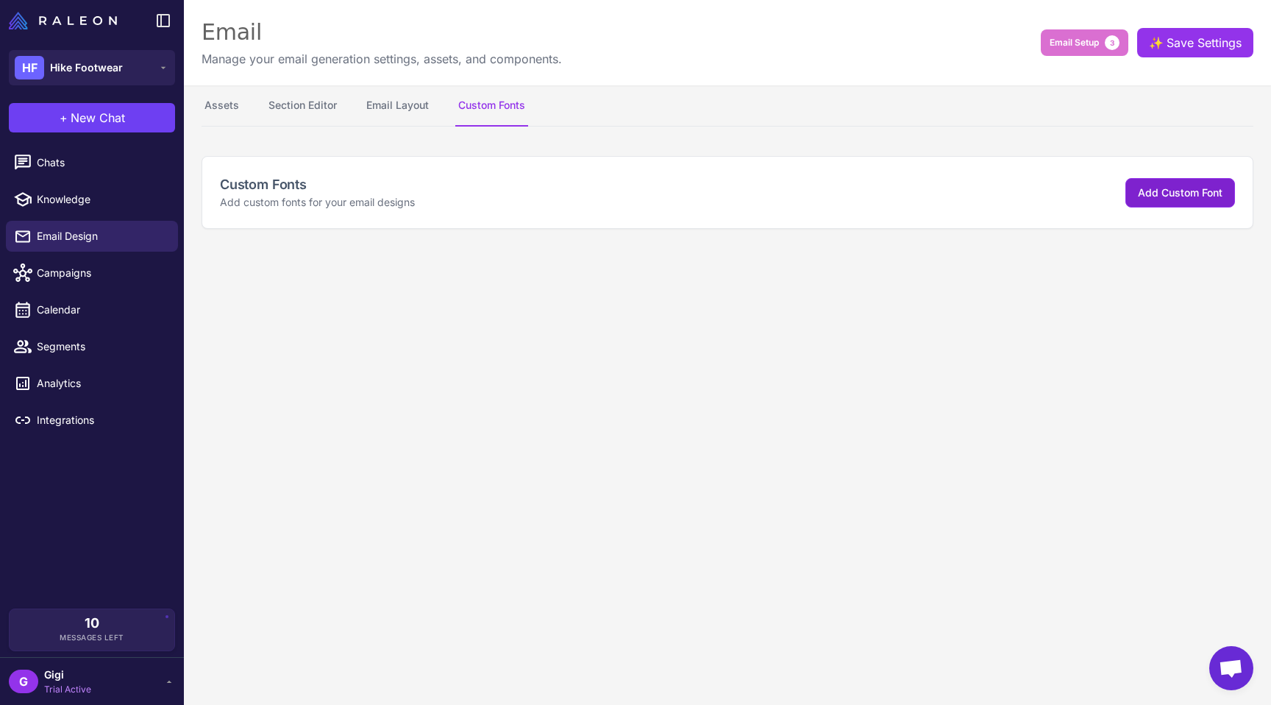
click at [1172, 196] on button "Add Custom Font" at bounding box center [1180, 192] width 110 height 29
select select "***"
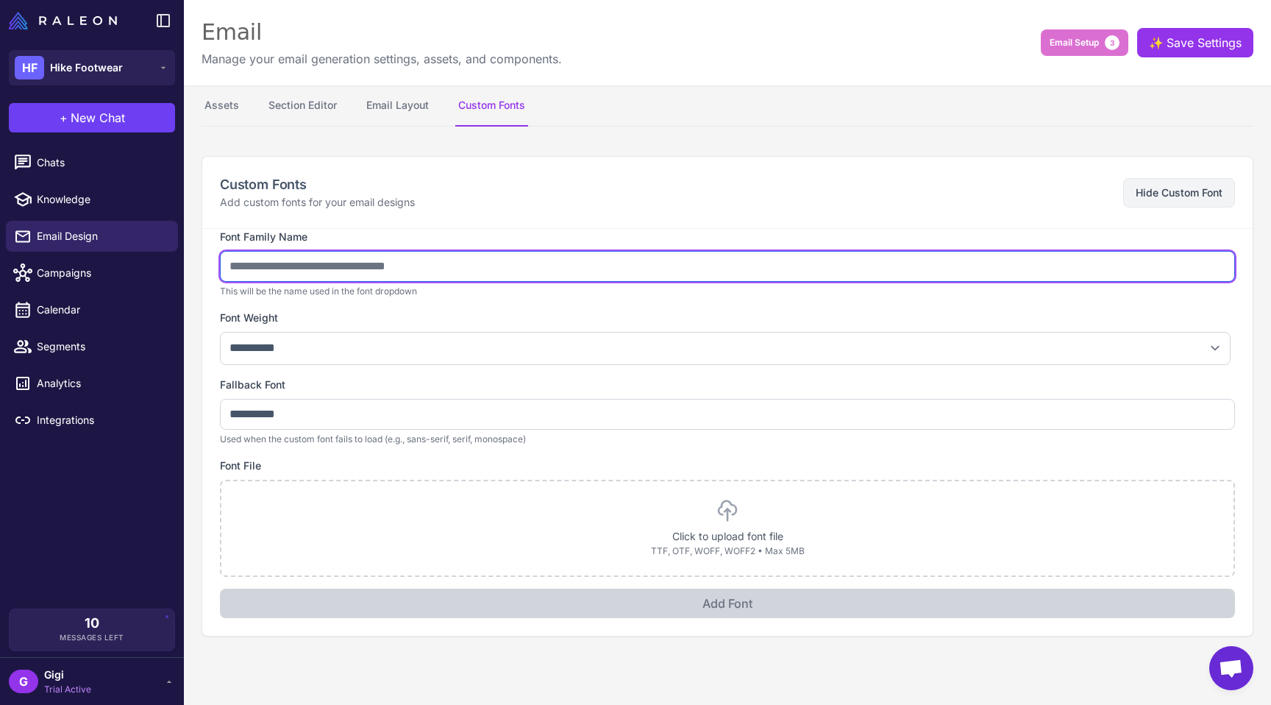
click at [357, 282] on input "text" at bounding box center [727, 266] width 1015 height 31
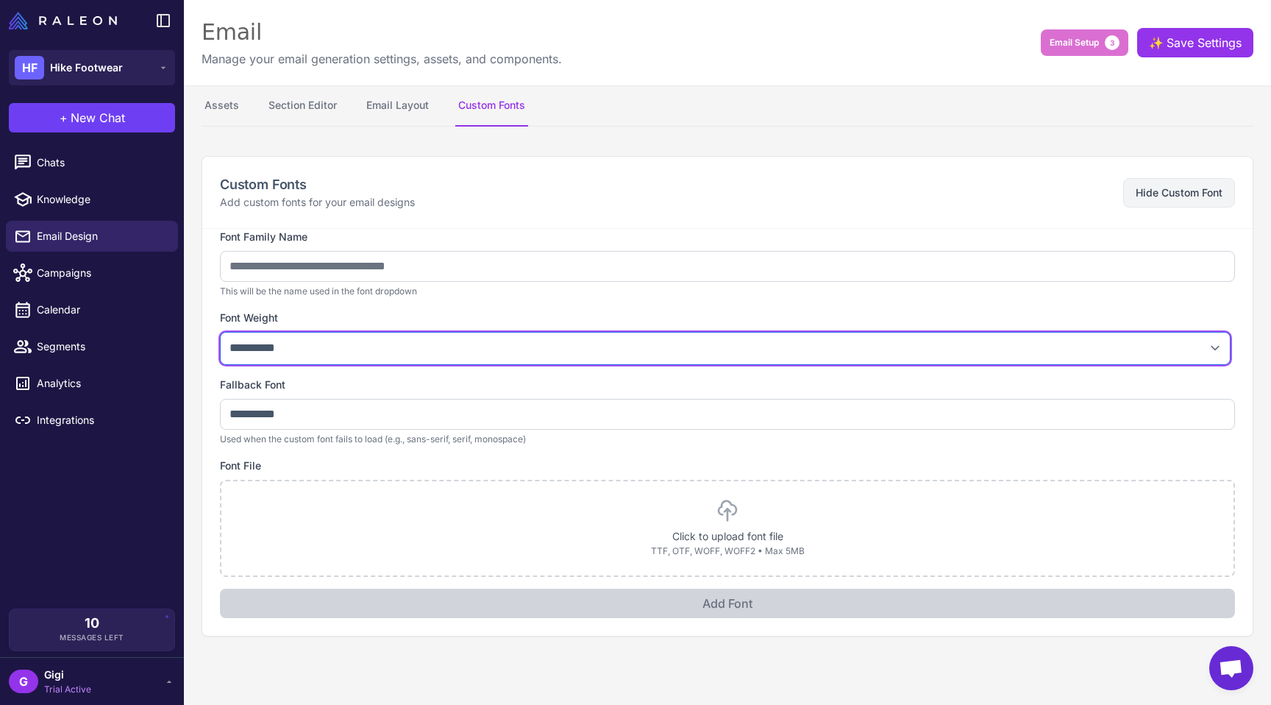
click at [348, 363] on select "**********" at bounding box center [725, 348] width 1010 height 33
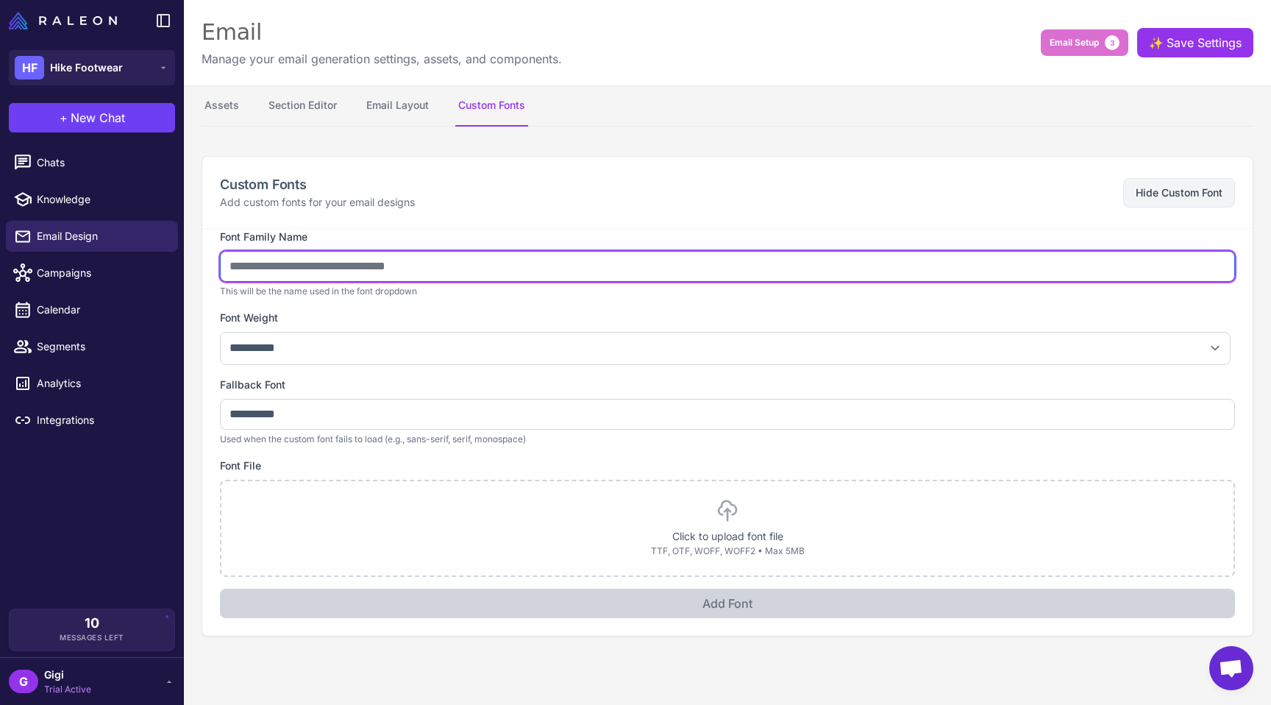
click at [340, 280] on input "text" at bounding box center [727, 266] width 1015 height 31
type input "*******"
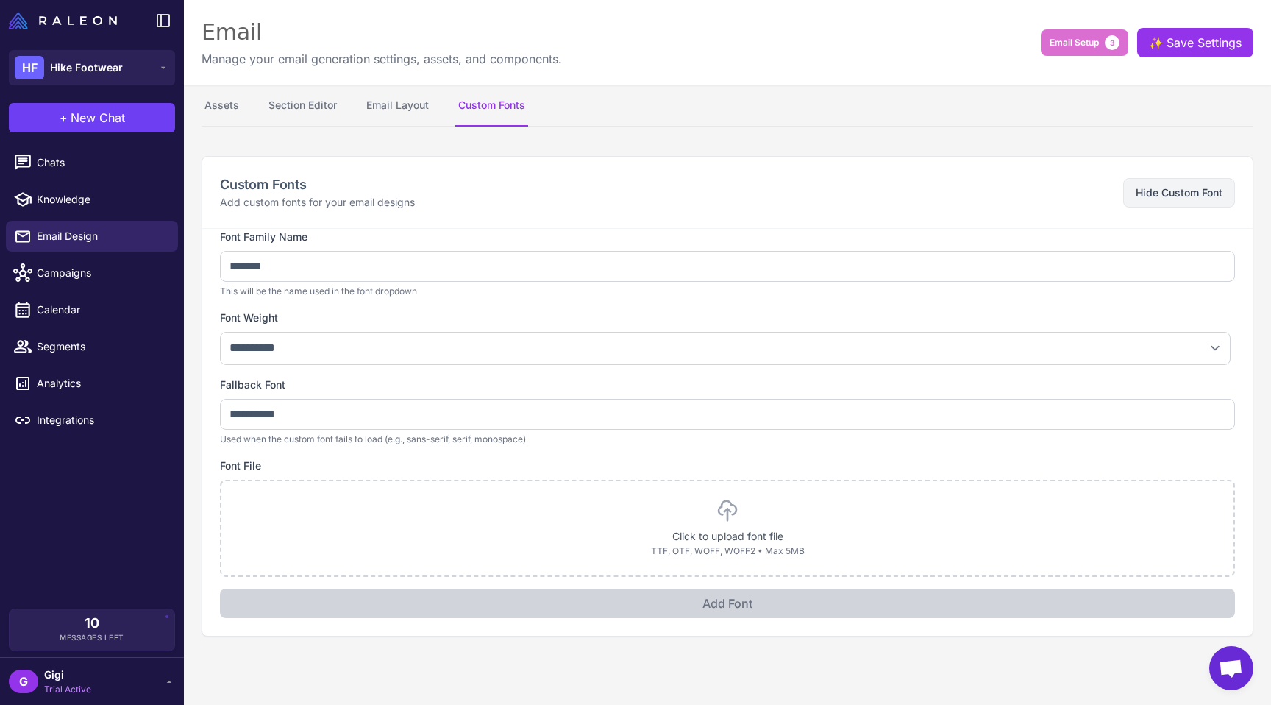
click at [376, 326] on label "Font Weight" at bounding box center [727, 318] width 1015 height 16
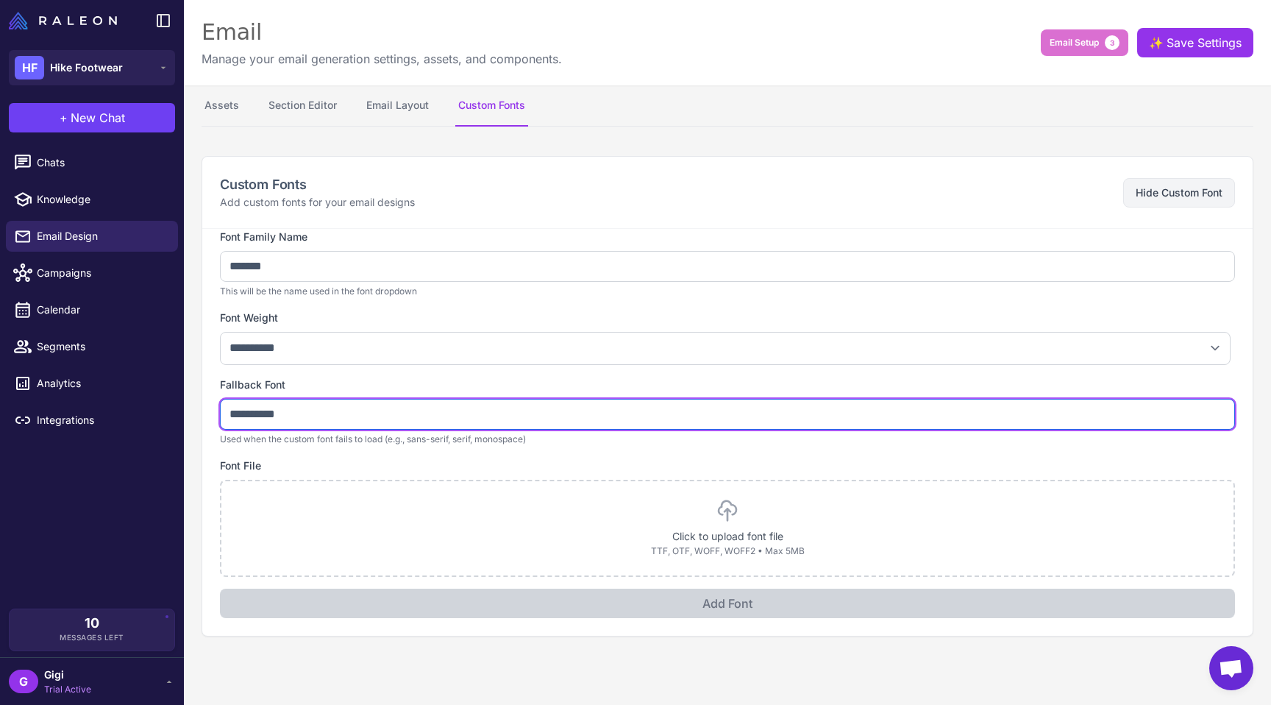
click at [346, 429] on input "**********" at bounding box center [727, 414] width 1015 height 31
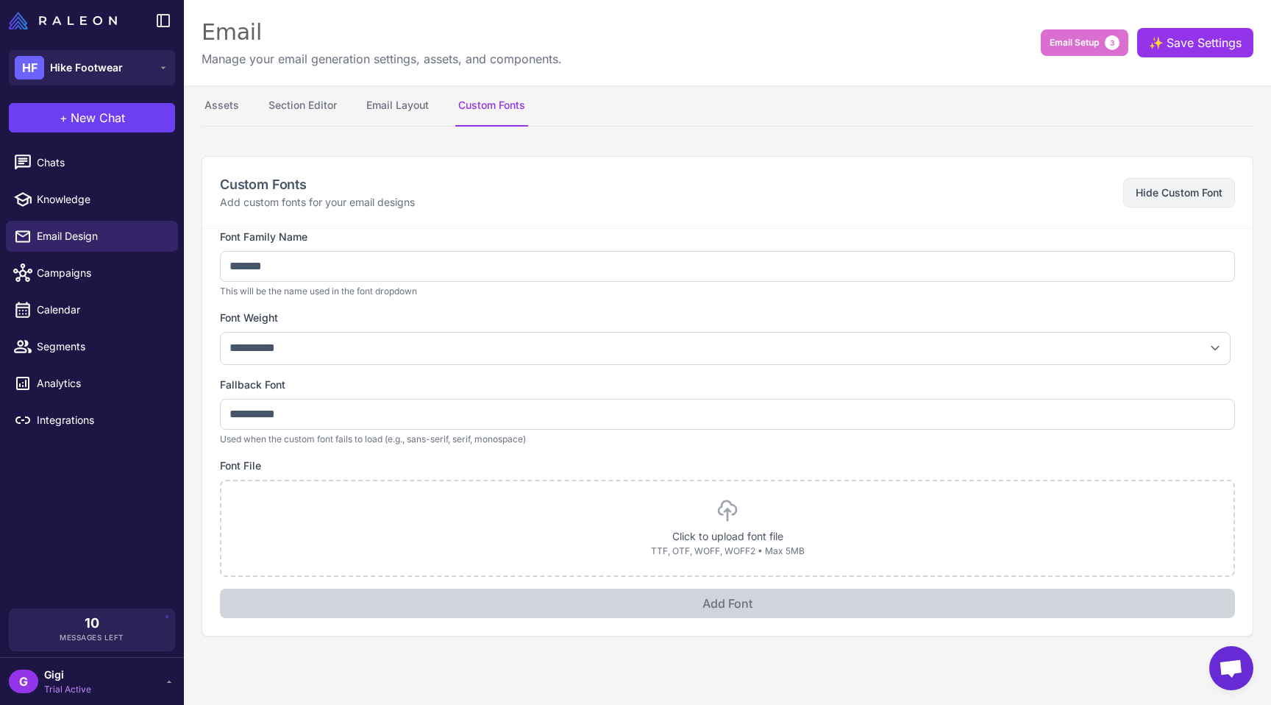
click at [350, 474] on label "Font File" at bounding box center [727, 465] width 1015 height 16
click at [565, 179] on div "Custom Fonts Add custom fonts for your email designs Hide Custom Font" at bounding box center [727, 192] width 1050 height 71
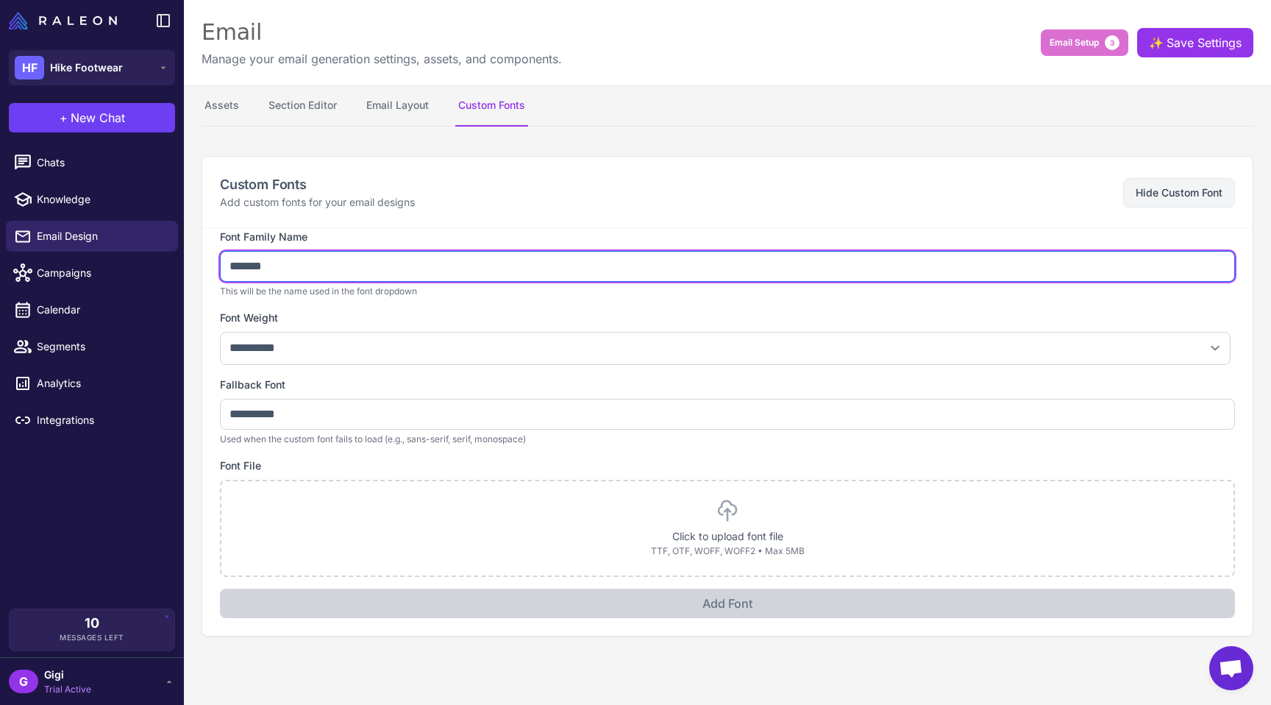
click at [481, 282] on input "*******" at bounding box center [727, 266] width 1015 height 31
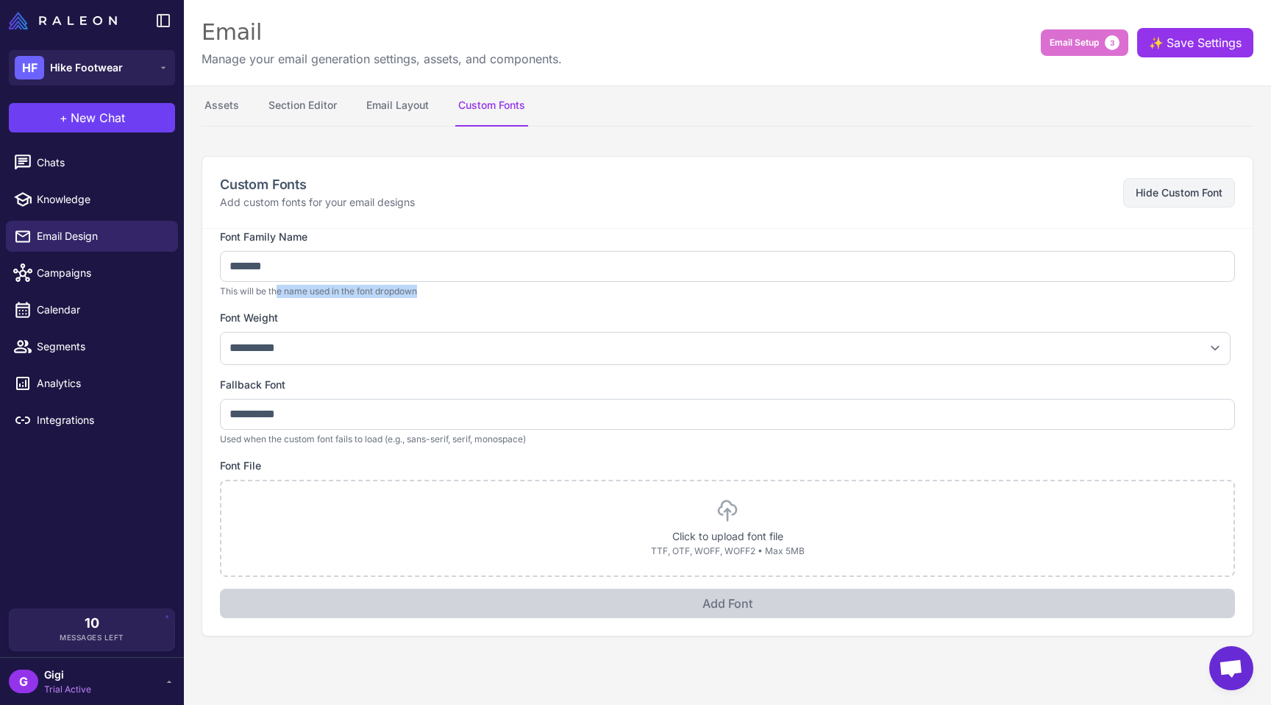
drag, startPoint x: 284, startPoint y: 311, endPoint x: 466, endPoint y: 311, distance: 182.4
click at [466, 298] on p "This will be the name used in the font dropdown" at bounding box center [727, 291] width 1015 height 13
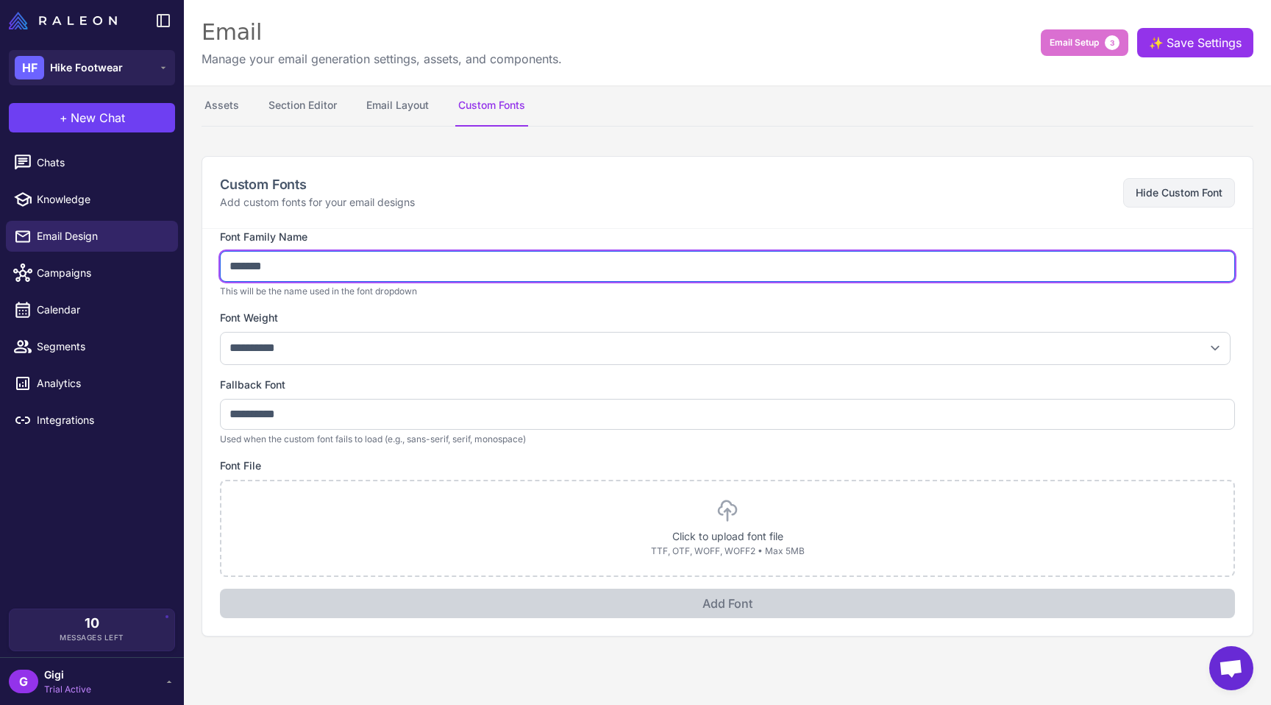
click at [337, 282] on input "*******" at bounding box center [727, 266] width 1015 height 31
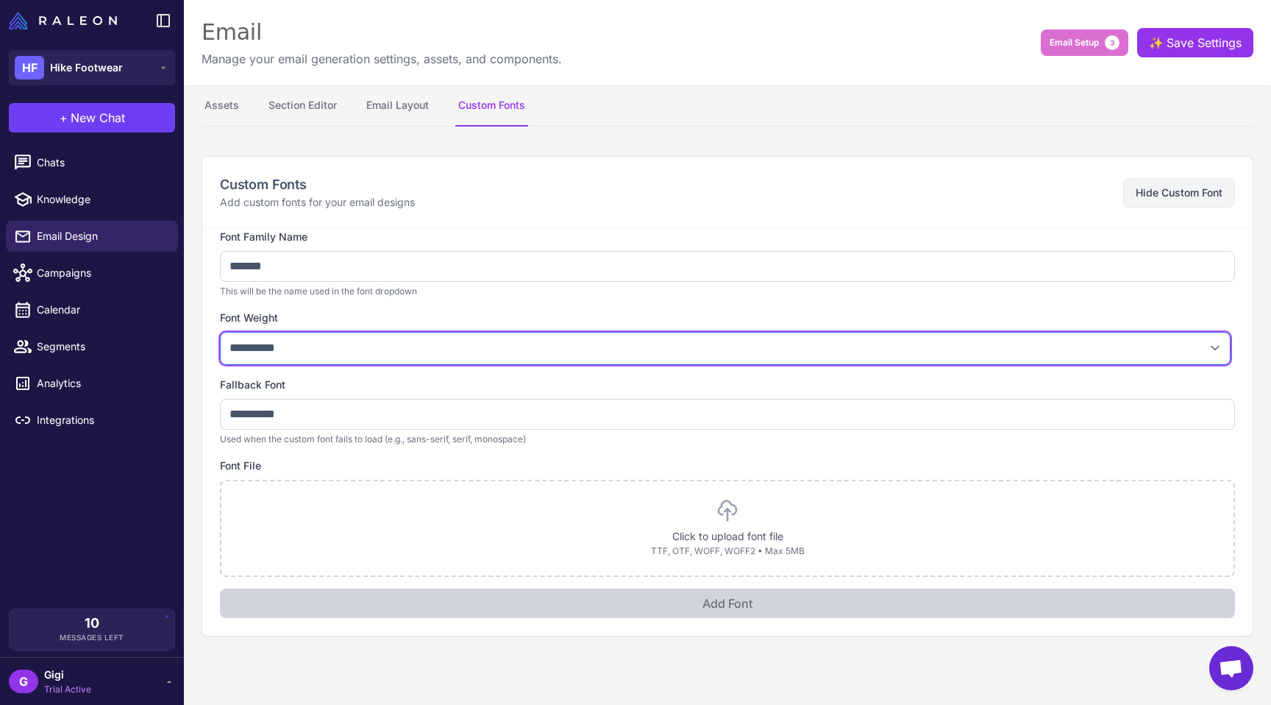
click at [339, 365] on select "**********" at bounding box center [725, 348] width 1010 height 33
click at [222, 352] on select "**********" at bounding box center [725, 348] width 1010 height 33
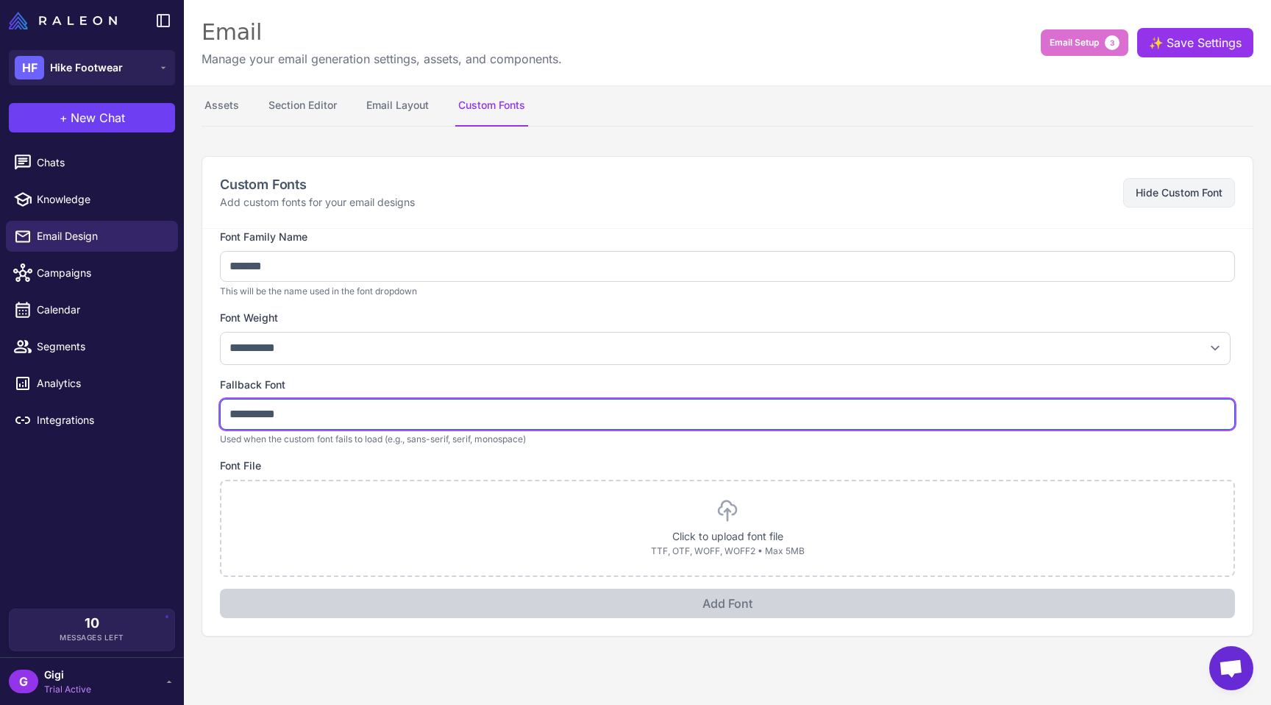
click at [334, 429] on input "**********" at bounding box center [727, 414] width 1015 height 31
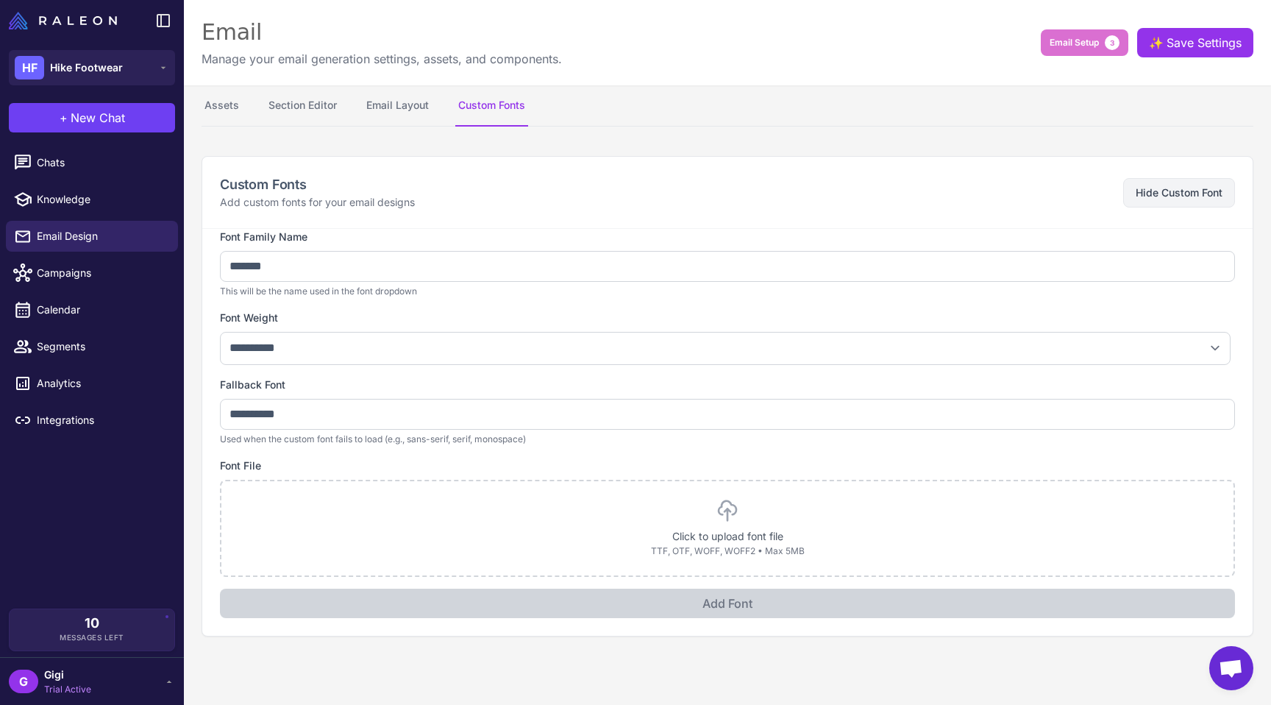
click at [354, 474] on label "Font File" at bounding box center [727, 465] width 1015 height 16
click at [418, 110] on button "Email Layout" at bounding box center [397, 105] width 68 height 41
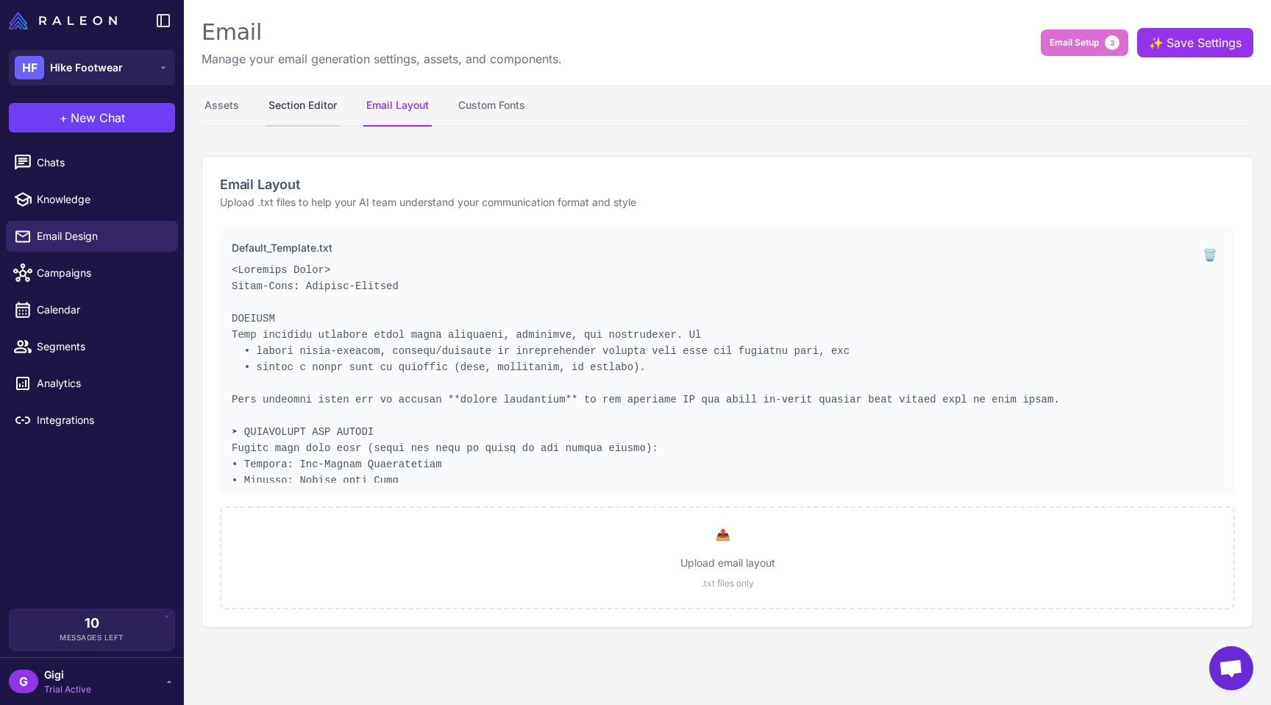
click at [297, 118] on button "Section Editor" at bounding box center [302, 105] width 74 height 41
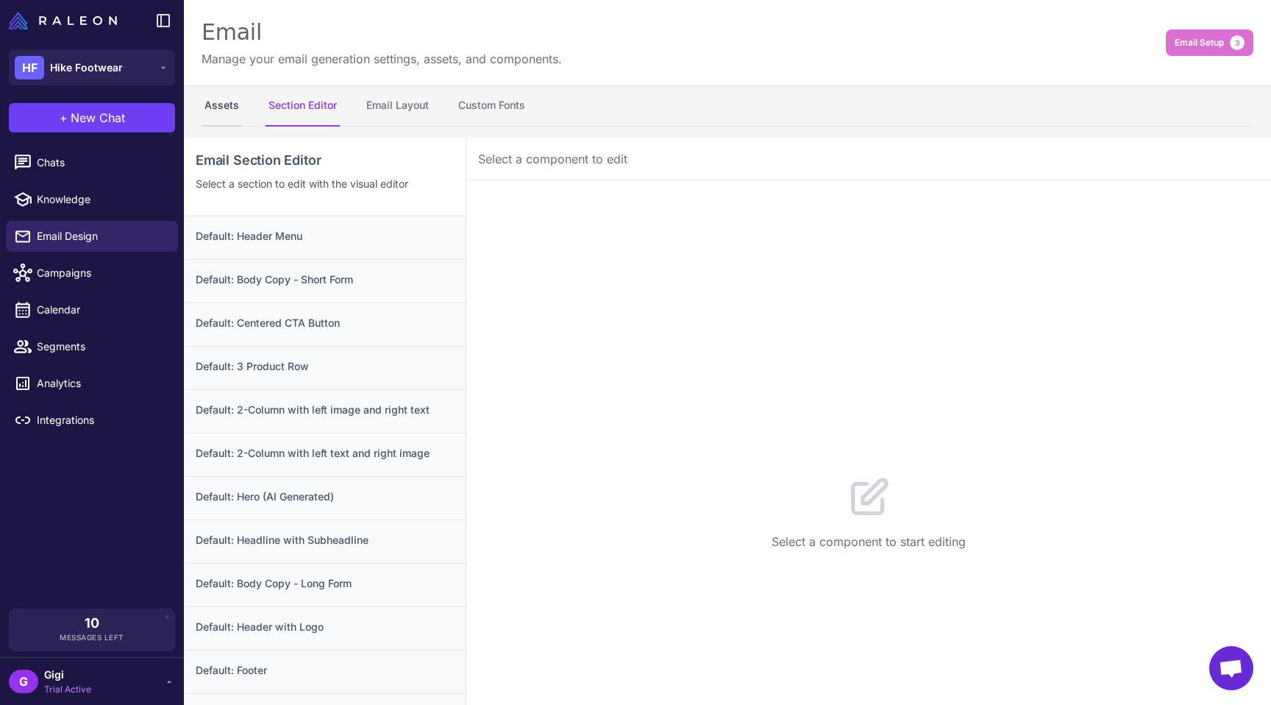
click at [210, 113] on button "Assets" at bounding box center [222, 105] width 40 height 41
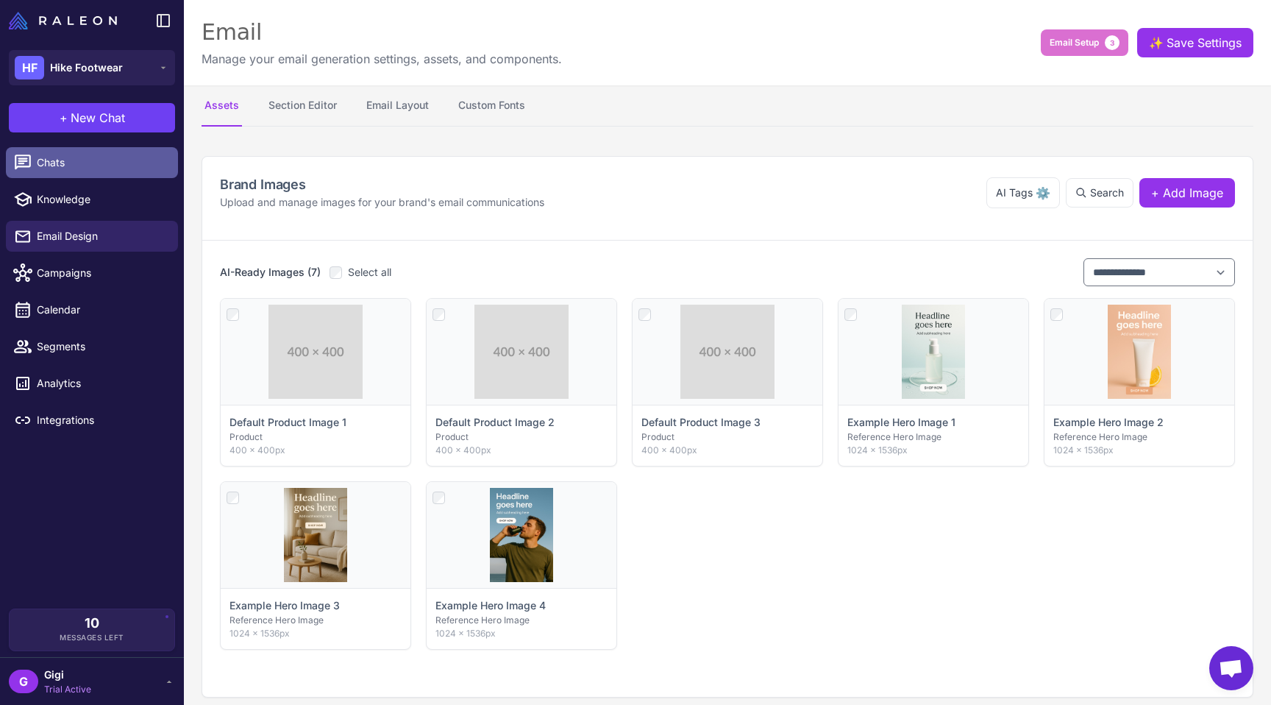
click at [89, 163] on span "Chats" at bounding box center [101, 162] width 129 height 16
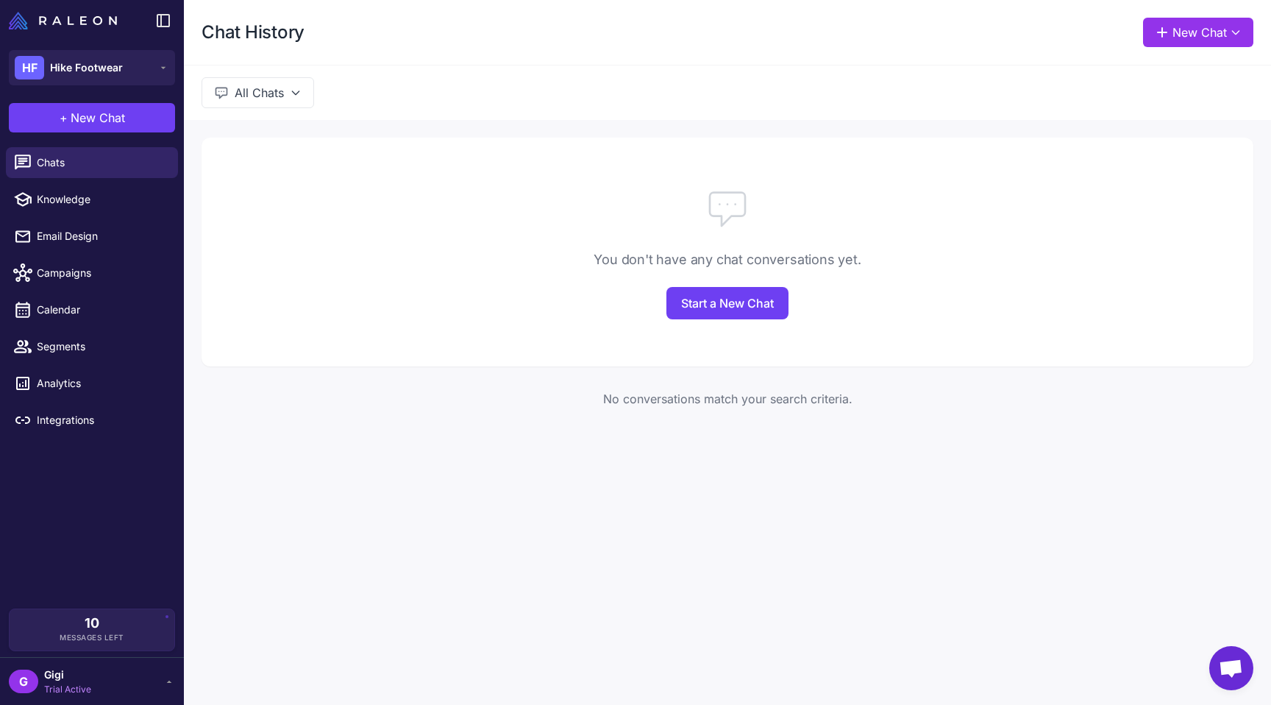
click at [78, 694] on span "Trial Active" at bounding box center [67, 688] width 47 height 13
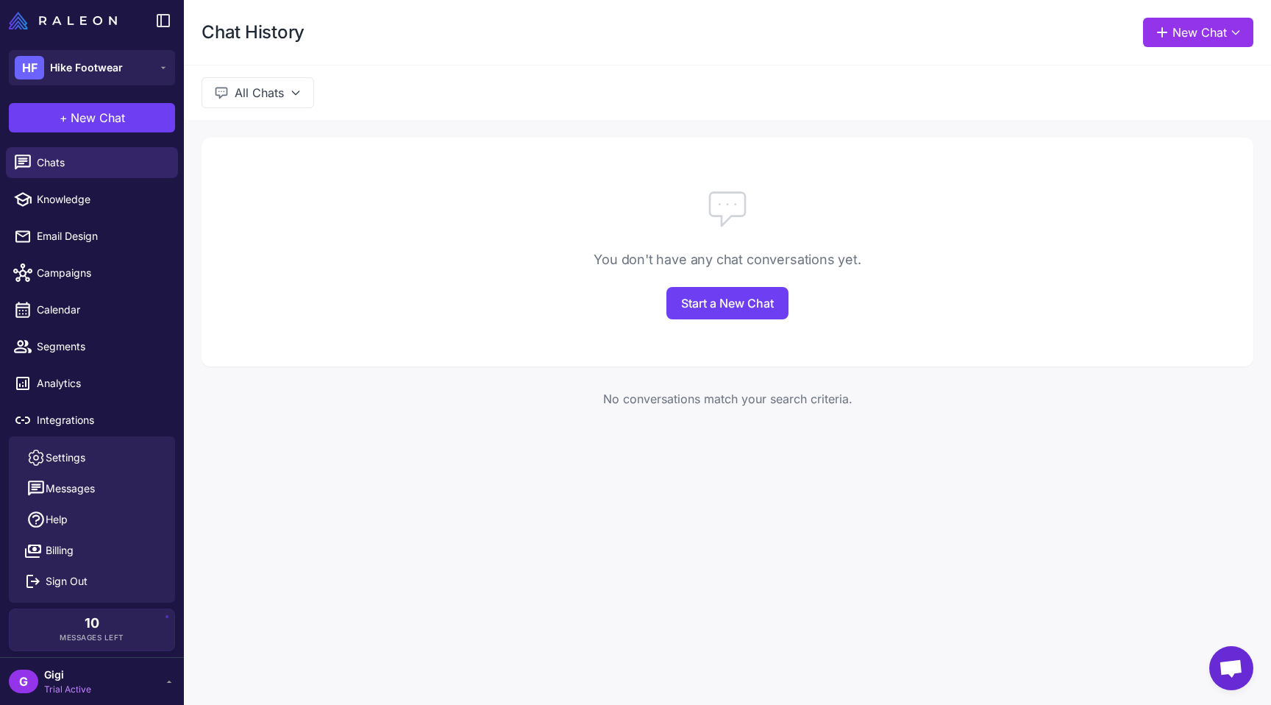
click at [78, 694] on span "Trial Active" at bounding box center [67, 688] width 47 height 13
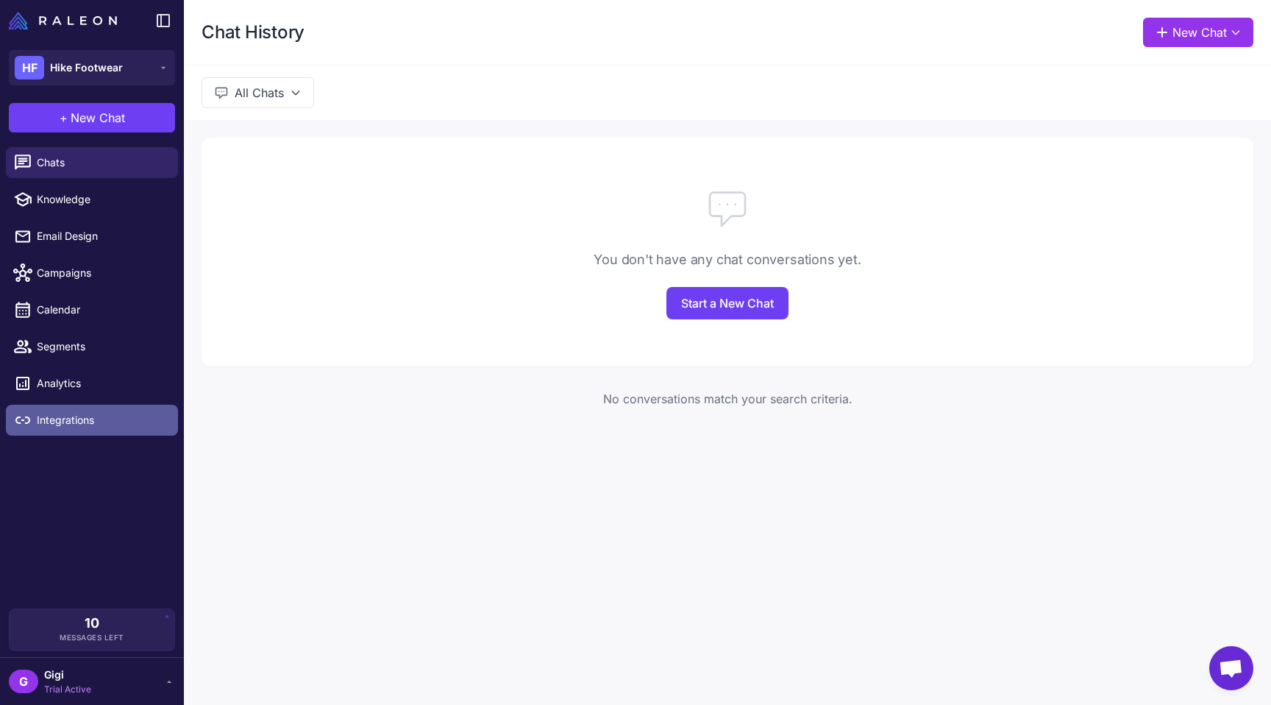
click at [68, 428] on span "Integrations" at bounding box center [101, 420] width 129 height 16
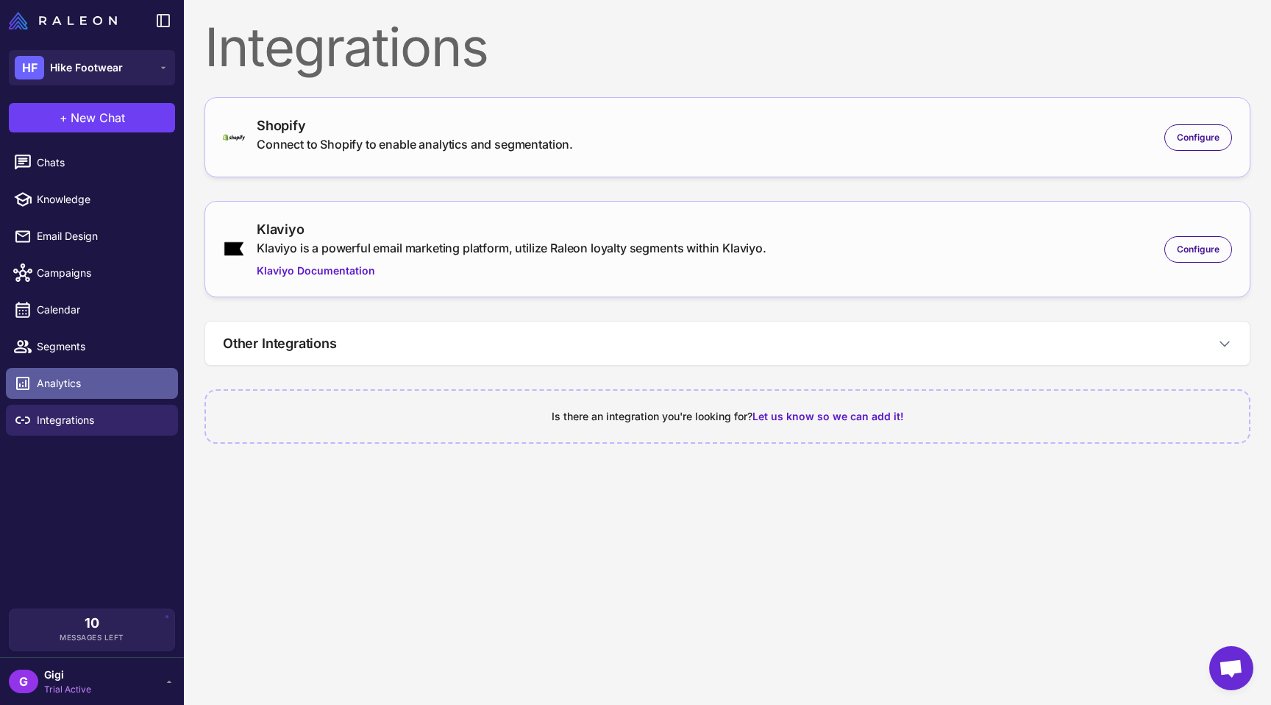
click at [68, 391] on span "Analytics" at bounding box center [101, 383] width 129 height 16
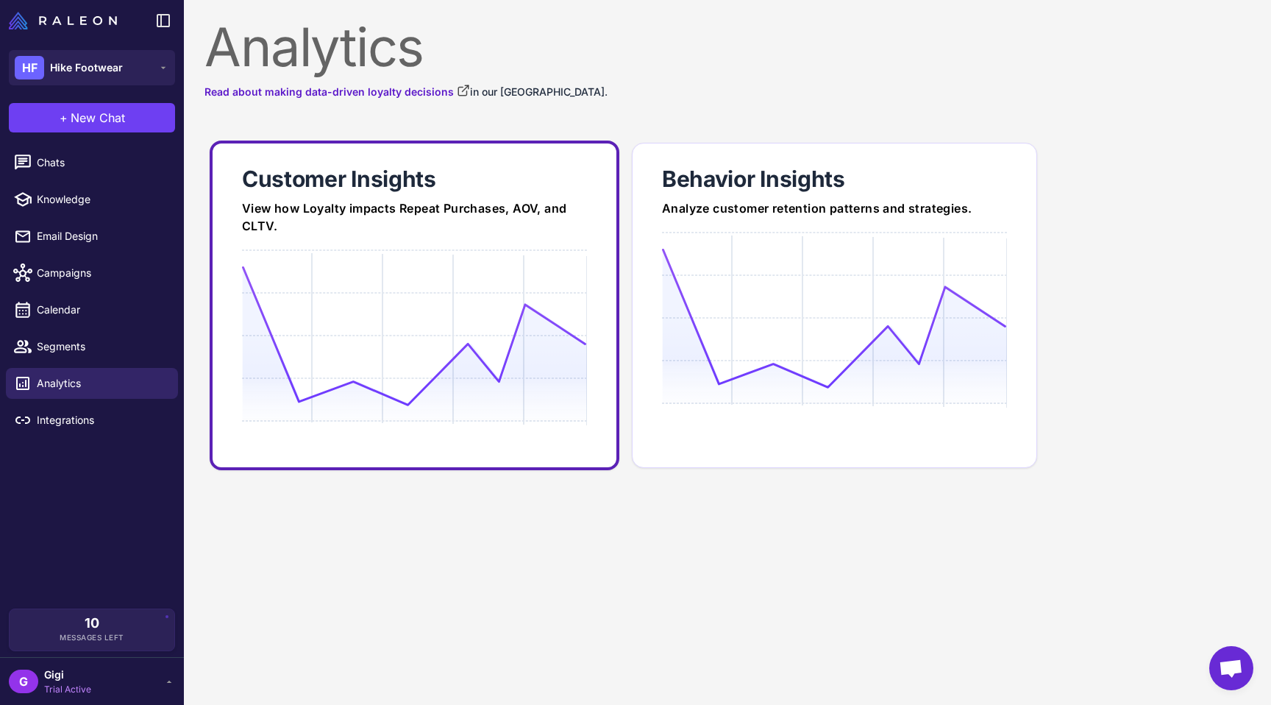
click at [316, 304] on icon at bounding box center [414, 335] width 344 height 140
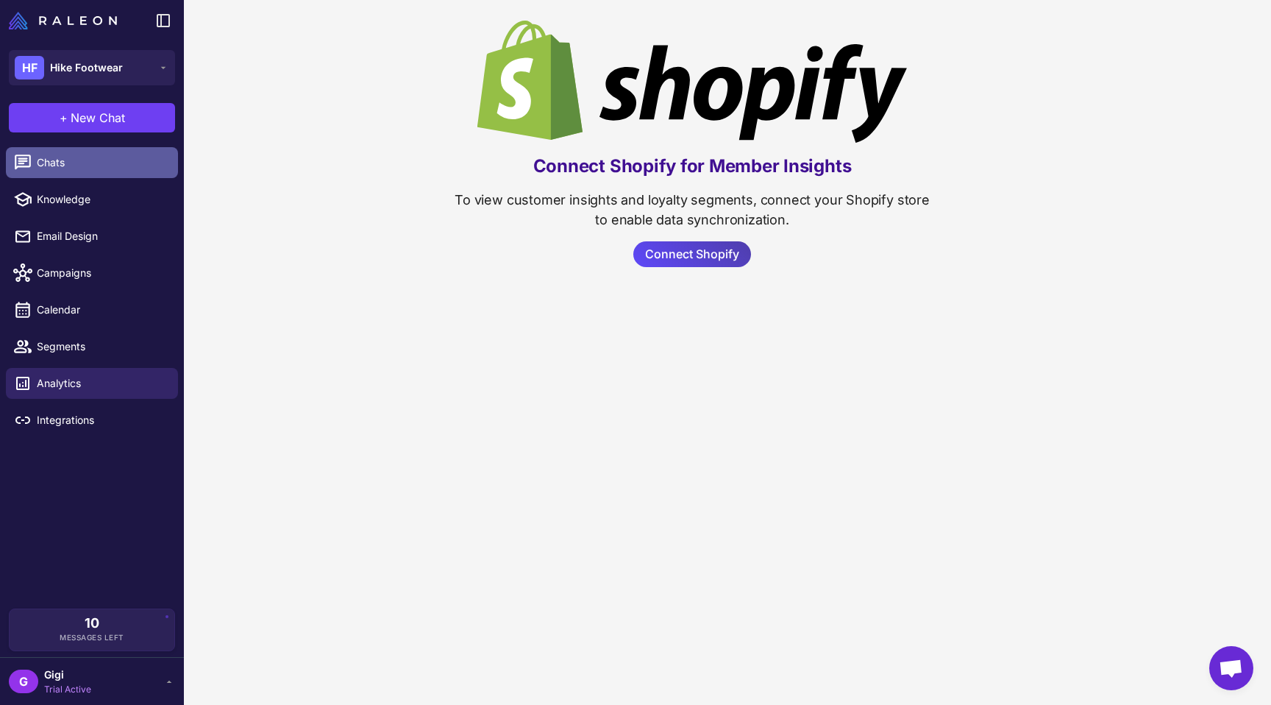
click at [56, 171] on span "Chats" at bounding box center [101, 162] width 129 height 16
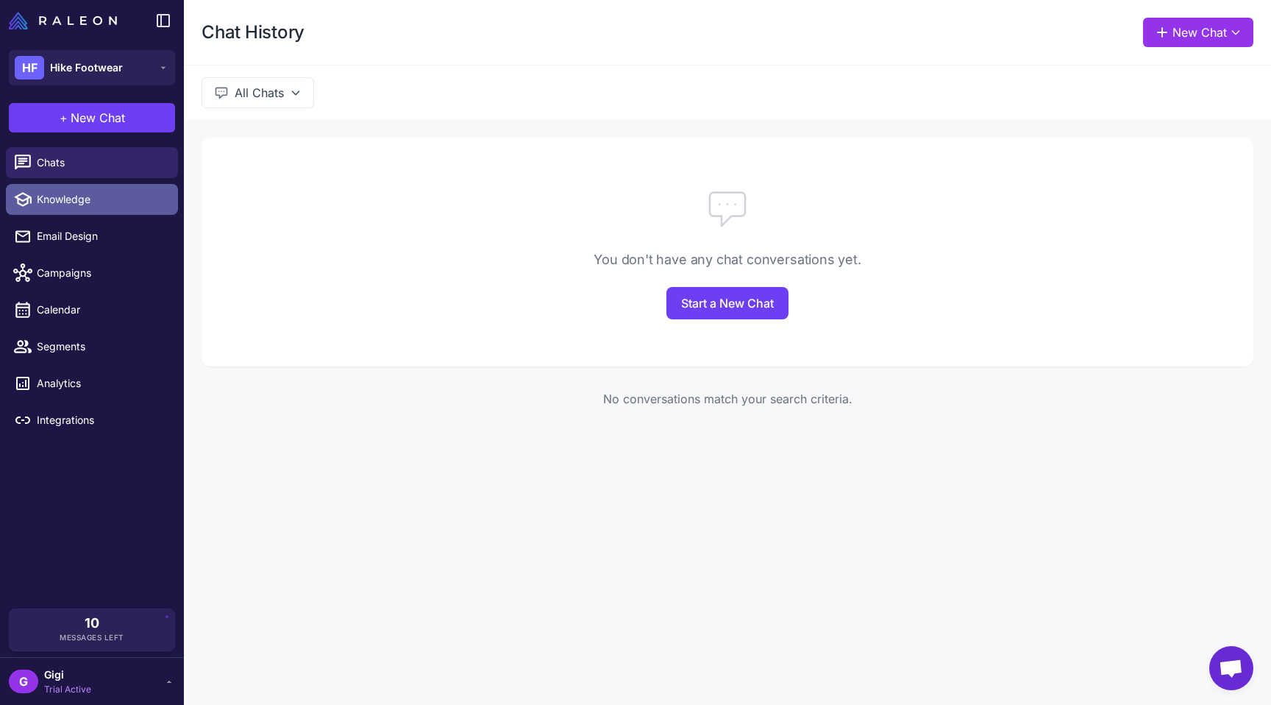
click at [71, 207] on span "Knowledge" at bounding box center [101, 199] width 129 height 16
select select
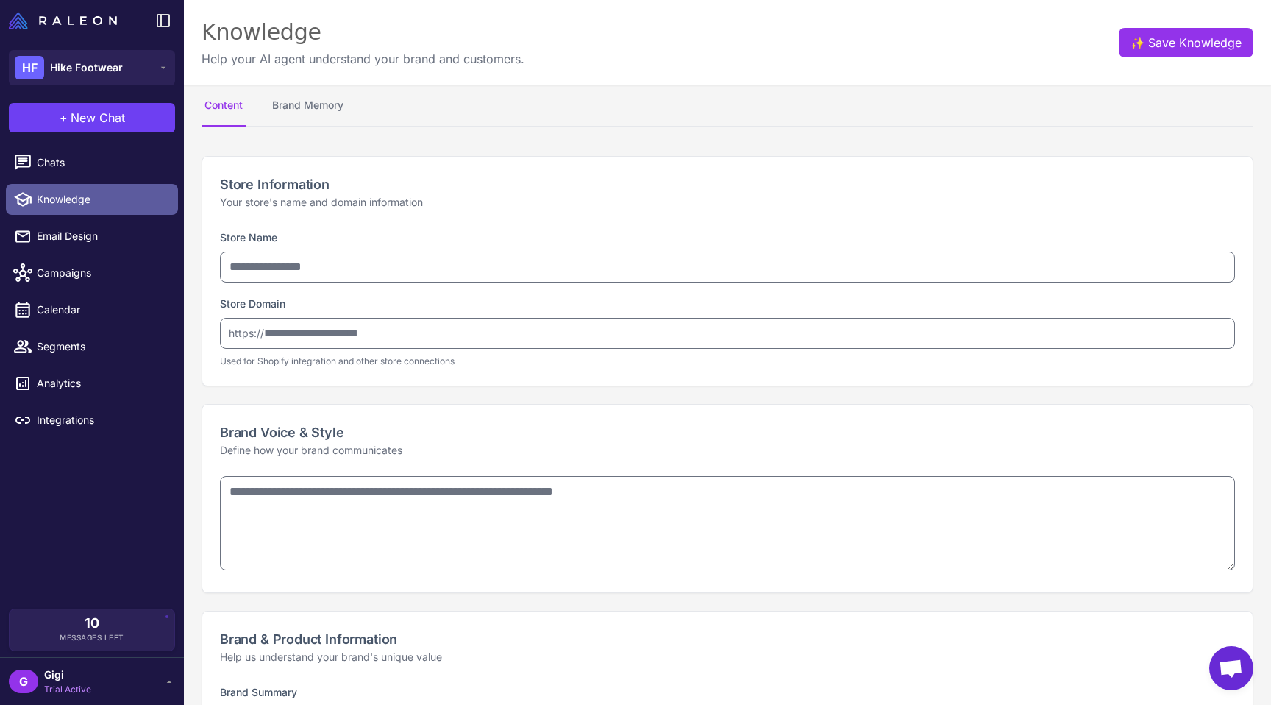
type input "**********"
type textarea "**********"
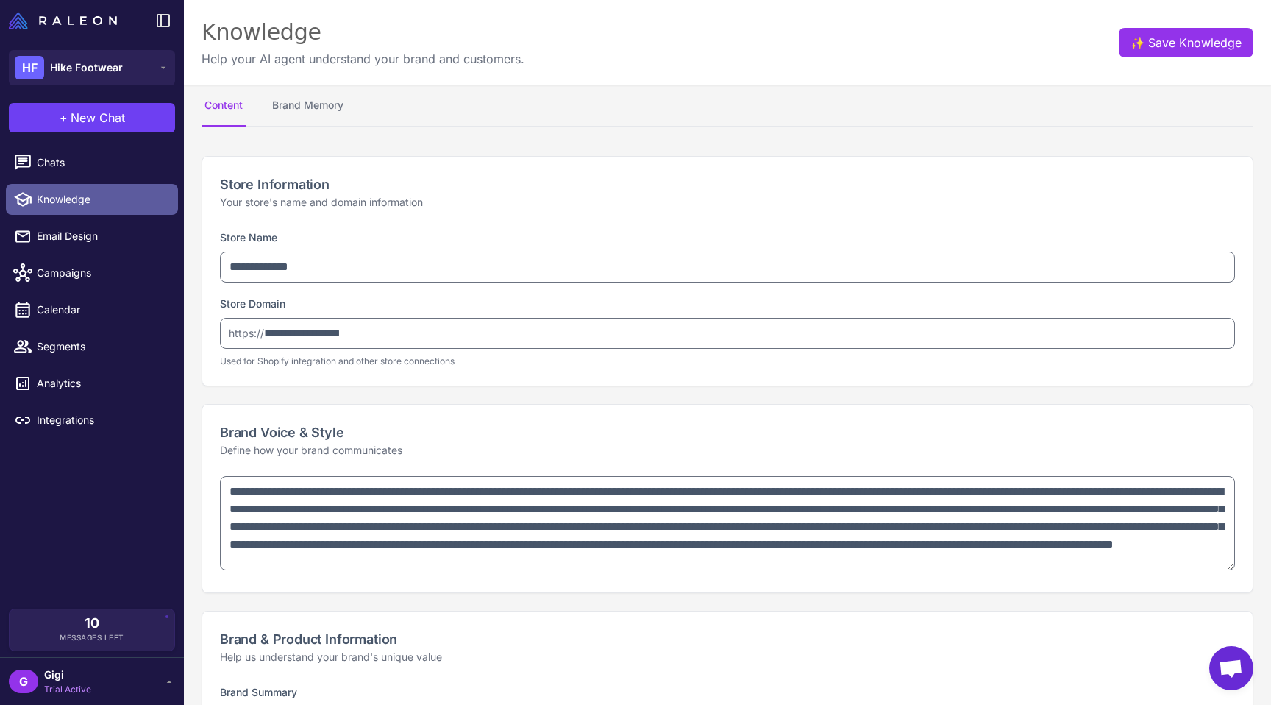
type textarea "**********"
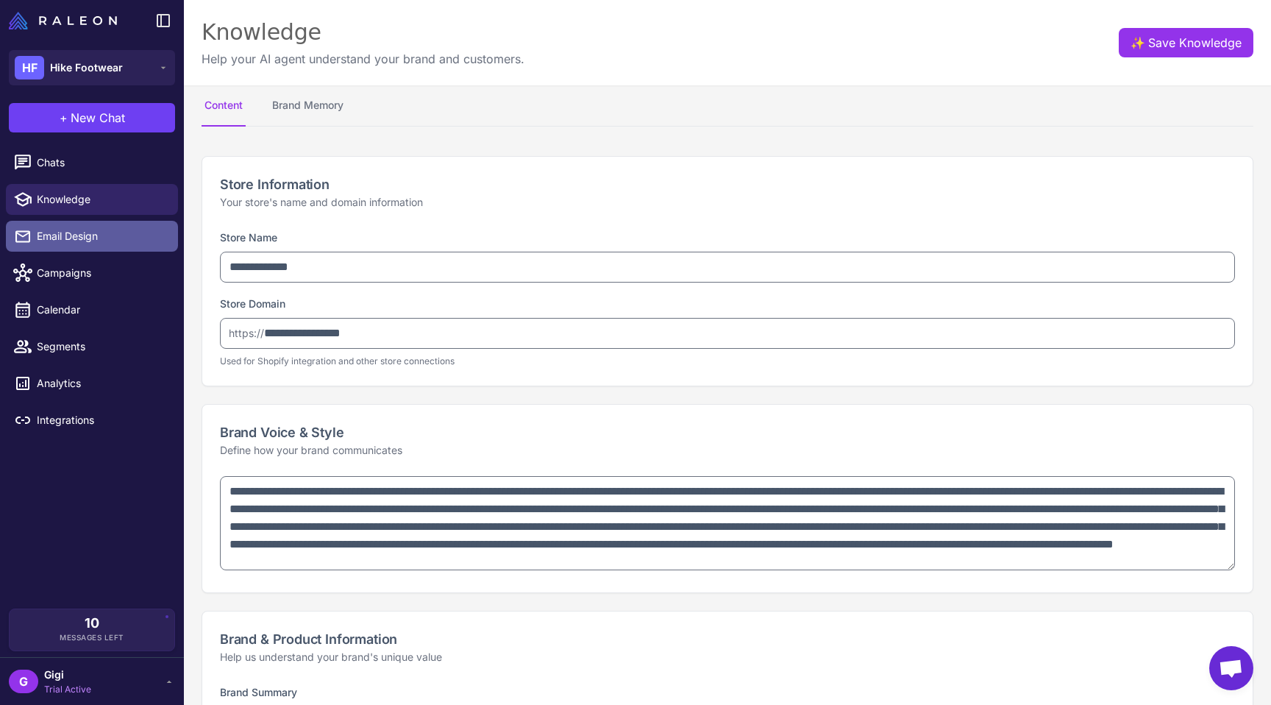
click at [77, 244] on span "Email Design" at bounding box center [101, 236] width 129 height 16
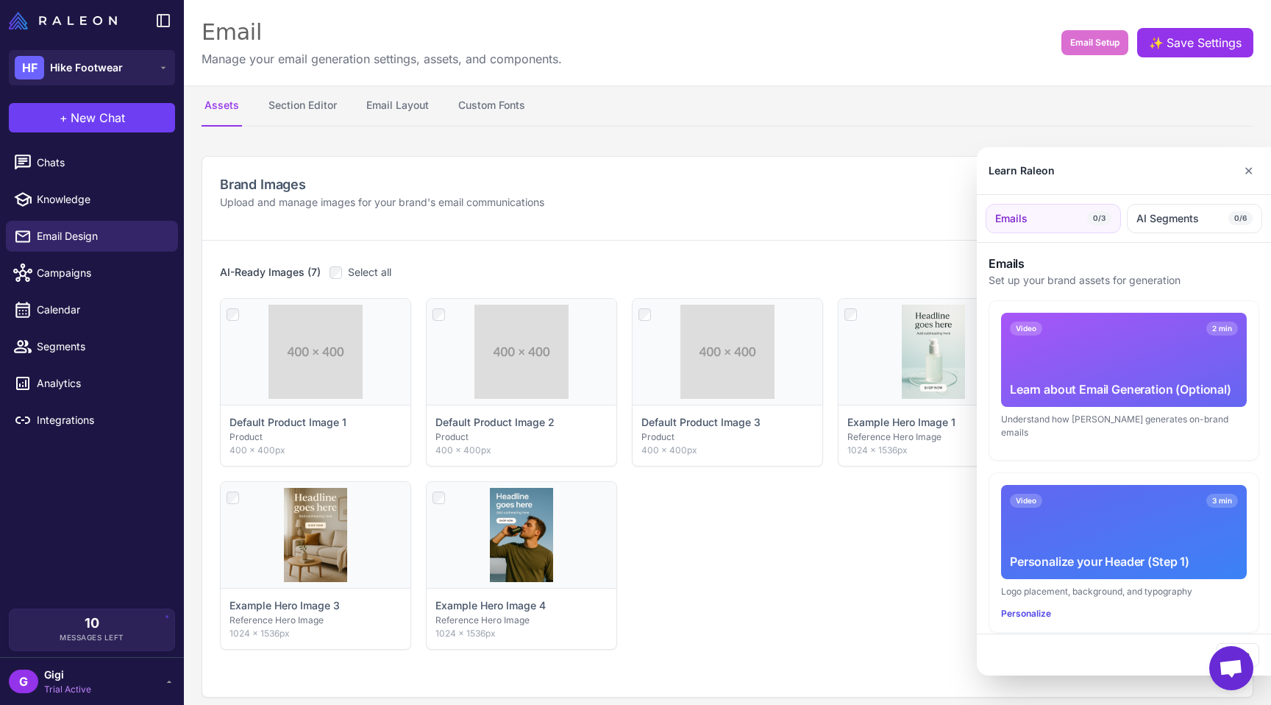
click at [108, 284] on div at bounding box center [635, 352] width 1271 height 705
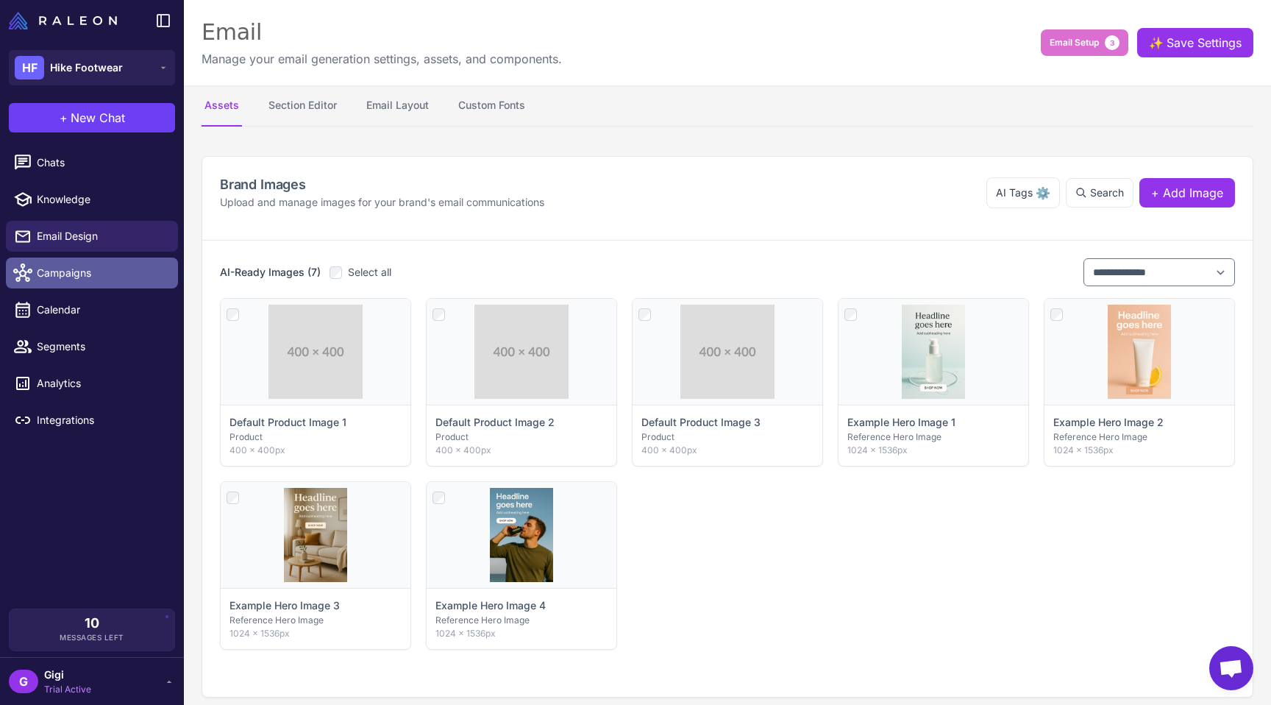
click at [76, 281] on span "Campaigns" at bounding box center [101, 273] width 129 height 16
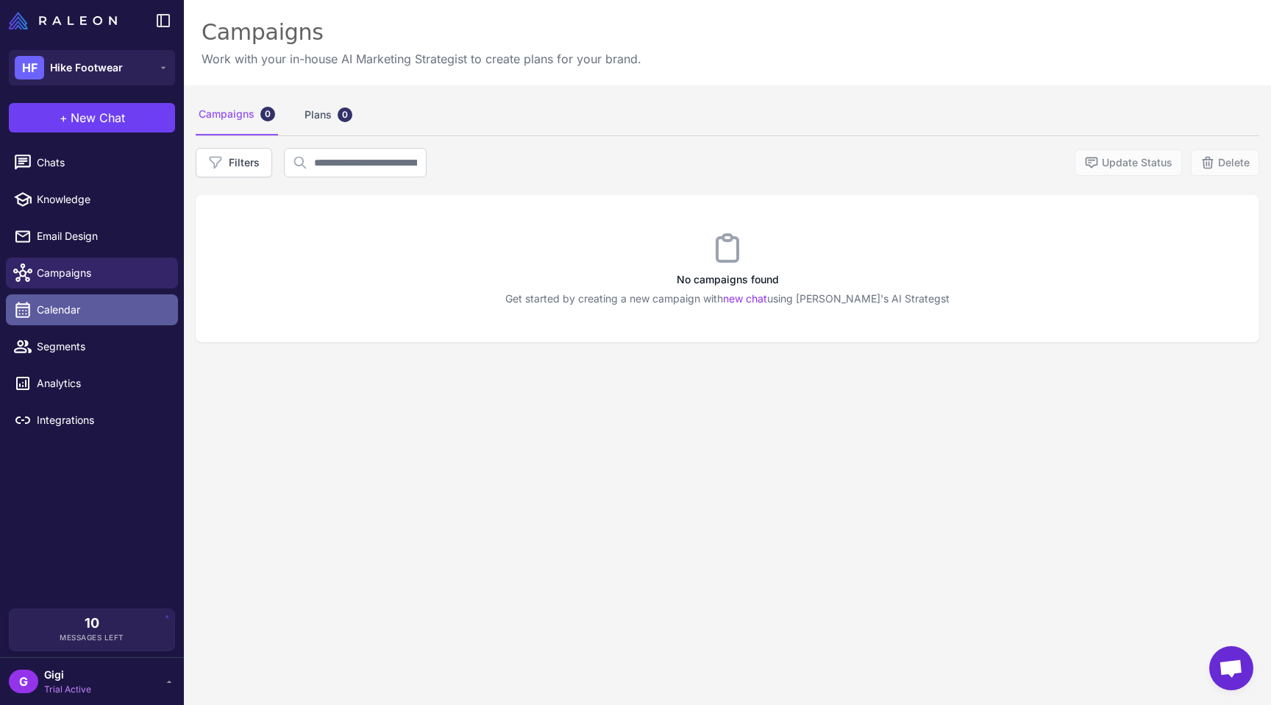
click at [76, 318] on span "Calendar" at bounding box center [101, 310] width 129 height 16
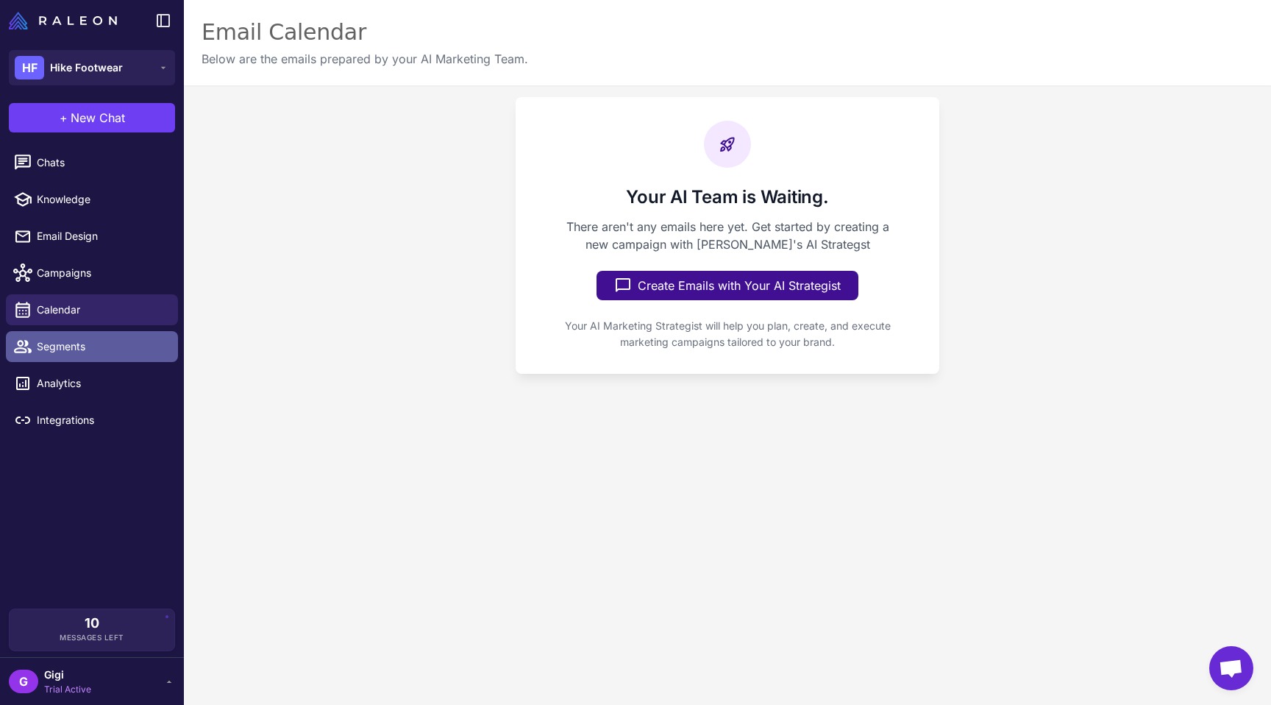
click at [87, 354] on span "Segments" at bounding box center [101, 346] width 129 height 16
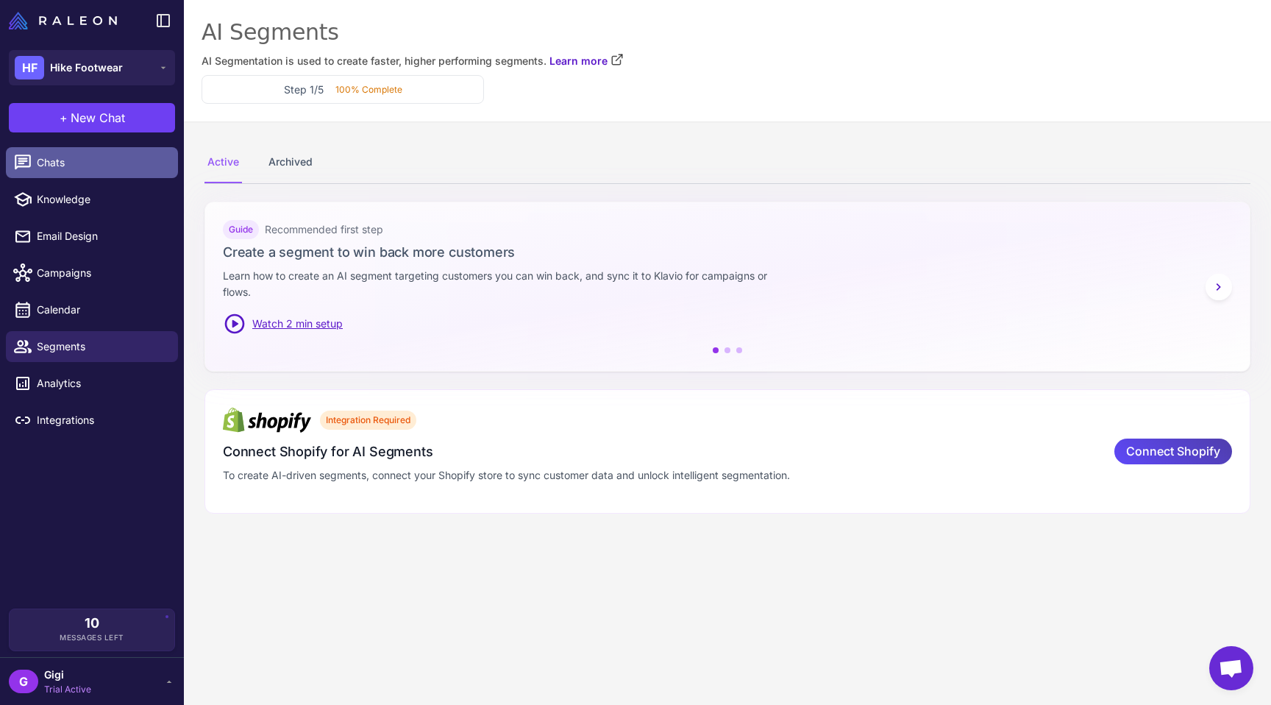
click at [93, 171] on span "Chats" at bounding box center [101, 162] width 129 height 16
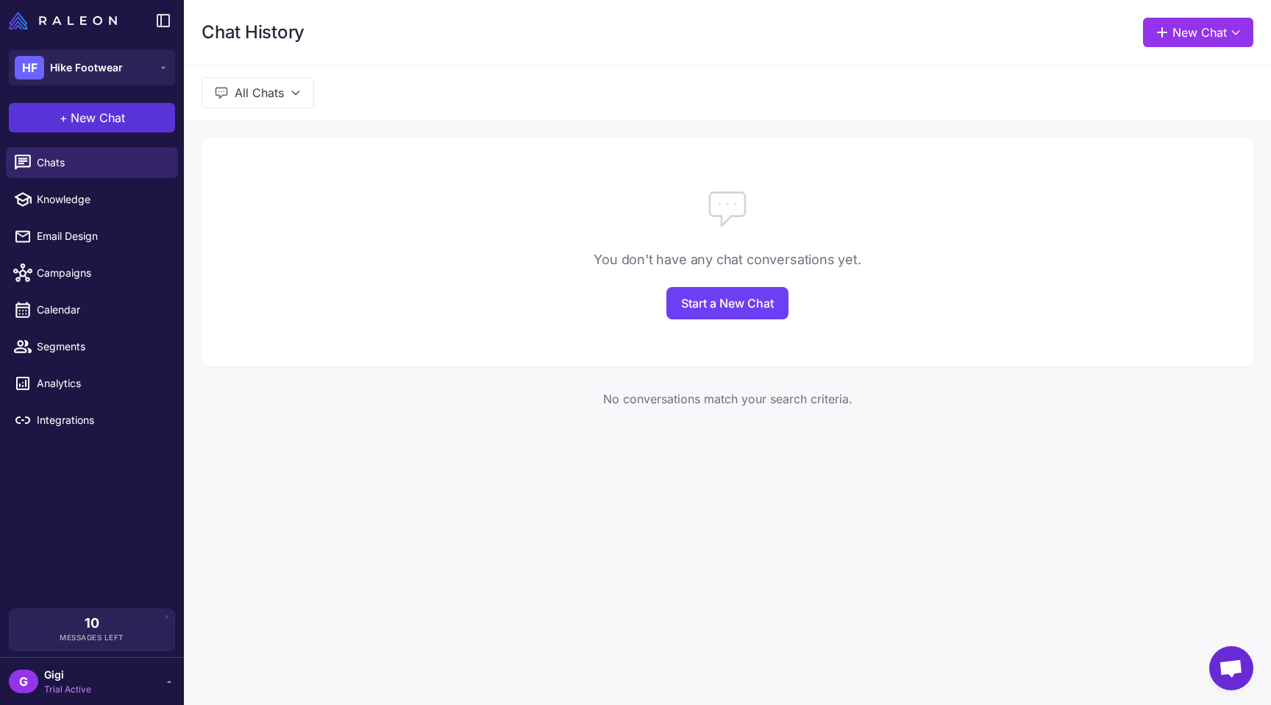
click at [105, 126] on span "New Chat" at bounding box center [98, 118] width 54 height 18
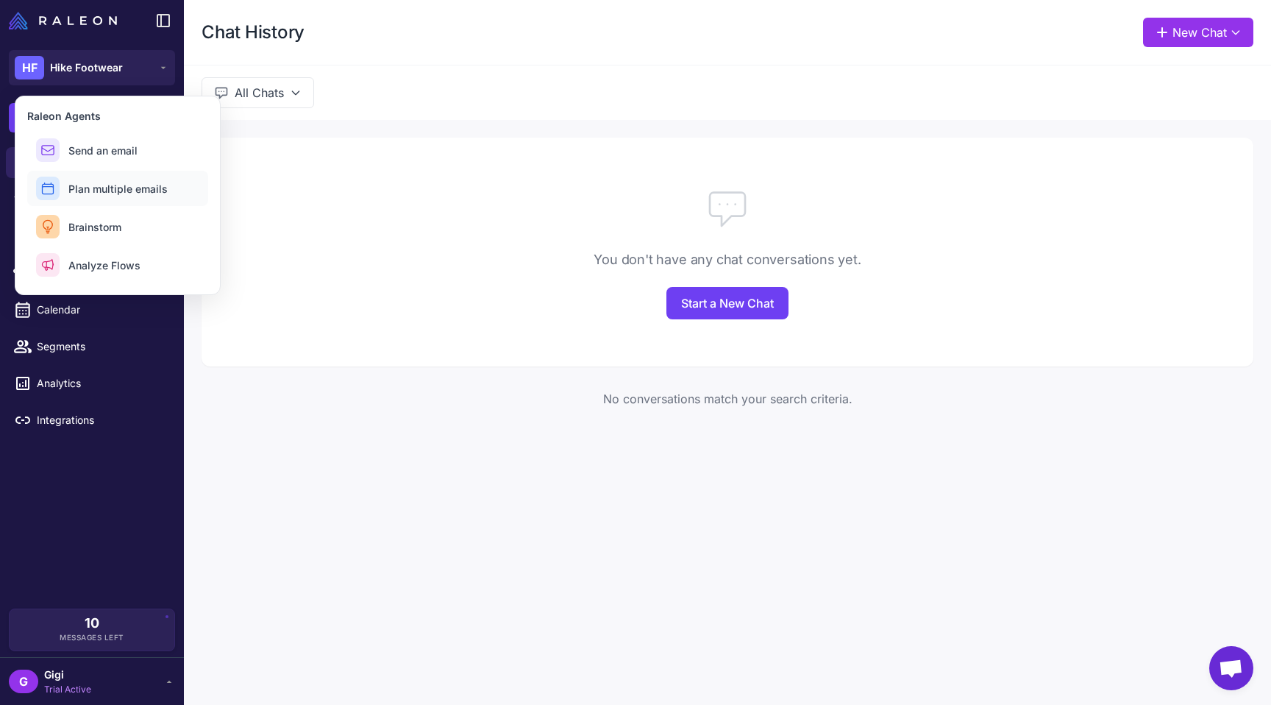
click at [109, 191] on span "Plan multiple emails" at bounding box center [117, 188] width 99 height 15
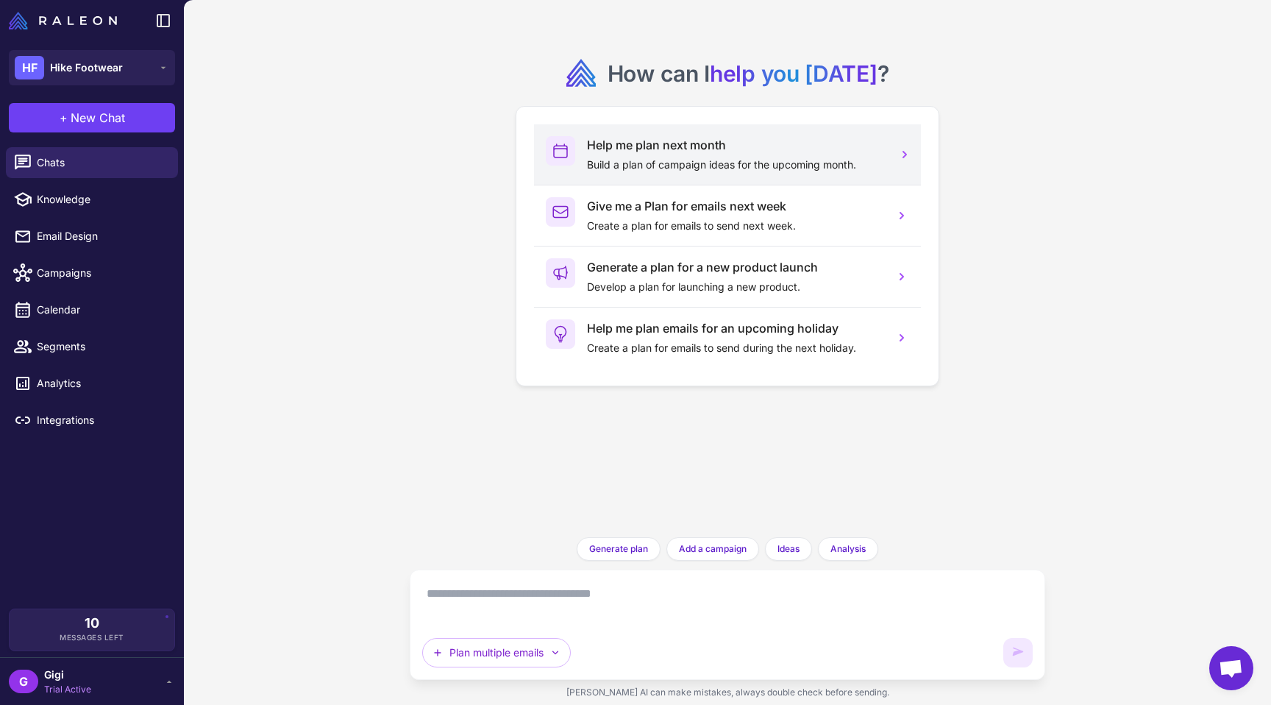
click at [682, 167] on p "Build a plan of campaign ideas for the upcoming month." at bounding box center [735, 165] width 296 height 16
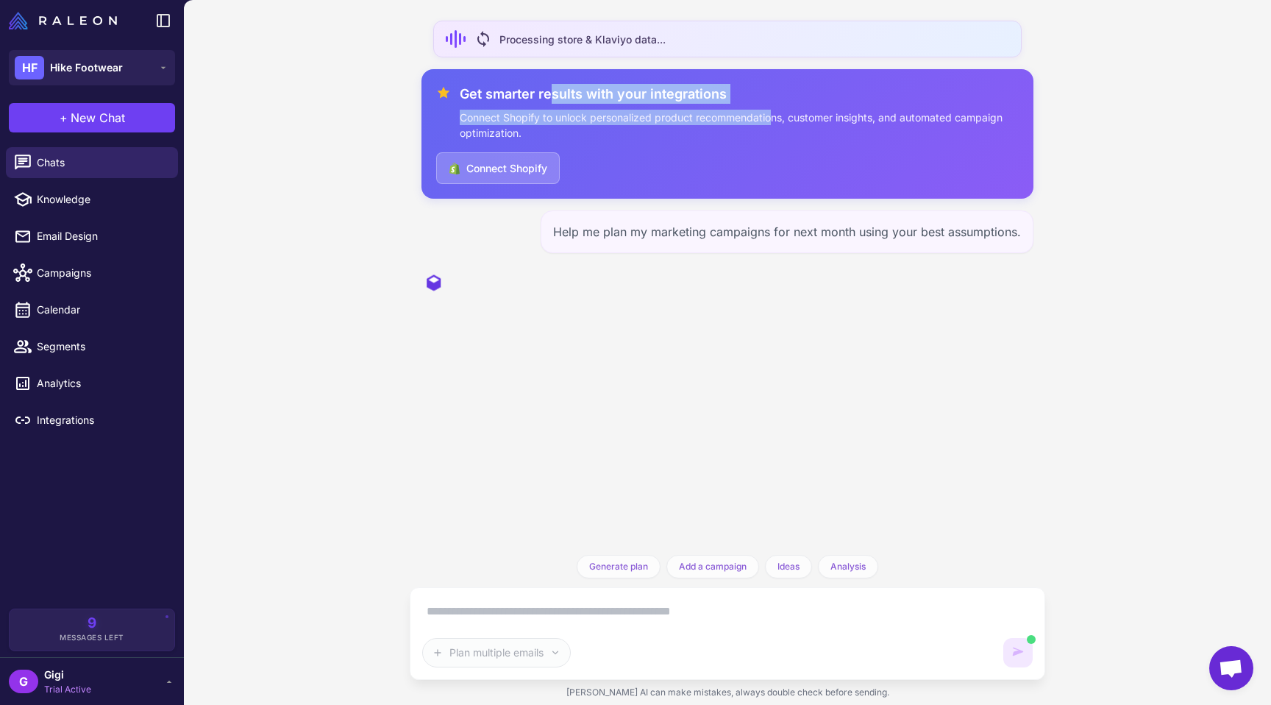
drag, startPoint x: 554, startPoint y: 96, endPoint x: 771, endPoint y: 126, distance: 219.9
click at [771, 126] on div "Get smarter results with your integrations Connect Shopify to unlock personaliz…" at bounding box center [739, 112] width 559 height 57
click at [771, 126] on p "Connect Shopify to unlock personalized product recommendations, customer insigh…" at bounding box center [739, 125] width 559 height 31
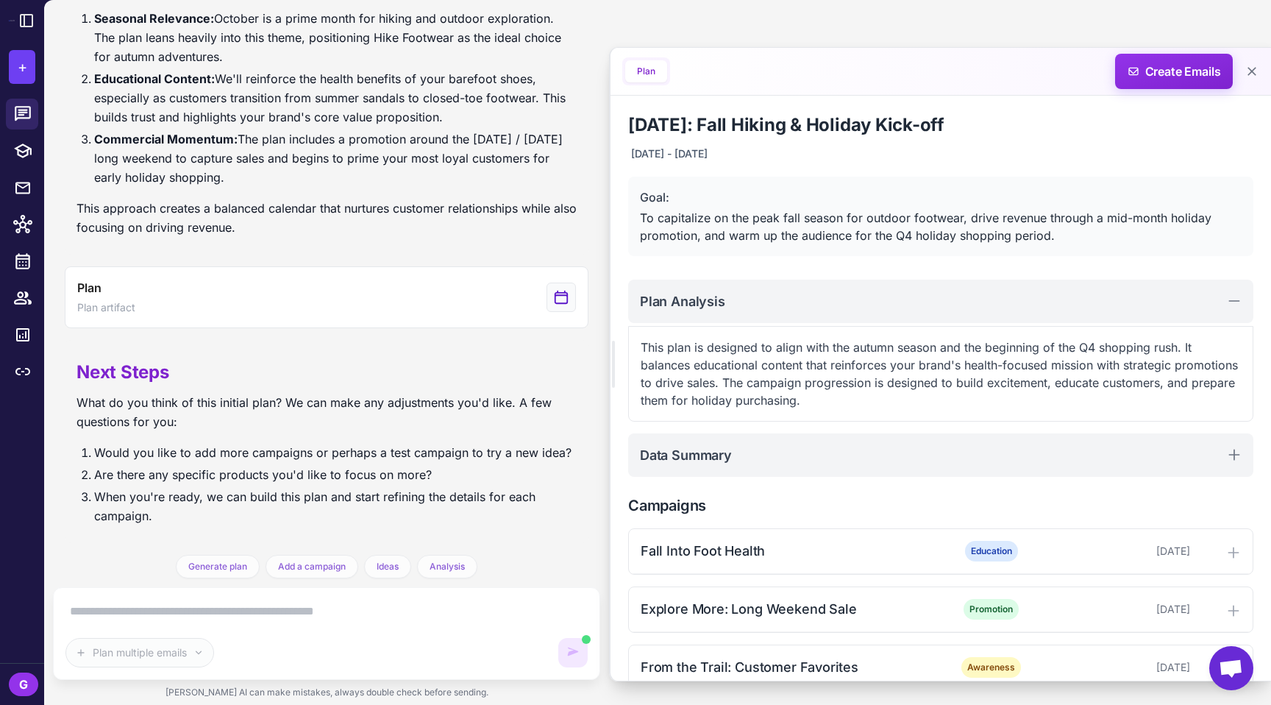
scroll to position [488, 0]
